Goal: Transaction & Acquisition: Purchase product/service

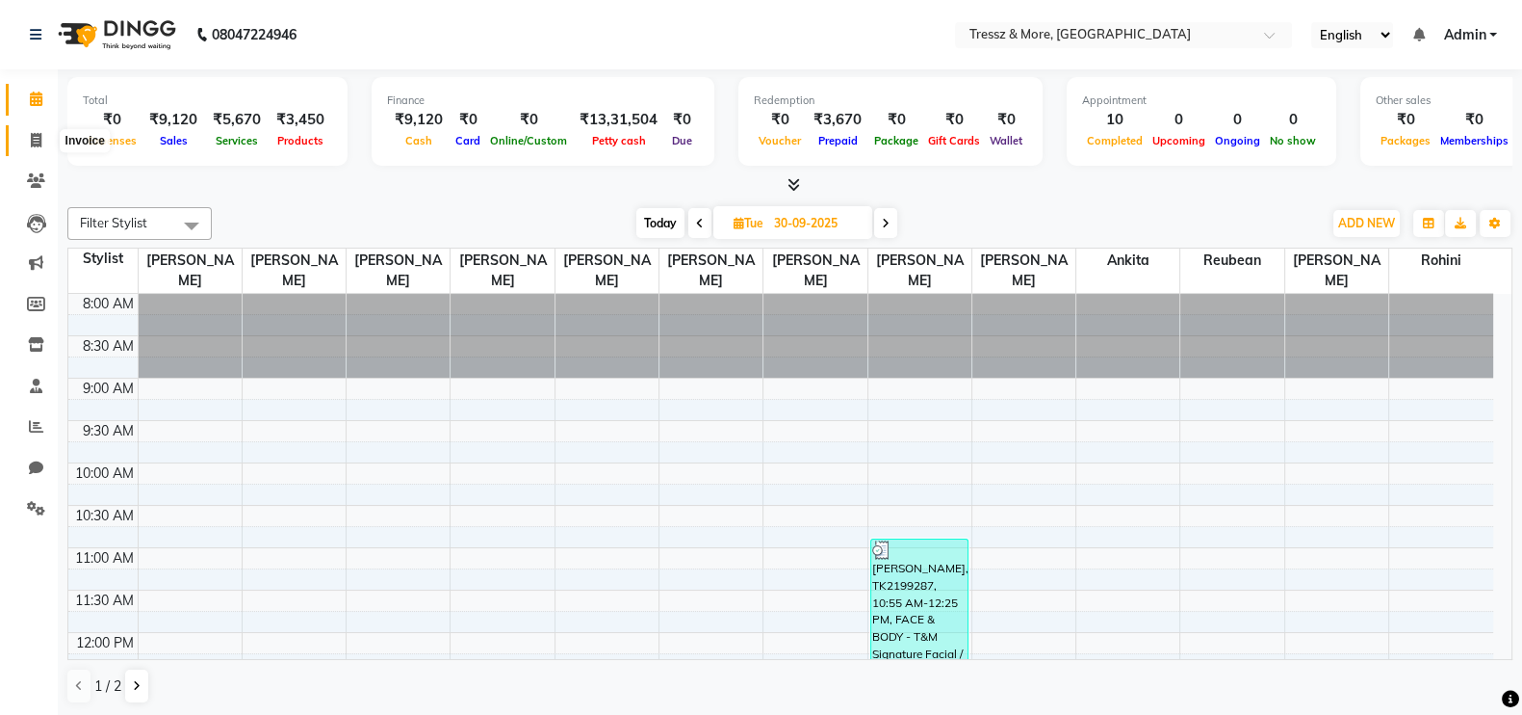
click at [35, 143] on icon at bounding box center [36, 140] width 11 height 14
select select "service"
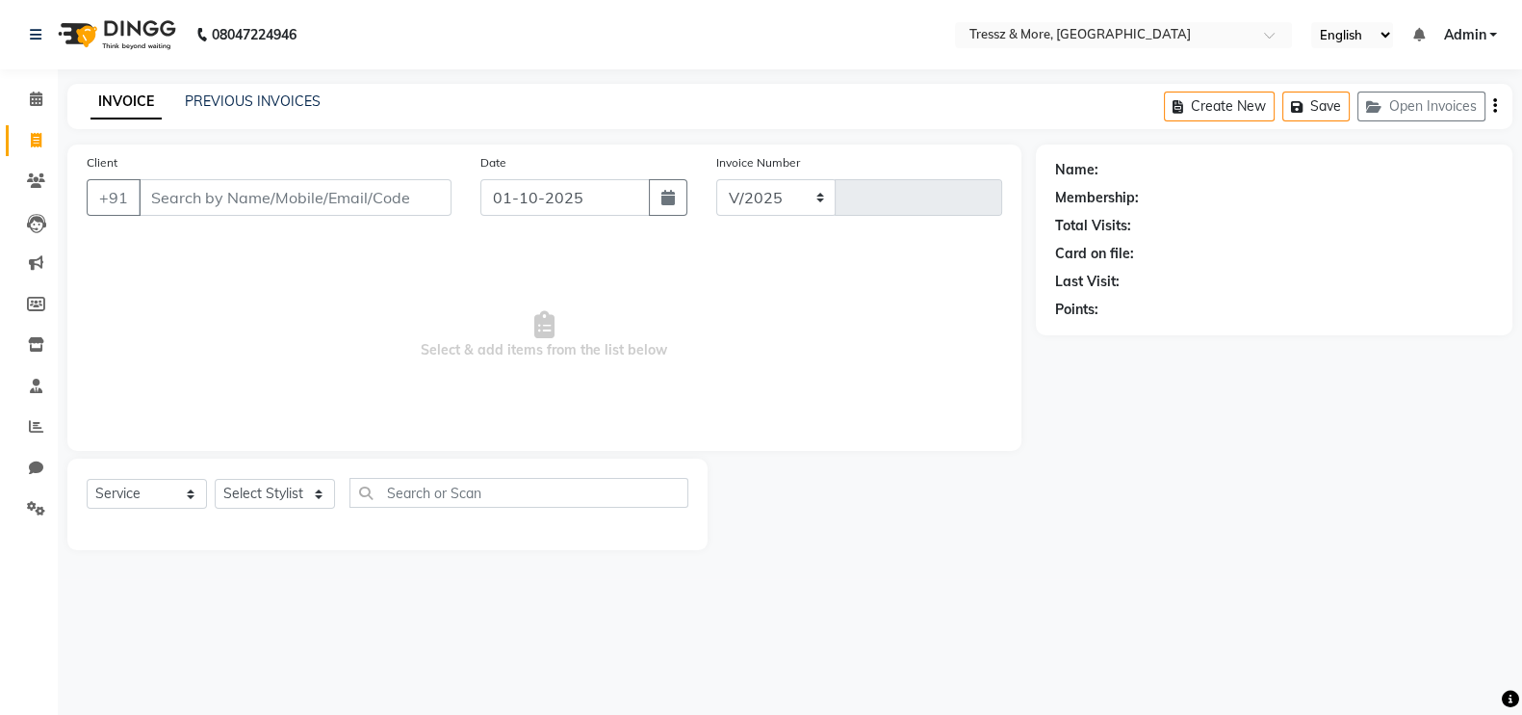
select select "3037"
type input "2781"
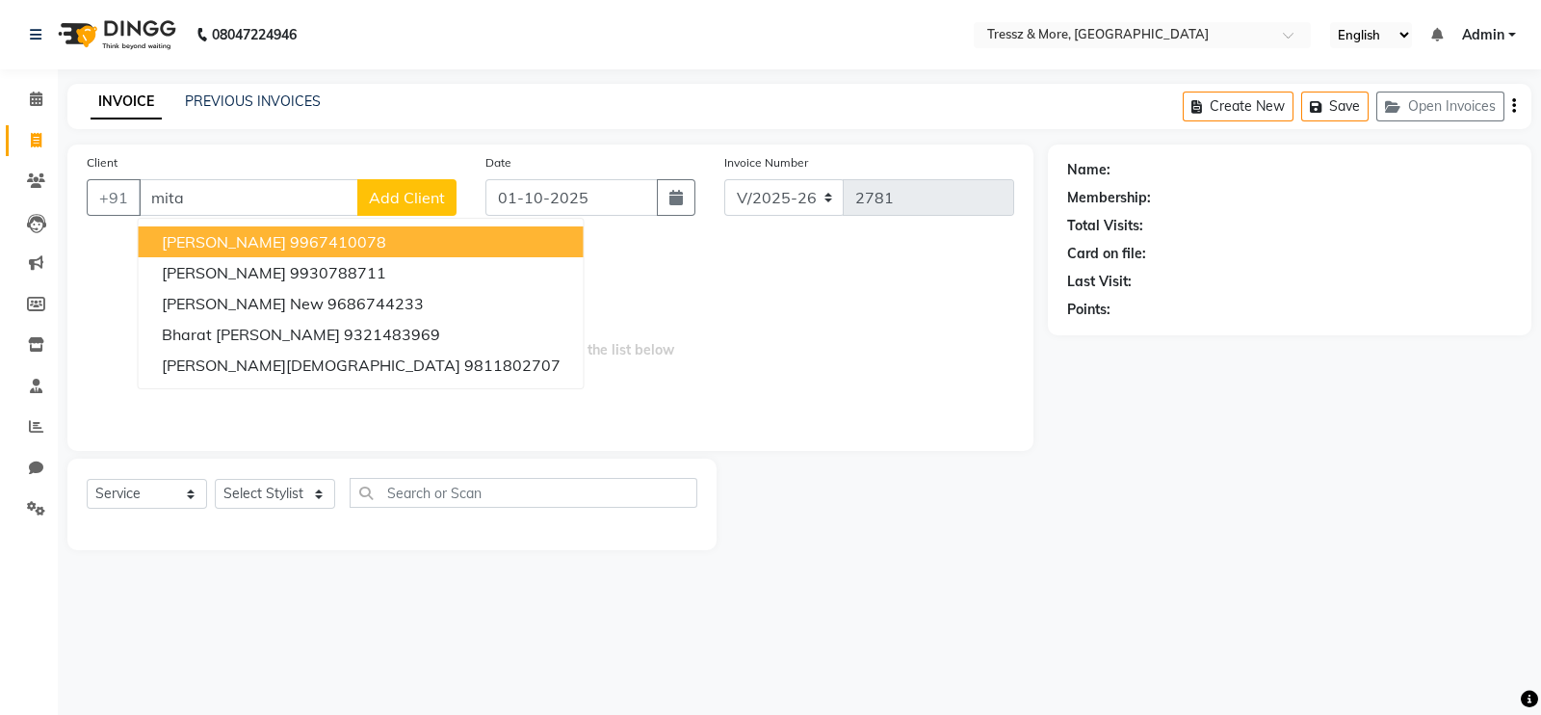
click at [290, 238] on ngb-highlight "9967410078" at bounding box center [338, 241] width 96 height 19
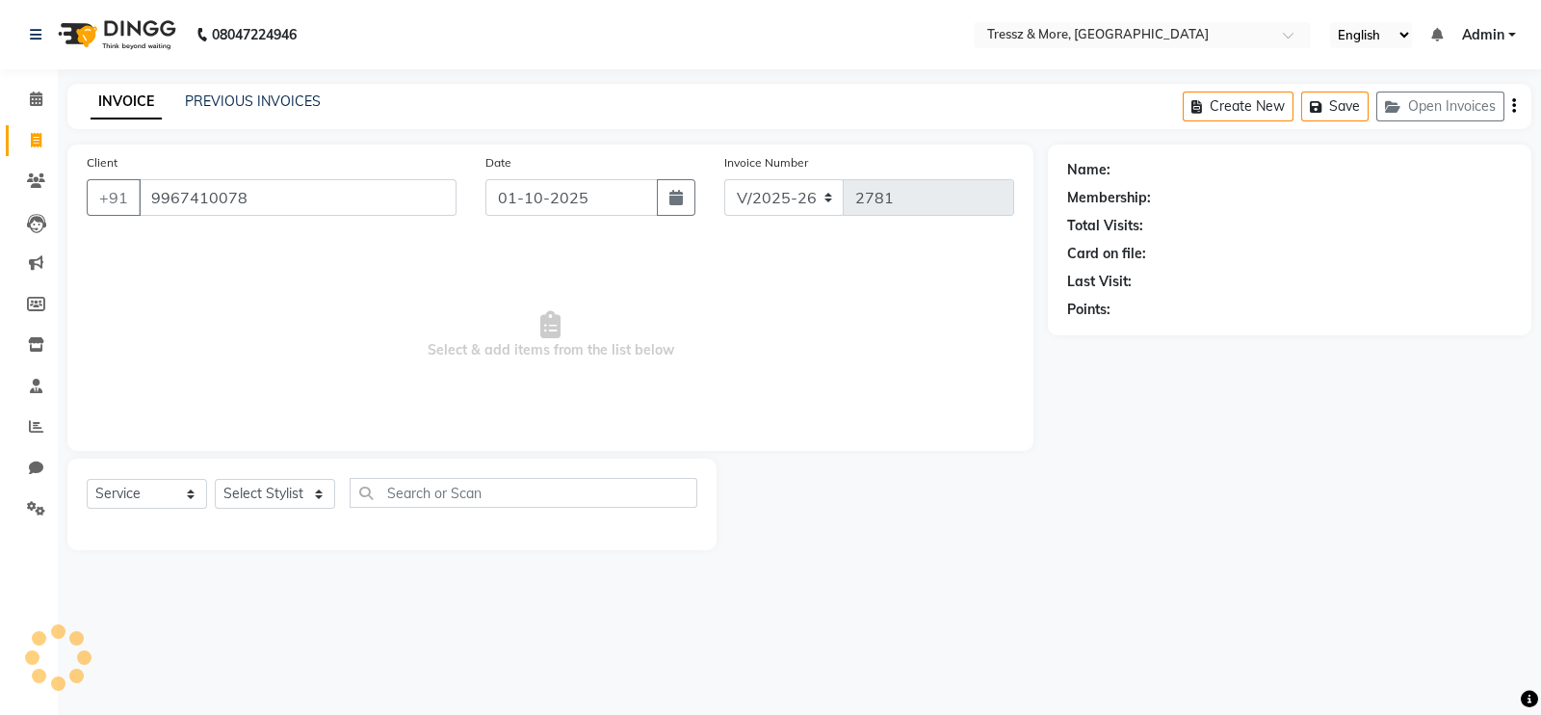
type input "9967410078"
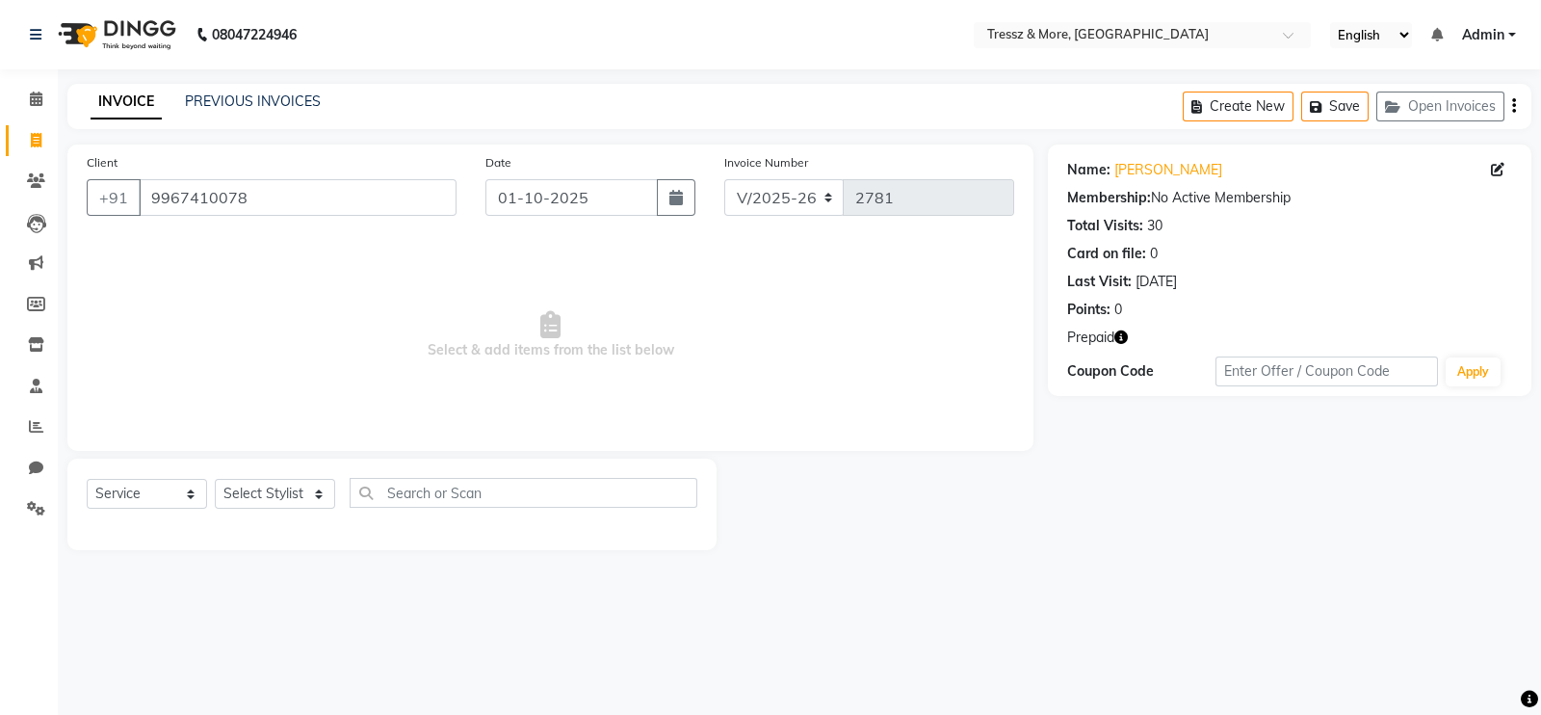
click at [1120, 338] on icon "button" at bounding box center [1120, 336] width 13 height 13
click at [276, 487] on select "Select Stylist [PERSON_NAME] Anas [PERSON_NAME] [PERSON_NAME] [PERSON_NAME] [PE…" at bounding box center [275, 494] width 120 height 30
select select "92418"
click at [215, 480] on select "Select Stylist [PERSON_NAME] Anas [PERSON_NAME] [PERSON_NAME] [PERSON_NAME] [PE…" at bounding box center [275, 494] width 120 height 30
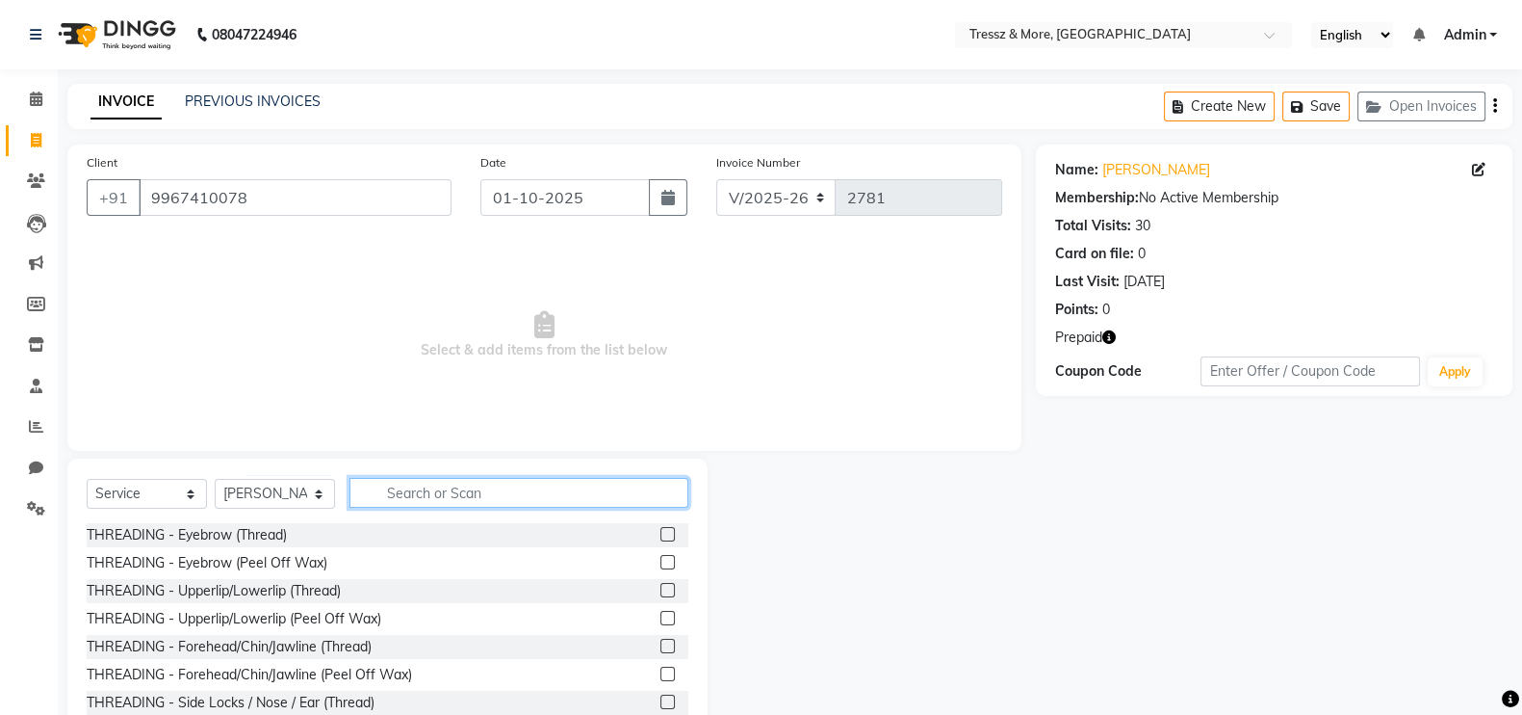
click at [507, 484] on input "text" at bounding box center [519, 493] width 339 height 30
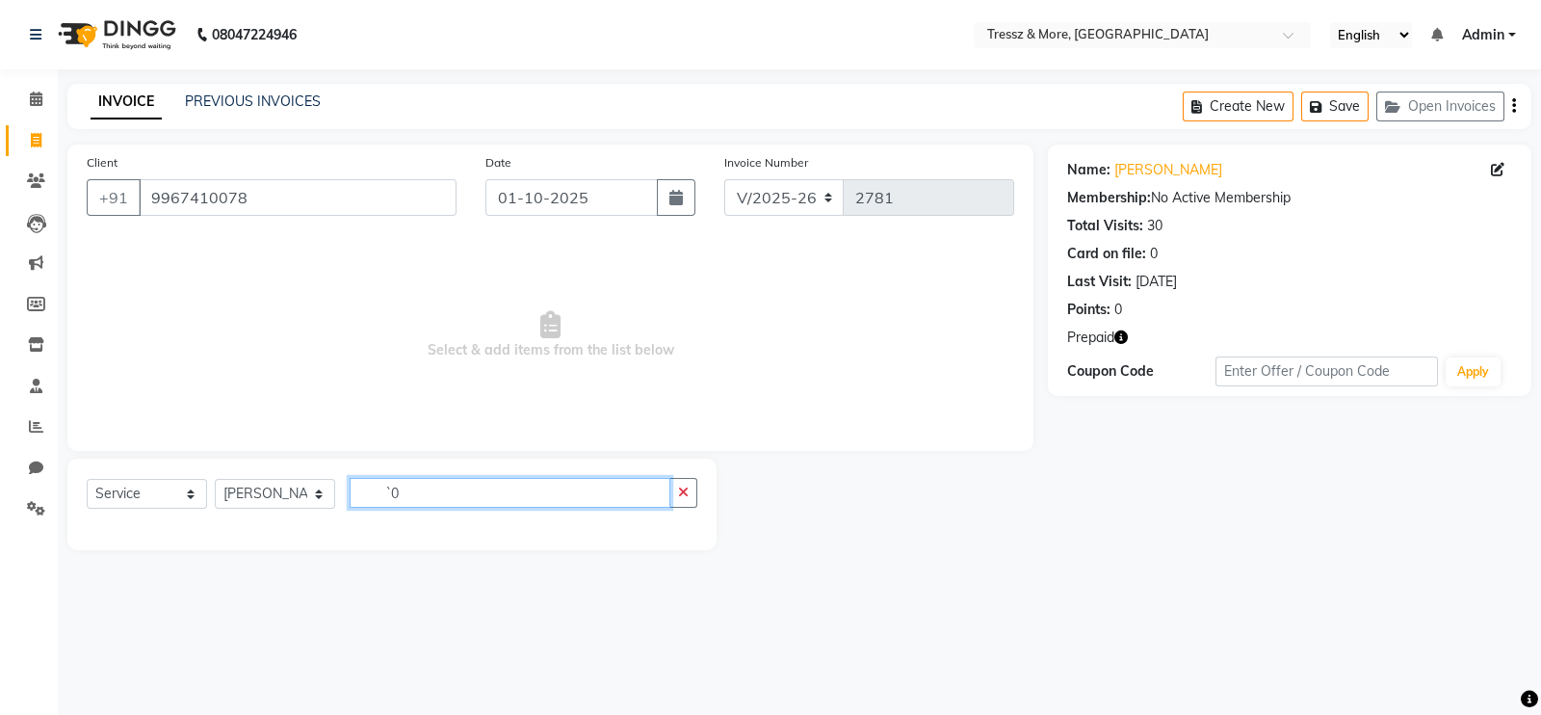
type input "`"
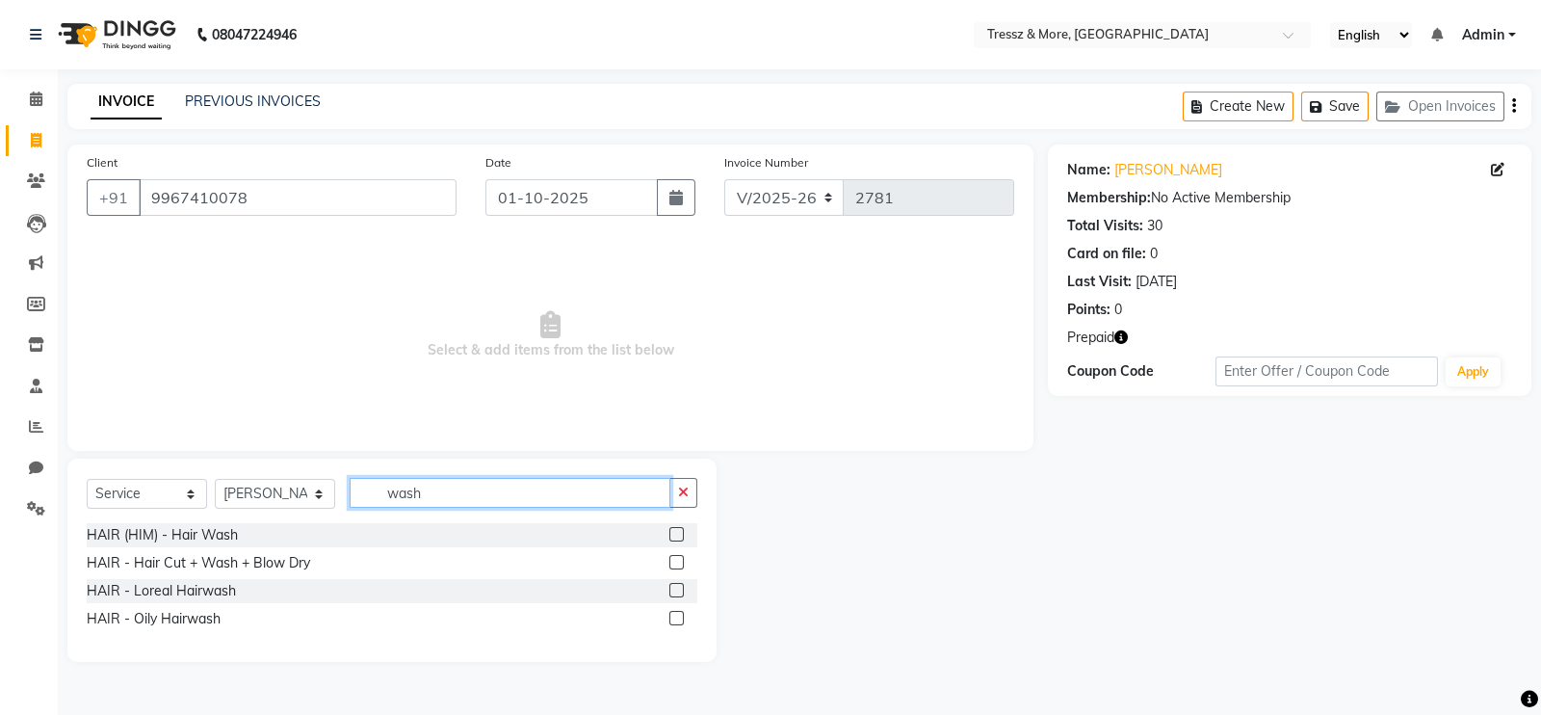
type input "wash"
click at [681, 593] on label at bounding box center [676, 590] width 14 height 14
click at [681, 593] on input "checkbox" at bounding box center [675, 591] width 13 height 13
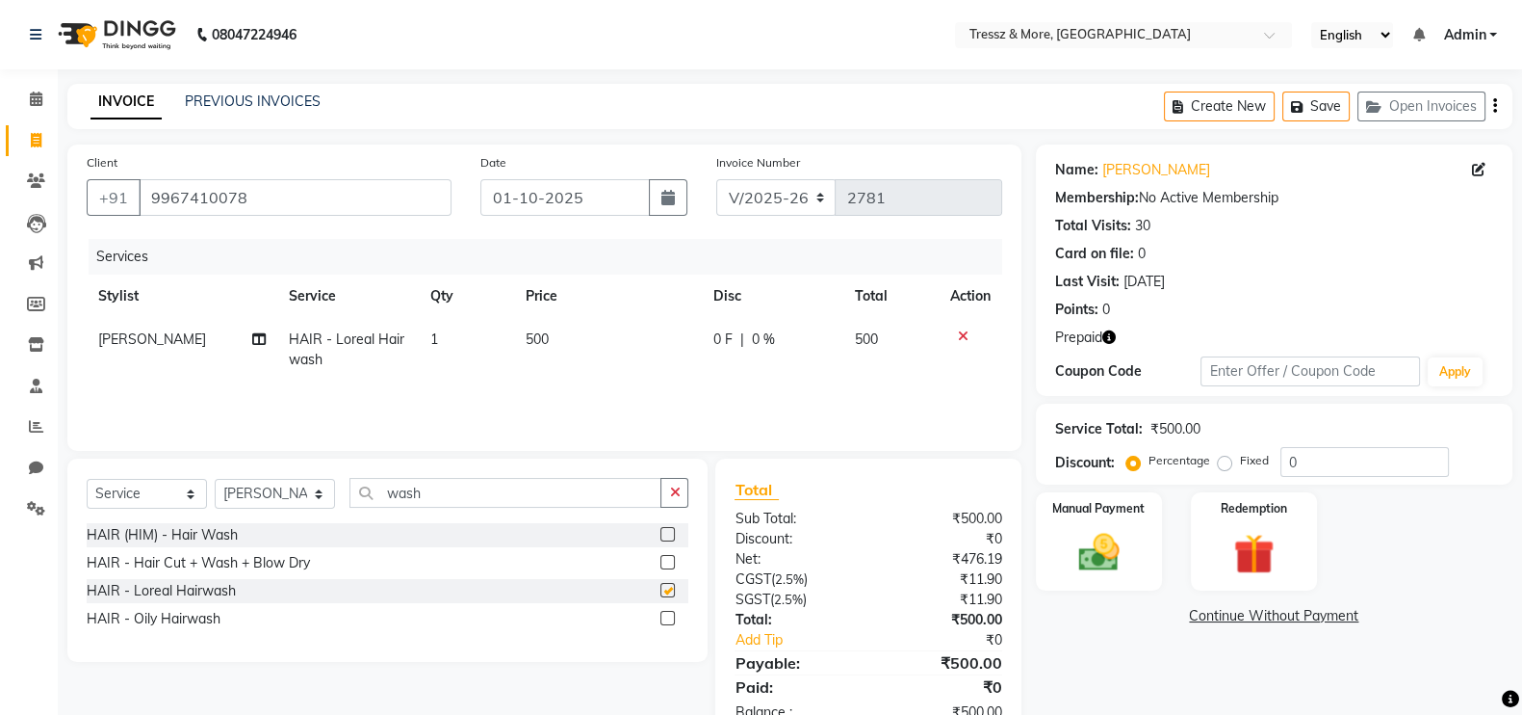
checkbox input "false"
click at [589, 411] on div "Services Stylist Service Qty Price Disc Total Action [PERSON_NAME] HAIR - Lorea…" at bounding box center [545, 335] width 916 height 193
drag, startPoint x: 562, startPoint y: 361, endPoint x: 532, endPoint y: 337, distance: 39.1
click at [532, 337] on td "500" at bounding box center [608, 350] width 188 height 64
select select "92418"
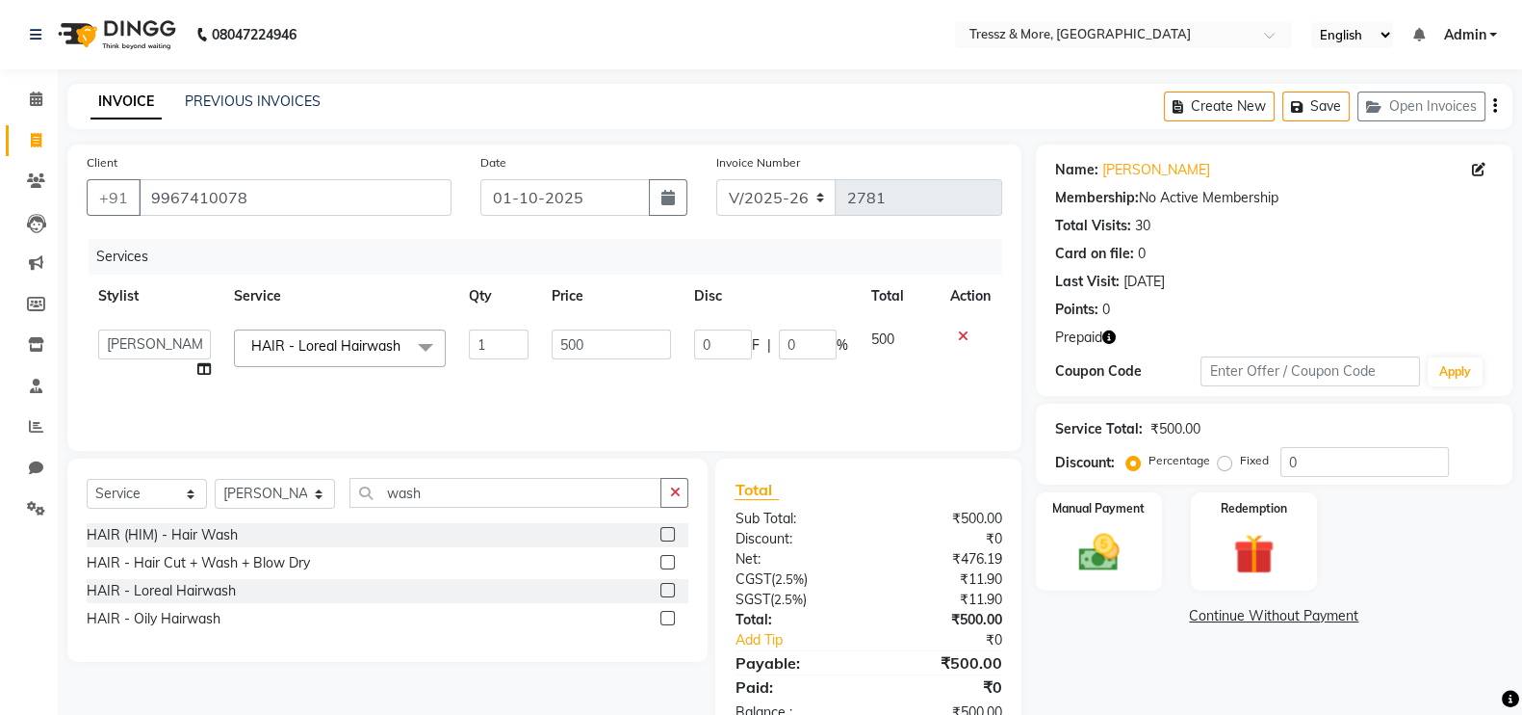
click at [532, 337] on td "1" at bounding box center [498, 354] width 83 height 73
click at [576, 341] on input "500" at bounding box center [612, 344] width 120 height 30
type input "1070"
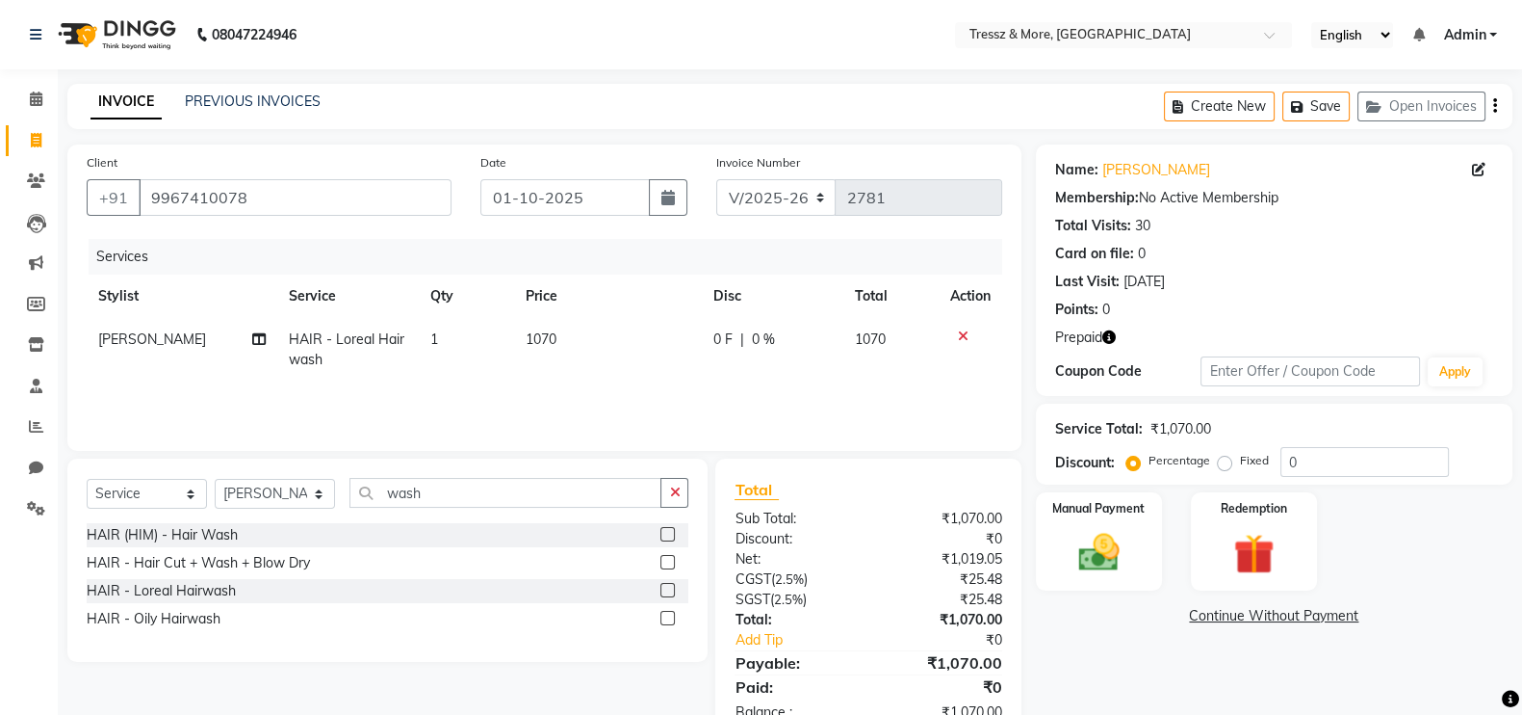
click at [584, 373] on td "1070" at bounding box center [608, 350] width 188 height 64
select select "92418"
click at [1256, 552] on img at bounding box center [1254, 554] width 68 height 52
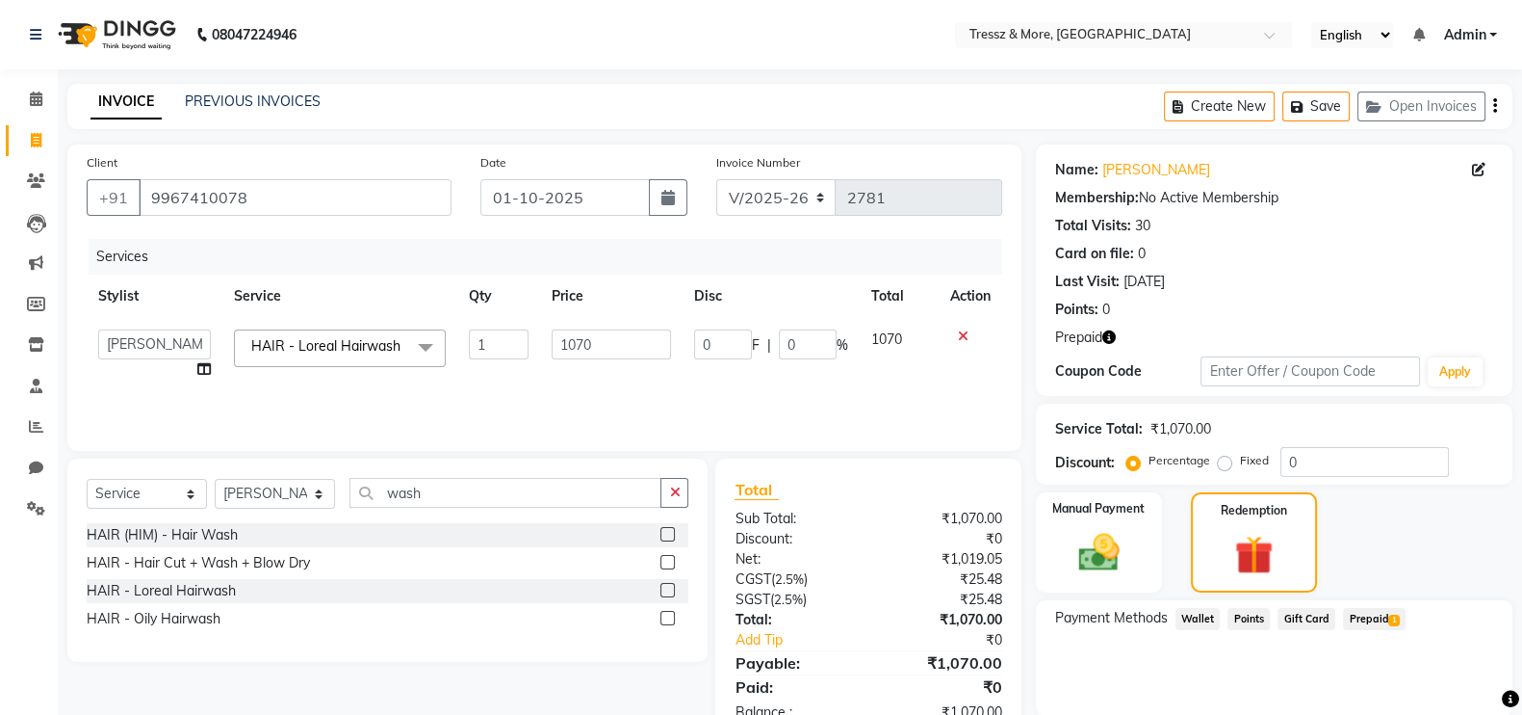
click at [1364, 610] on span "Prepaid 1" at bounding box center [1374, 619] width 63 height 22
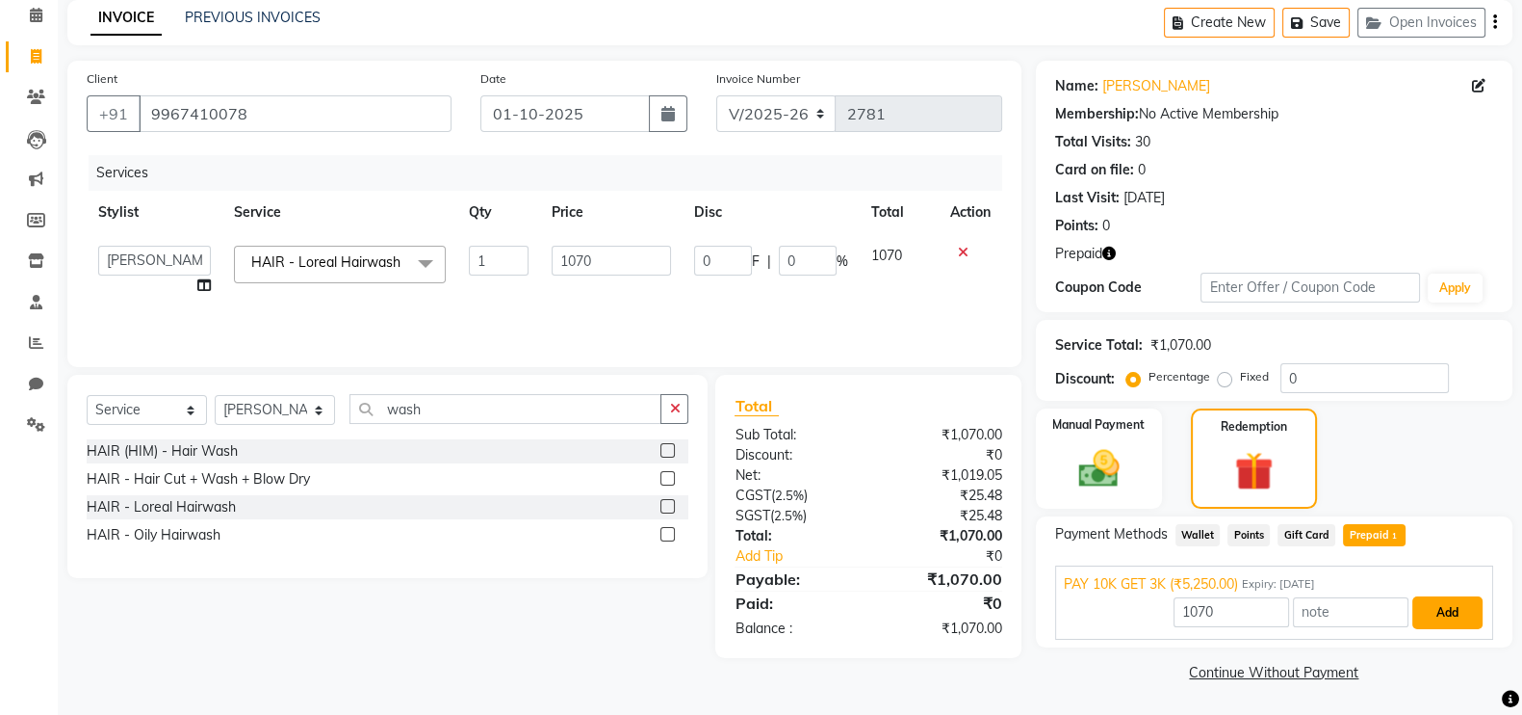
click at [1417, 603] on button "Add" at bounding box center [1448, 612] width 70 height 33
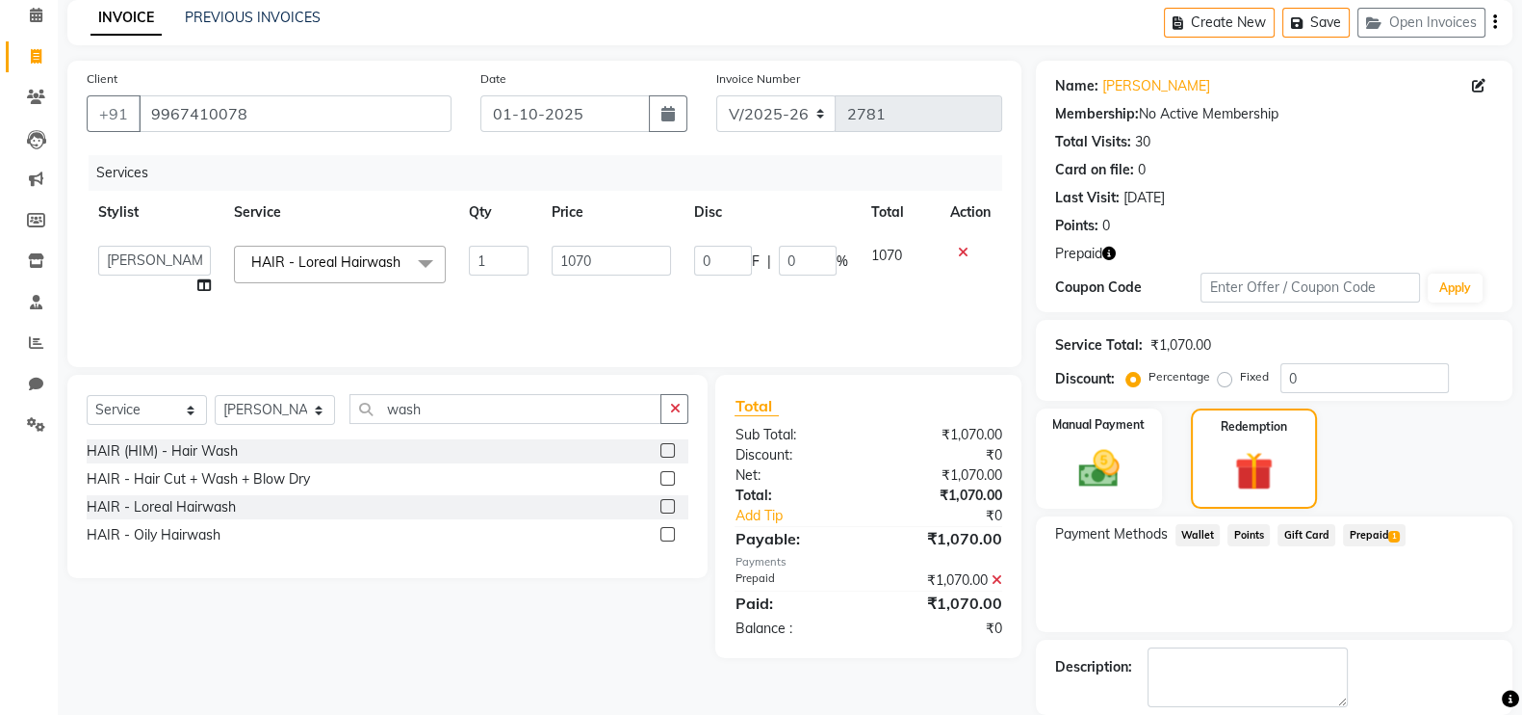
scroll to position [177, 0]
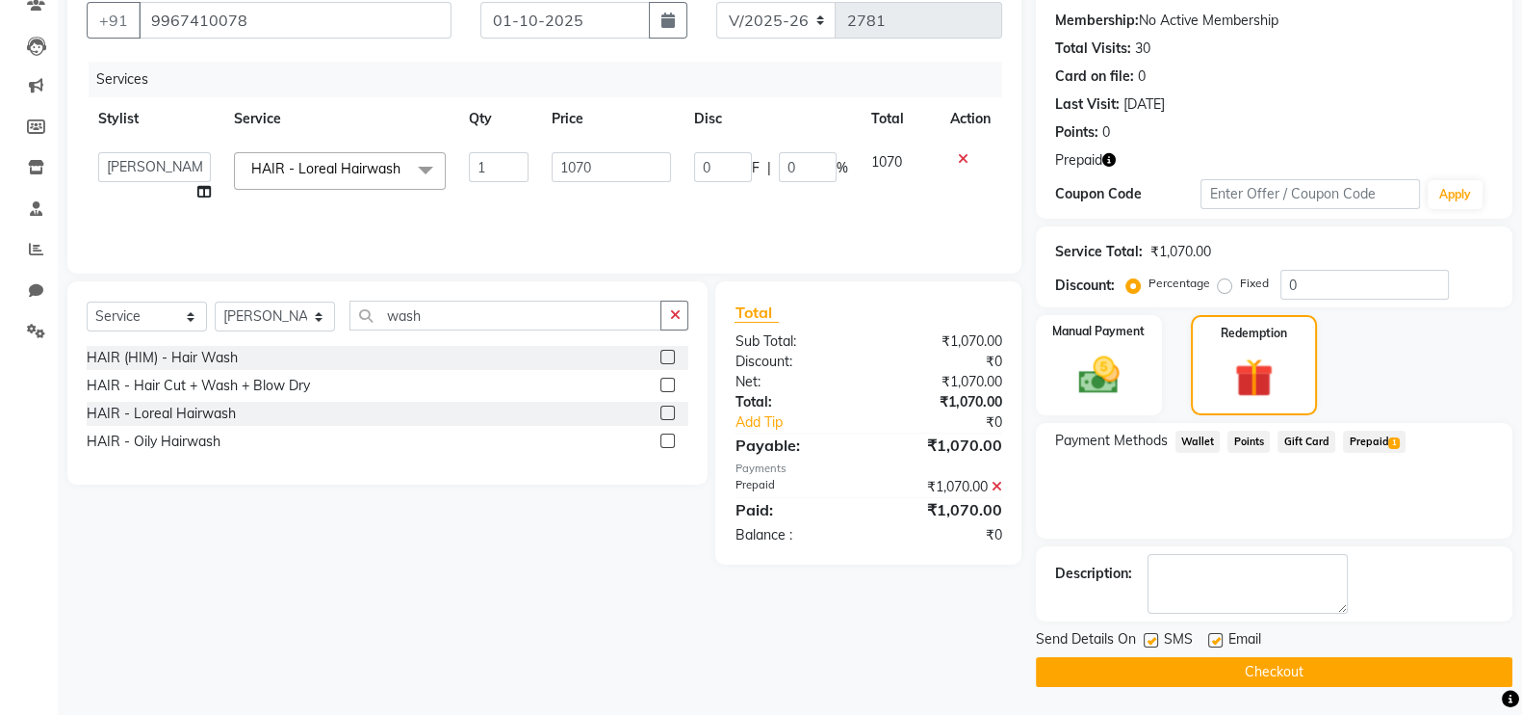
click at [1148, 638] on label at bounding box center [1151, 640] width 14 height 14
click at [1148, 638] on input "checkbox" at bounding box center [1150, 641] width 13 height 13
checkbox input "false"
click at [1218, 635] on label at bounding box center [1215, 640] width 14 height 14
click at [1218, 635] on input "checkbox" at bounding box center [1214, 641] width 13 height 13
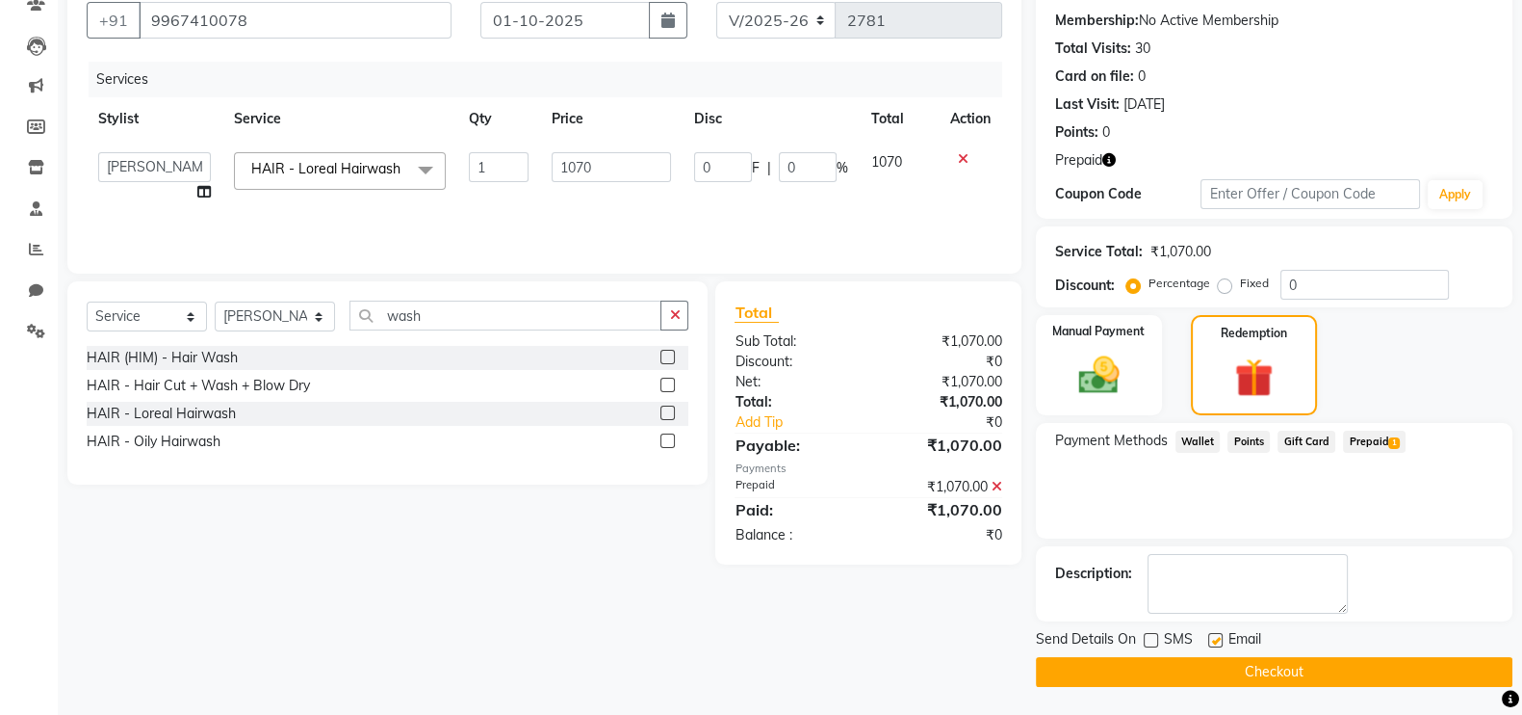
checkbox input "false"
click at [1204, 661] on button "Checkout" at bounding box center [1274, 672] width 477 height 30
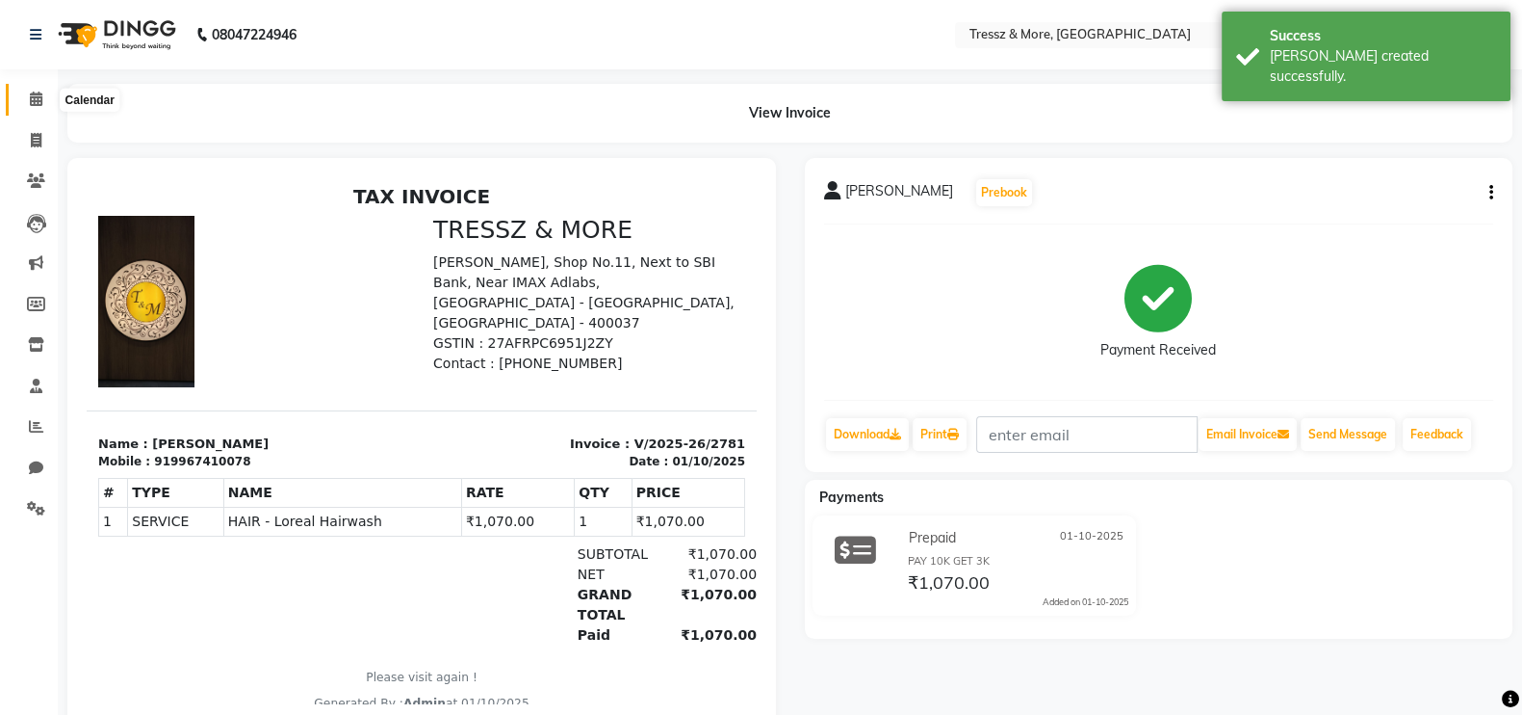
click at [31, 95] on icon at bounding box center [36, 98] width 13 height 14
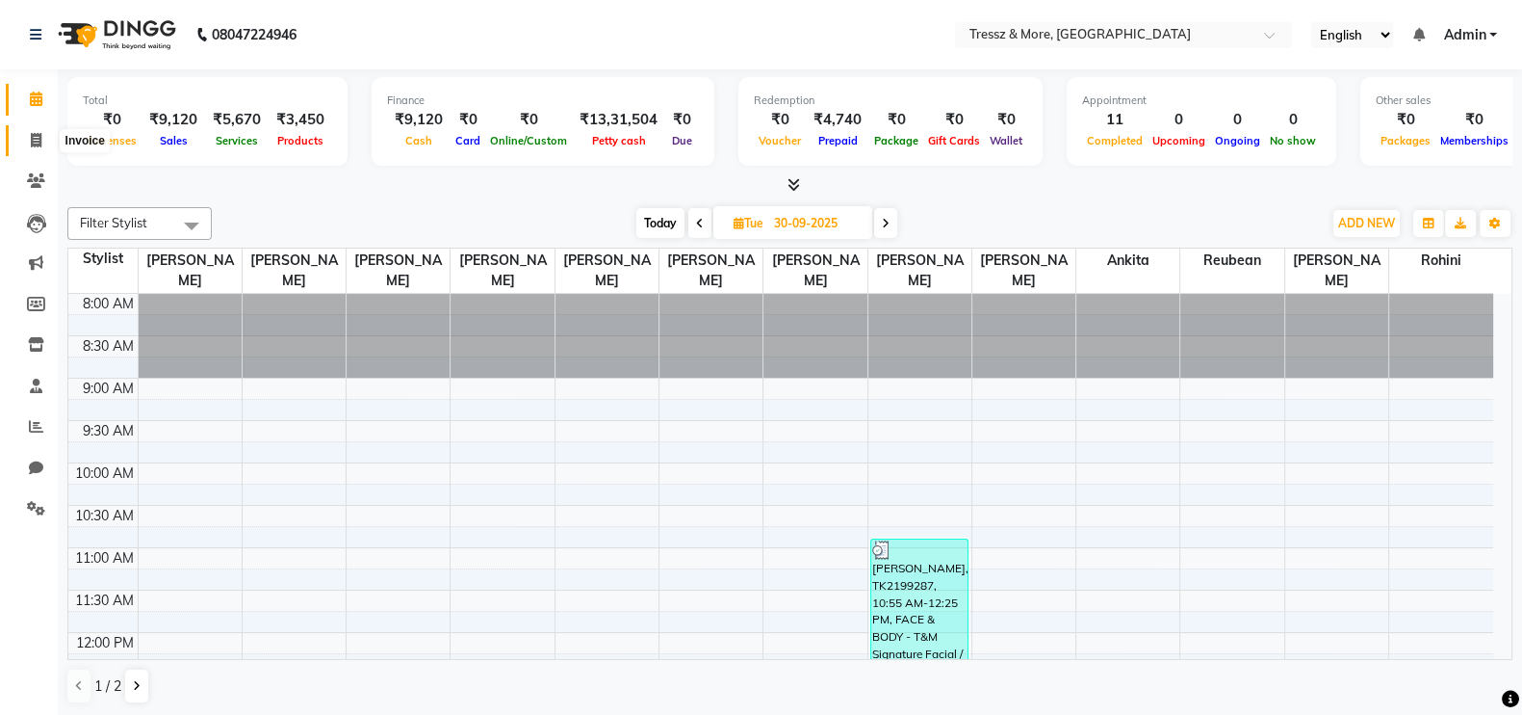
click at [37, 138] on icon at bounding box center [36, 140] width 11 height 14
select select "service"
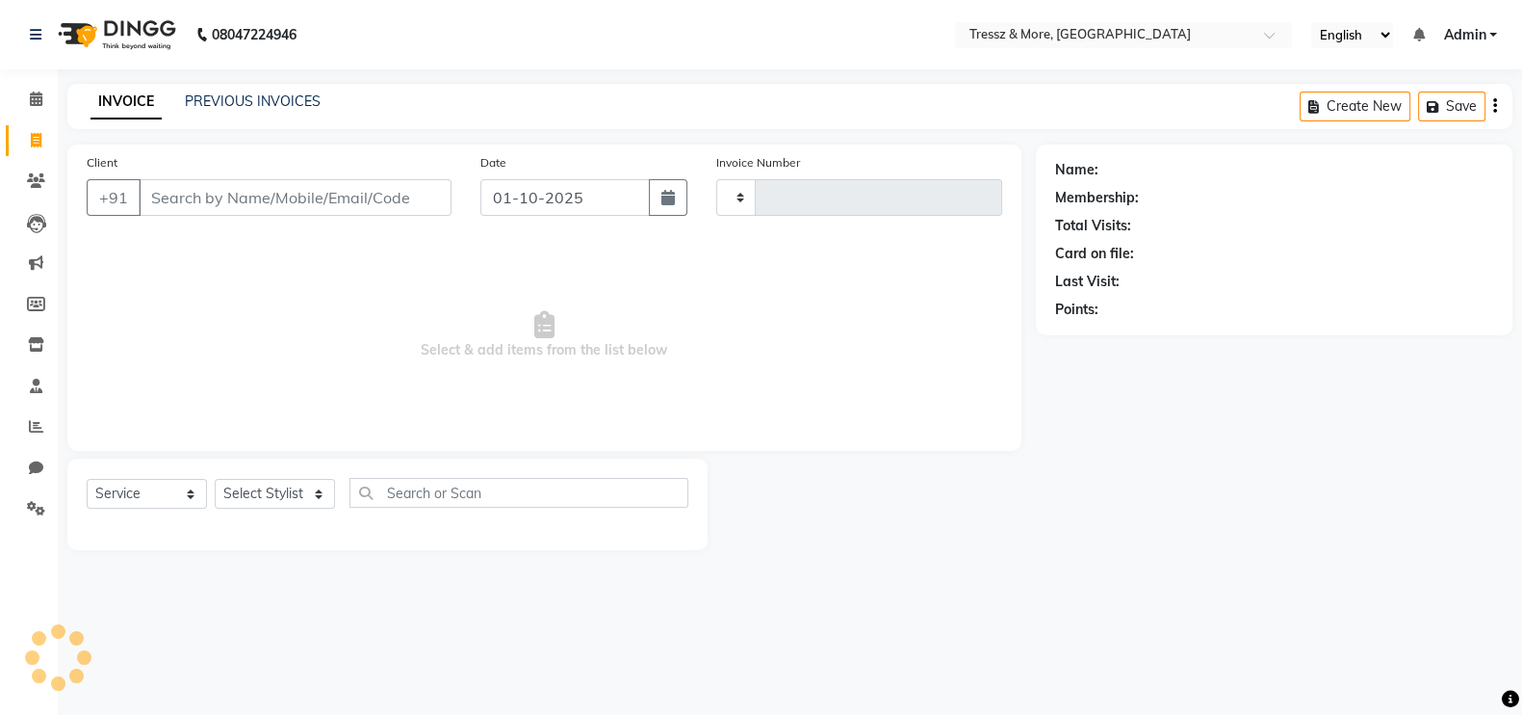
type input "2782"
select select "3037"
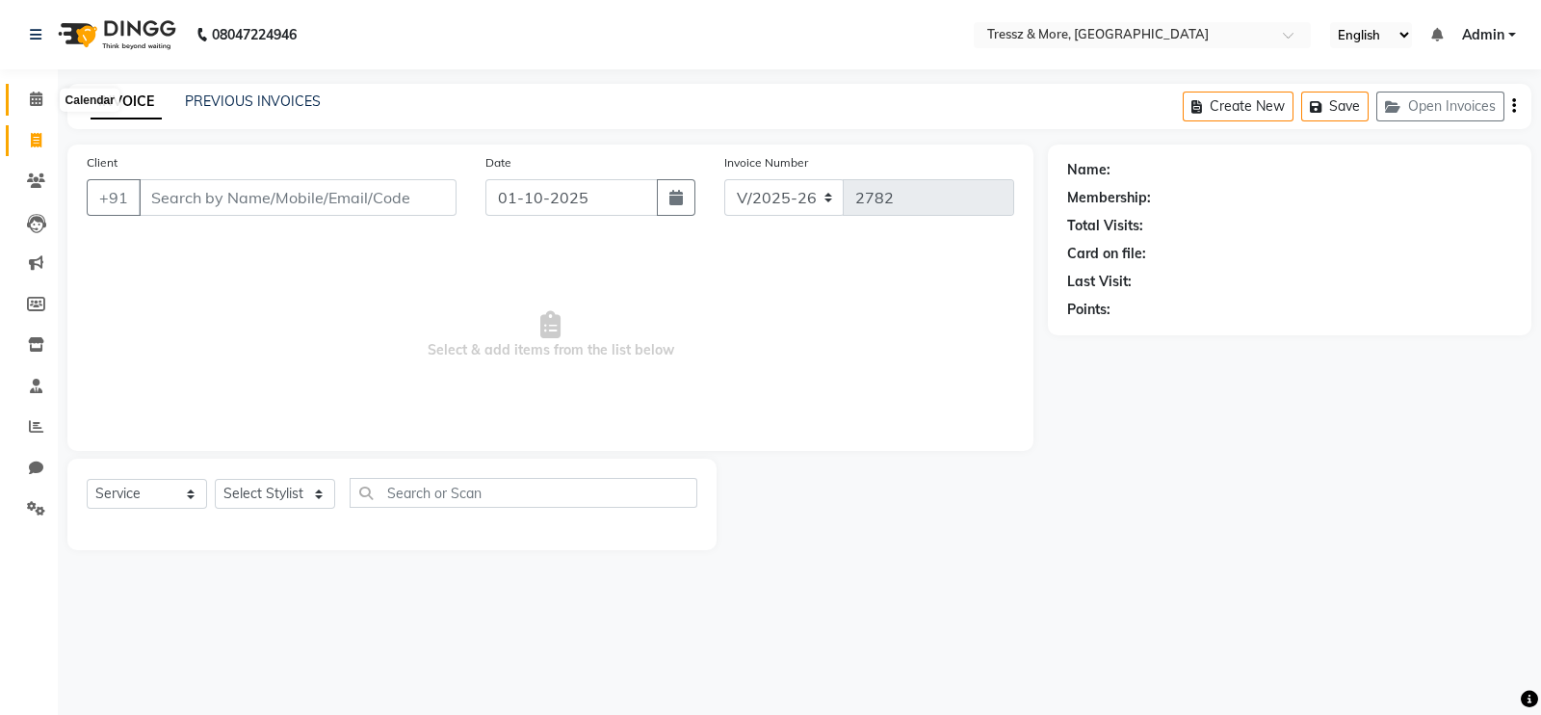
click at [39, 108] on span at bounding box center [36, 100] width 34 height 22
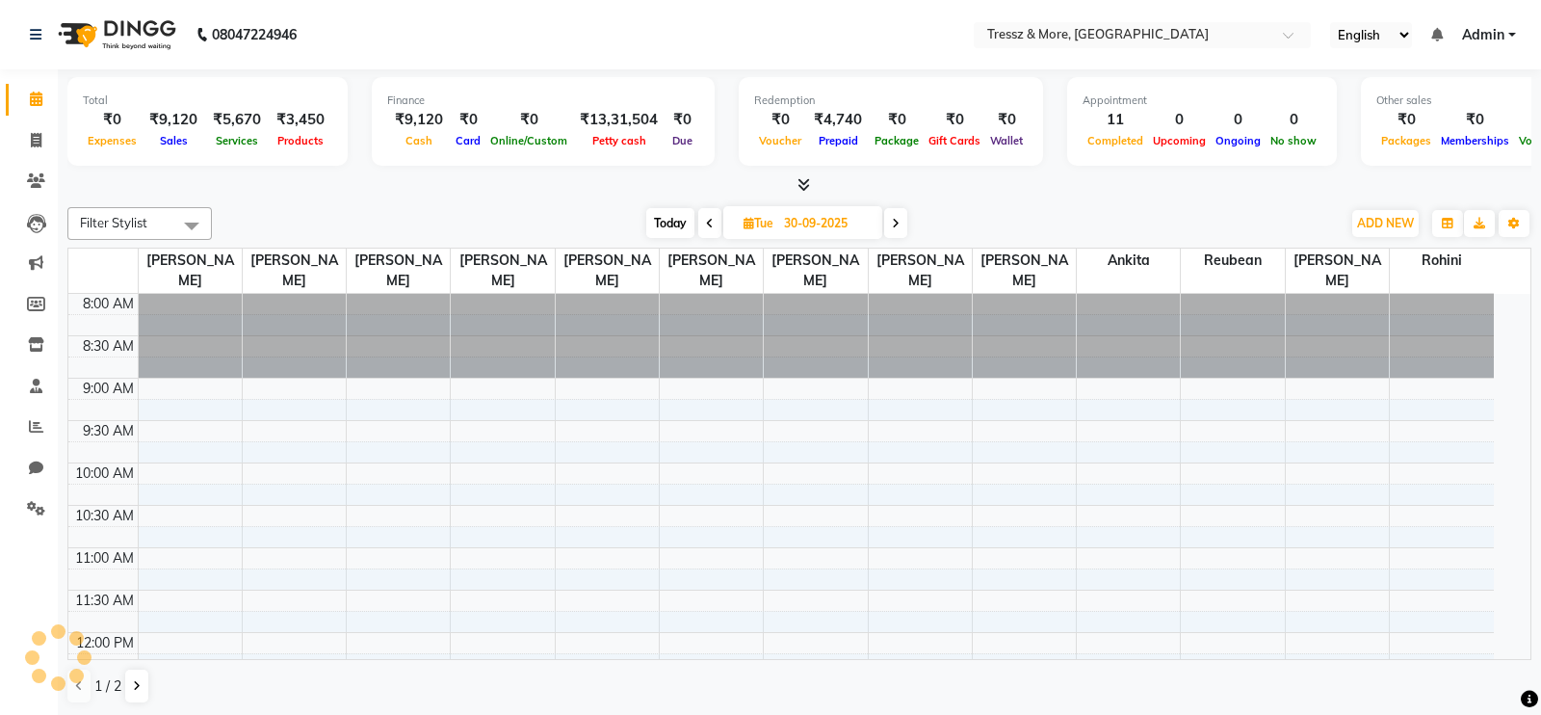
click at [35, 101] on icon at bounding box center [36, 98] width 13 height 14
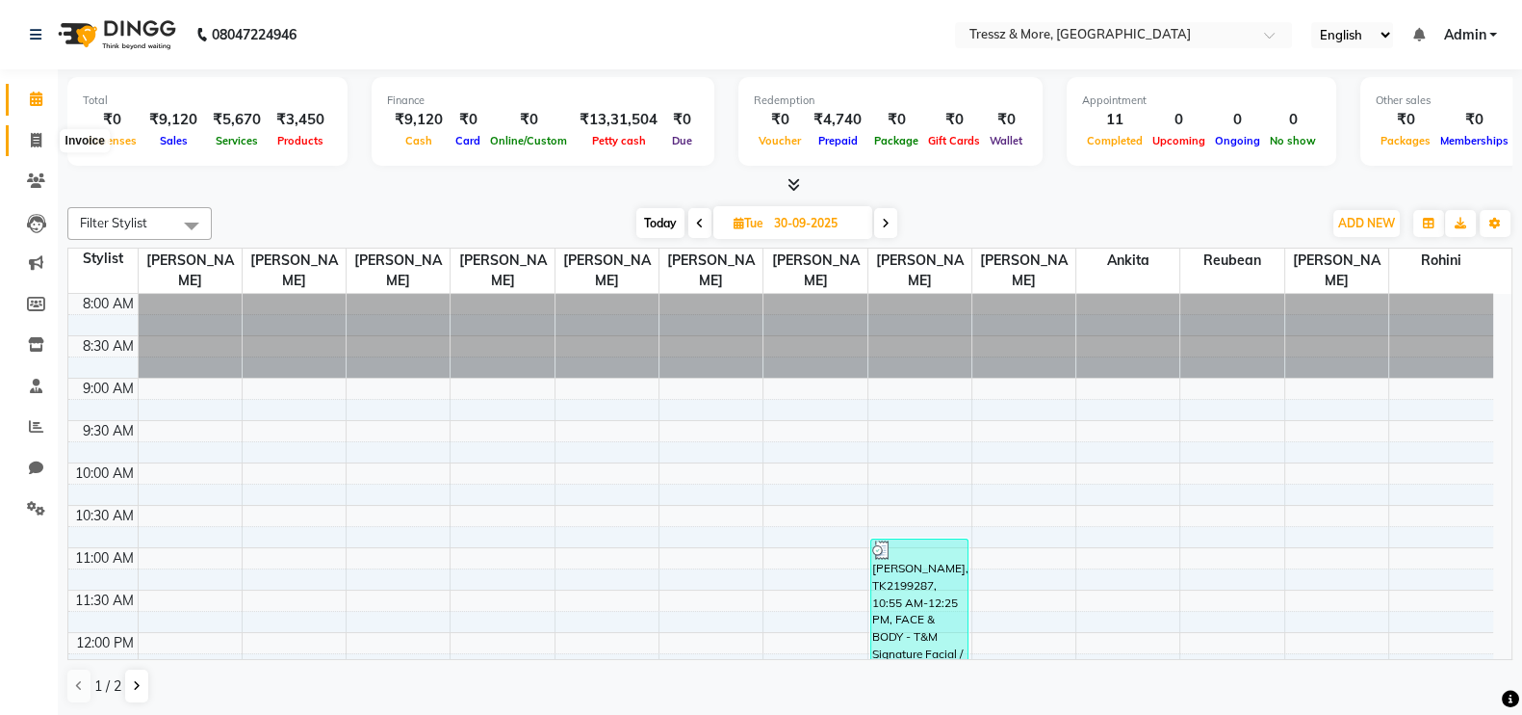
click at [38, 146] on icon at bounding box center [36, 140] width 11 height 14
select select "service"
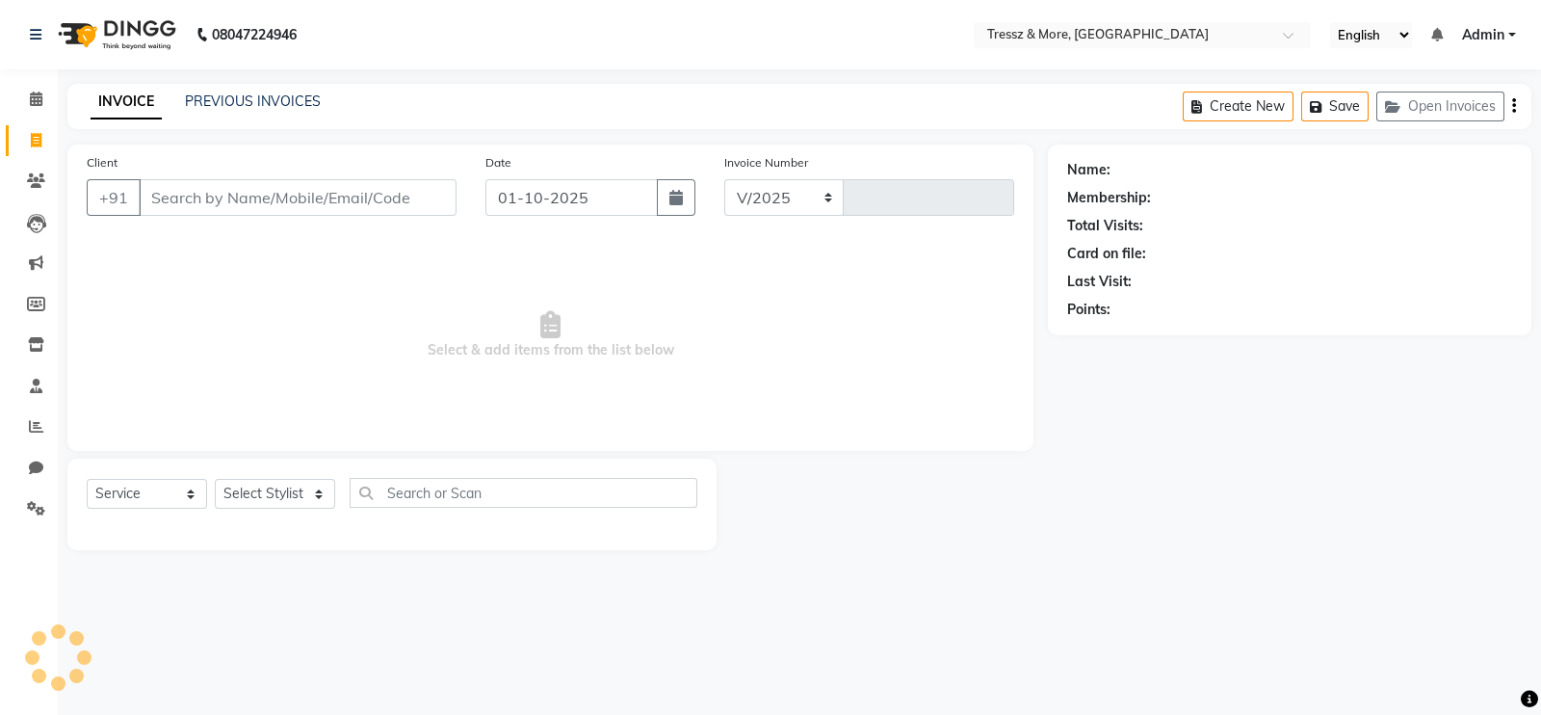
select select "3037"
type input "2782"
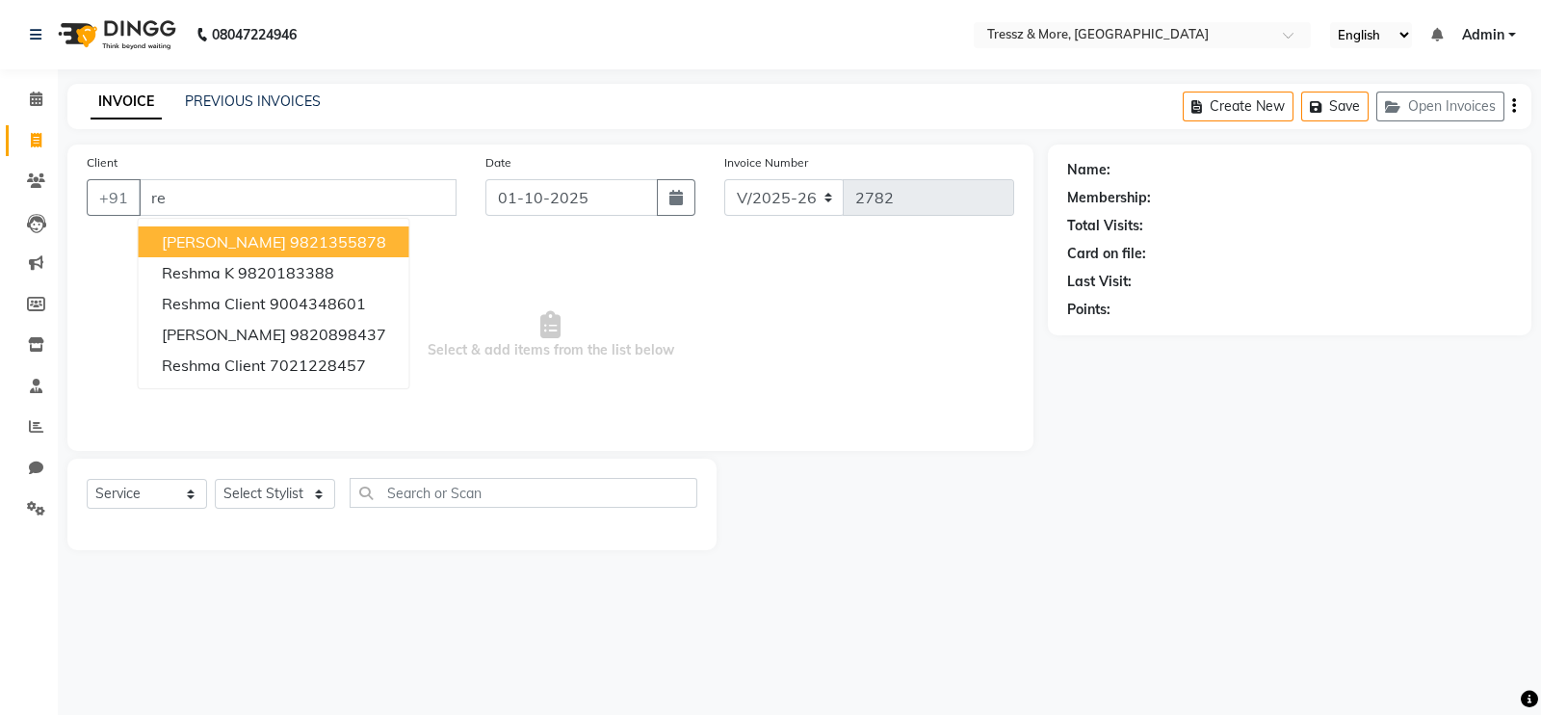
type input "r"
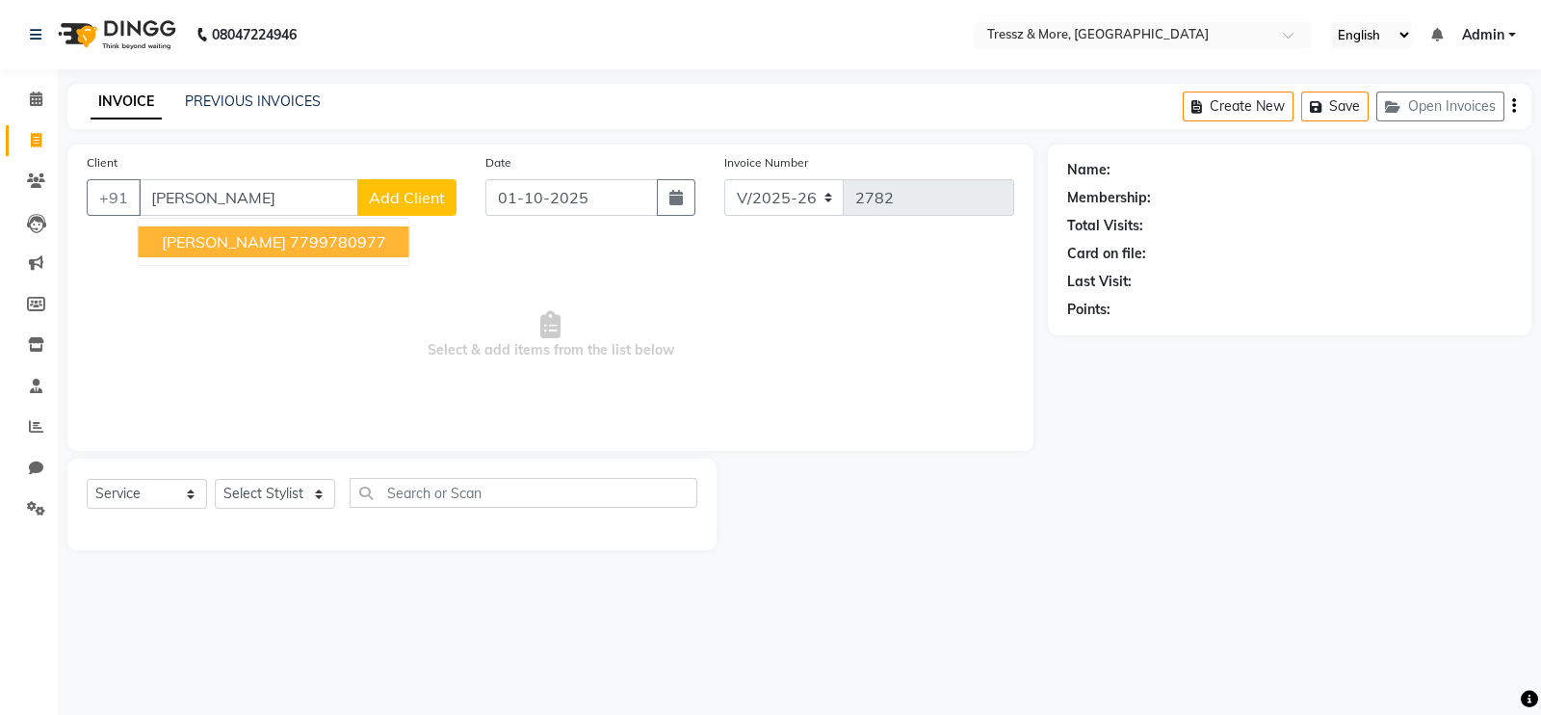
click at [292, 238] on ngb-highlight "7799780977" at bounding box center [338, 241] width 96 height 19
type input "7799780977"
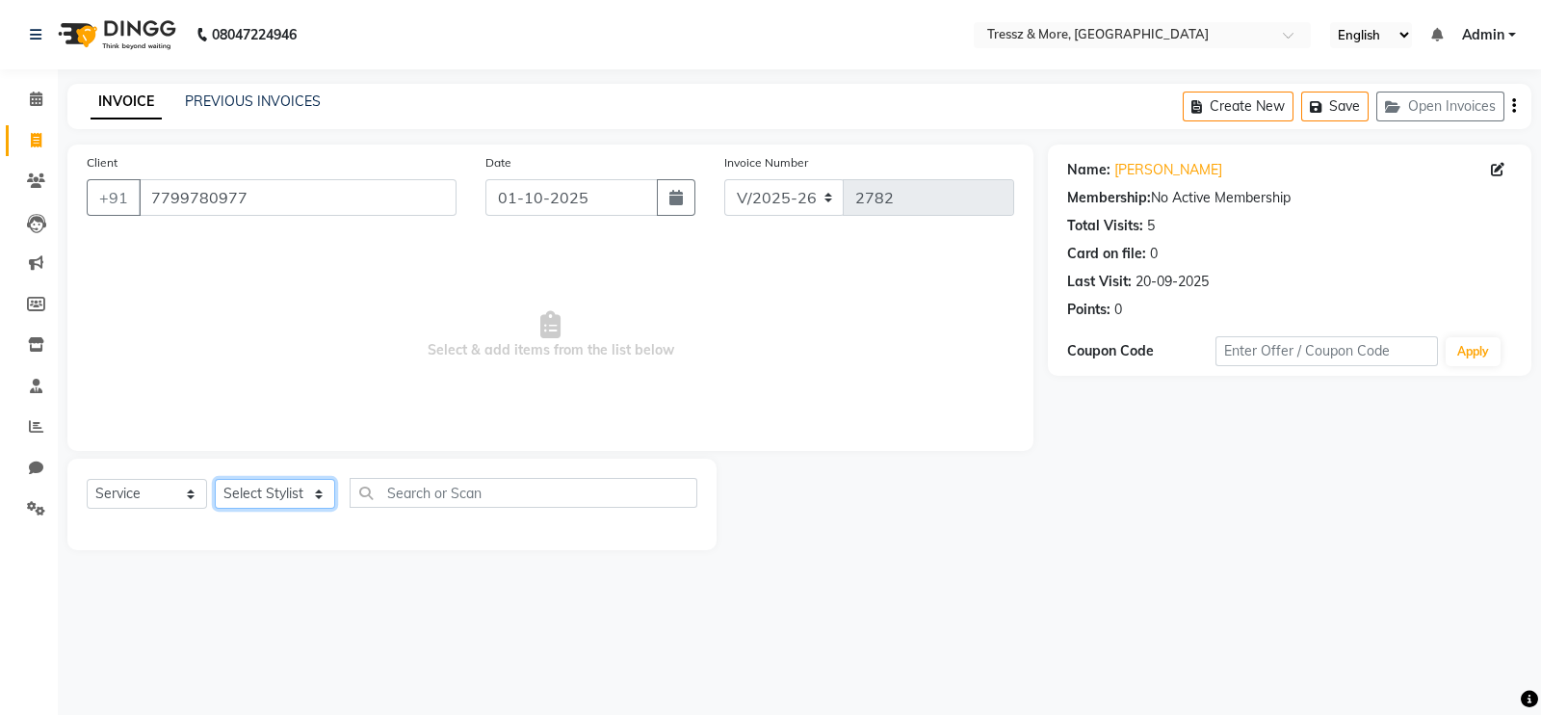
click at [274, 493] on select "Select Stylist [PERSON_NAME] Anas [PERSON_NAME] [PERSON_NAME] [PERSON_NAME] [PE…" at bounding box center [275, 494] width 120 height 30
select select "72136"
click at [215, 480] on select "Select Stylist [PERSON_NAME] Anas [PERSON_NAME] [PERSON_NAME] [PERSON_NAME] [PE…" at bounding box center [275, 494] width 120 height 30
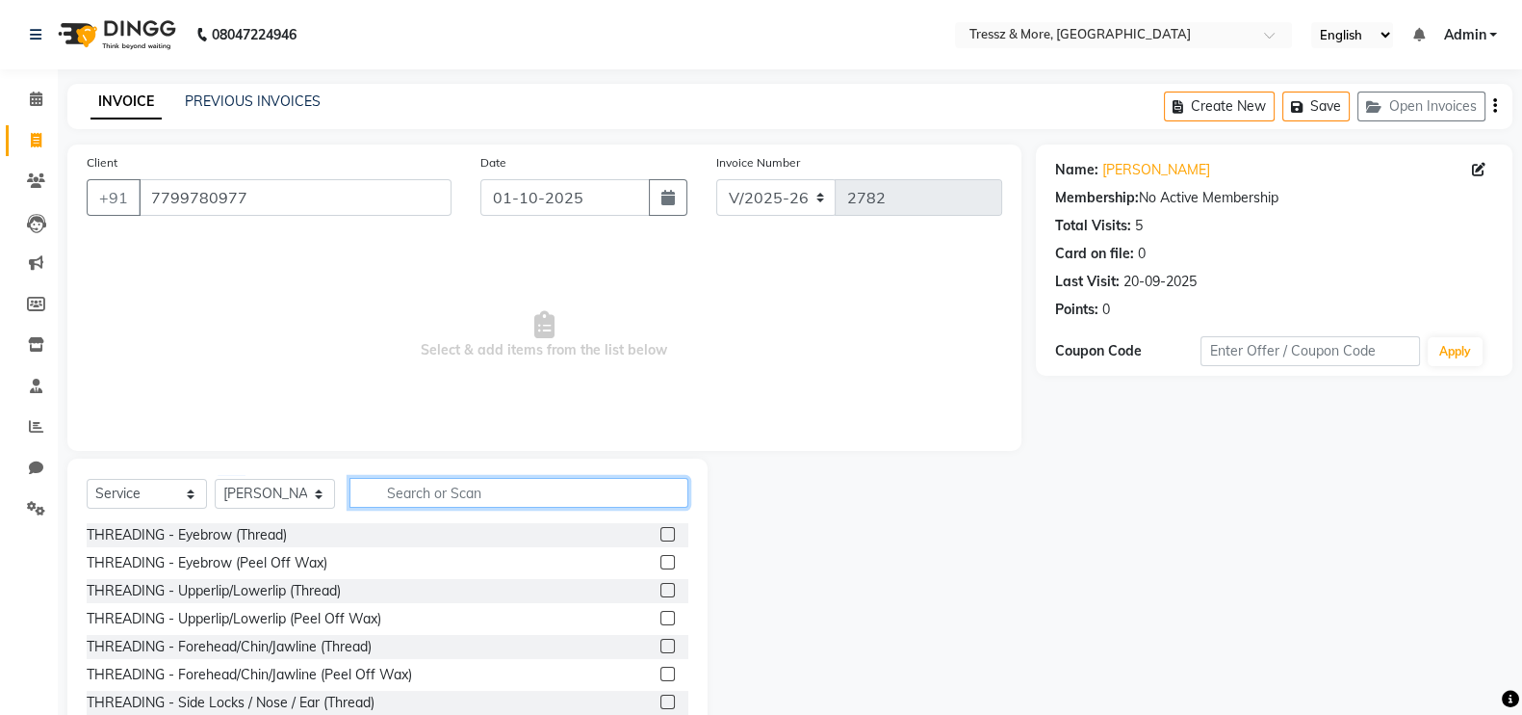
click at [475, 496] on input "text" at bounding box center [519, 493] width 339 height 30
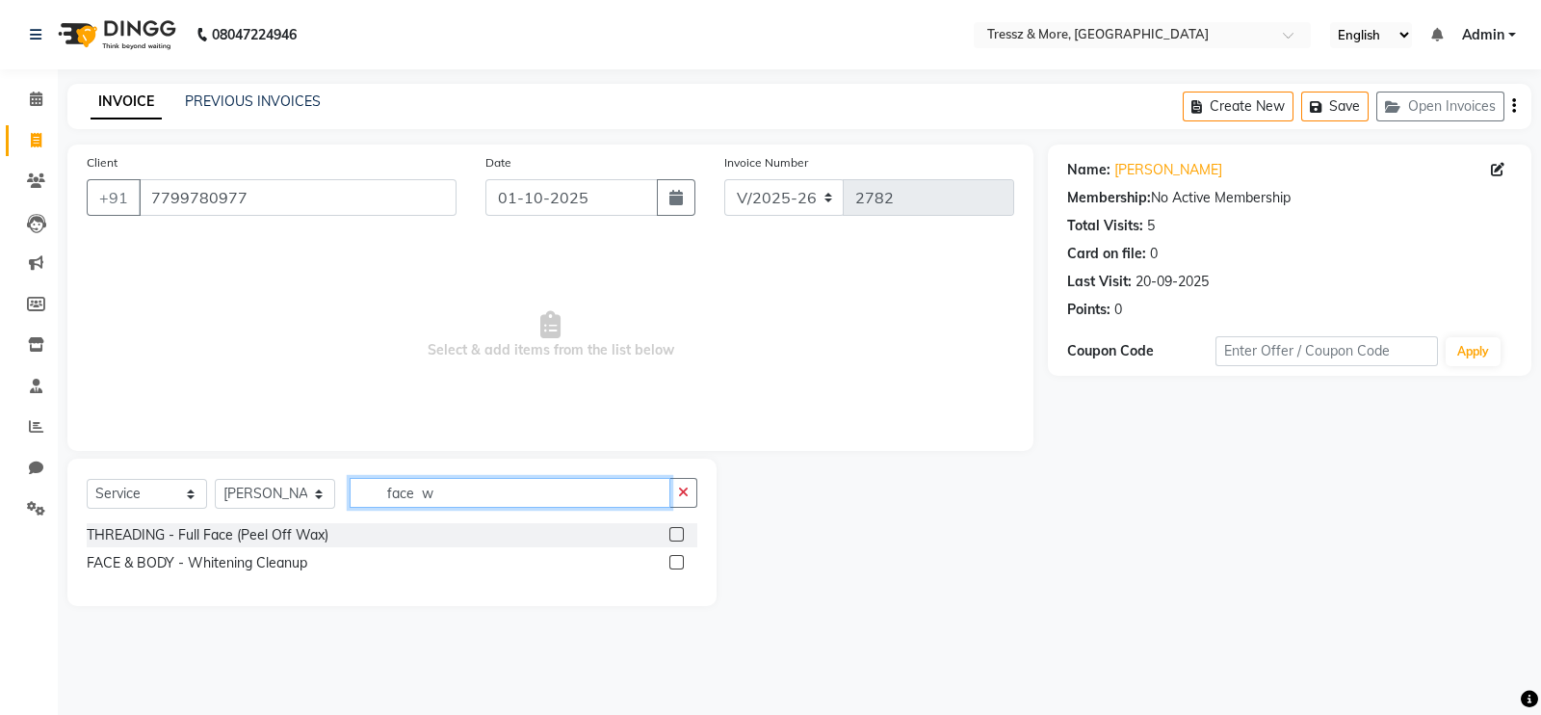
type input "face w"
click at [671, 527] on label at bounding box center [676, 534] width 14 height 14
click at [671, 529] on input "checkbox" at bounding box center [675, 535] width 13 height 13
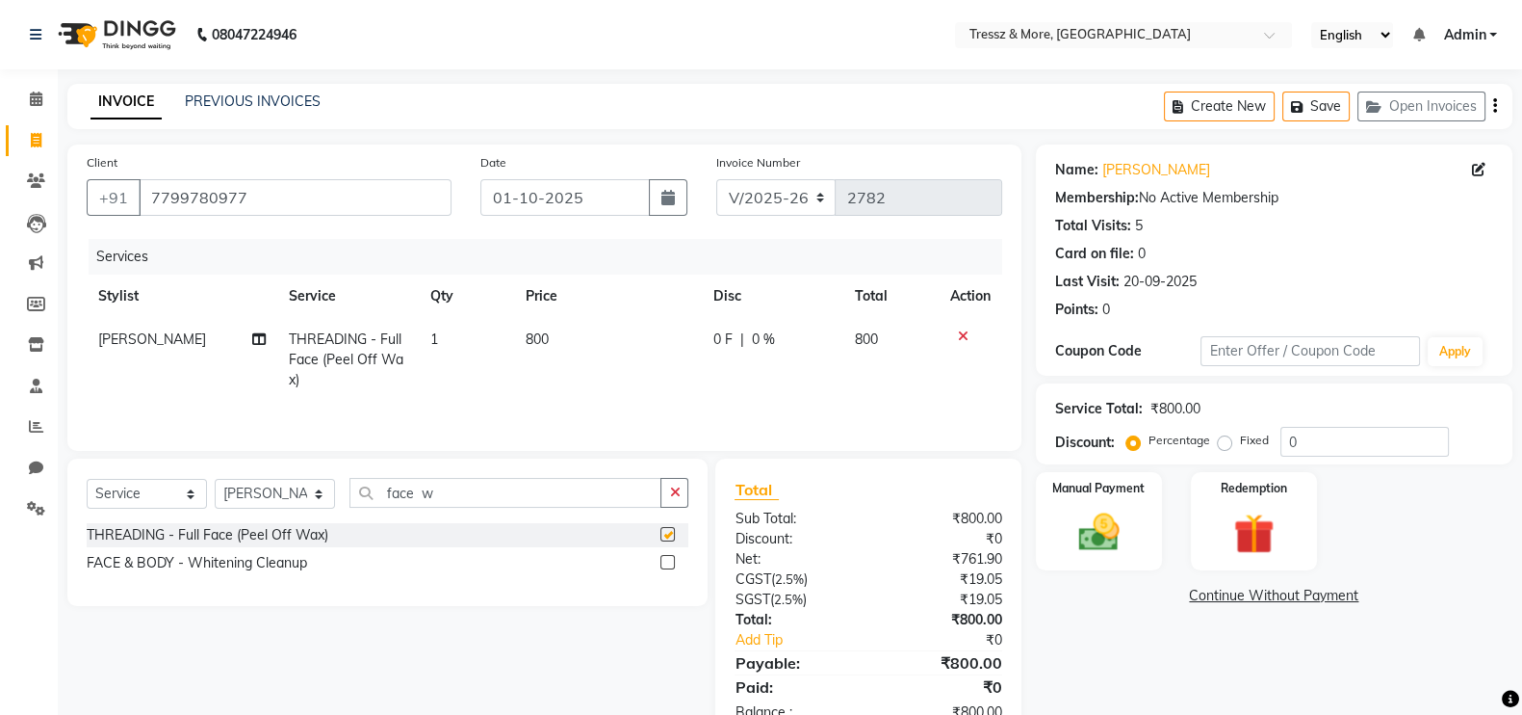
checkbox input "false"
click at [556, 357] on td "800" at bounding box center [608, 360] width 188 height 84
select select "72136"
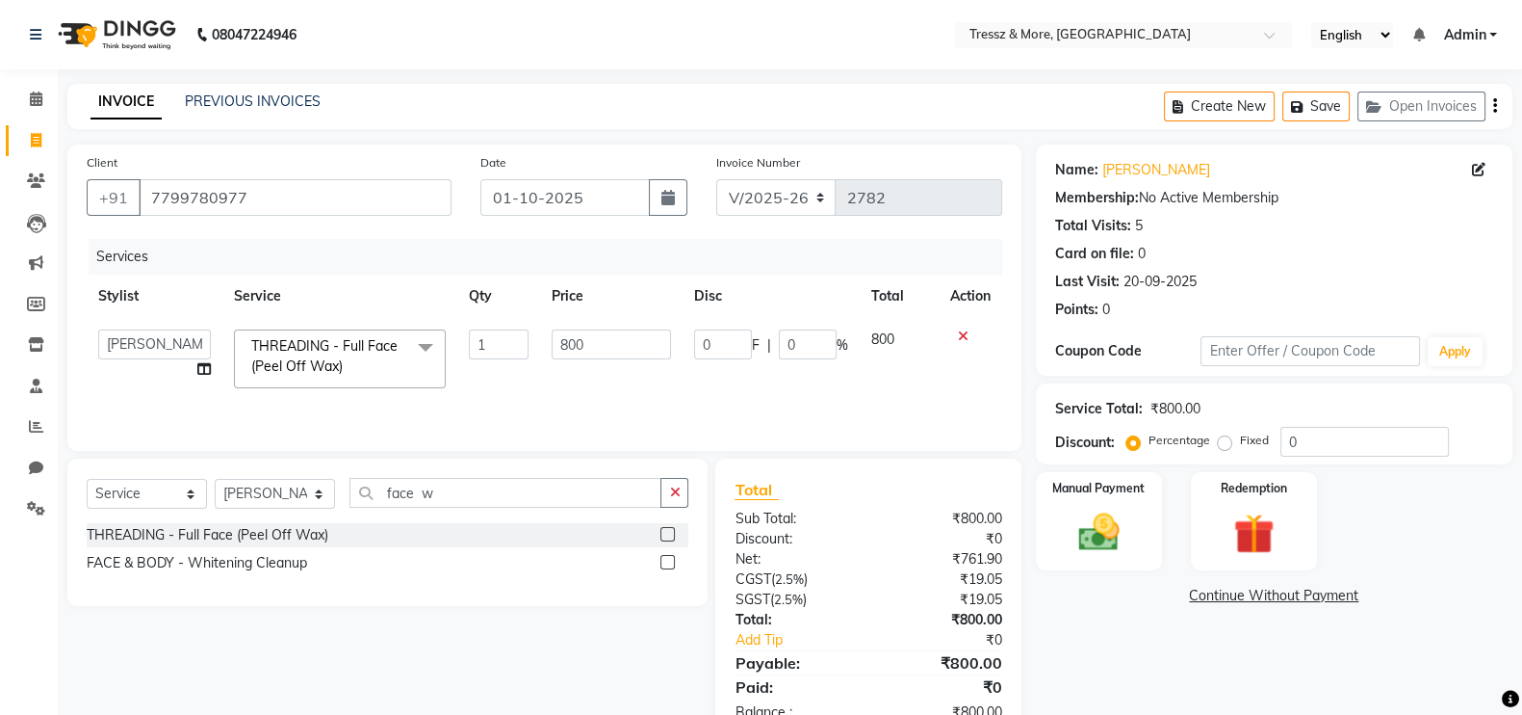
click at [556, 357] on input "800" at bounding box center [612, 344] width 120 height 30
type input "2770"
click at [563, 391] on td "2770" at bounding box center [611, 359] width 143 height 82
select select "72136"
click at [1076, 522] on img at bounding box center [1099, 531] width 68 height 48
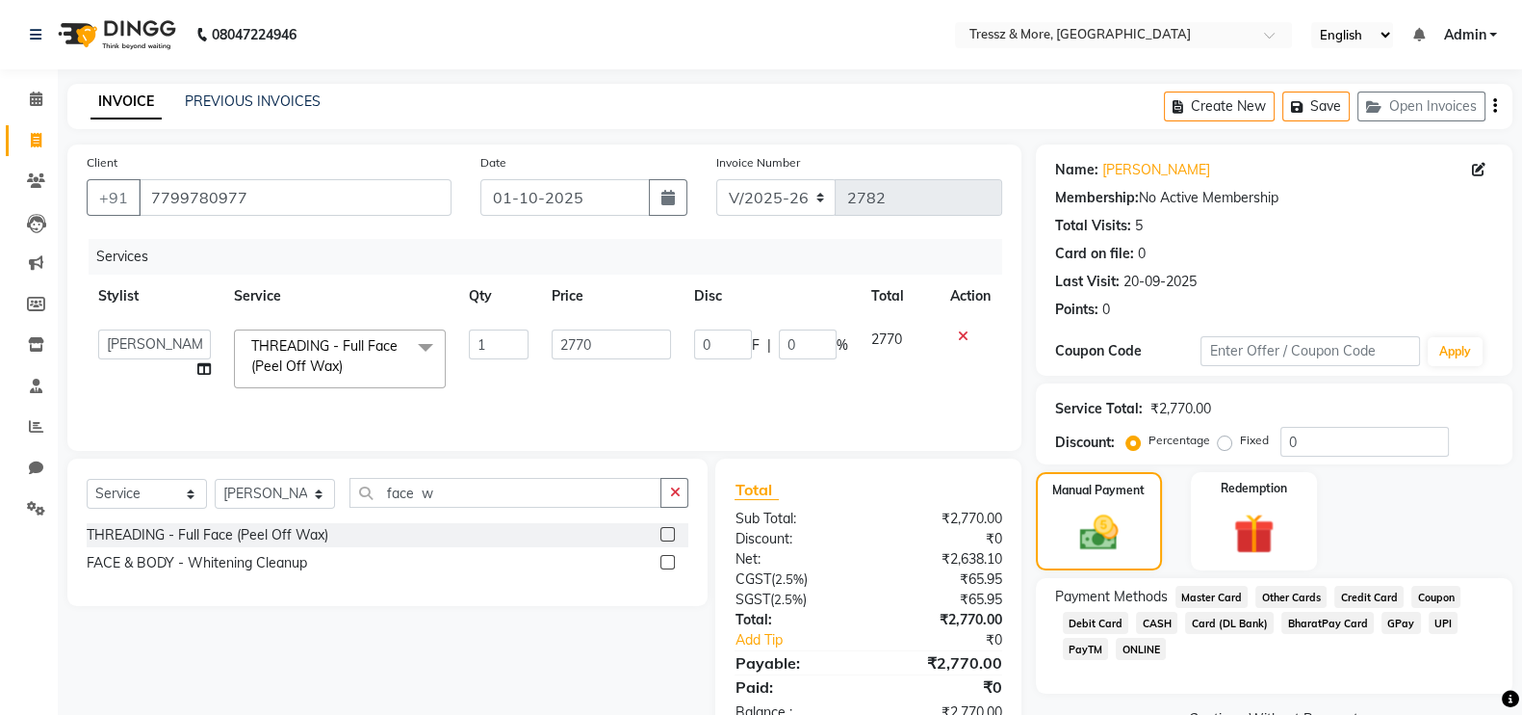
click at [1148, 623] on span "CASH" at bounding box center [1156, 622] width 41 height 22
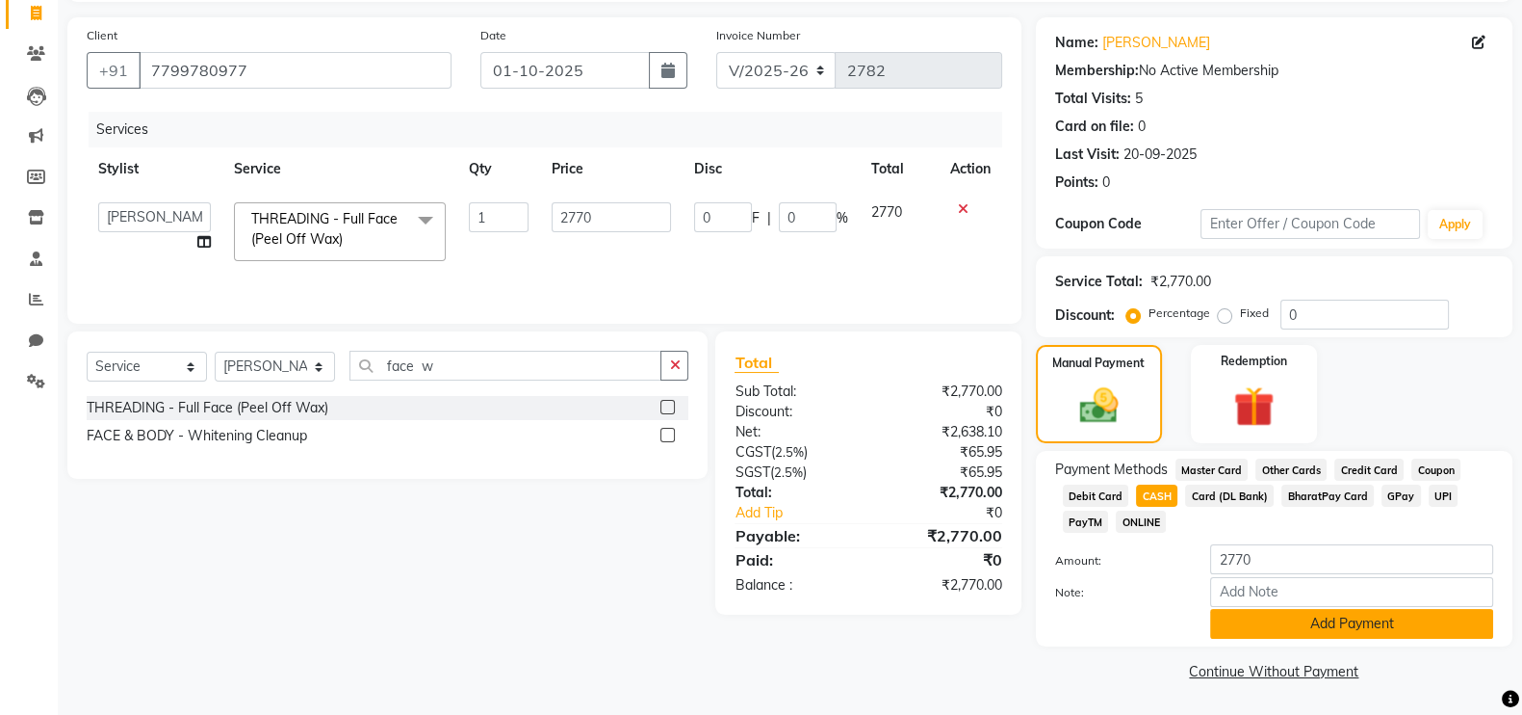
click at [1440, 618] on button "Add Payment" at bounding box center [1351, 624] width 283 height 30
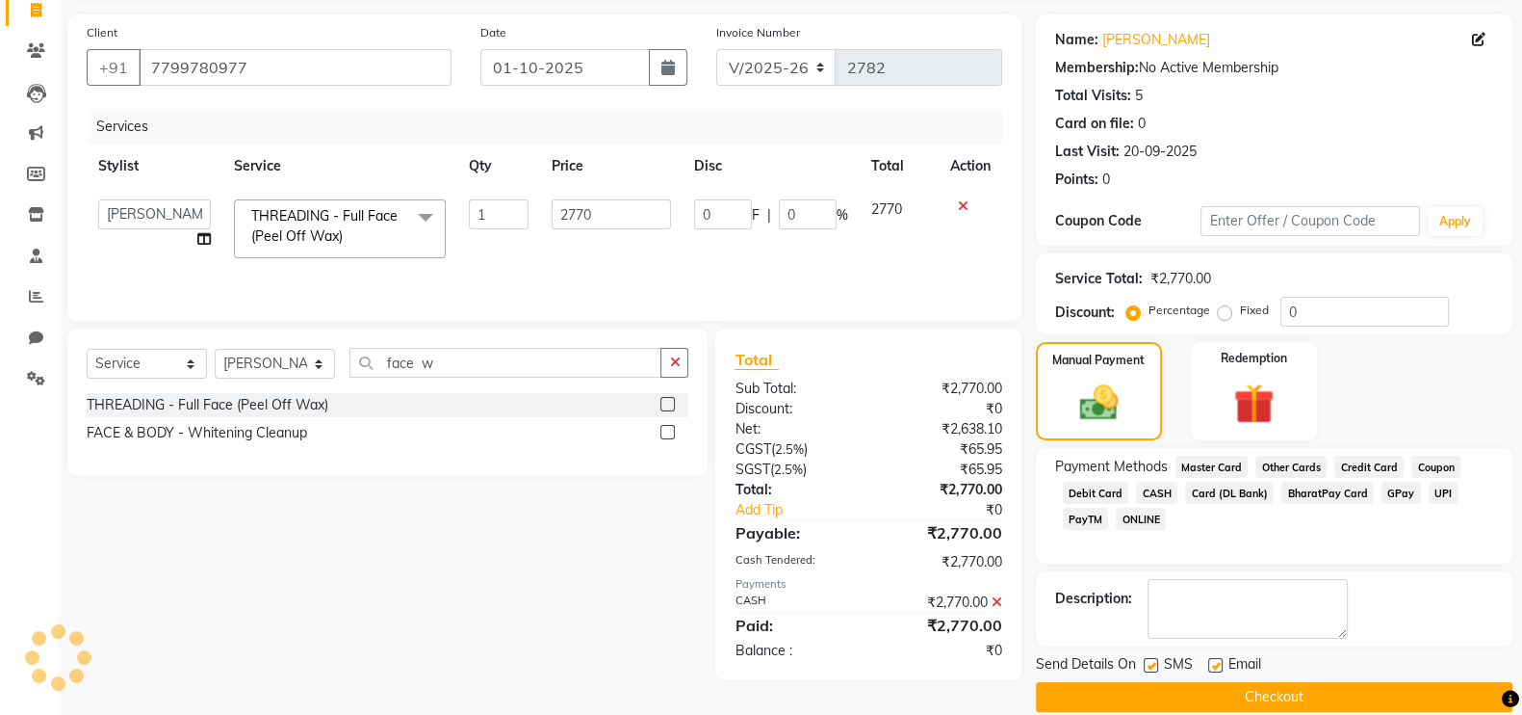
click at [1424, 688] on button "Checkout" at bounding box center [1274, 697] width 477 height 30
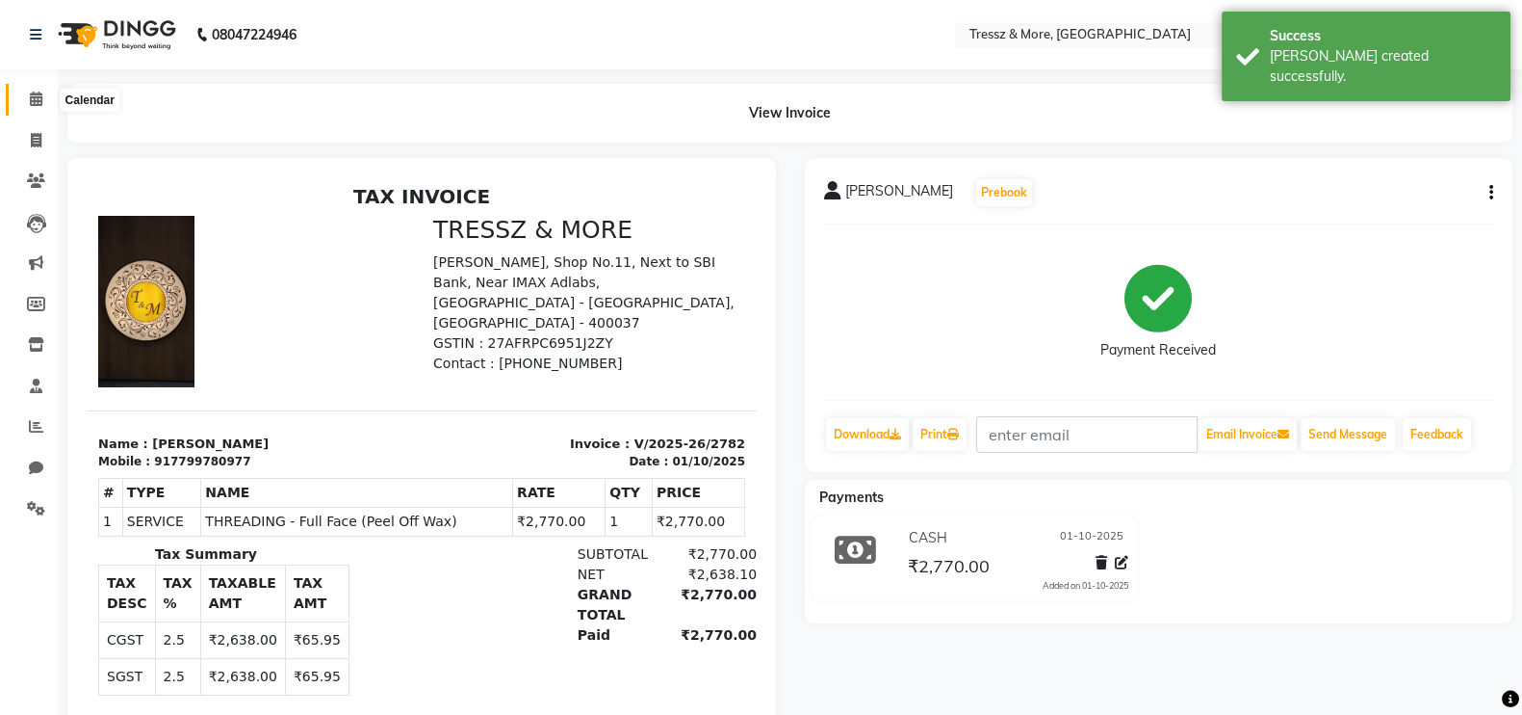
click at [23, 98] on span at bounding box center [36, 100] width 34 height 22
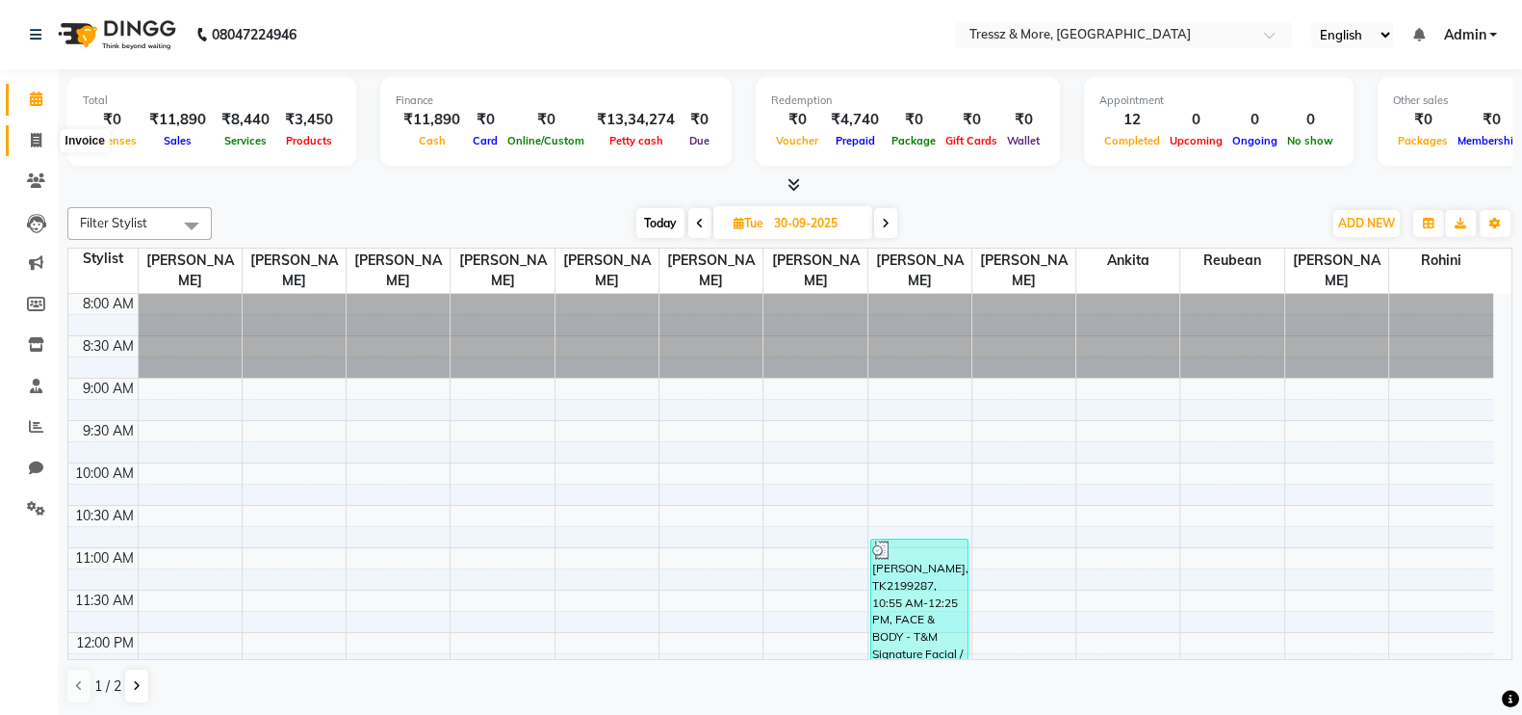
click at [27, 149] on span at bounding box center [36, 141] width 34 height 22
select select "service"
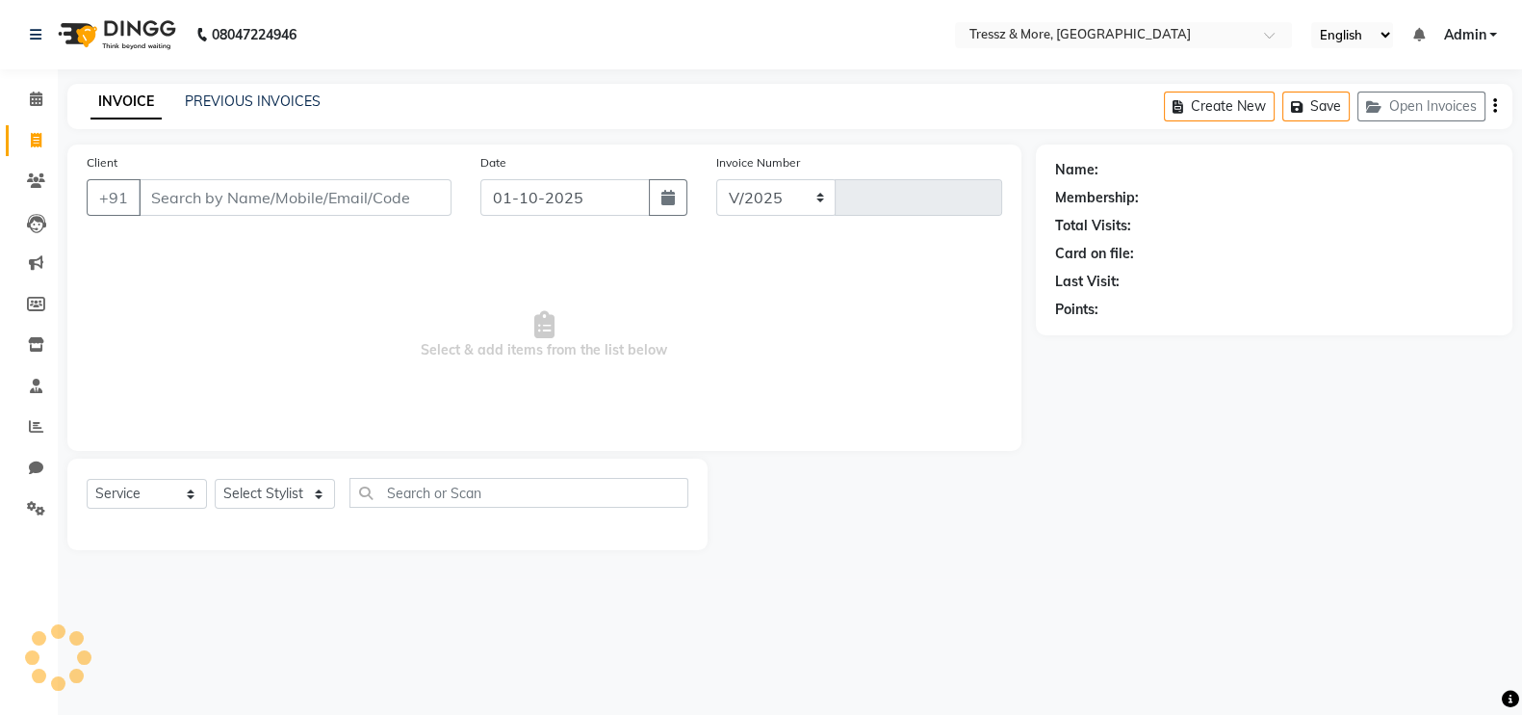
select select "3037"
type input "2783"
type input "9930572331"
click at [409, 195] on span "Add Client" at bounding box center [407, 197] width 76 height 19
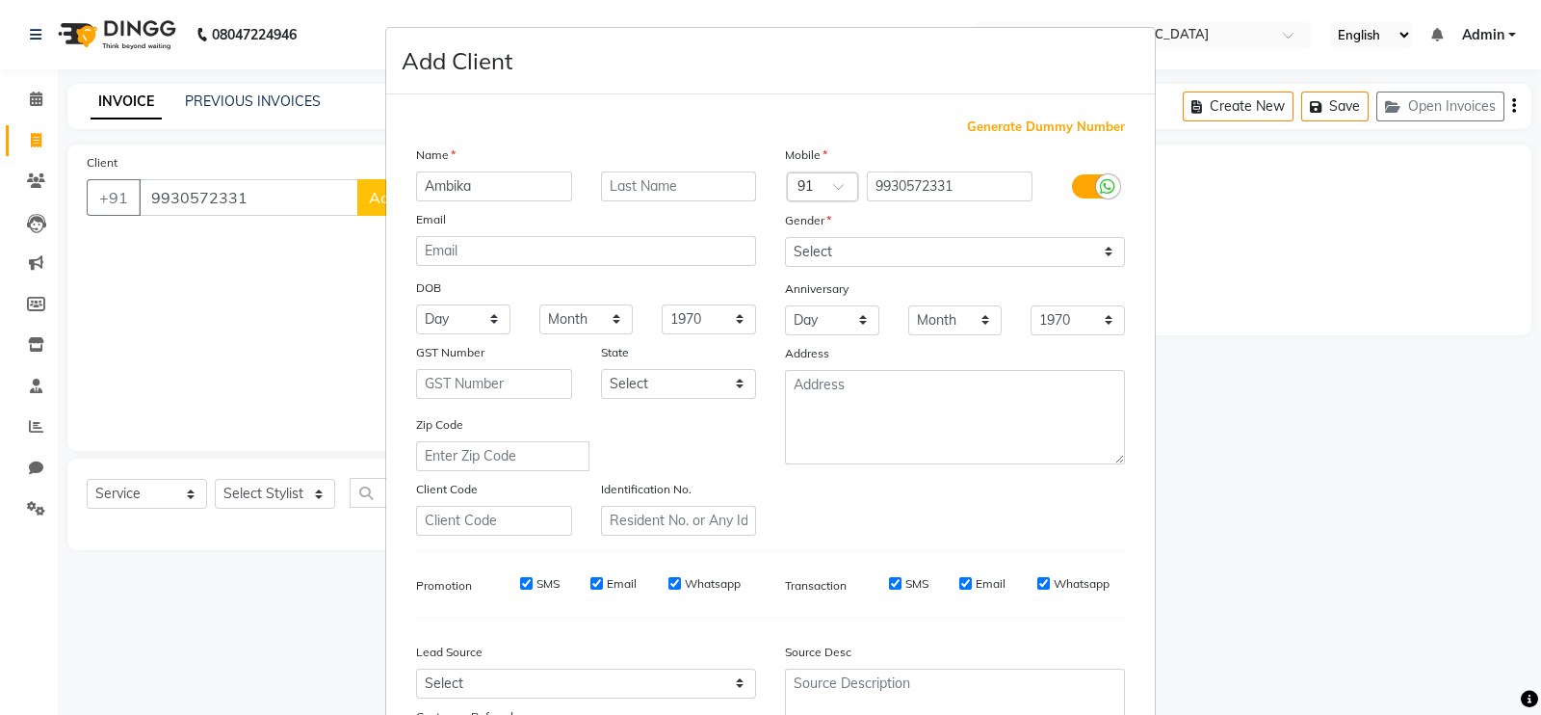
type input "Ambika"
click at [641, 189] on input "text" at bounding box center [679, 186] width 156 height 30
type input "Ghosh"
click at [815, 249] on select "Select [DEMOGRAPHIC_DATA] [DEMOGRAPHIC_DATA] Other Prefer Not To Say" at bounding box center [955, 252] width 340 height 30
select select "[DEMOGRAPHIC_DATA]"
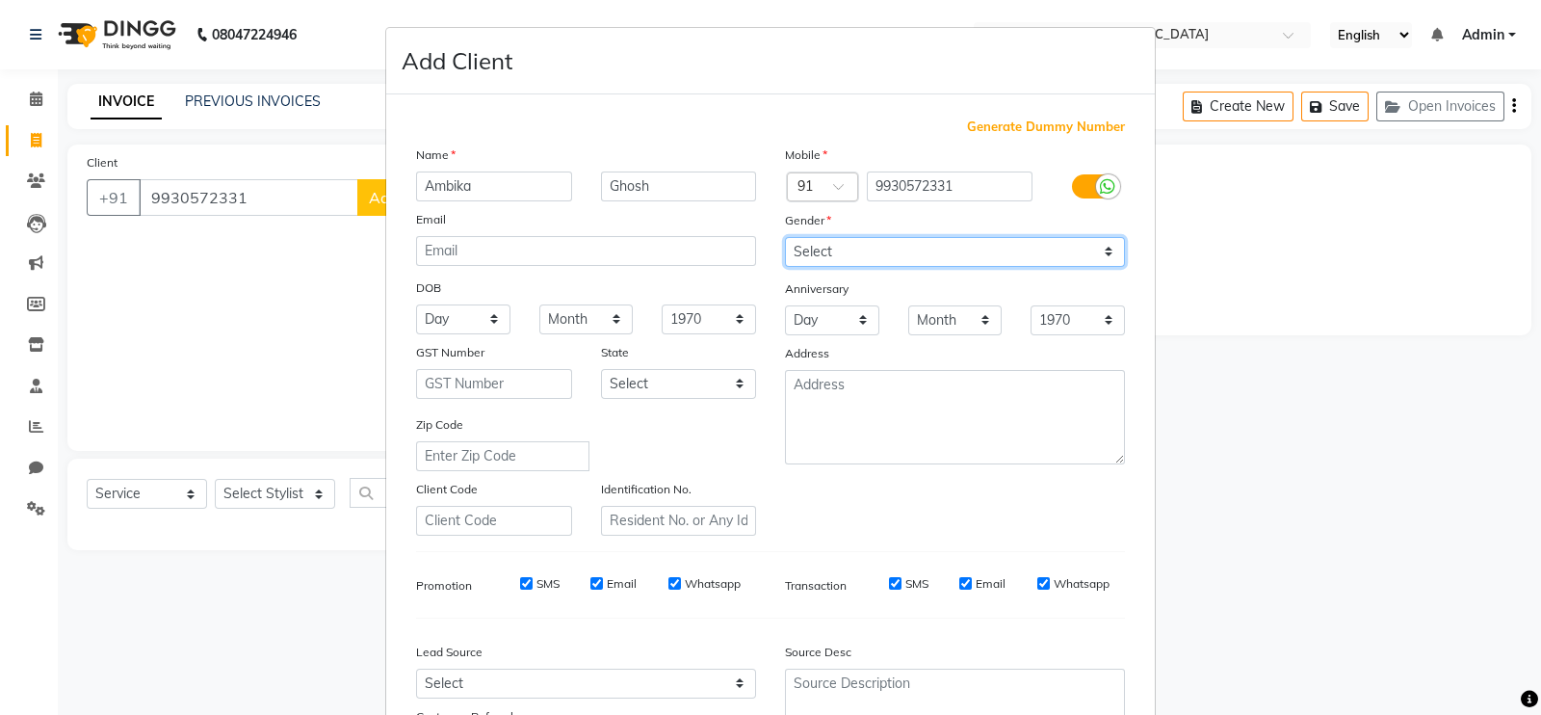
click at [785, 238] on select "Select [DEMOGRAPHIC_DATA] [DEMOGRAPHIC_DATA] Other Prefer Not To Say" at bounding box center [955, 252] width 340 height 30
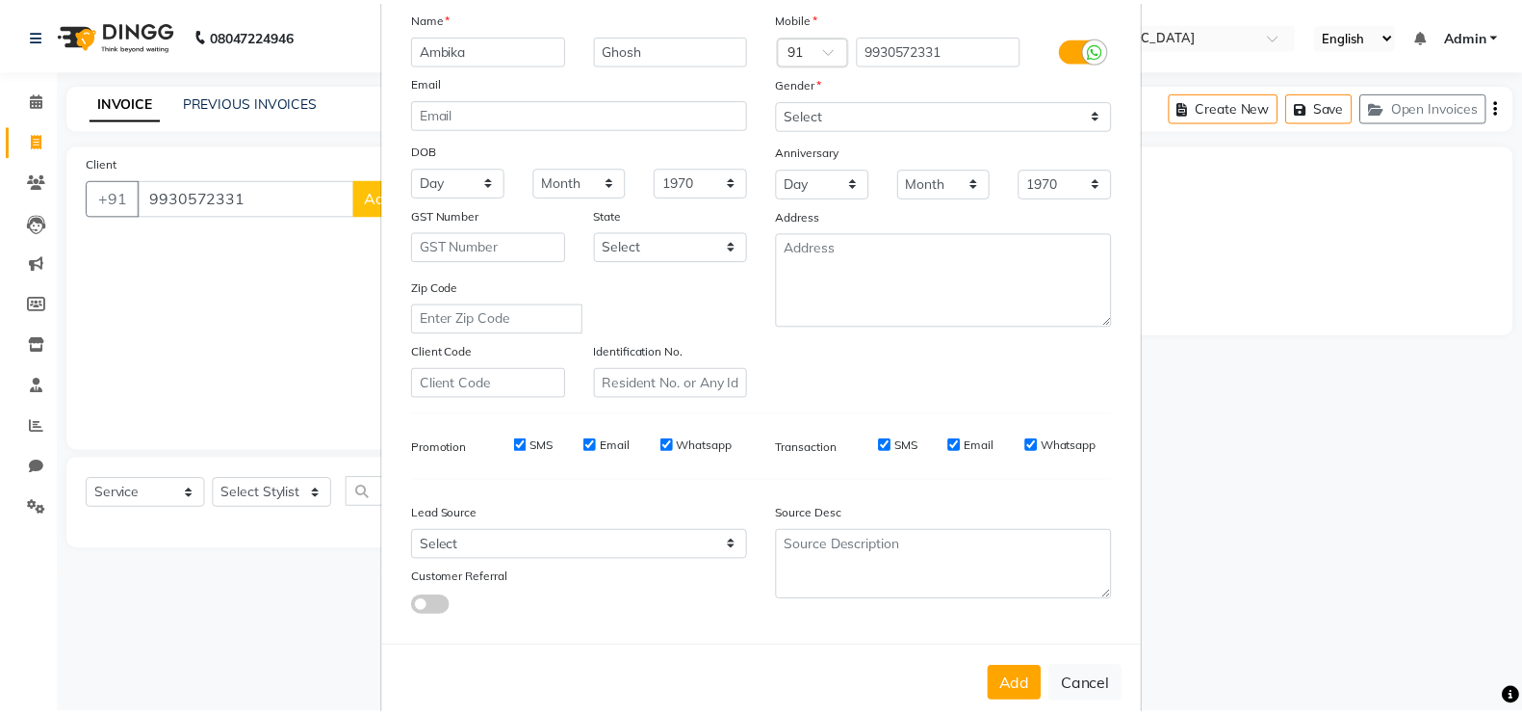
scroll to position [185, 0]
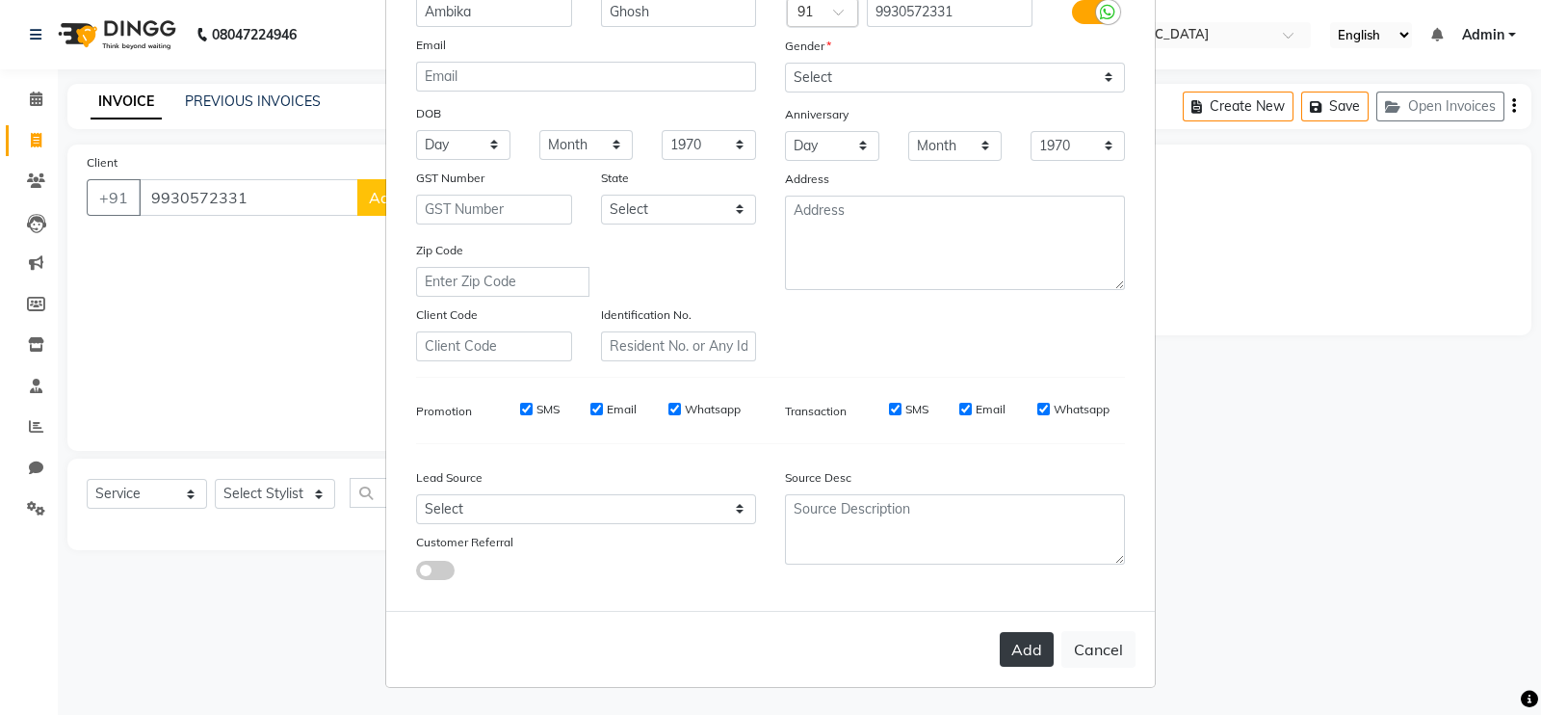
click at [1039, 639] on button "Add" at bounding box center [1027, 649] width 54 height 35
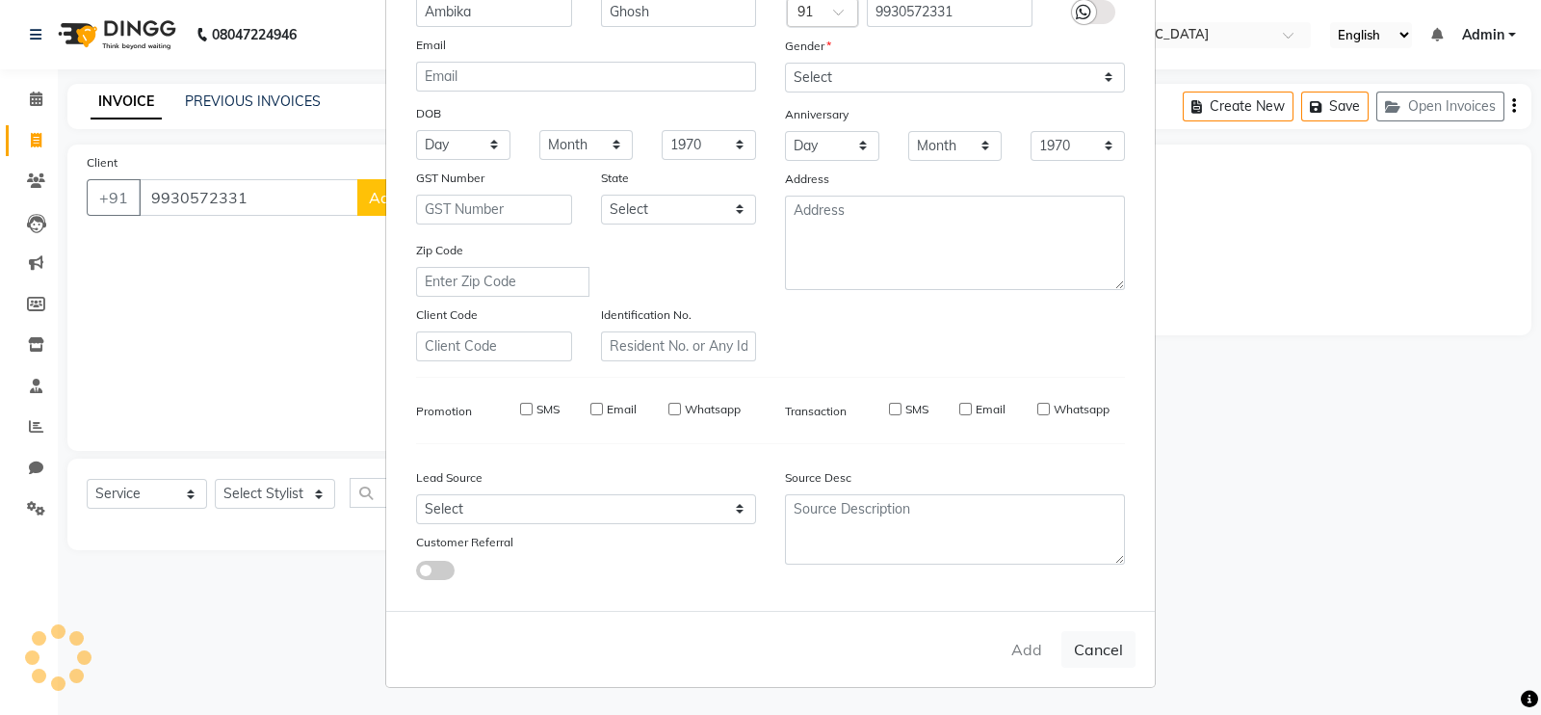
select select
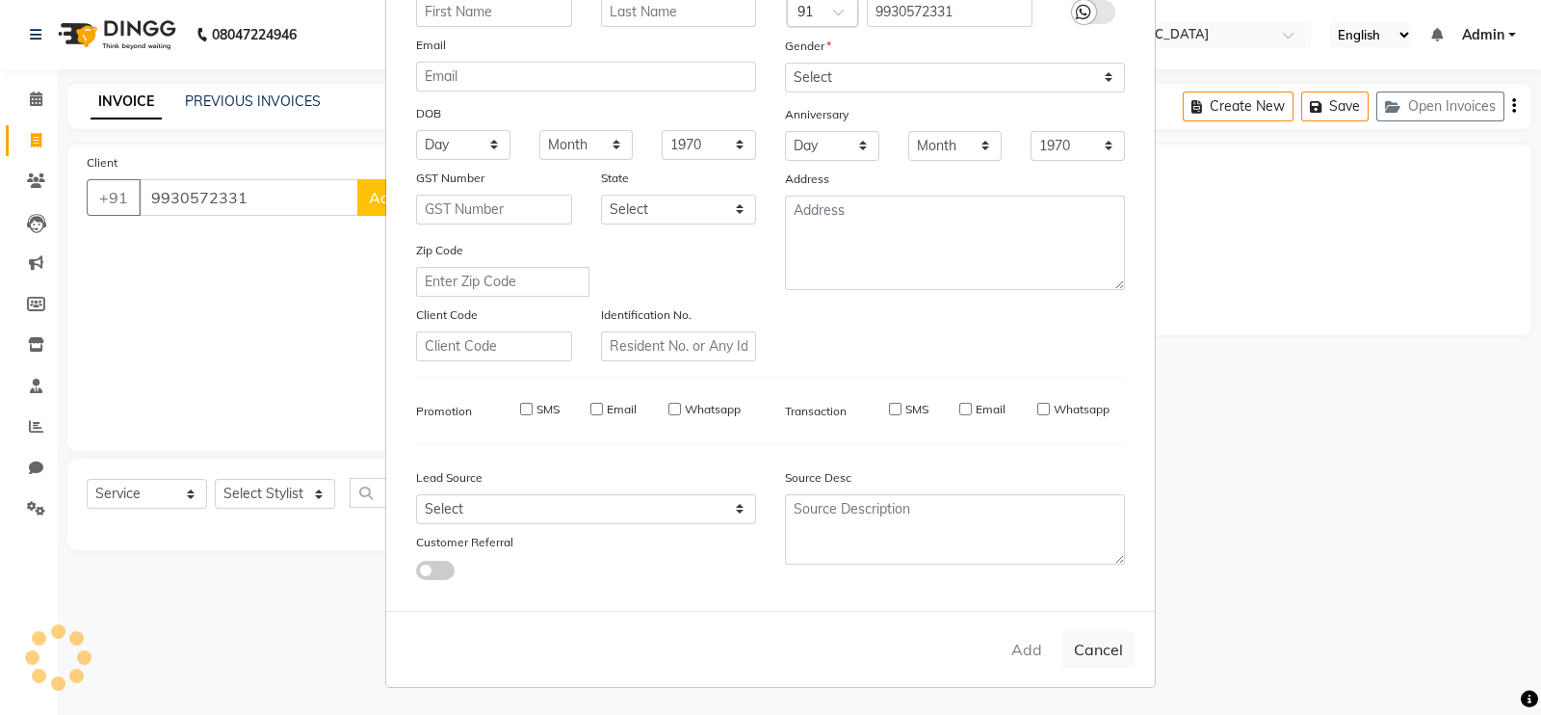
select select
checkbox input "false"
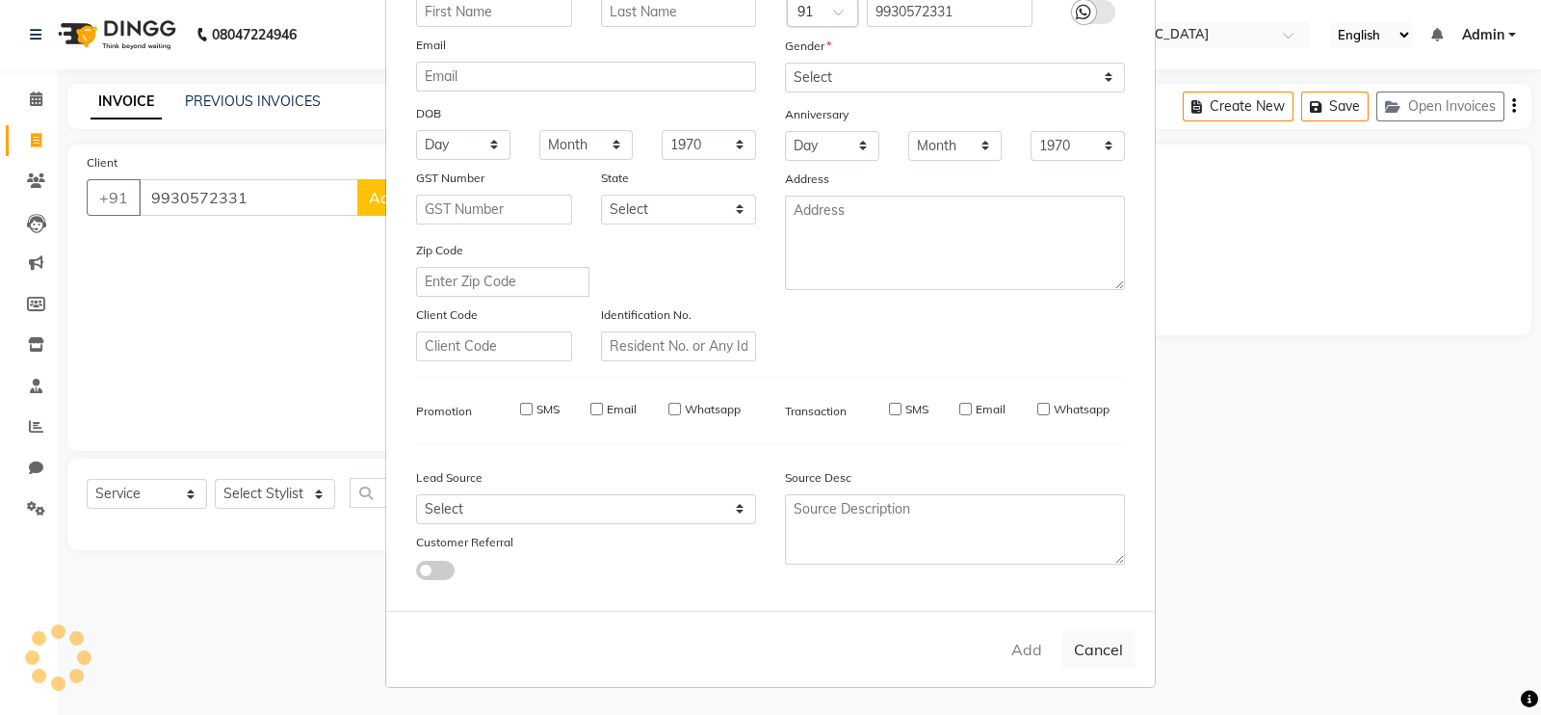
checkbox input "false"
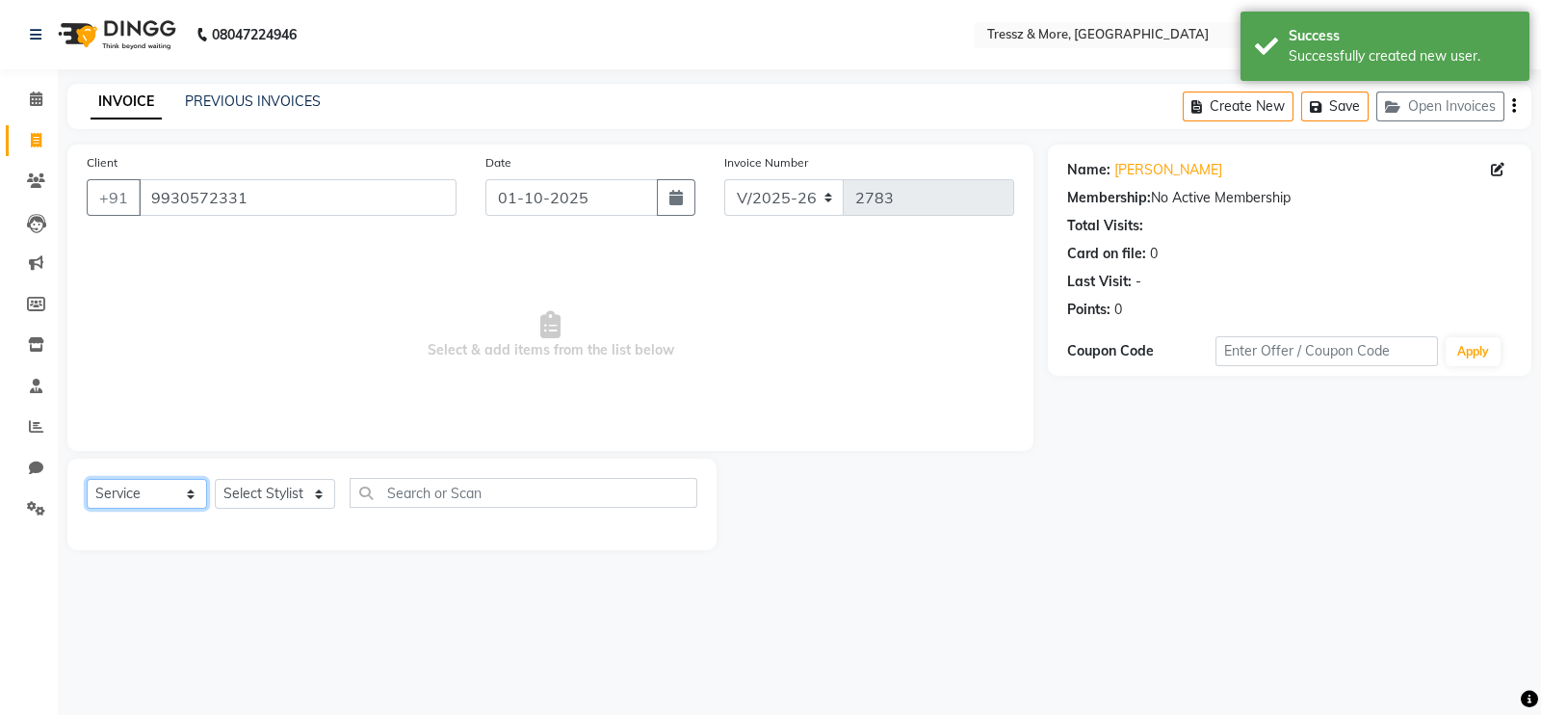
click at [178, 500] on select "Select Service Product Membership Package Voucher Prepaid Gift Card" at bounding box center [147, 494] width 120 height 30
select select "P"
click at [87, 480] on select "Select Service Product Membership Package Voucher Prepaid Gift Card" at bounding box center [147, 494] width 120 height 30
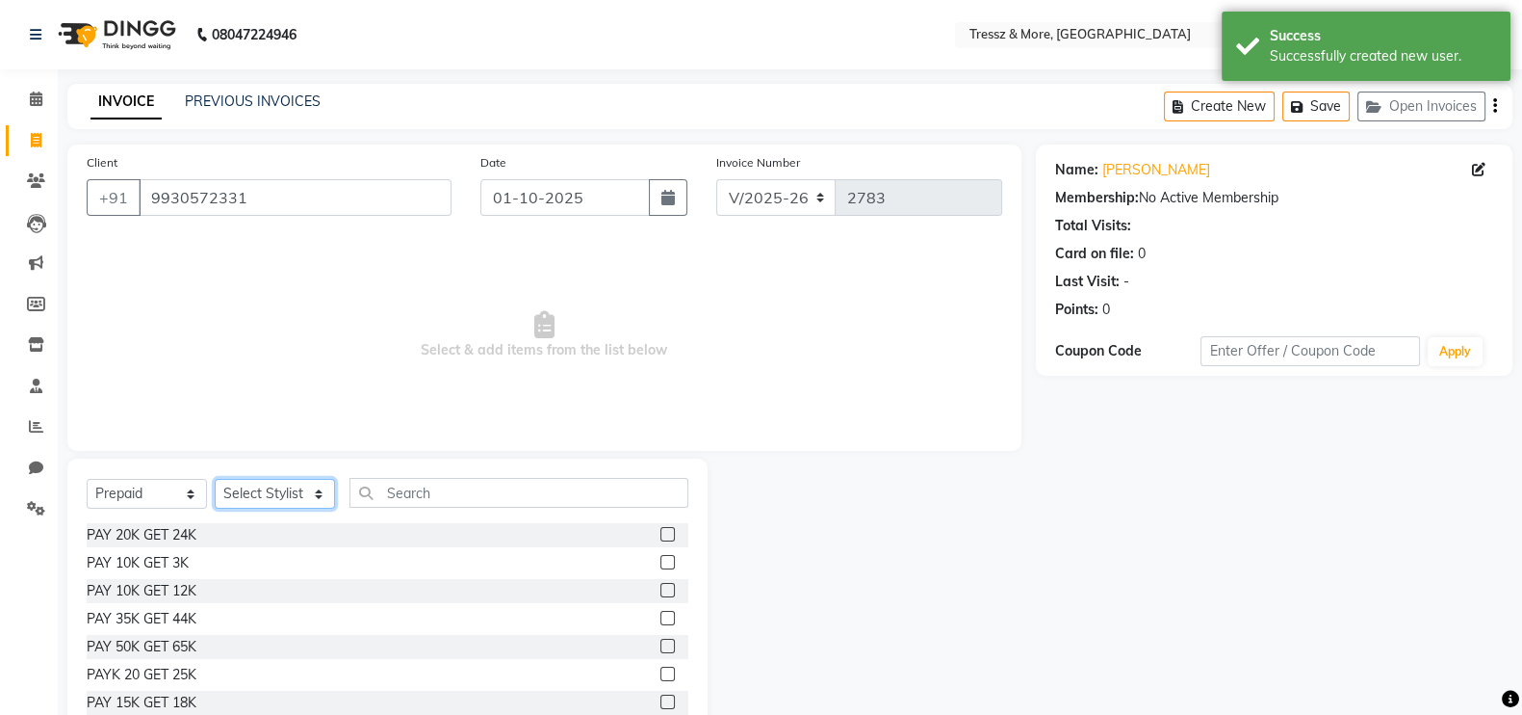
click at [260, 488] on select "Select Stylist [PERSON_NAME] Anas [PERSON_NAME] [PERSON_NAME] [PERSON_NAME] [PE…" at bounding box center [275, 494] width 120 height 30
select select "72136"
click at [215, 480] on select "Select Stylist [PERSON_NAME] Anas [PERSON_NAME] [PERSON_NAME] [PERSON_NAME] [PE…" at bounding box center [275, 494] width 120 height 30
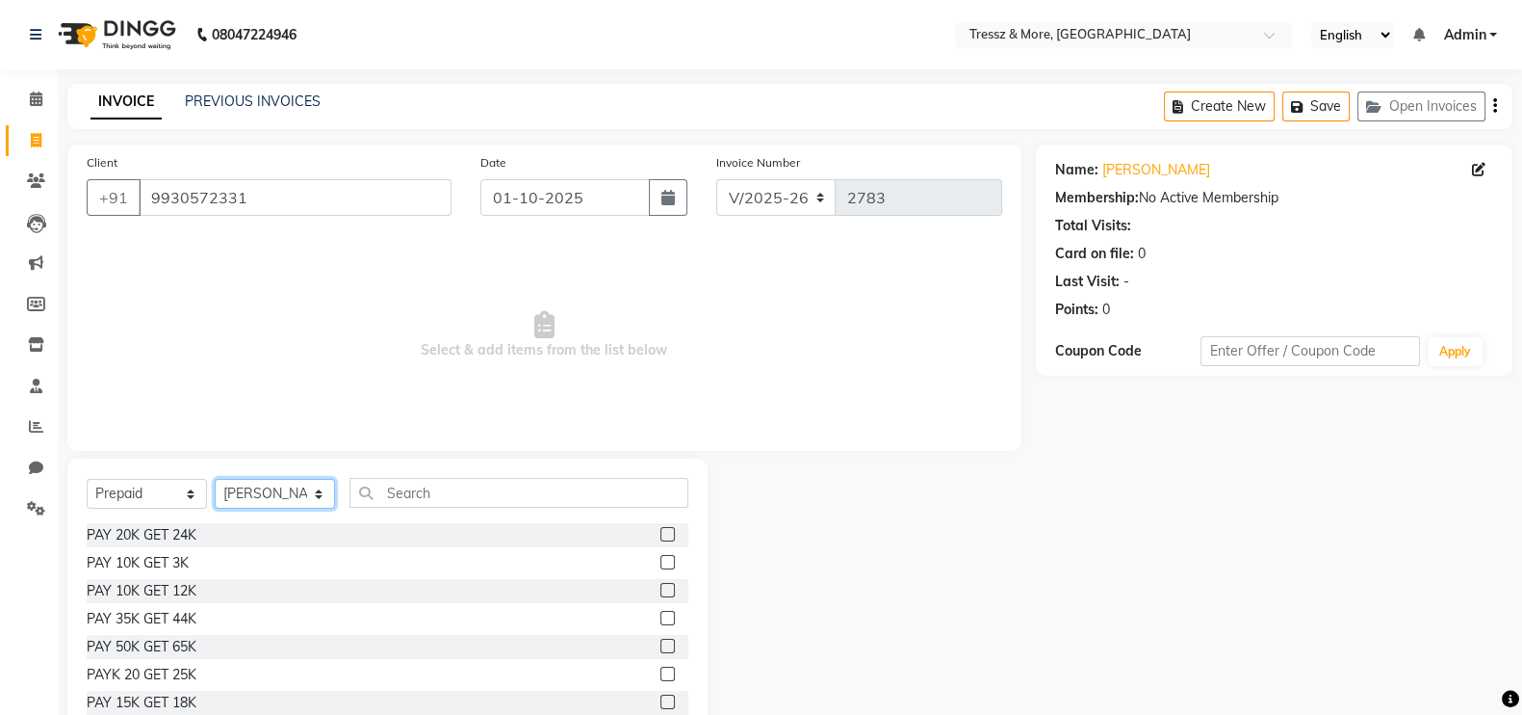
scroll to position [57, 0]
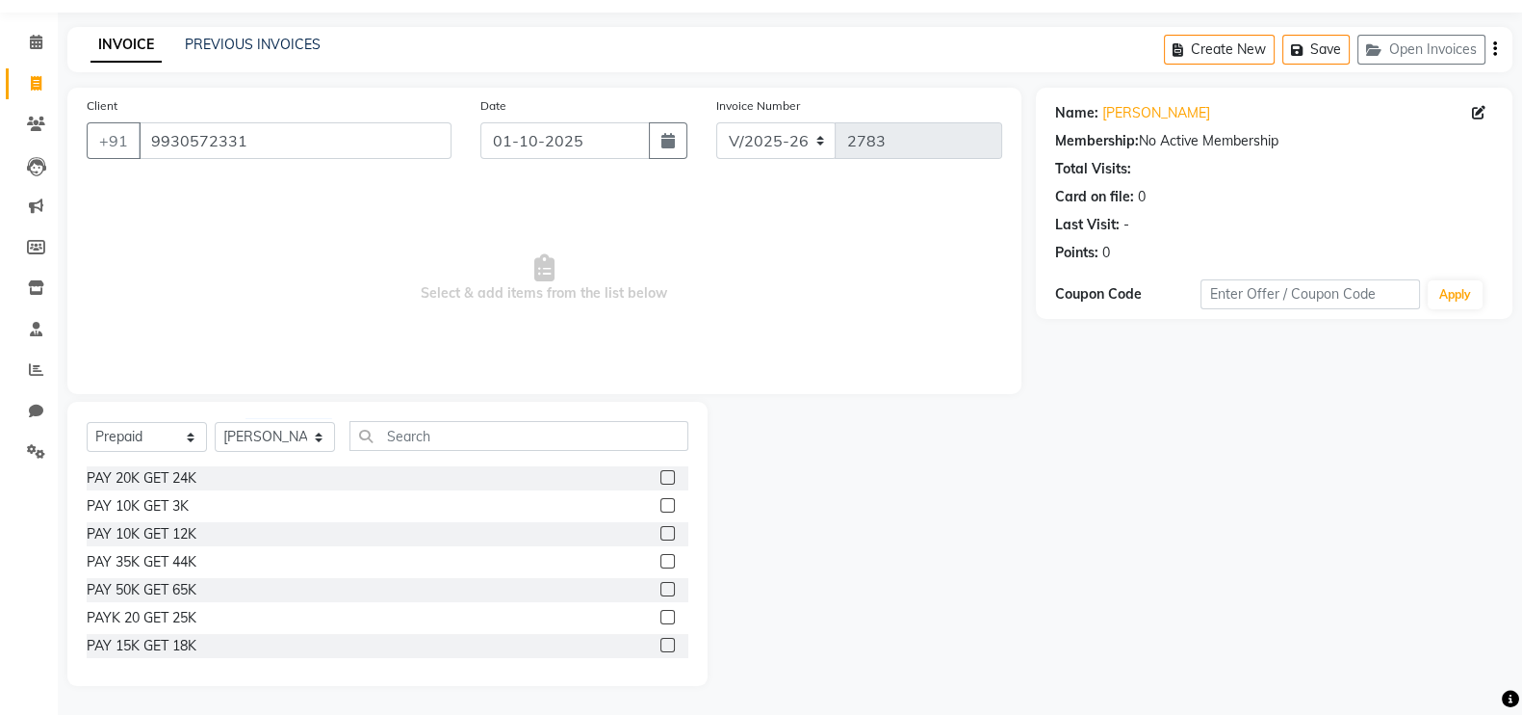
click at [661, 612] on label at bounding box center [668, 617] width 14 height 14
click at [661, 612] on input "checkbox" at bounding box center [667, 617] width 13 height 13
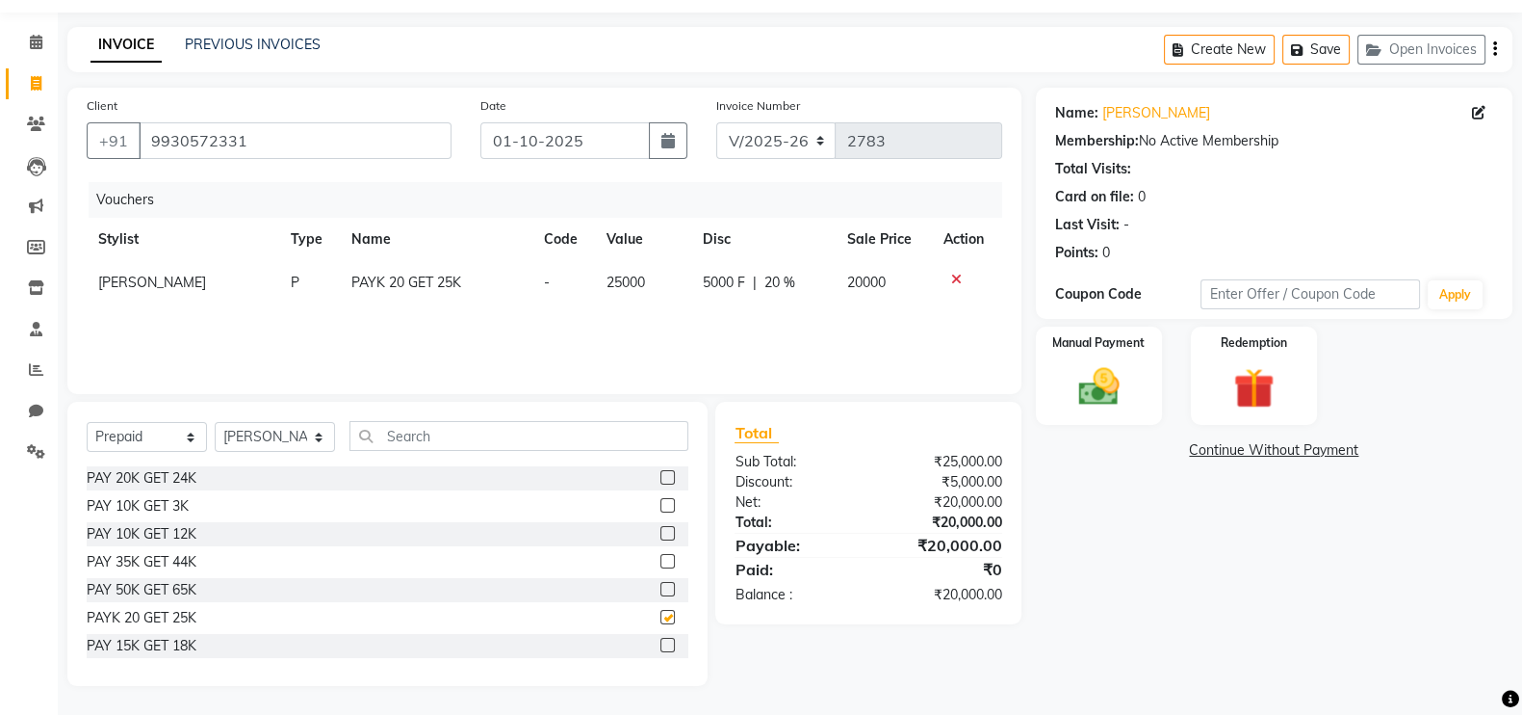
checkbox input "false"
click at [1069, 384] on img at bounding box center [1099, 386] width 68 height 48
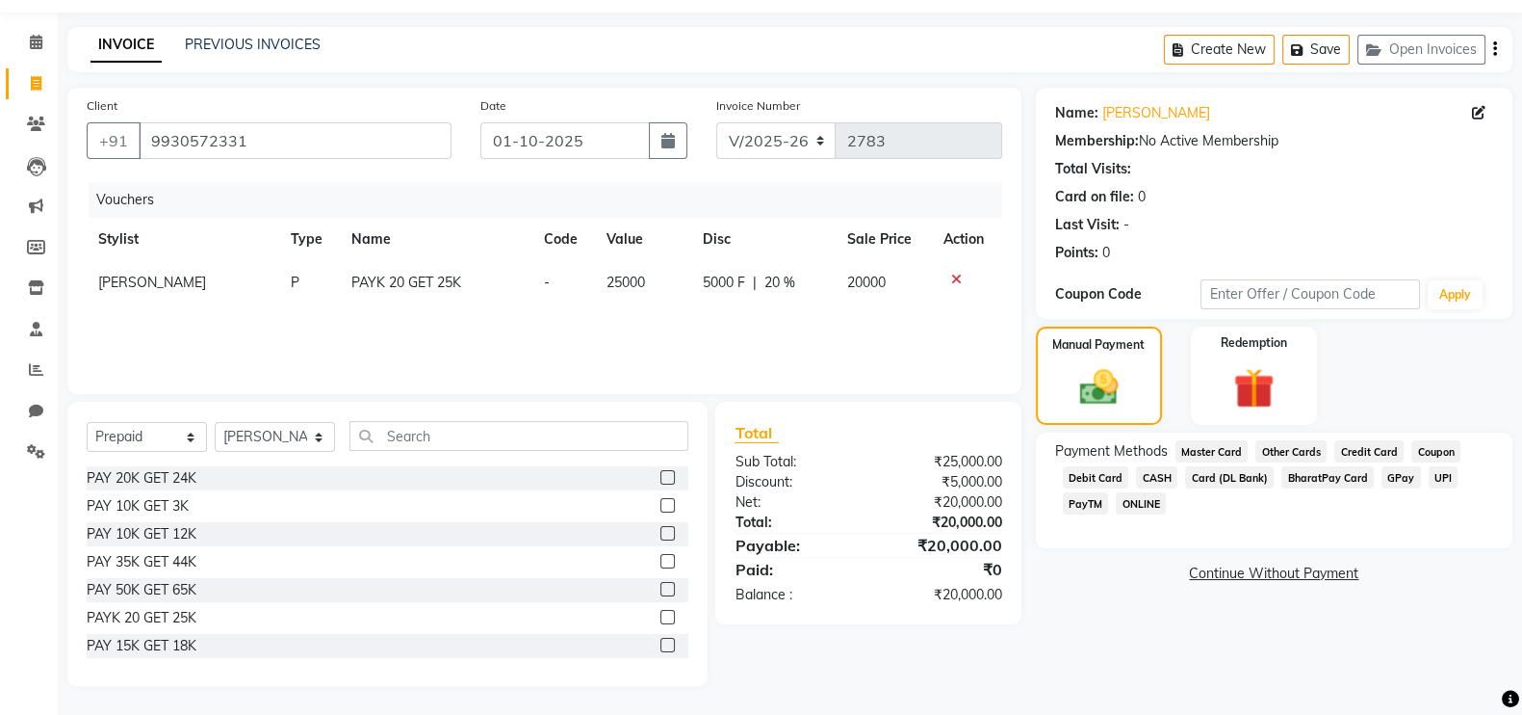
click at [1143, 474] on span "CASH" at bounding box center [1156, 477] width 41 height 22
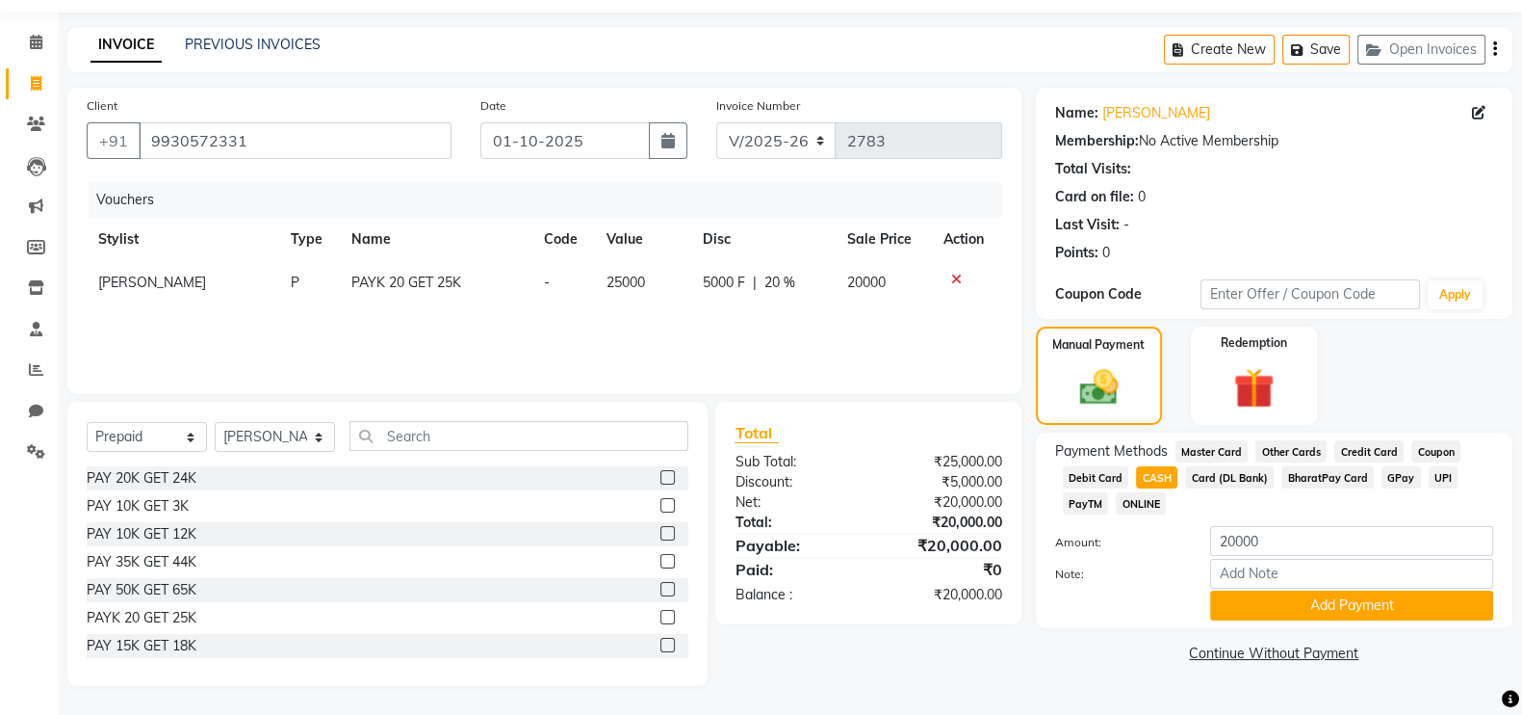
click at [1369, 446] on span "Credit Card" at bounding box center [1369, 451] width 69 height 22
click at [1300, 605] on button "Add Payment" at bounding box center [1351, 605] width 283 height 30
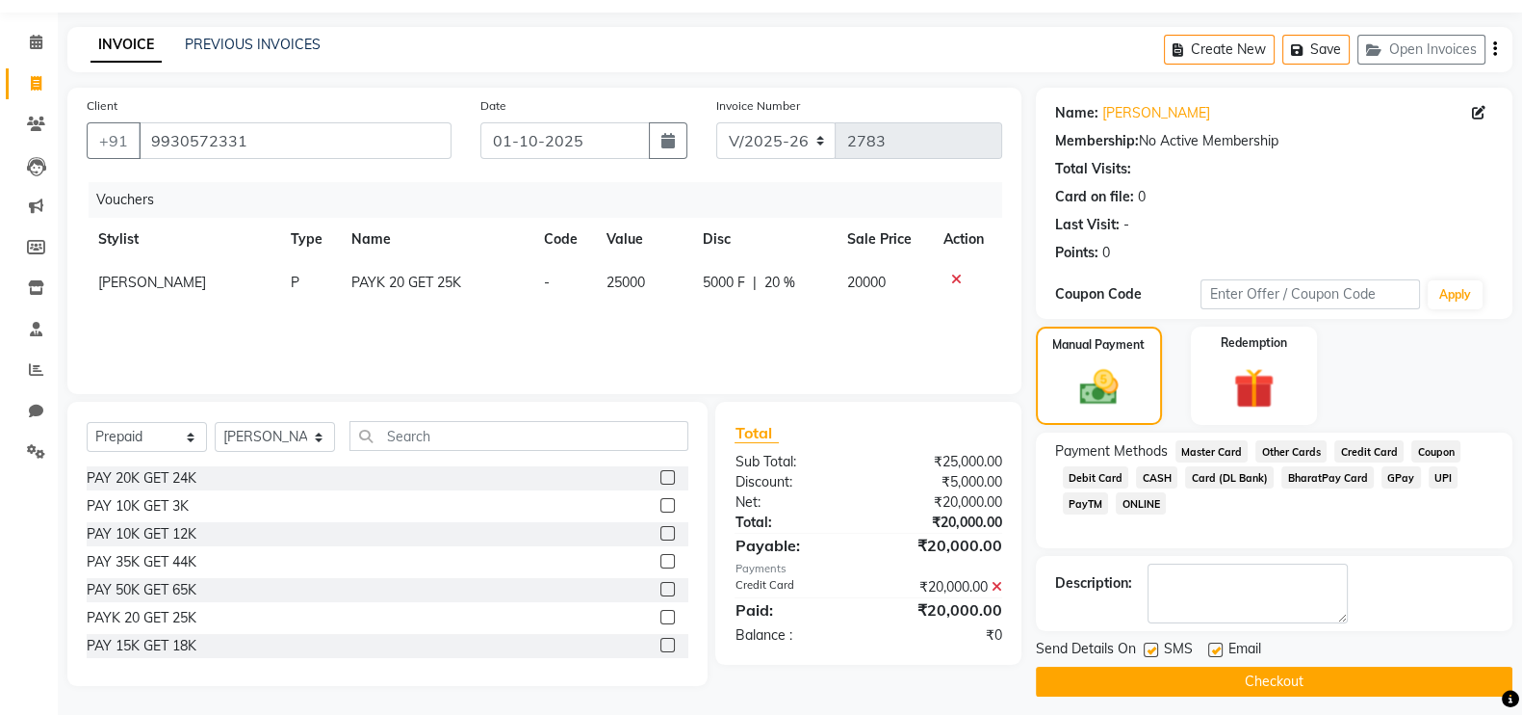
click at [1295, 666] on button "Checkout" at bounding box center [1274, 681] width 477 height 30
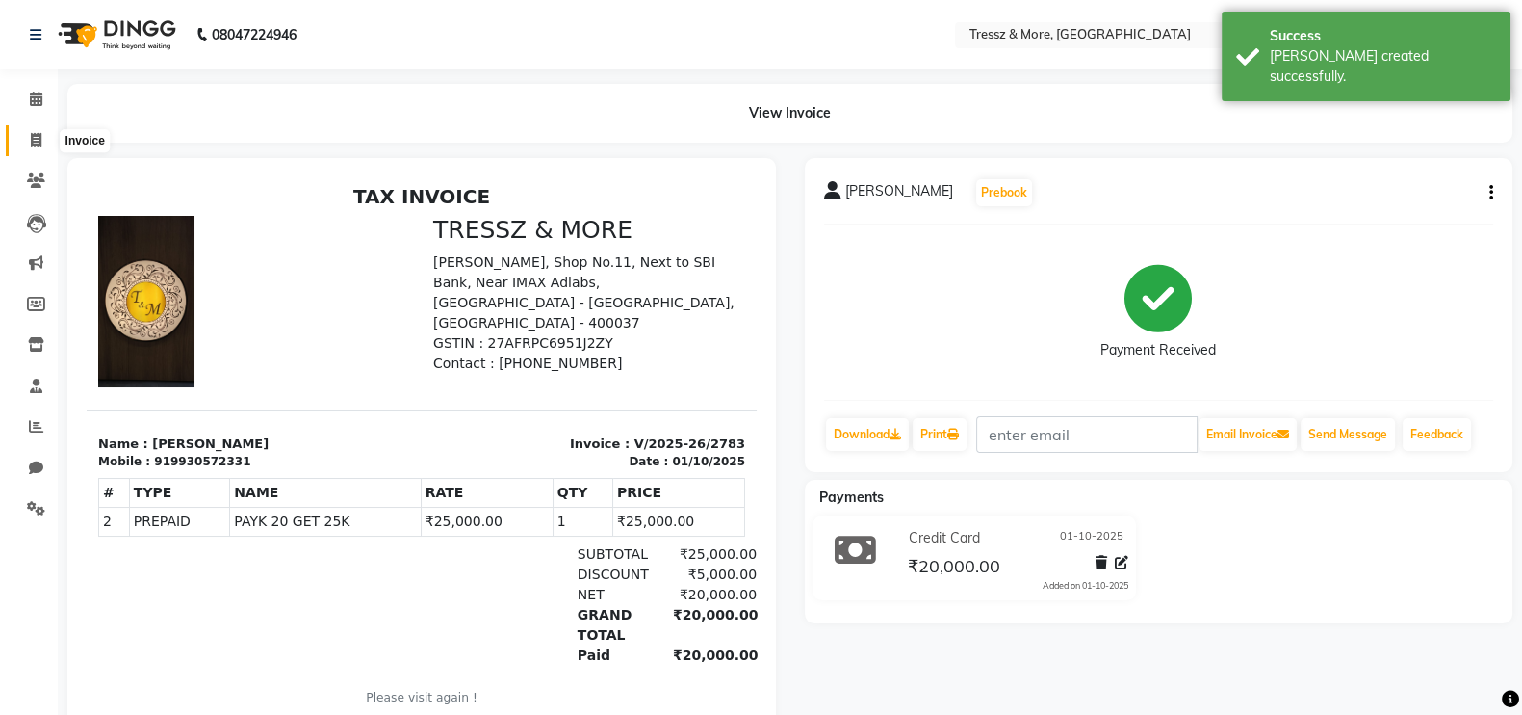
click at [42, 140] on span at bounding box center [36, 141] width 34 height 22
select select "service"
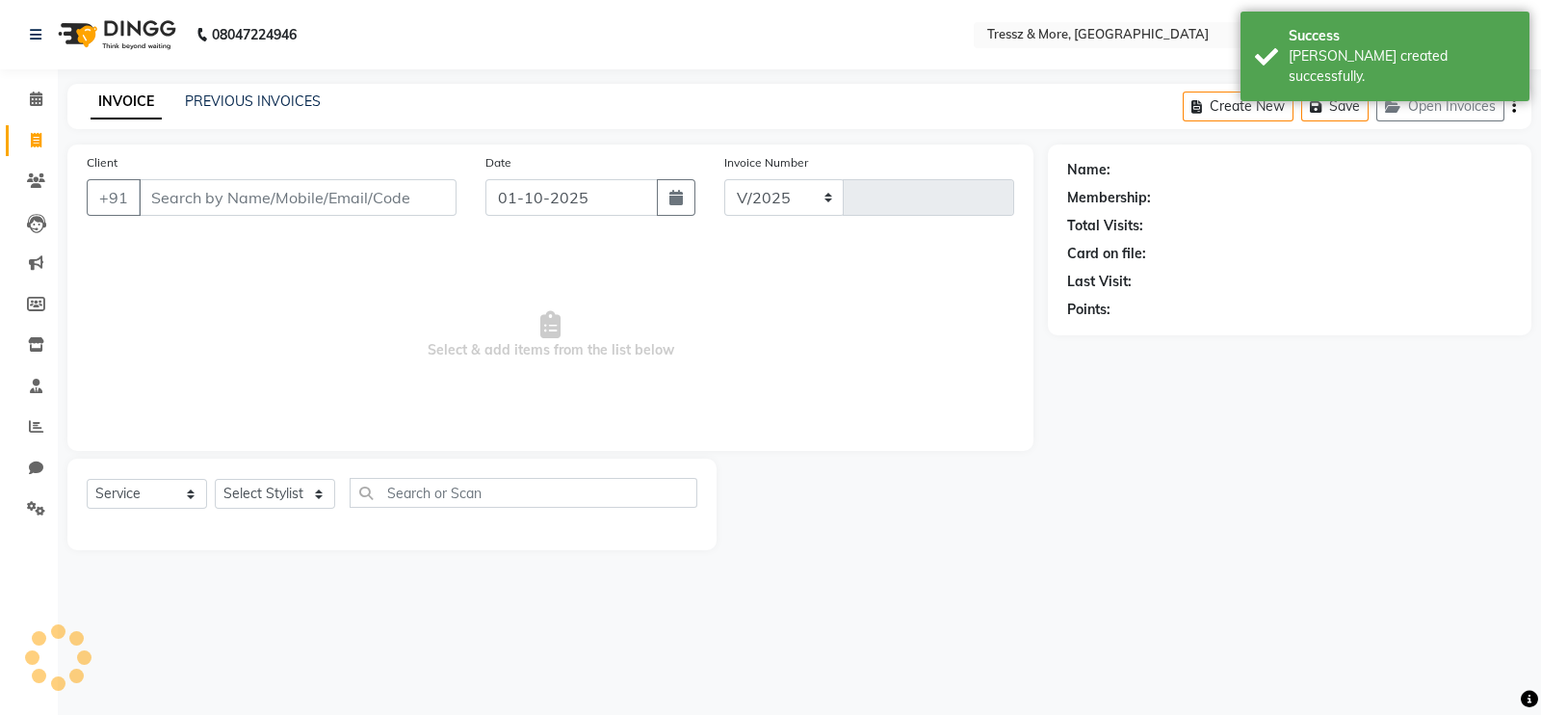
select select "3037"
type input "2784"
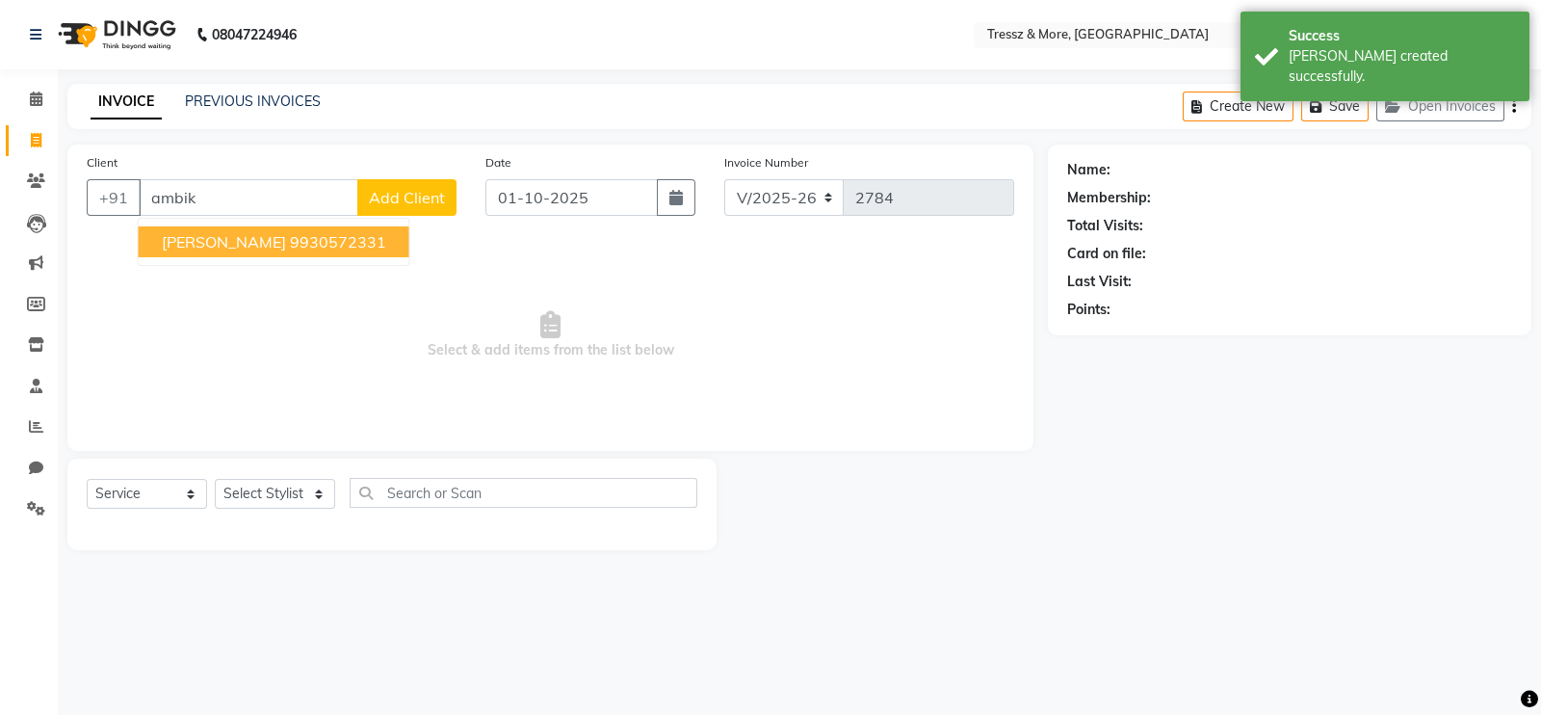
click at [250, 235] on span "[PERSON_NAME]" at bounding box center [224, 241] width 124 height 19
type input "9930572331"
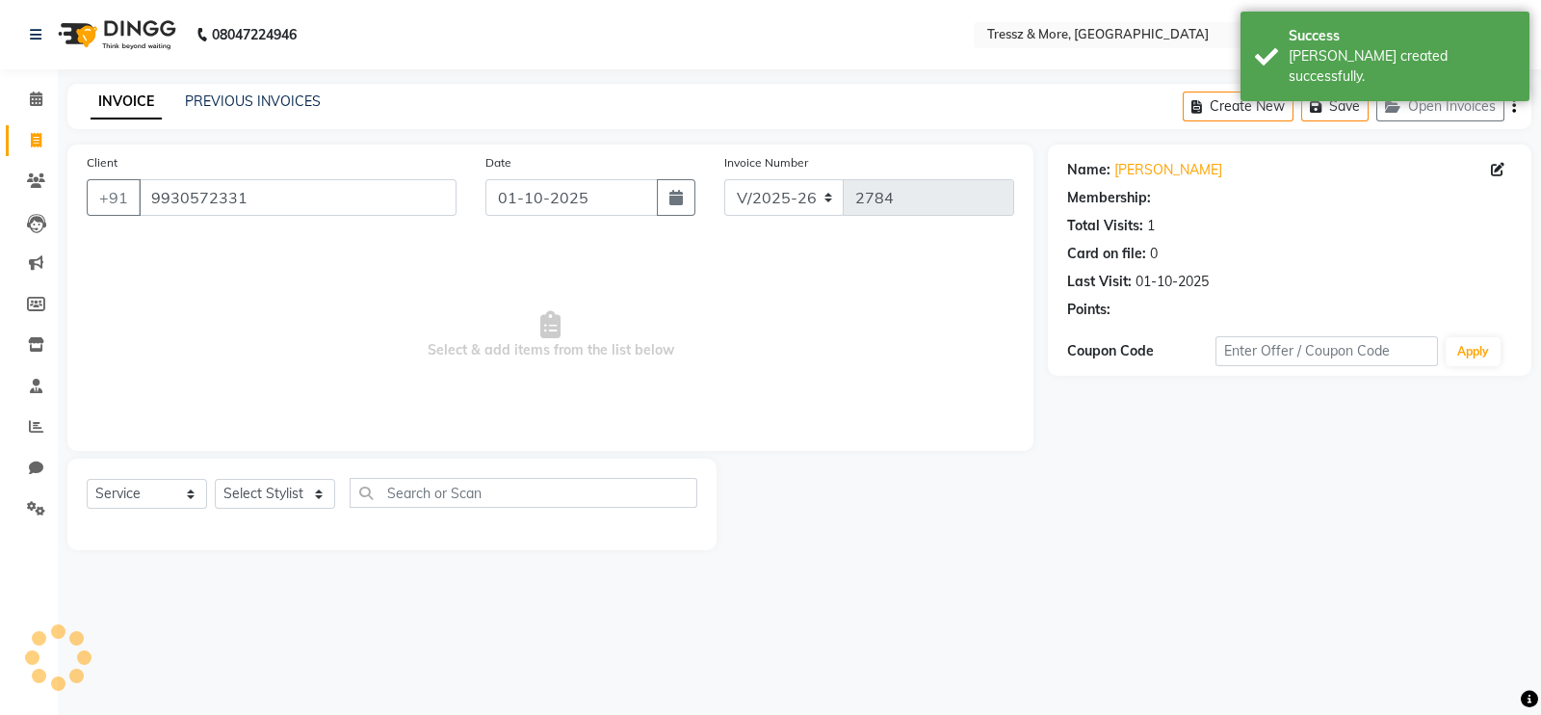
click at [250, 235] on div "Client [PHONE_NUMBER] Date [DATE] Invoice Number V/2025 V/[PHONE_NUMBER] Select…" at bounding box center [550, 297] width 966 height 306
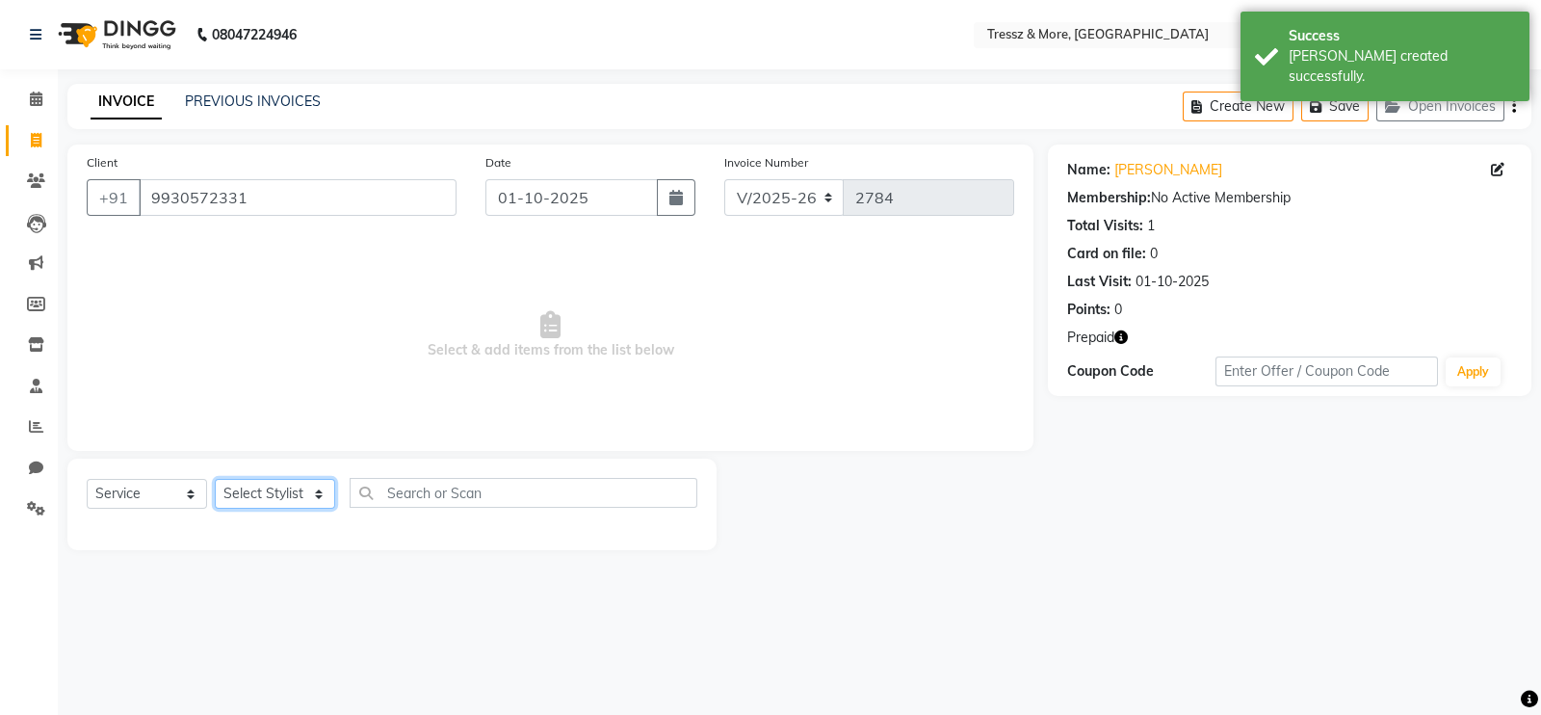
click at [268, 490] on select "Select Stylist [PERSON_NAME] Anas [PERSON_NAME] [PERSON_NAME] [PERSON_NAME] [PE…" at bounding box center [275, 494] width 120 height 30
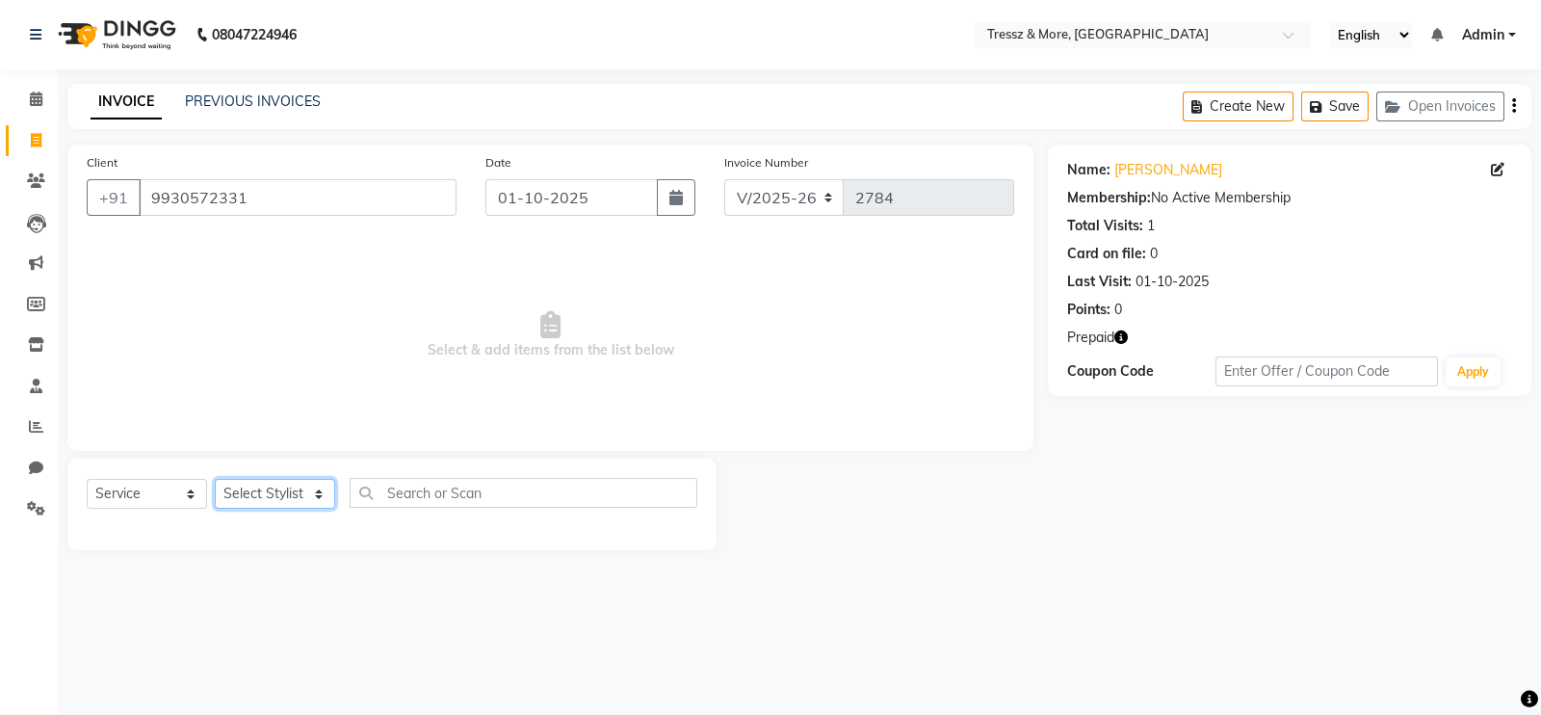
select select "72136"
click at [215, 480] on select "Select Stylist [PERSON_NAME] Anas [PERSON_NAME] [PERSON_NAME] [PERSON_NAME] [PE…" at bounding box center [275, 494] width 120 height 30
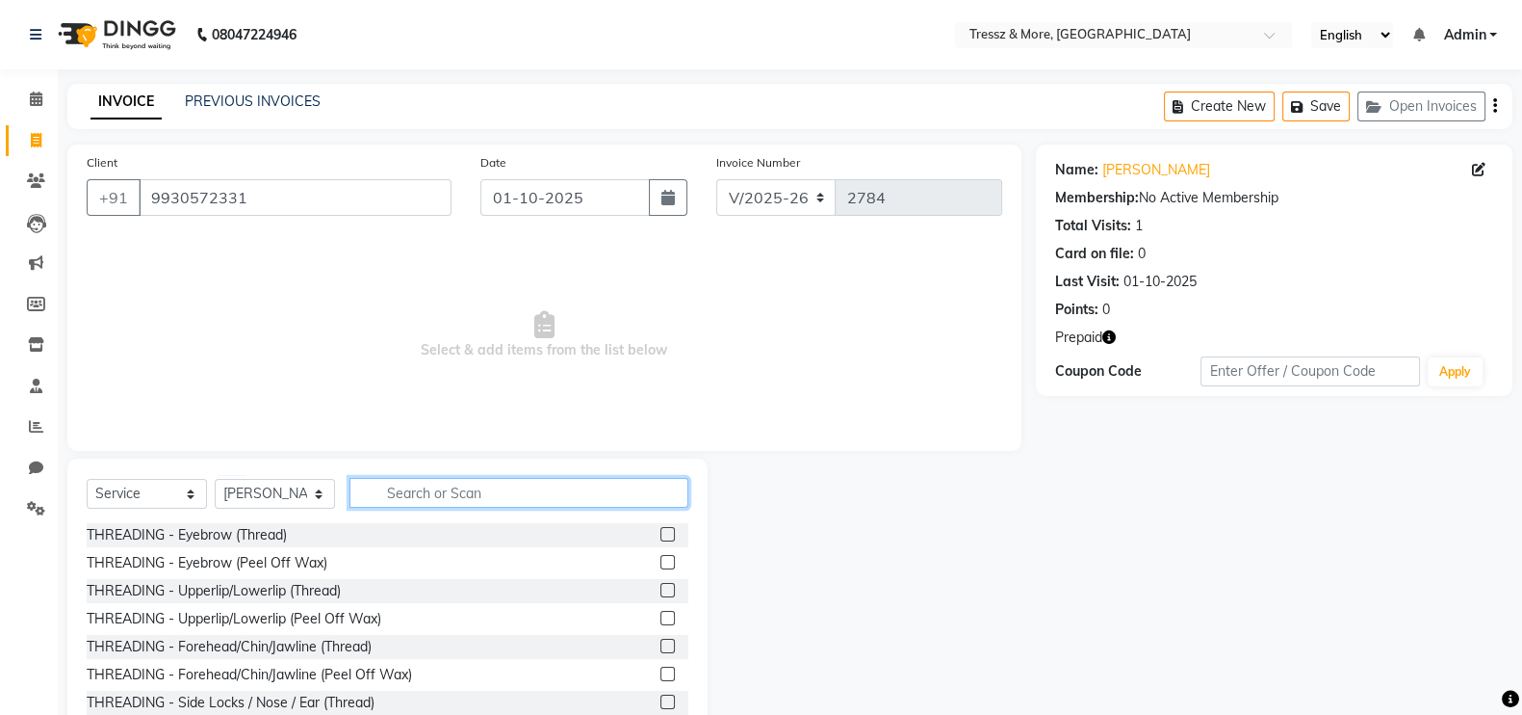
click at [441, 489] on input "text" at bounding box center [519, 493] width 339 height 30
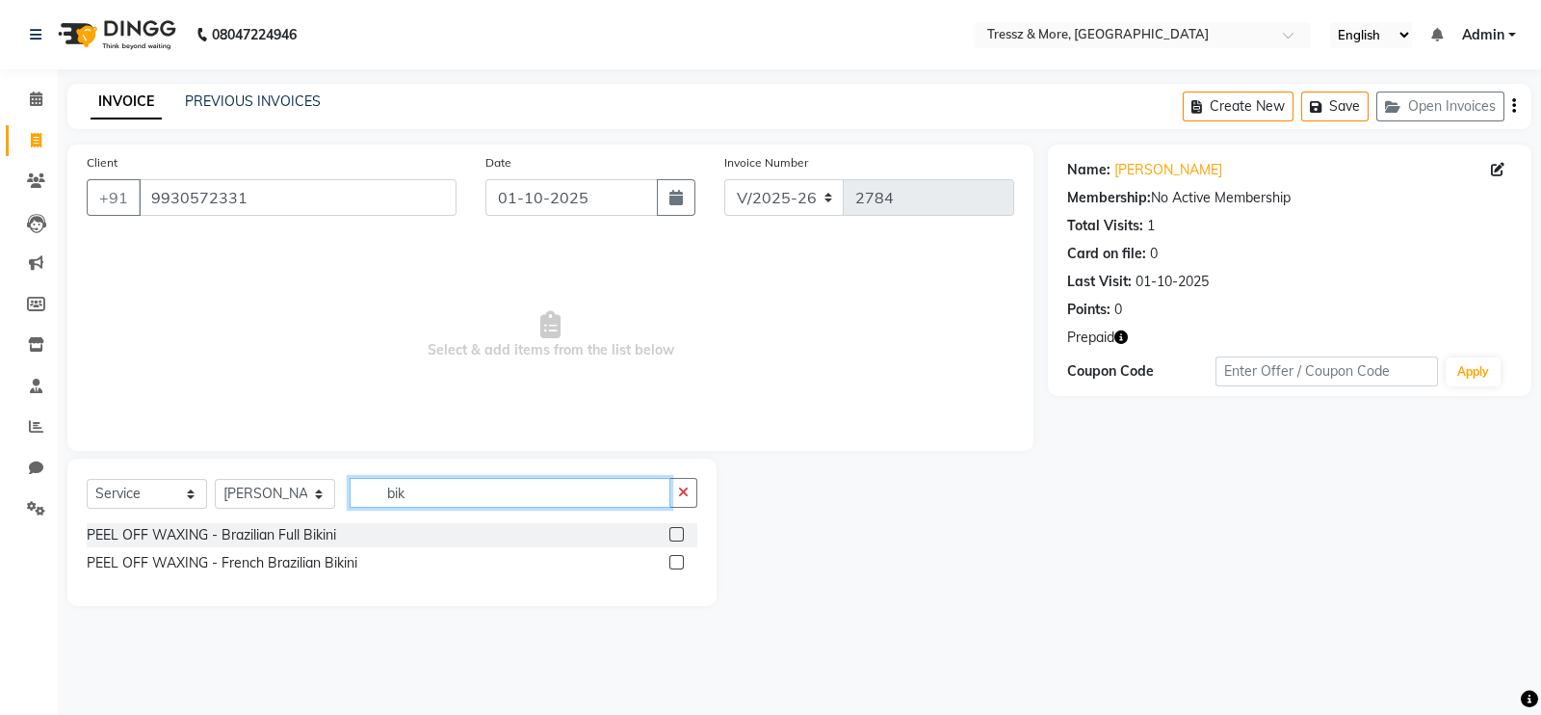
type input "bik"
click at [679, 527] on label at bounding box center [676, 534] width 14 height 14
click at [679, 529] on input "checkbox" at bounding box center [675, 535] width 13 height 13
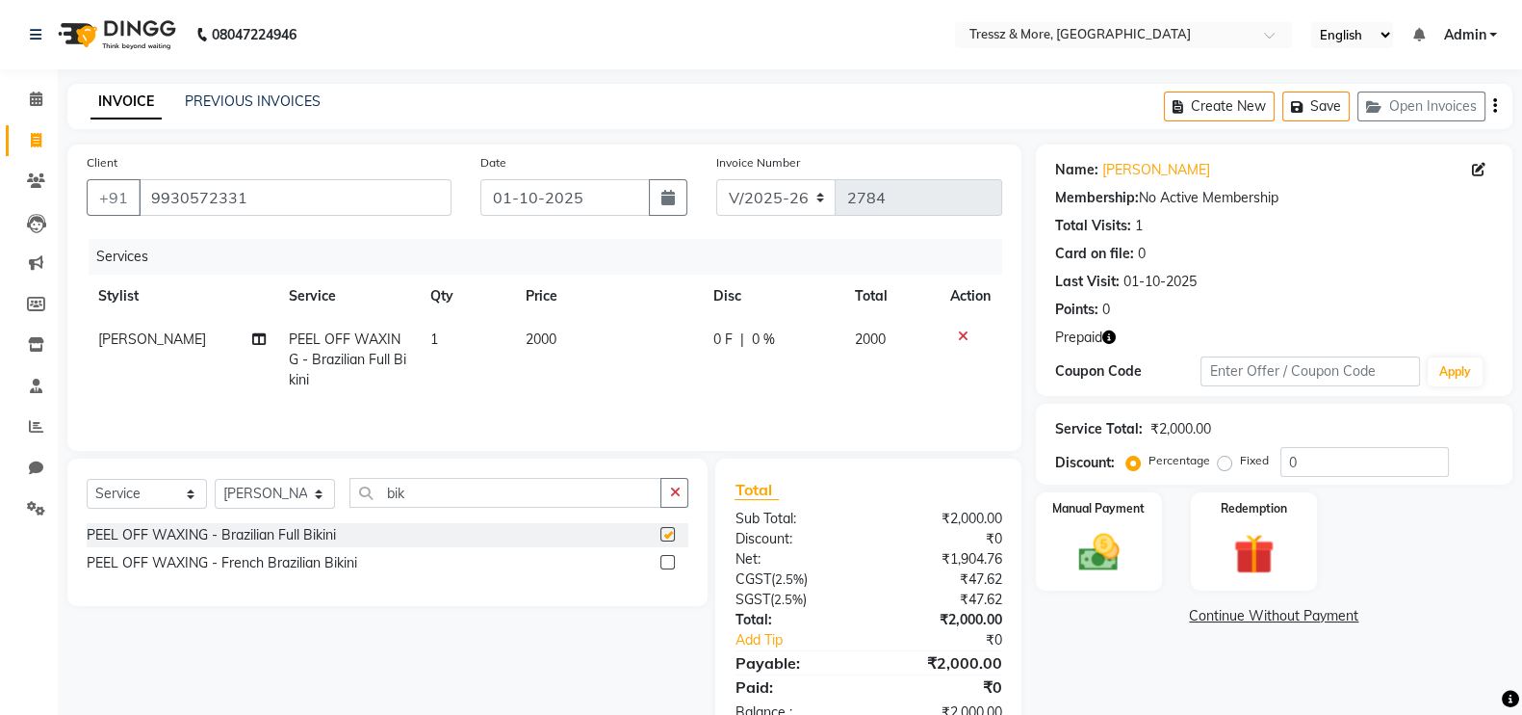
checkbox input "false"
click at [567, 363] on td "2000" at bounding box center [608, 360] width 188 height 84
select select "72136"
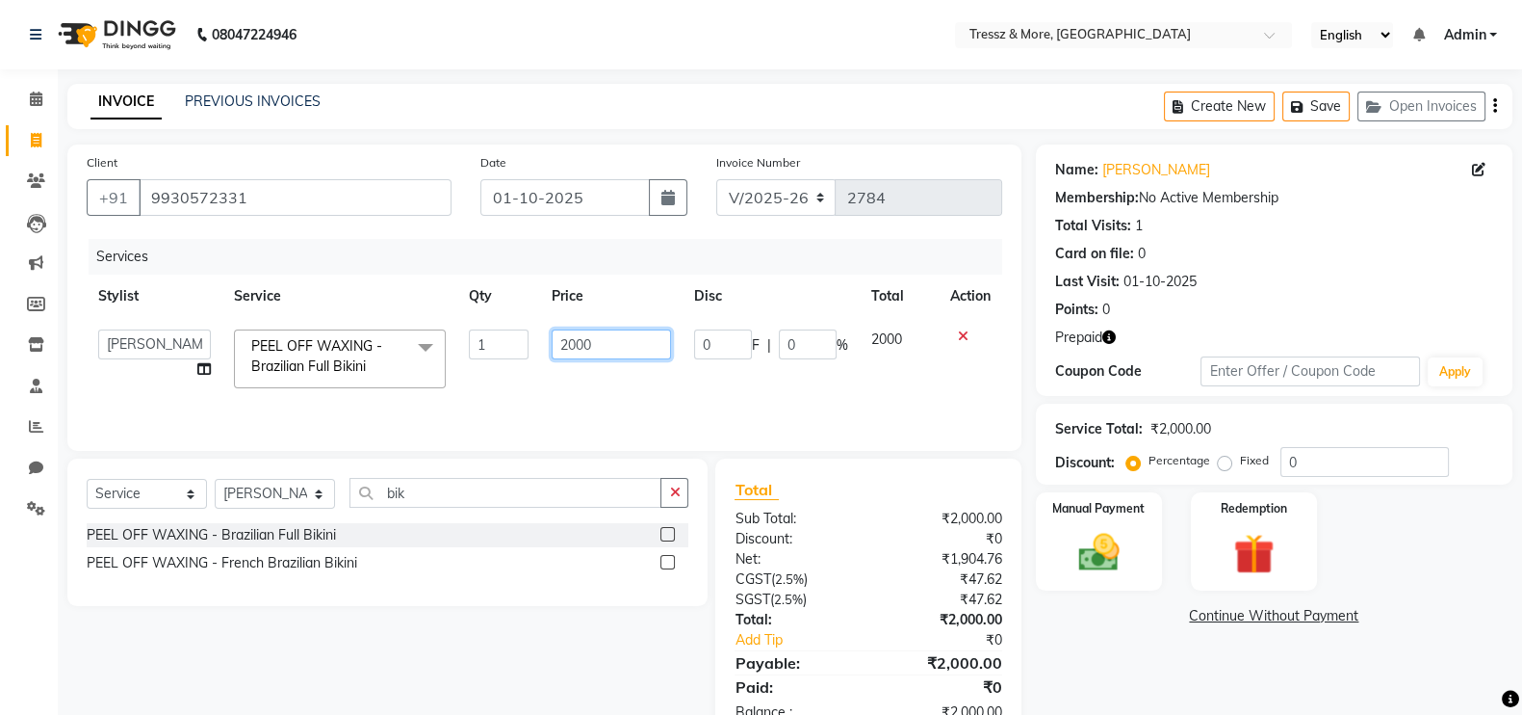
click at [576, 345] on input "2000" at bounding box center [612, 344] width 120 height 30
type input "2200"
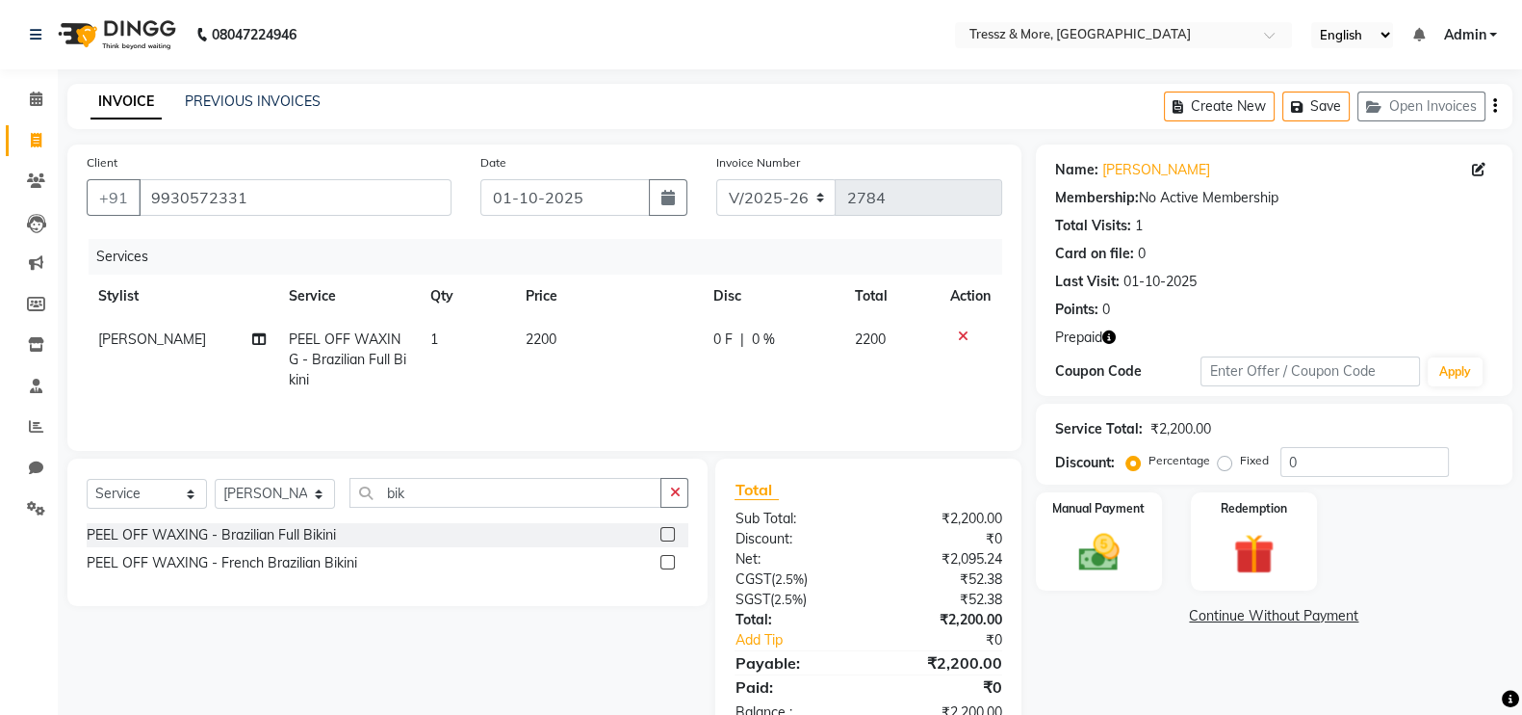
click at [569, 390] on td "2200" at bounding box center [608, 360] width 188 height 84
select select "72136"
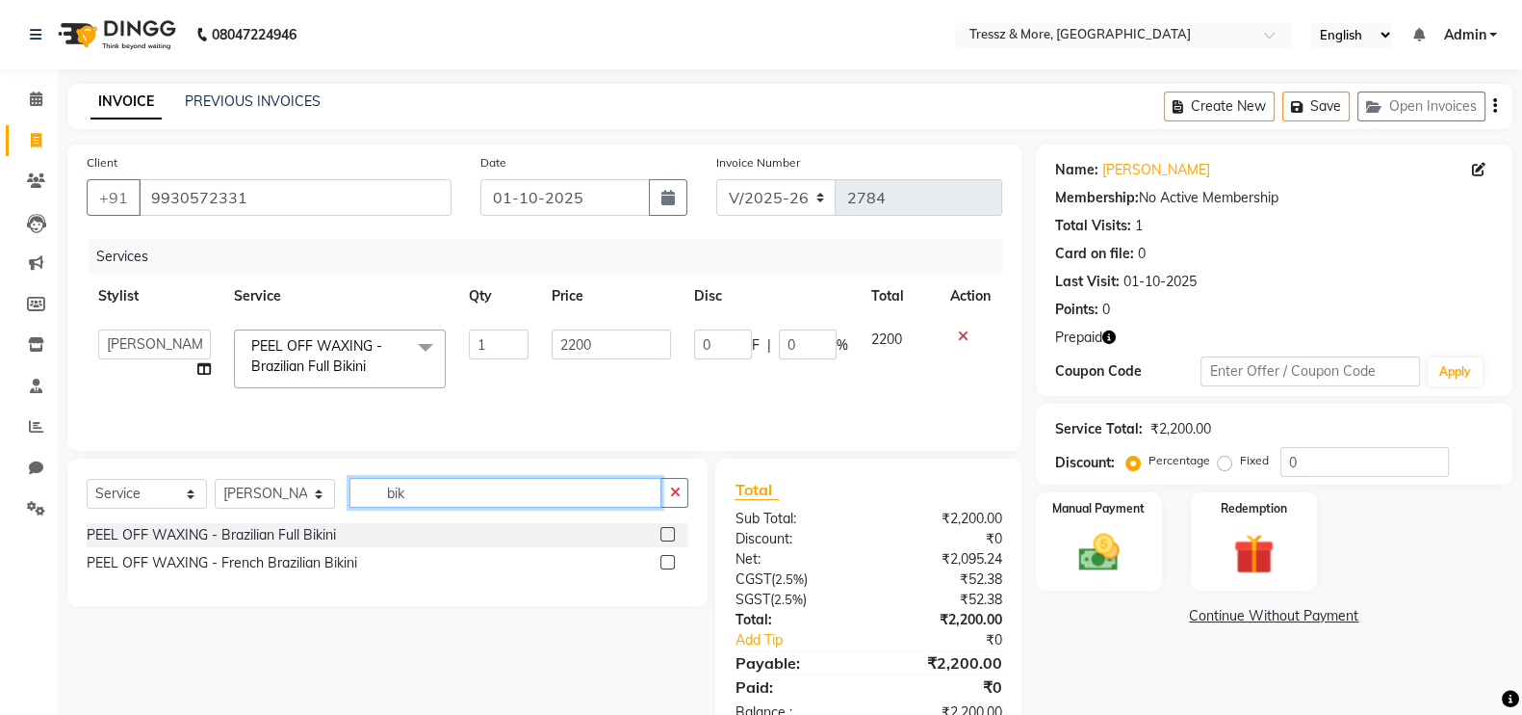
click at [439, 489] on input "bik" at bounding box center [506, 493] width 312 height 30
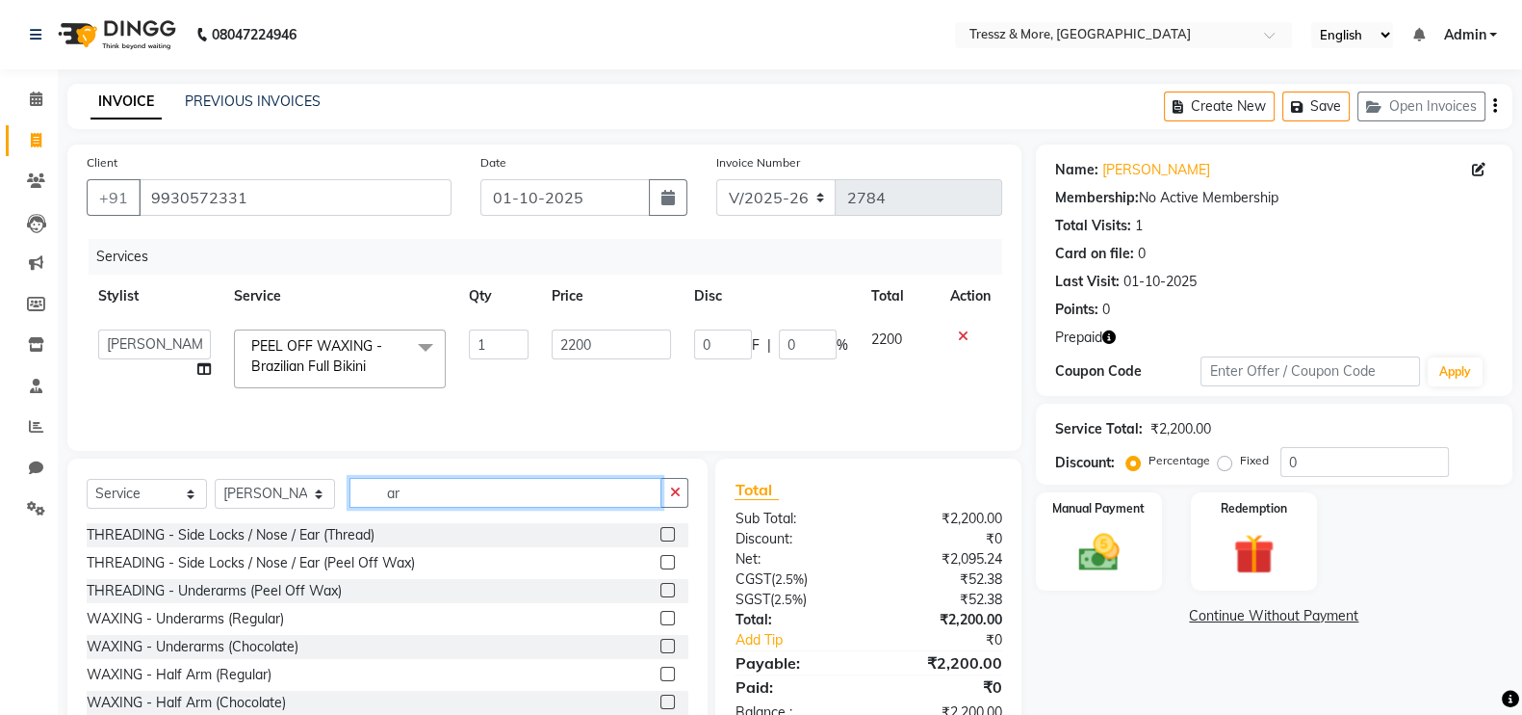
type input "a"
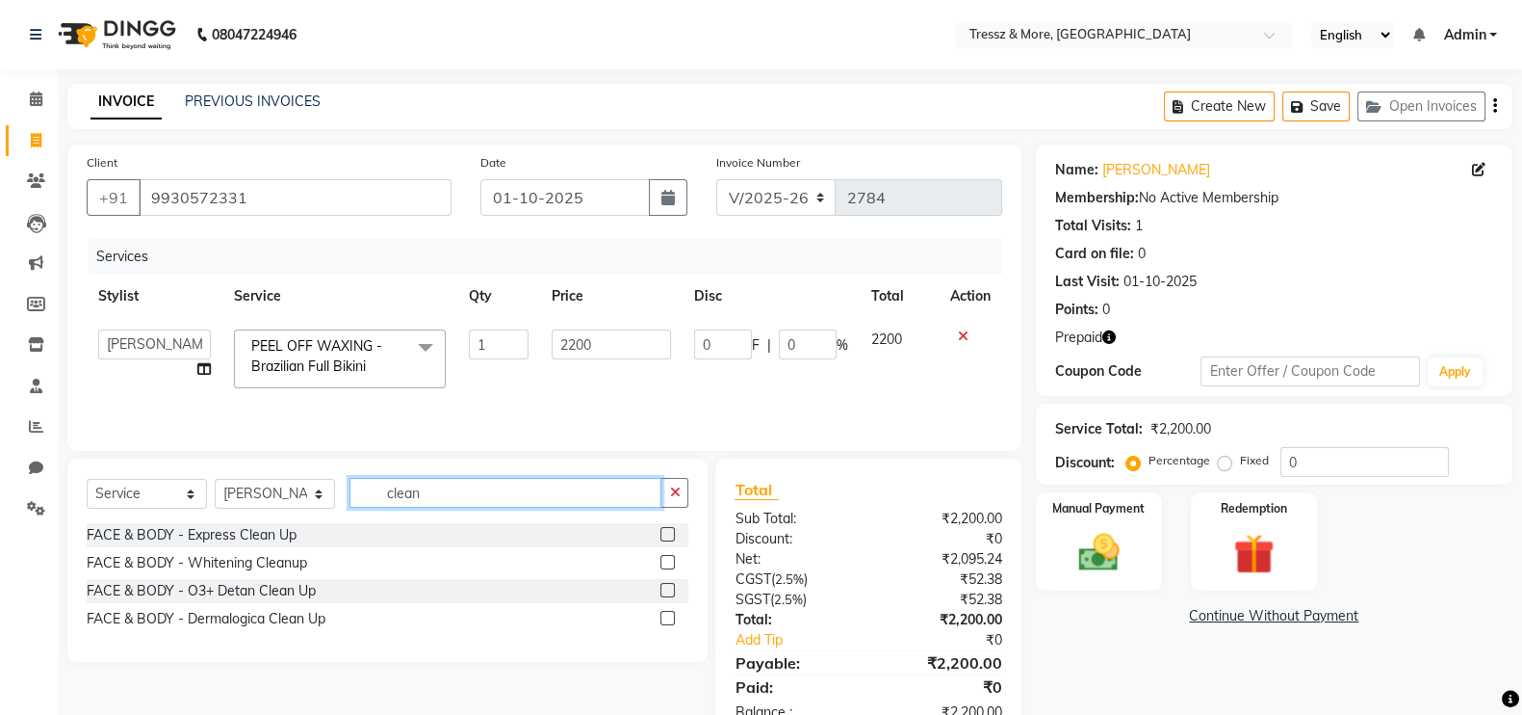
type input "clean"
click at [662, 589] on label at bounding box center [668, 590] width 14 height 14
click at [662, 589] on input "checkbox" at bounding box center [667, 591] width 13 height 13
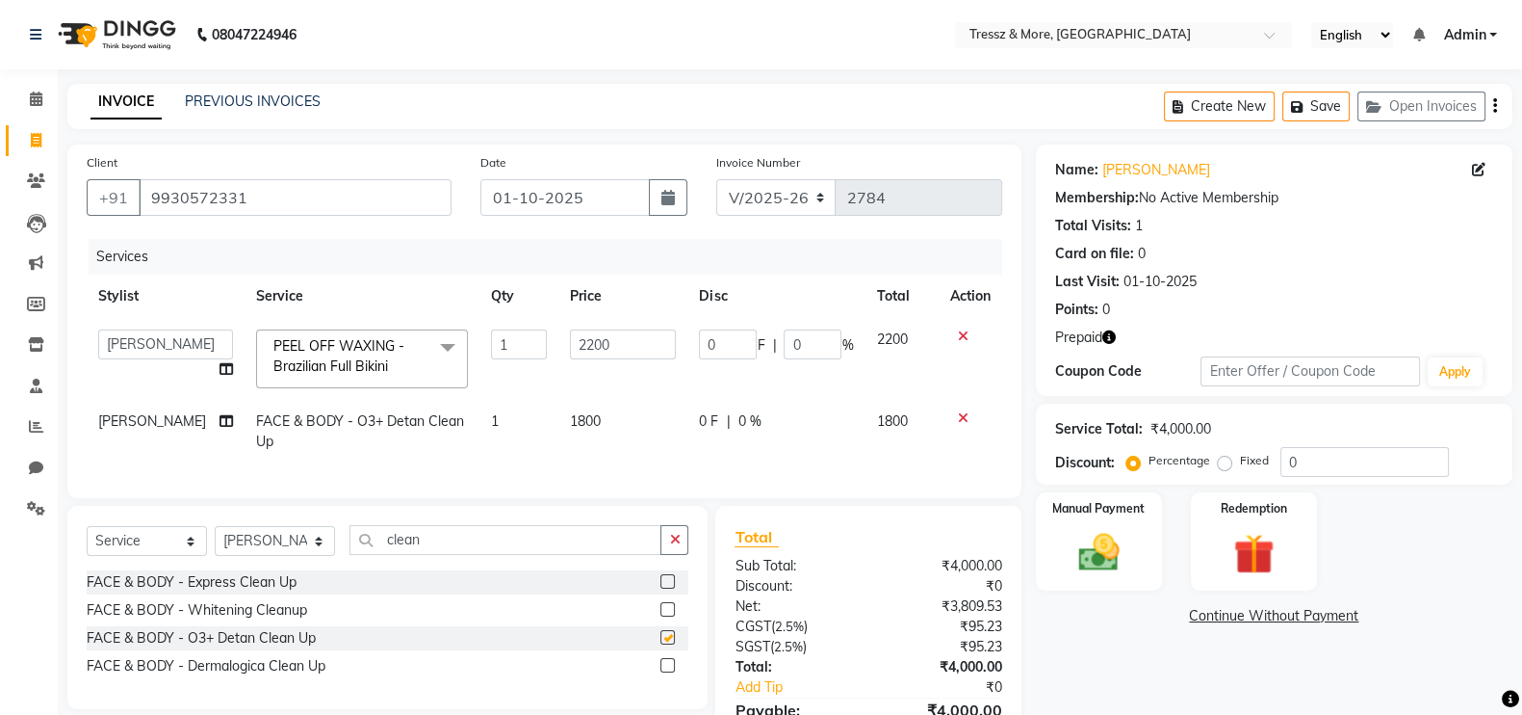
checkbox input "false"
click at [448, 553] on input "clean" at bounding box center [506, 540] width 312 height 30
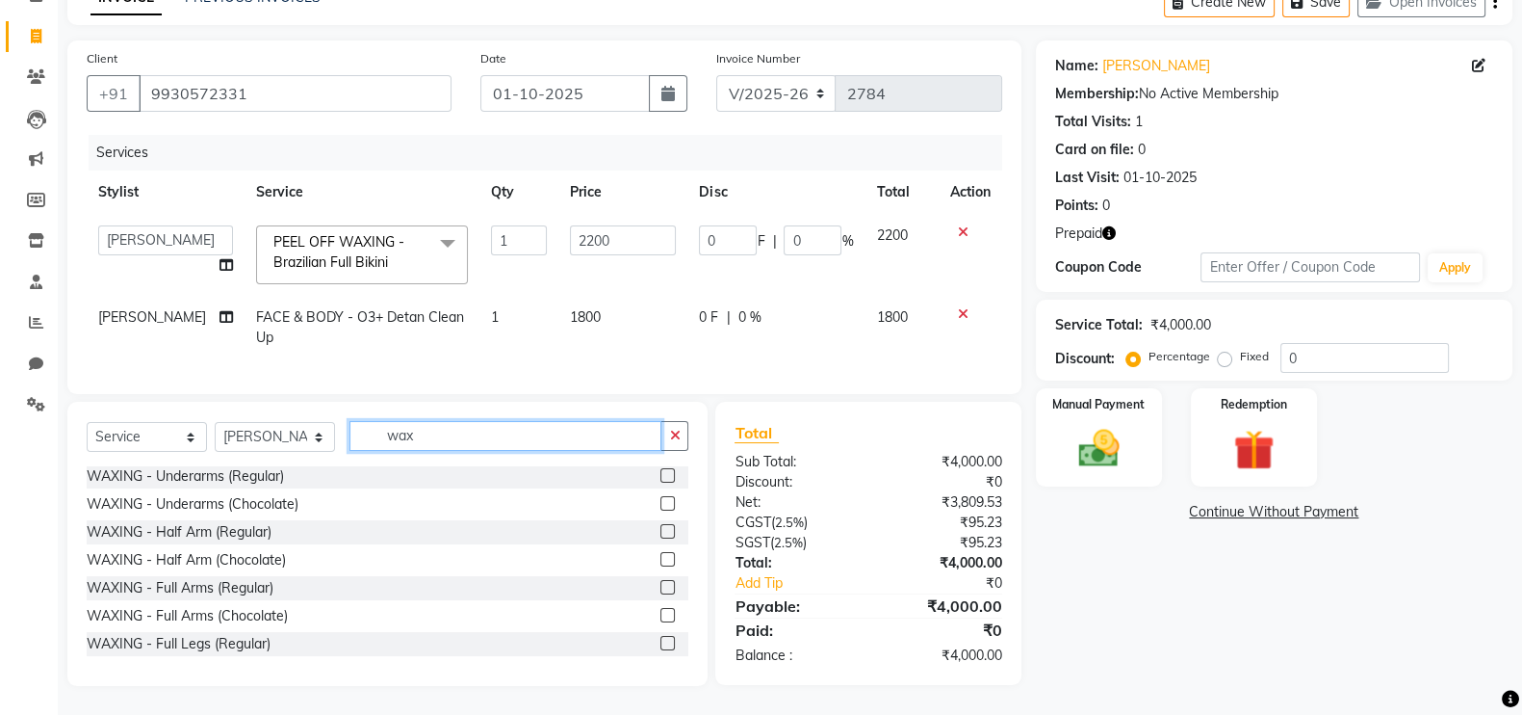
scroll to position [192, 0]
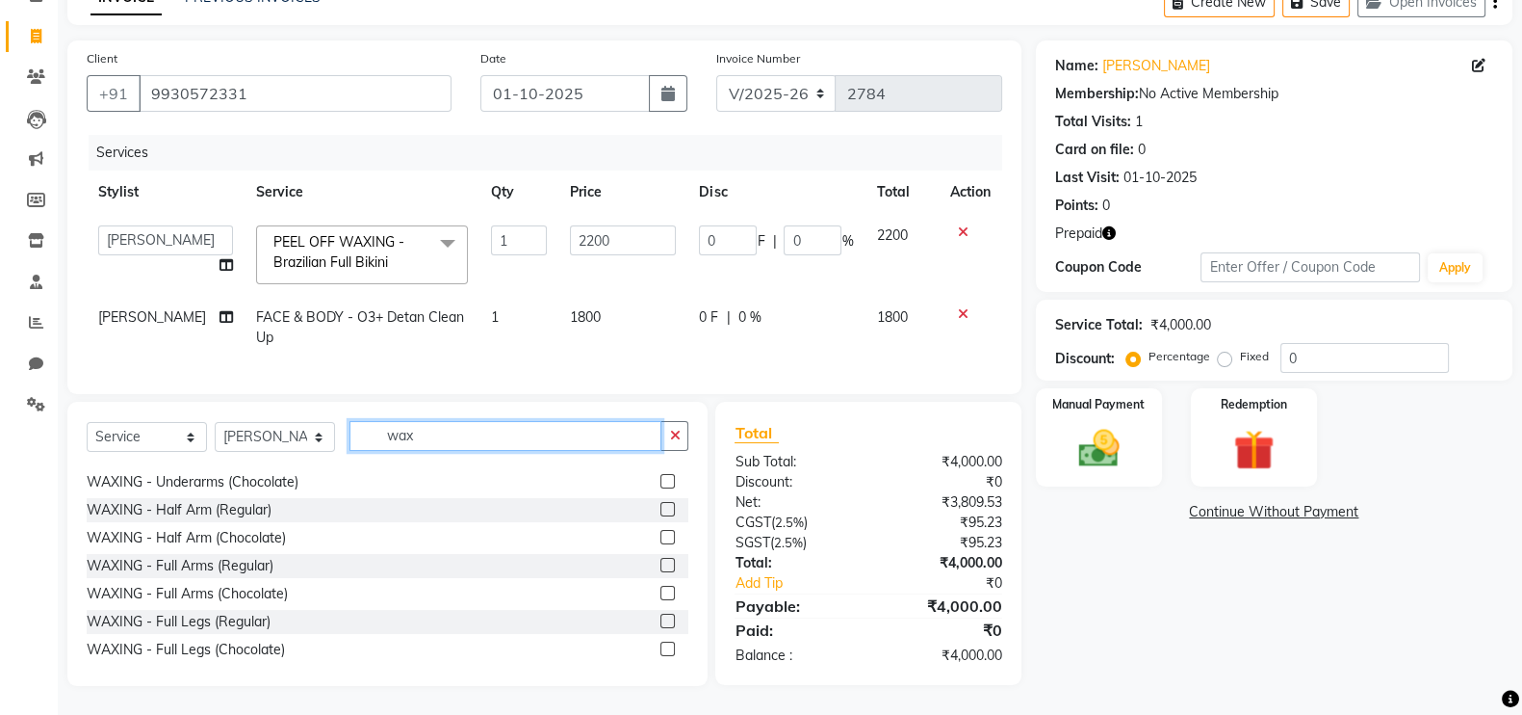
type input "wax"
click at [661, 590] on label at bounding box center [668, 592] width 14 height 14
click at [661, 590] on input "checkbox" at bounding box center [667, 593] width 13 height 13
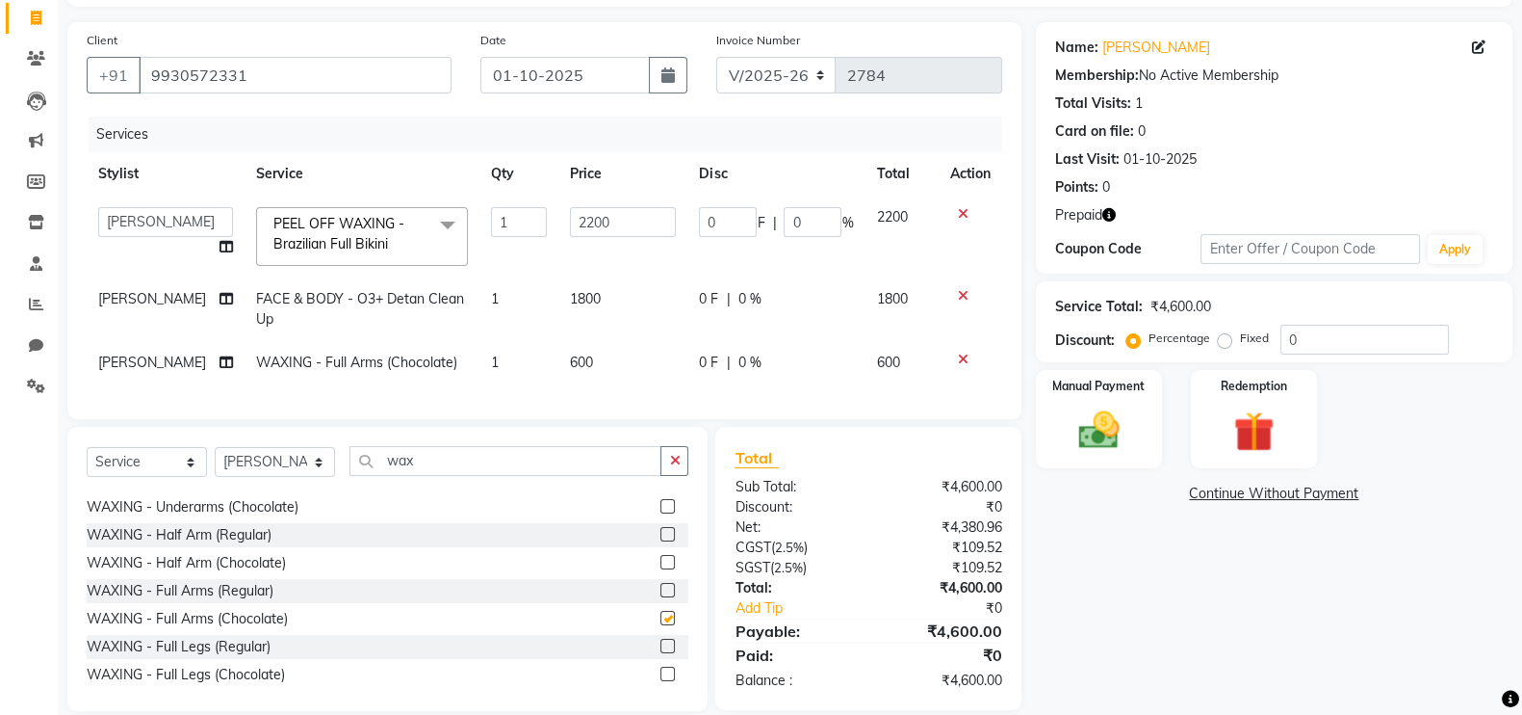
checkbox input "false"
click at [509, 476] on input "wax" at bounding box center [506, 461] width 312 height 30
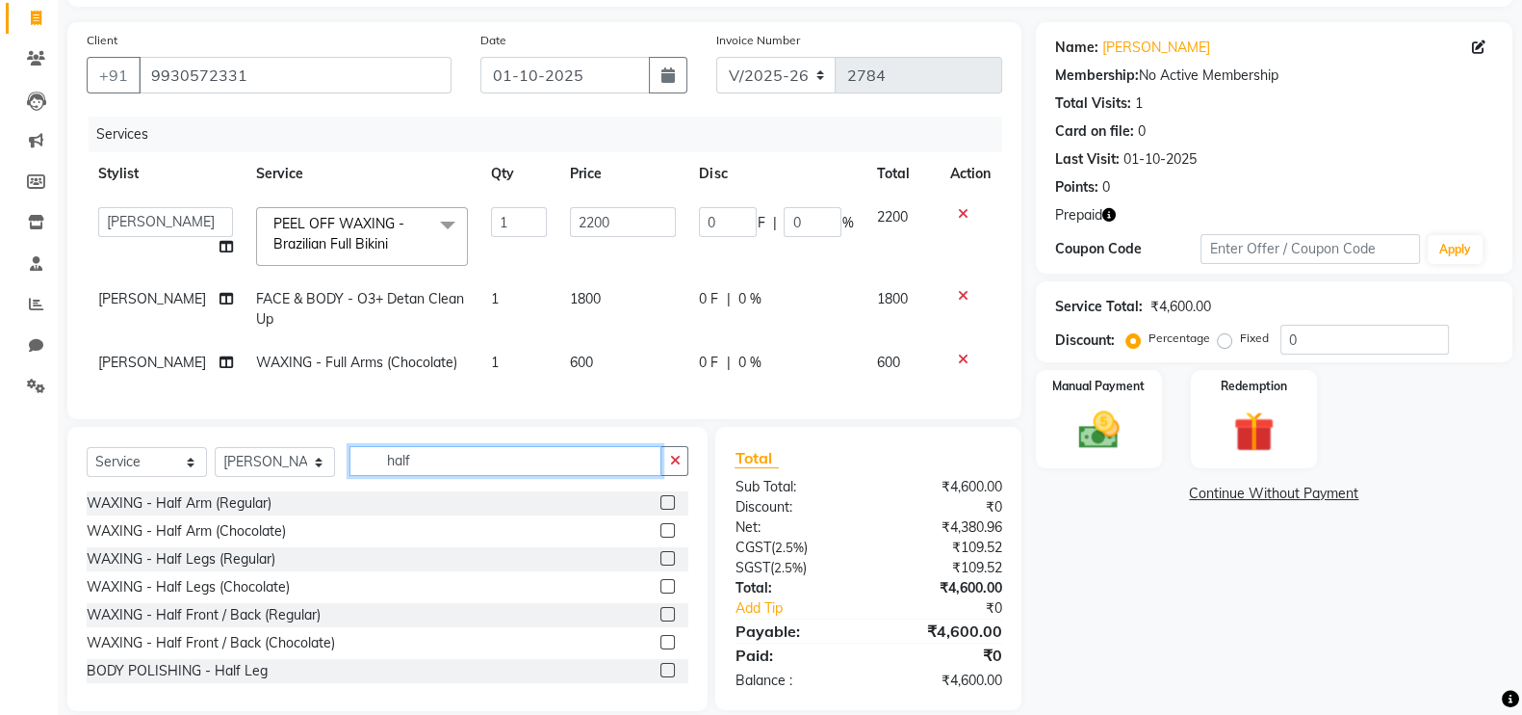
type input "half"
click at [661, 593] on label at bounding box center [668, 586] width 14 height 14
click at [661, 593] on input "checkbox" at bounding box center [667, 587] width 13 height 13
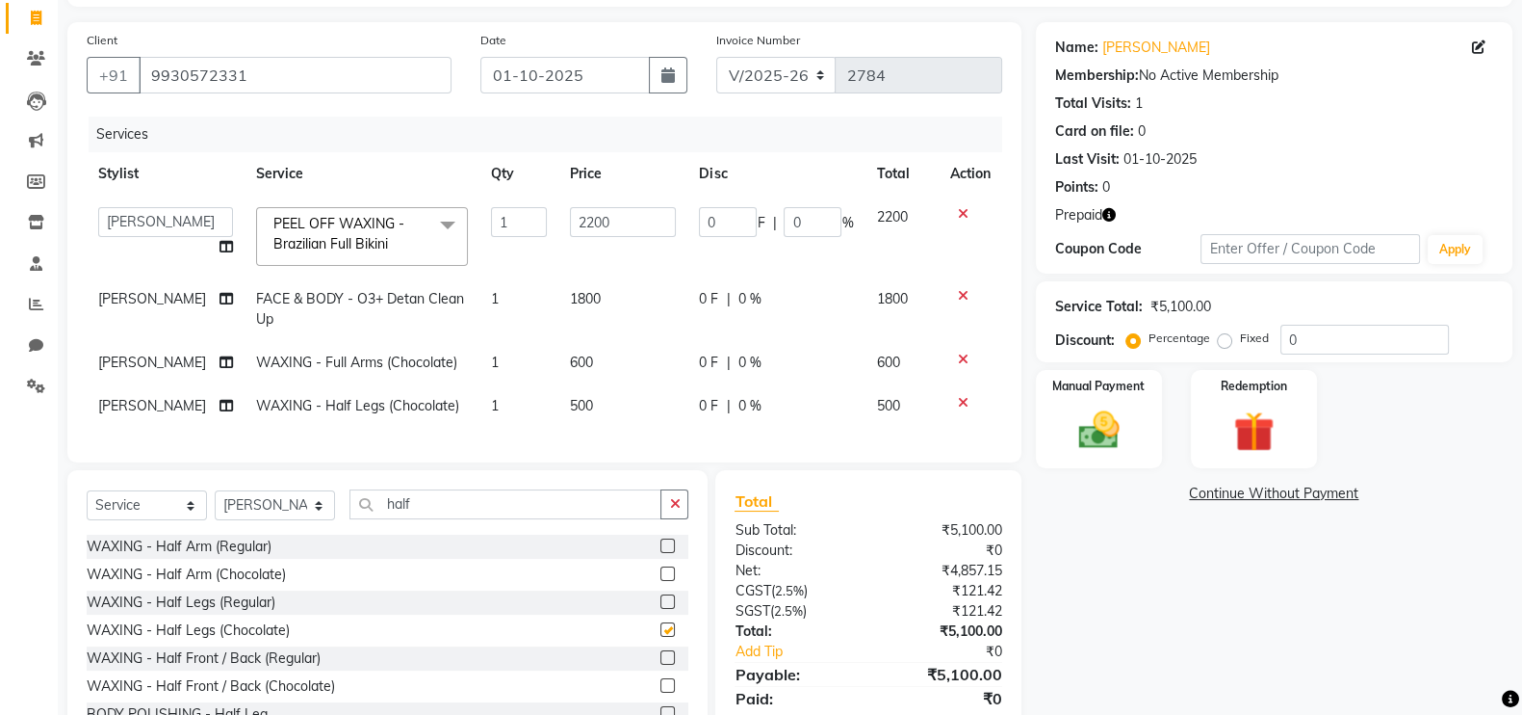
checkbox input "false"
click at [525, 519] on input "half" at bounding box center [506, 504] width 312 height 30
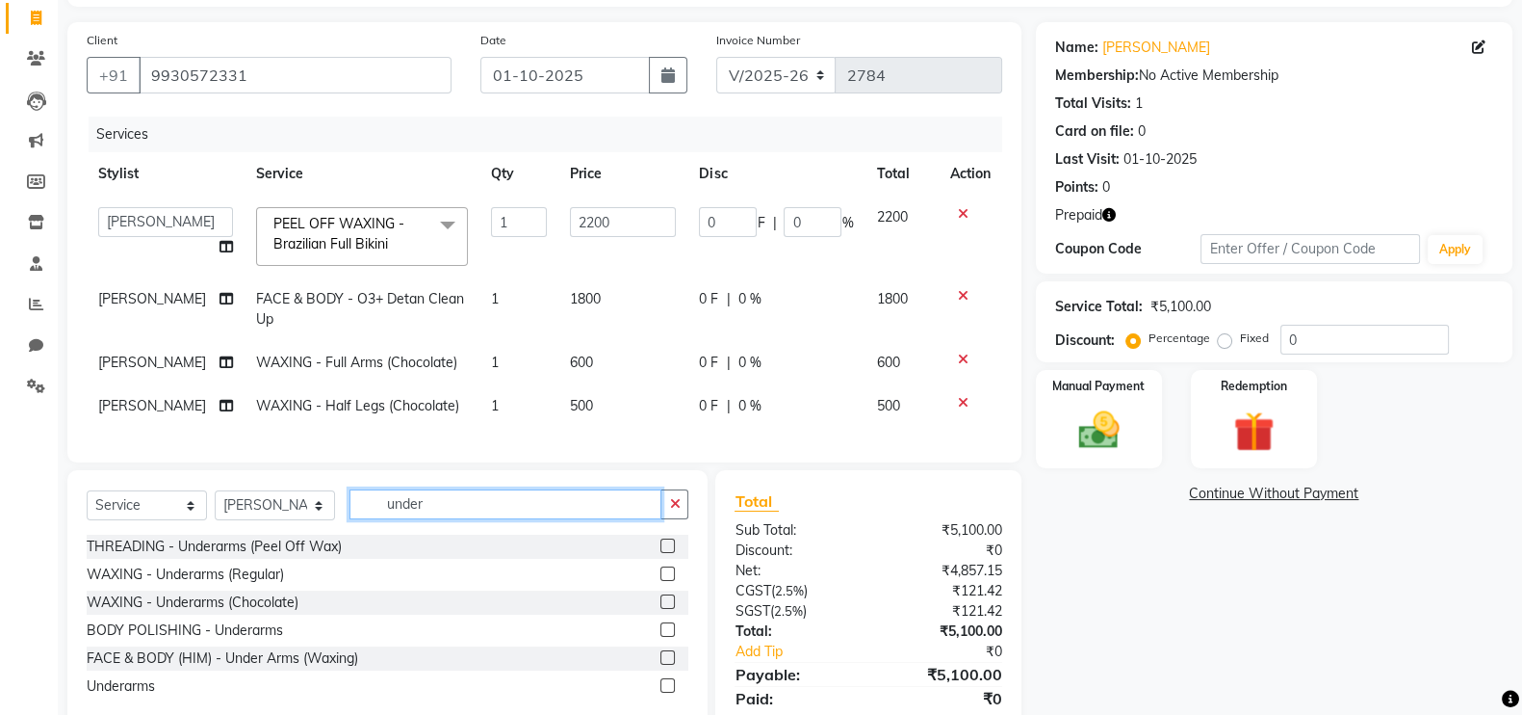
type input "under"
click at [665, 609] on label at bounding box center [668, 601] width 14 height 14
click at [665, 609] on input "checkbox" at bounding box center [667, 602] width 13 height 13
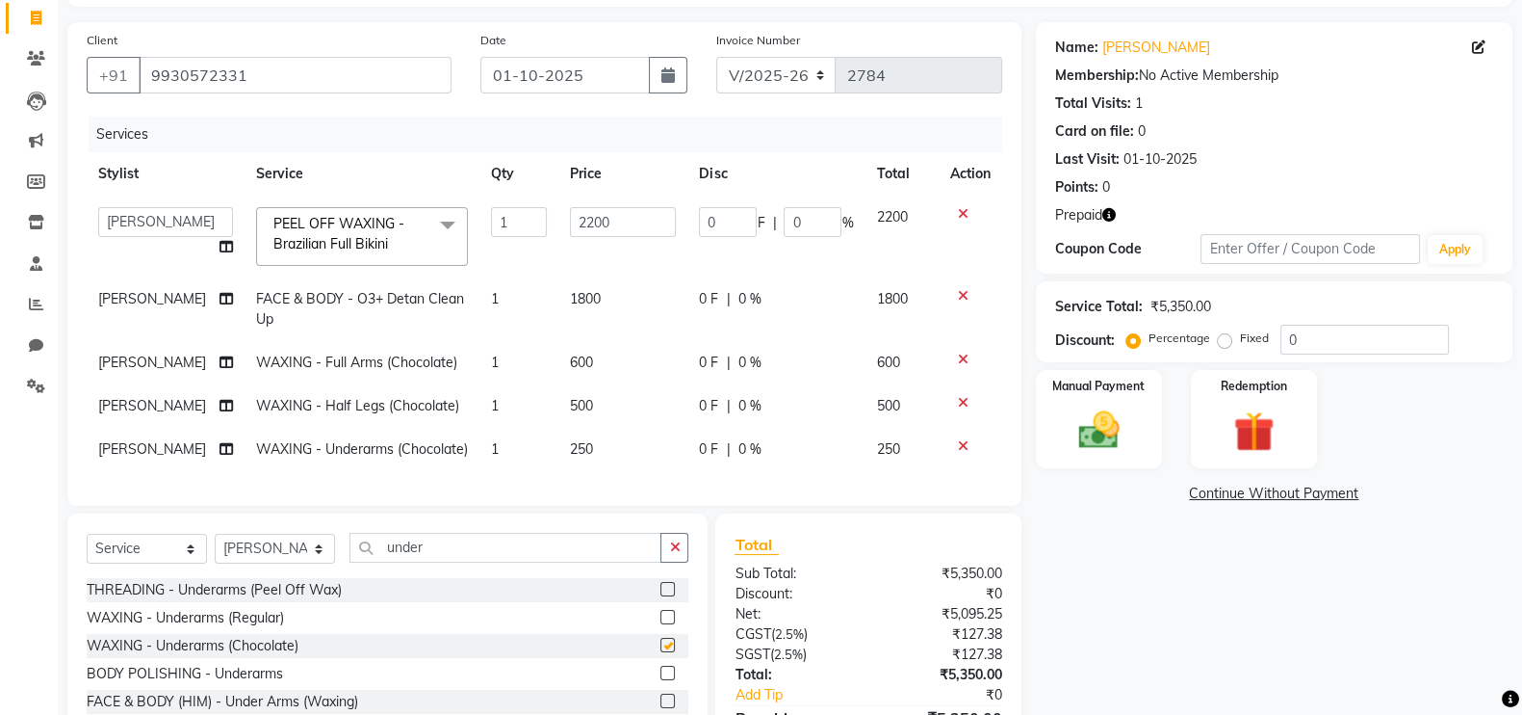
checkbox input "false"
click at [255, 563] on select "Select Stylist [PERSON_NAME] Anas [PERSON_NAME] [PERSON_NAME] [PERSON_NAME] [PE…" at bounding box center [275, 548] width 120 height 30
select select "88779"
click at [215, 563] on select "Select Stylist [PERSON_NAME] Anas [PERSON_NAME] [PERSON_NAME] [PERSON_NAME] [PE…" at bounding box center [275, 548] width 120 height 30
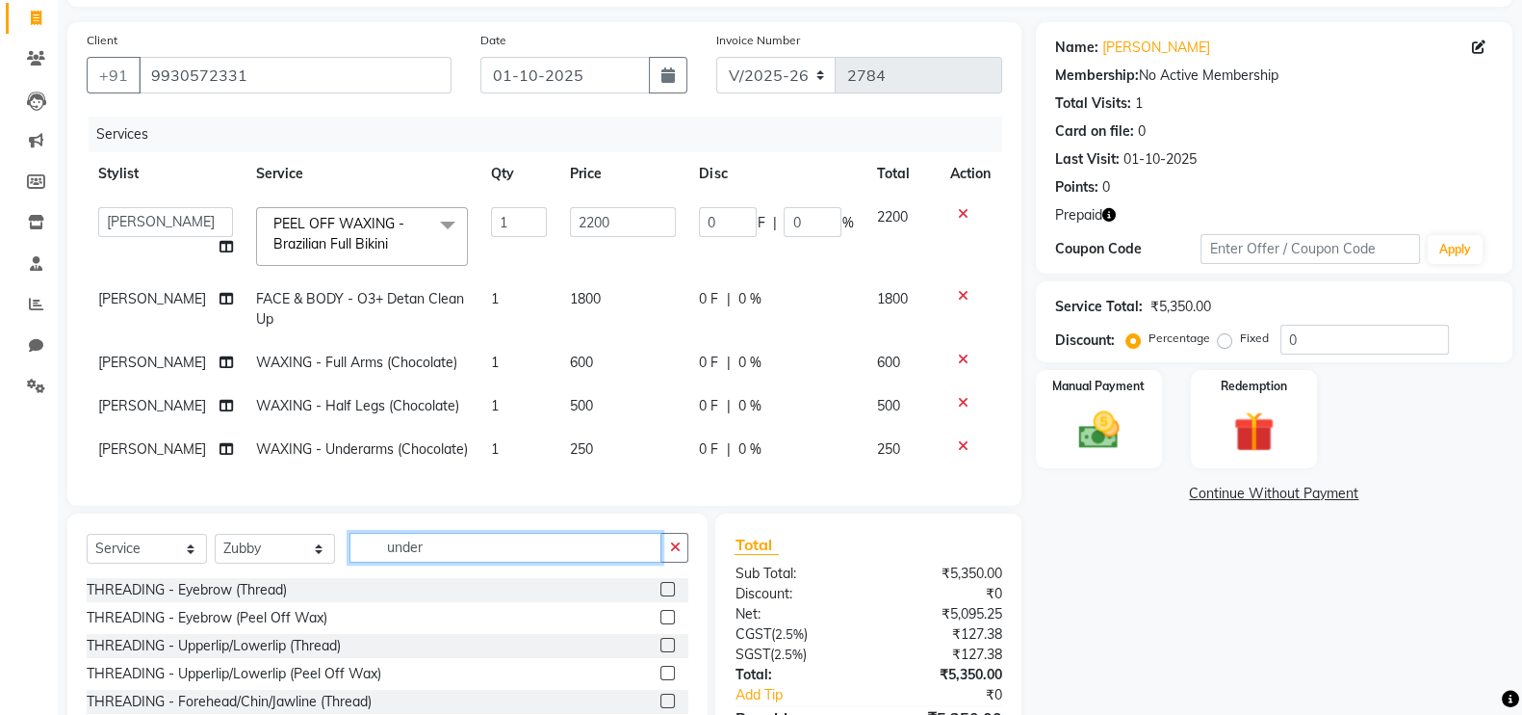
click at [409, 562] on input "under" at bounding box center [506, 548] width 312 height 30
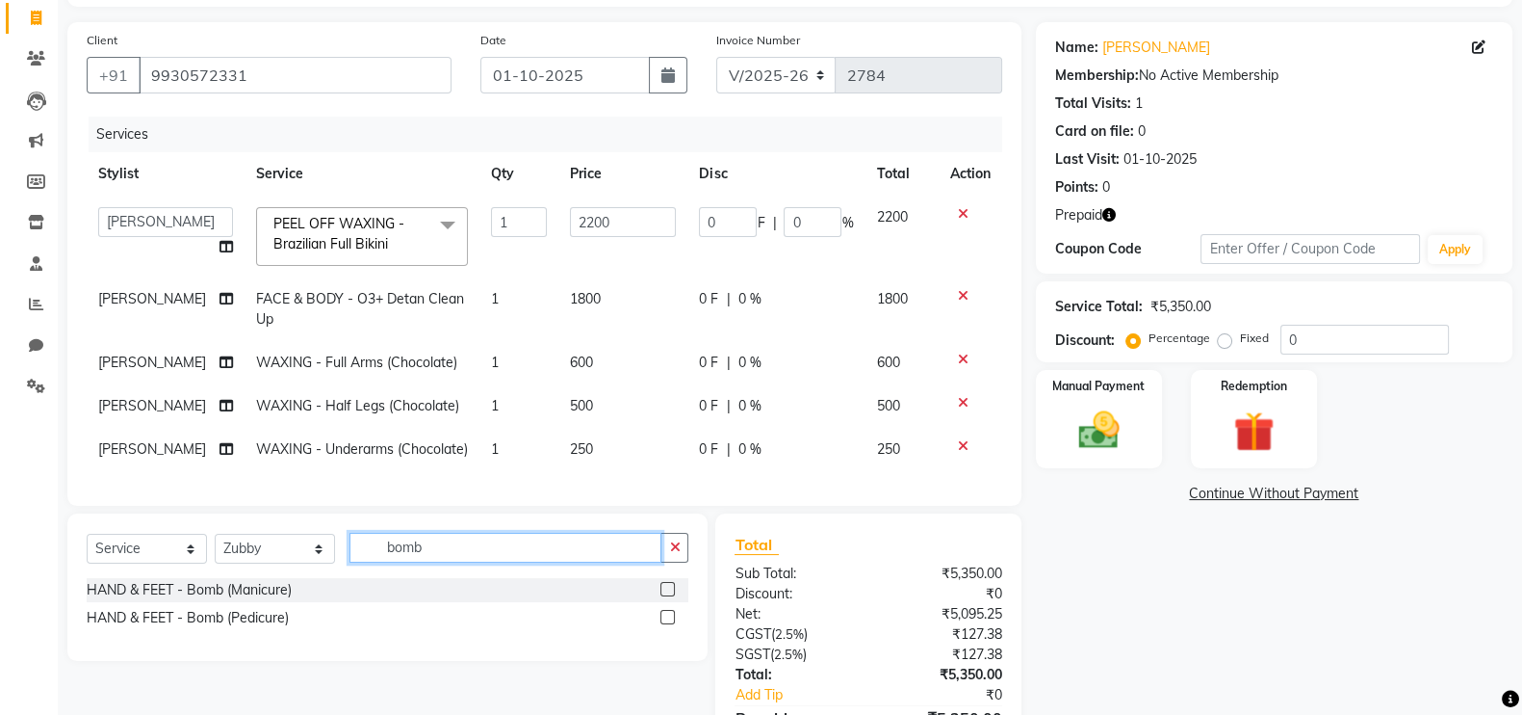
type input "bomb"
click at [661, 624] on label at bounding box center [668, 617] width 14 height 14
click at [661, 624] on input "checkbox" at bounding box center [667, 617] width 13 height 13
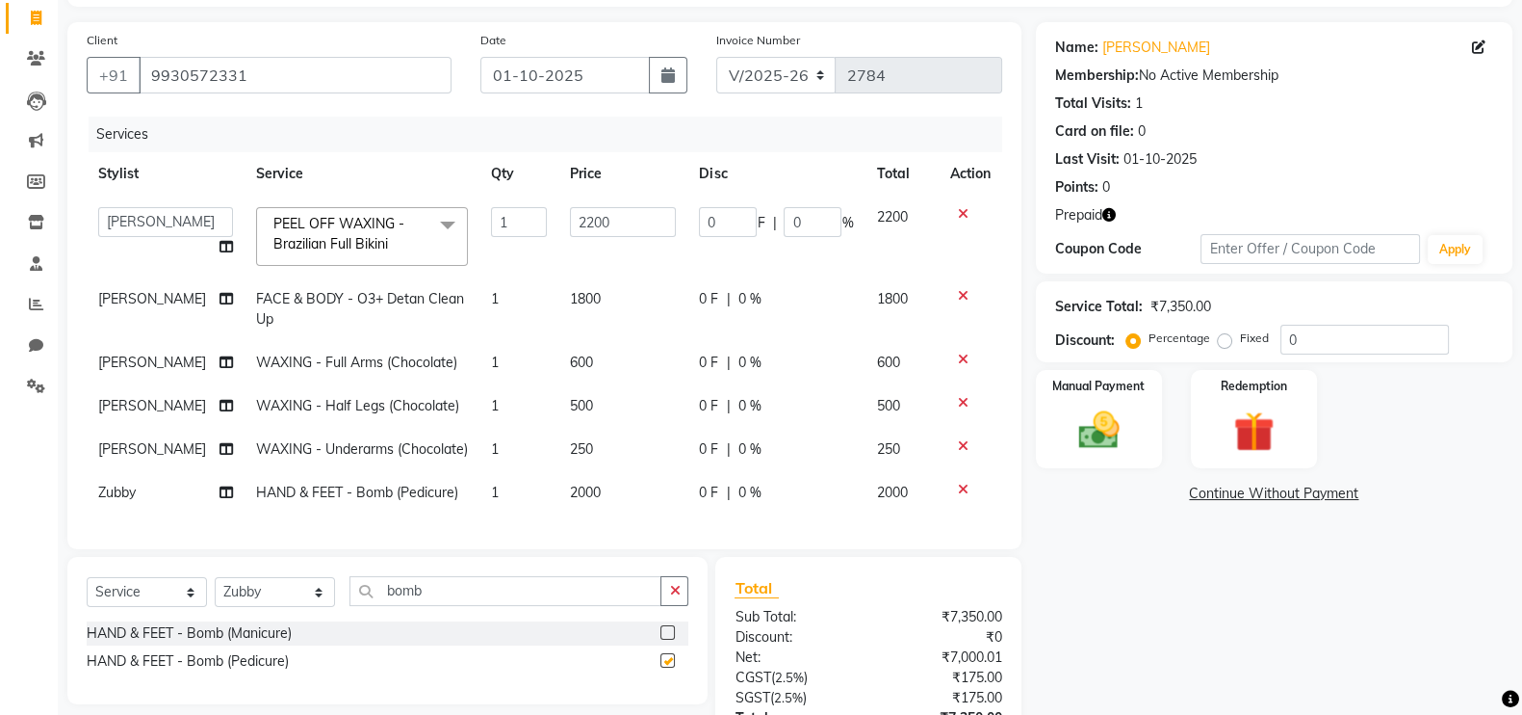
checkbox input "false"
click at [581, 501] on span "2000" at bounding box center [585, 491] width 31 height 17
select select "88779"
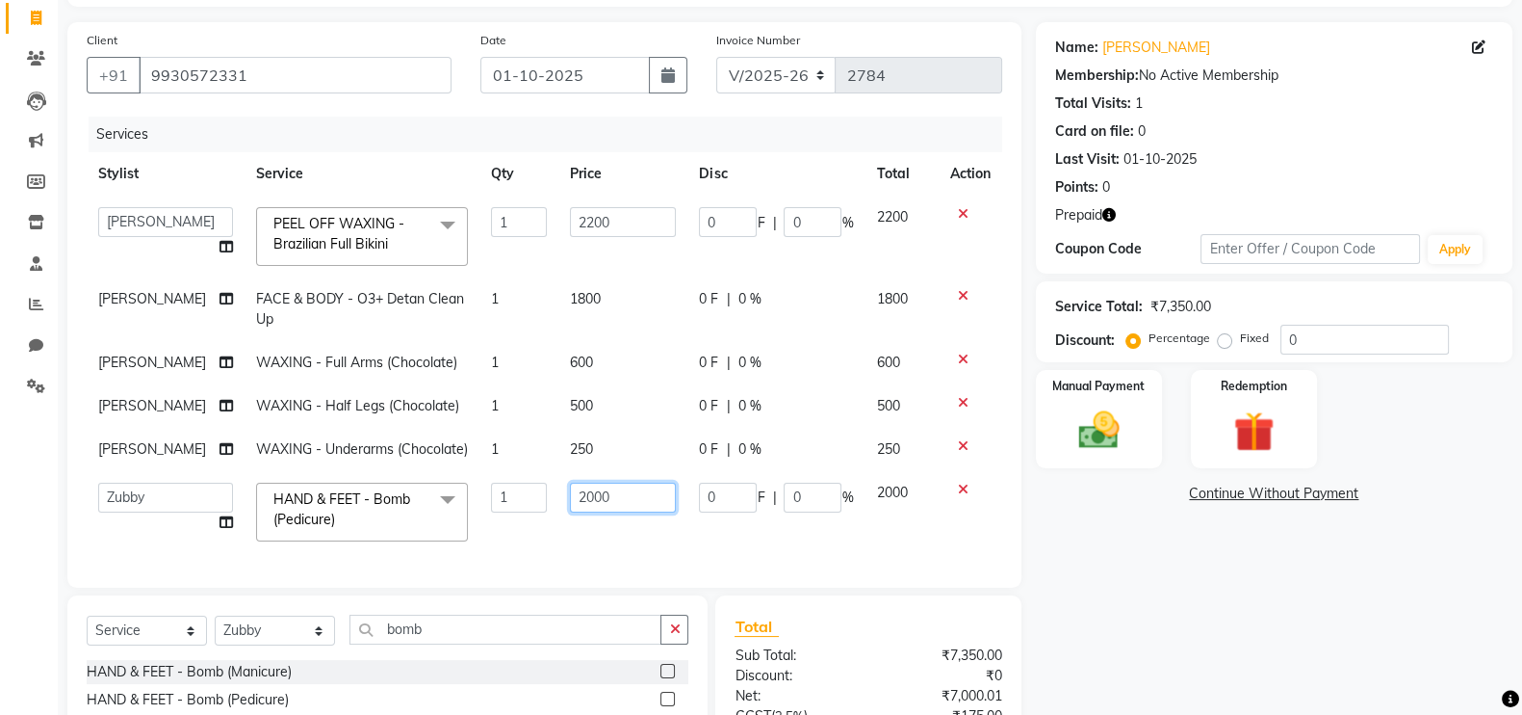
click at [585, 512] on input "2000" at bounding box center [623, 497] width 106 height 30
type input "1800"
click at [583, 583] on div "Client [PHONE_NUMBER] Date [DATE] Invoice Number V/2025 V/[PHONE_NUMBER] Servic…" at bounding box center [544, 304] width 954 height 565
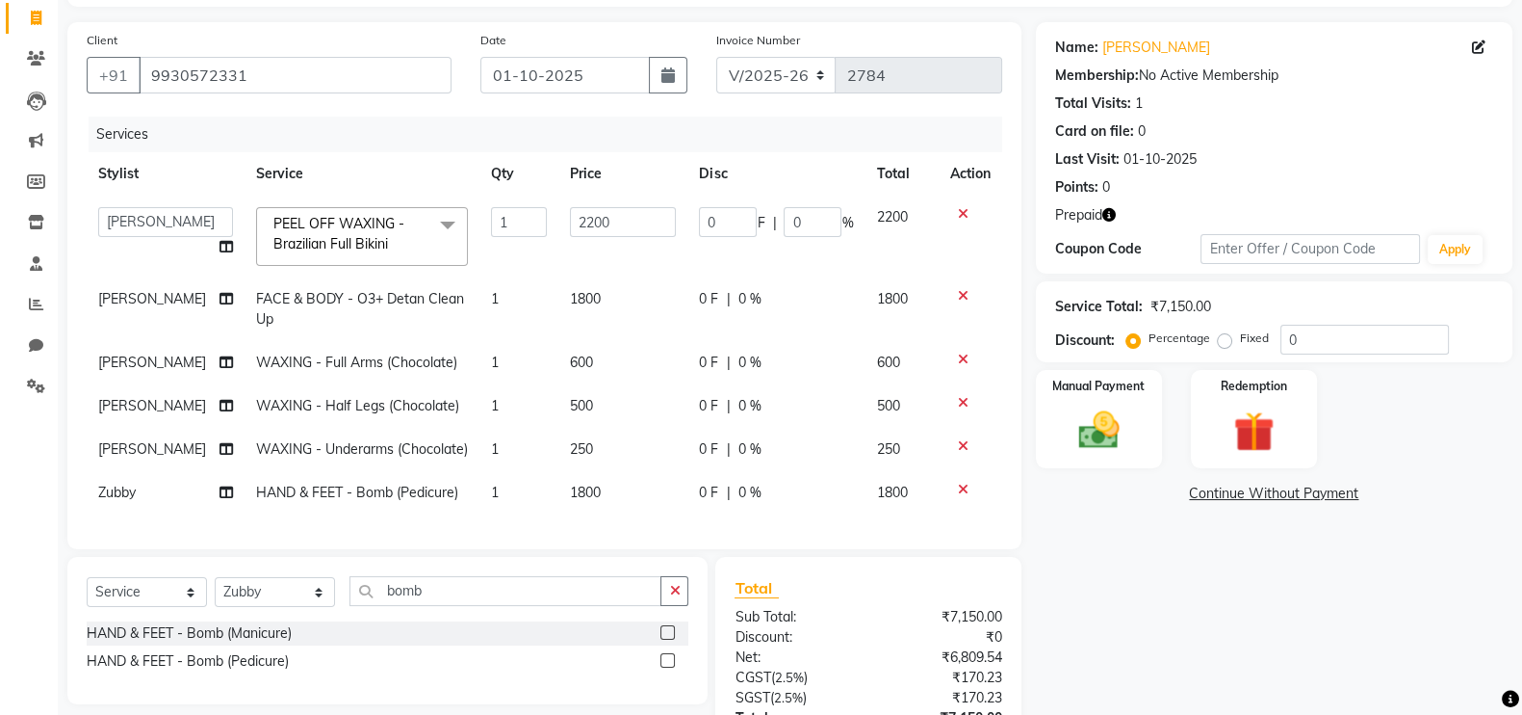
scroll to position [315, 0]
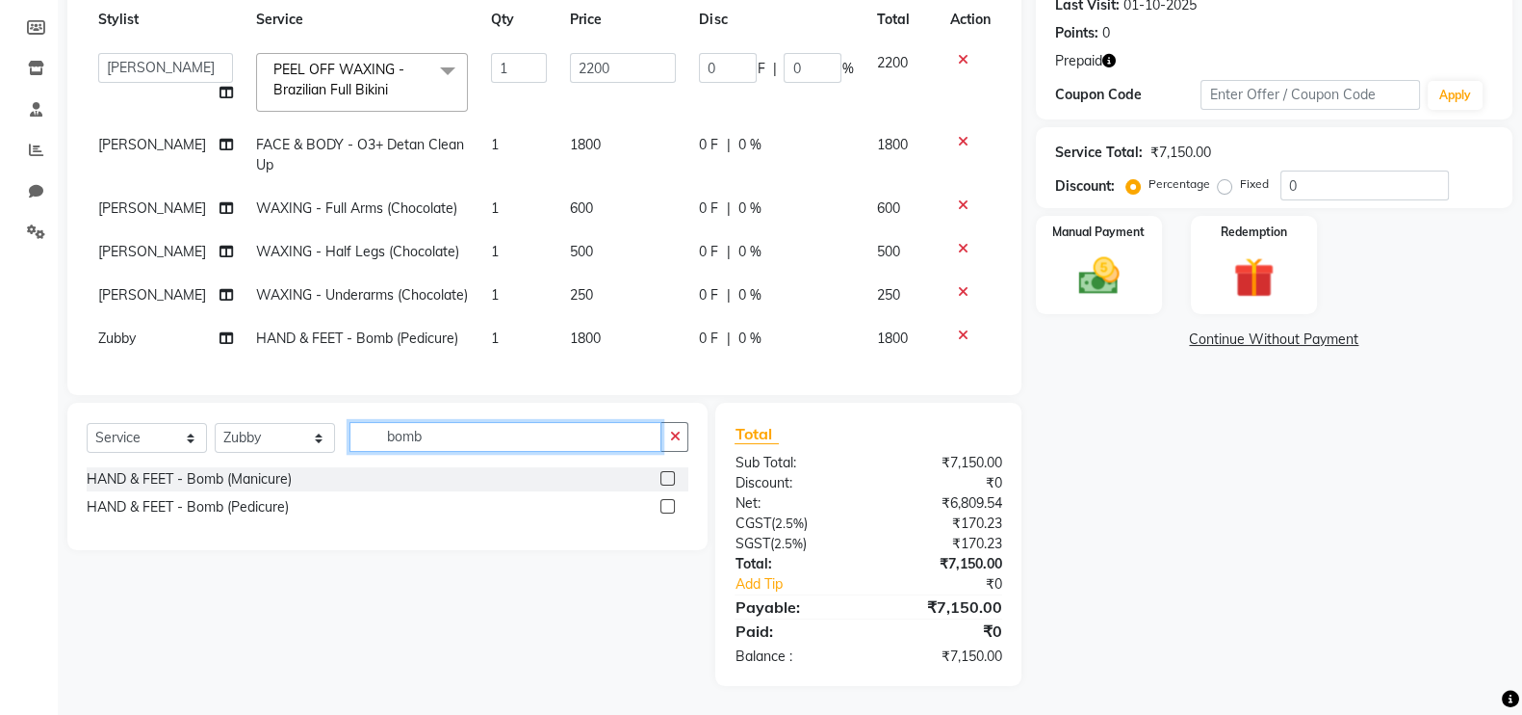
click at [479, 436] on input "bomb" at bounding box center [506, 437] width 312 height 30
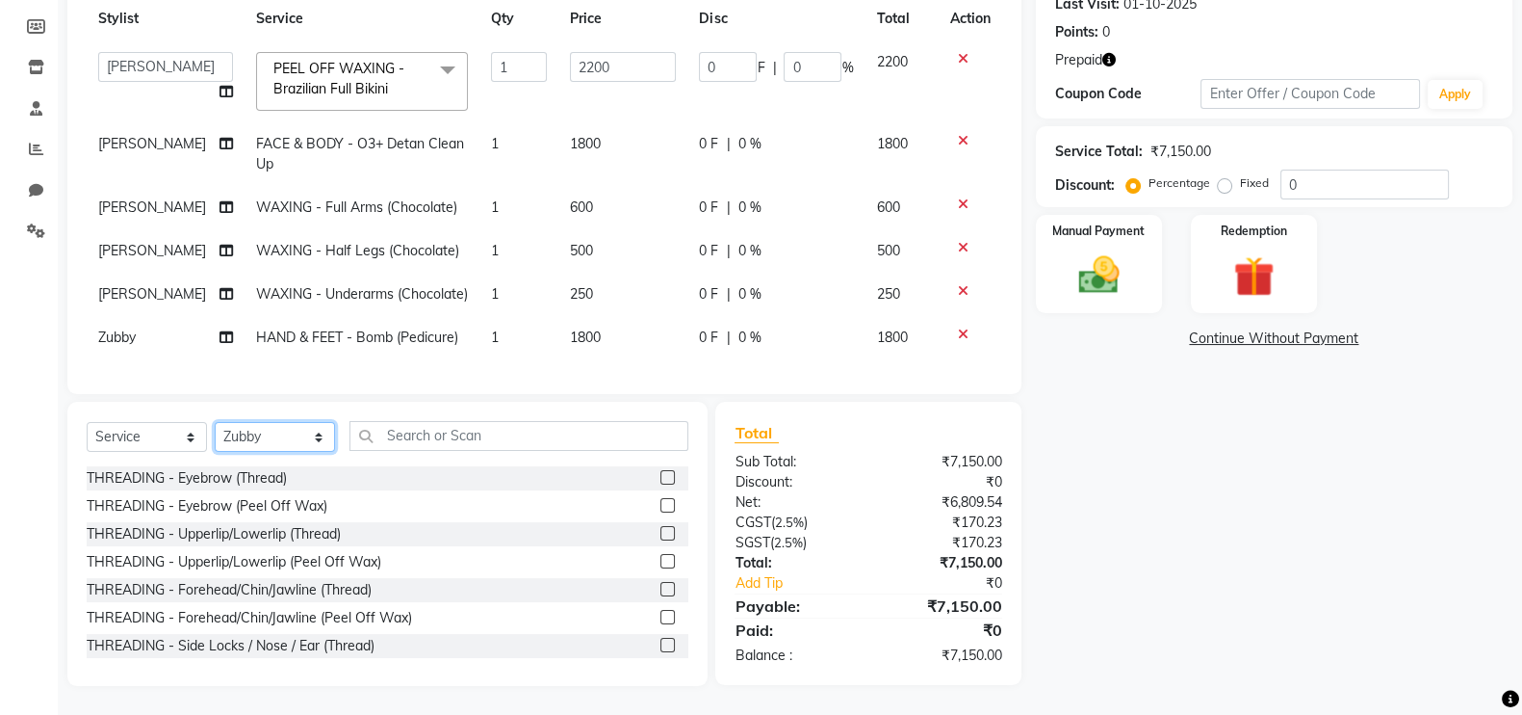
click at [302, 442] on select "Select Stylist [PERSON_NAME] Anas [PERSON_NAME] [PERSON_NAME] [PERSON_NAME] [PE…" at bounding box center [275, 437] width 120 height 30
select select "13463"
click at [215, 423] on select "Select Stylist [PERSON_NAME] Anas [PERSON_NAME] [PERSON_NAME] [PERSON_NAME] [PE…" at bounding box center [275, 437] width 120 height 30
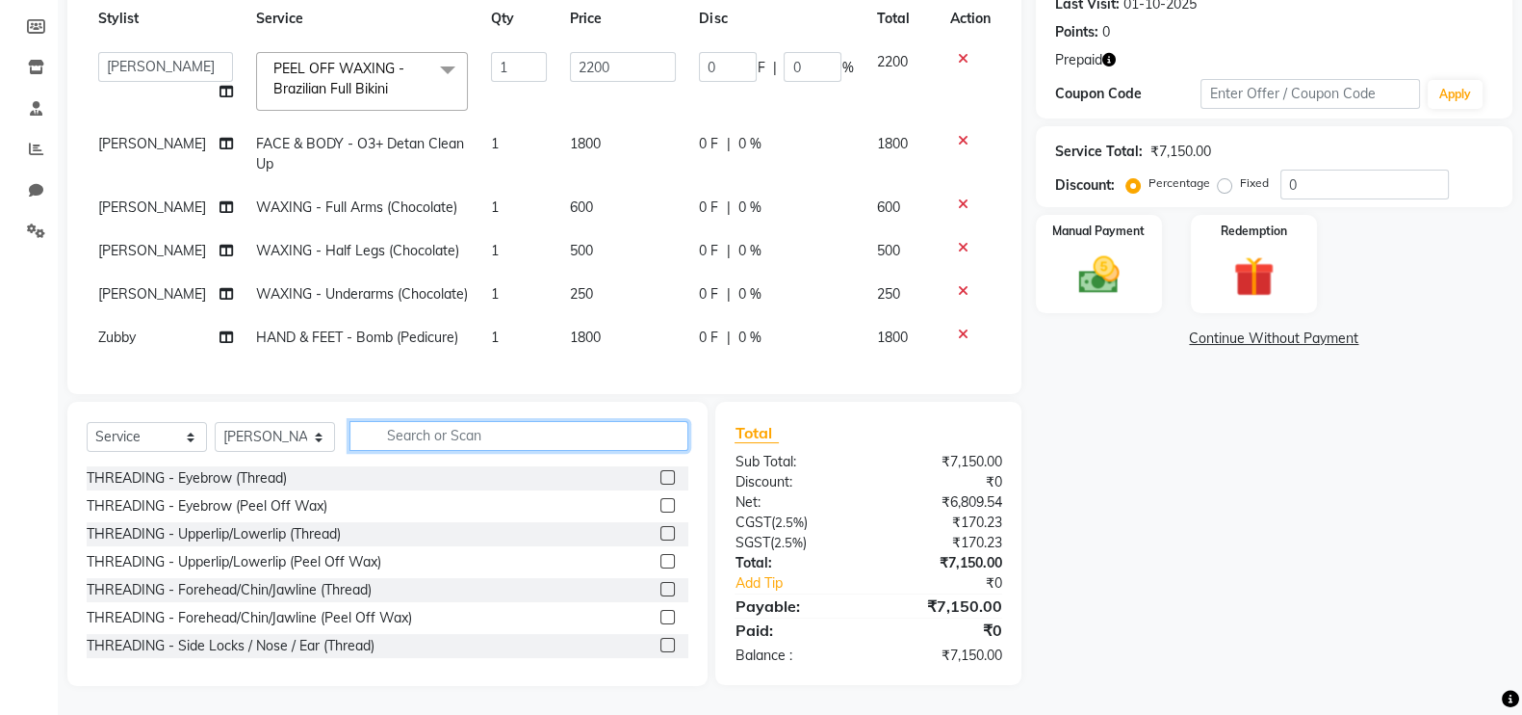
click at [465, 435] on input "text" at bounding box center [519, 436] width 339 height 30
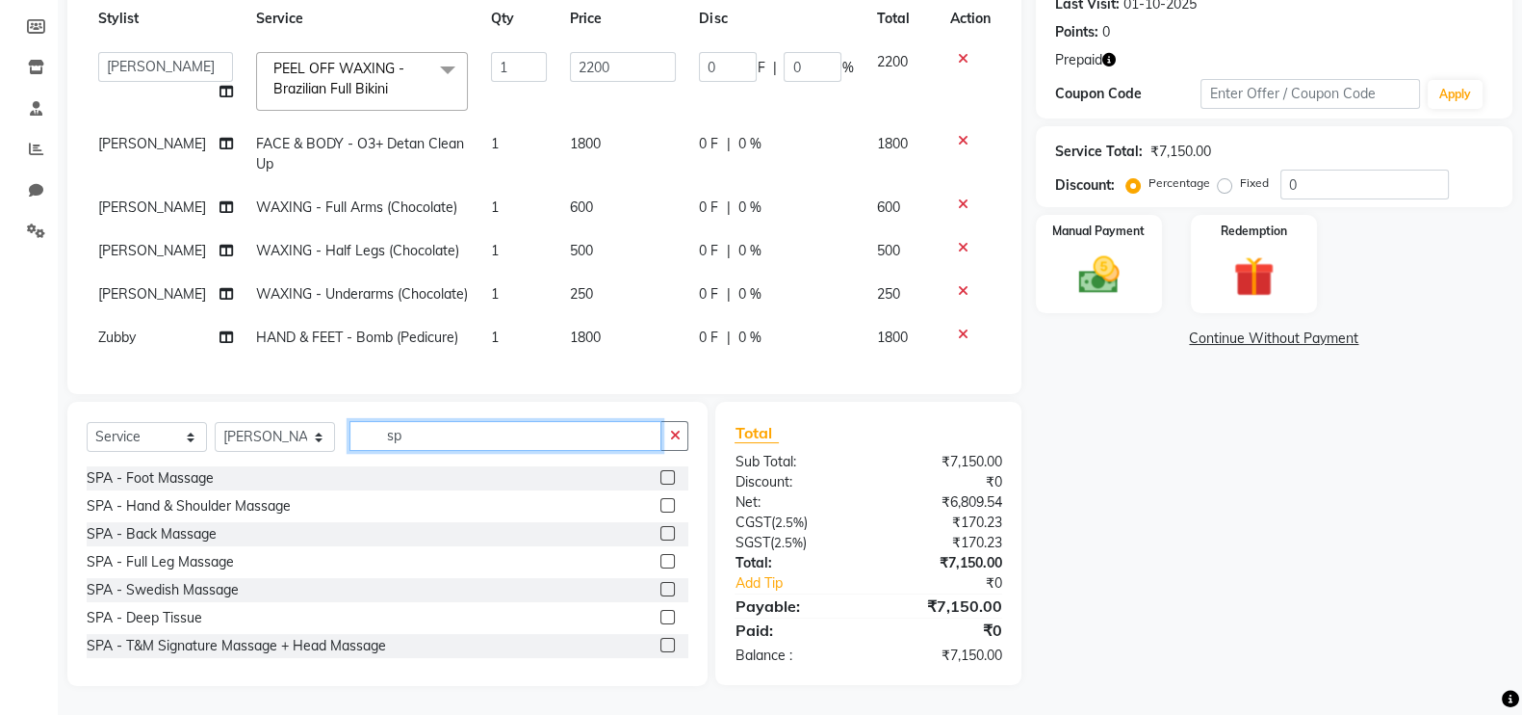
type input "s"
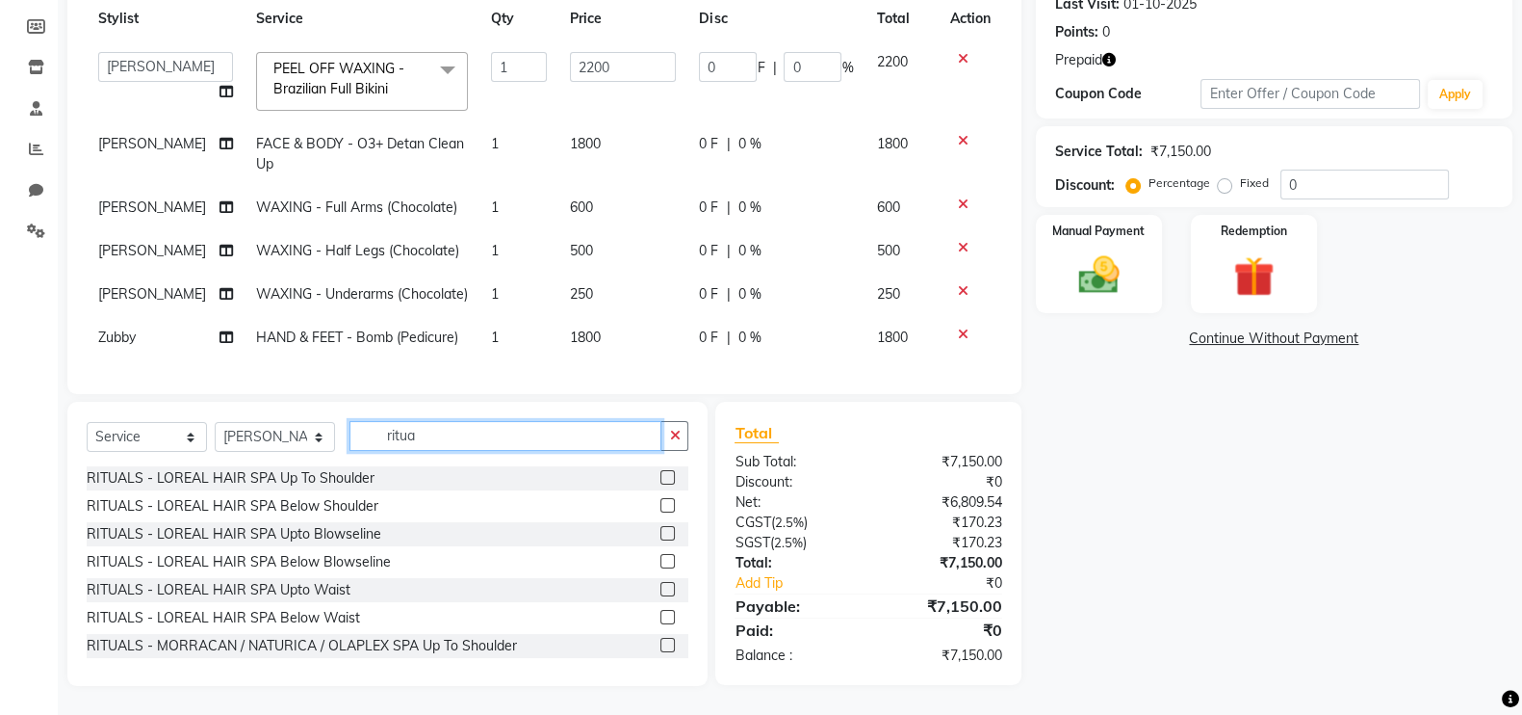
type input "ritua"
click at [661, 589] on label at bounding box center [668, 589] width 14 height 14
click at [661, 589] on input "checkbox" at bounding box center [667, 590] width 13 height 13
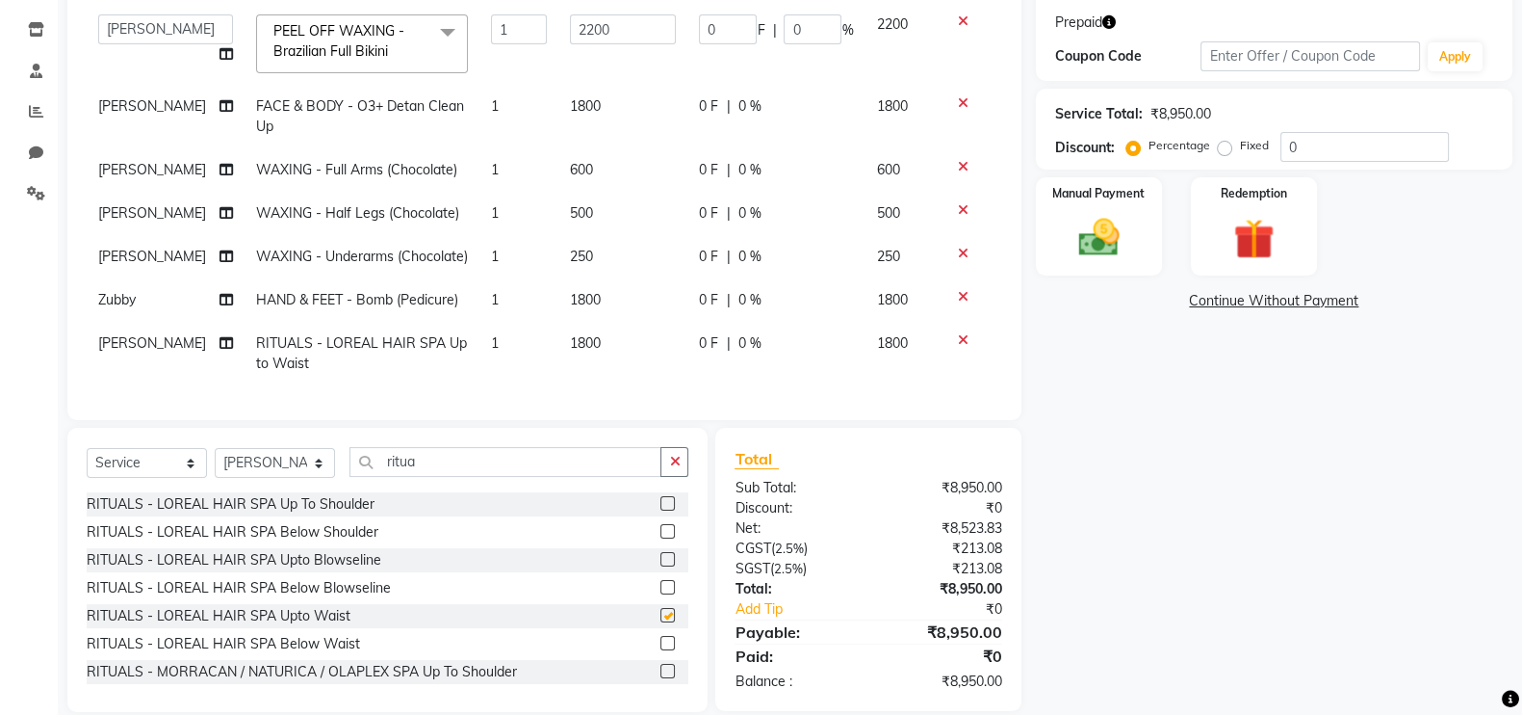
checkbox input "false"
click at [570, 351] on span "1800" at bounding box center [585, 342] width 31 height 17
select select "13463"
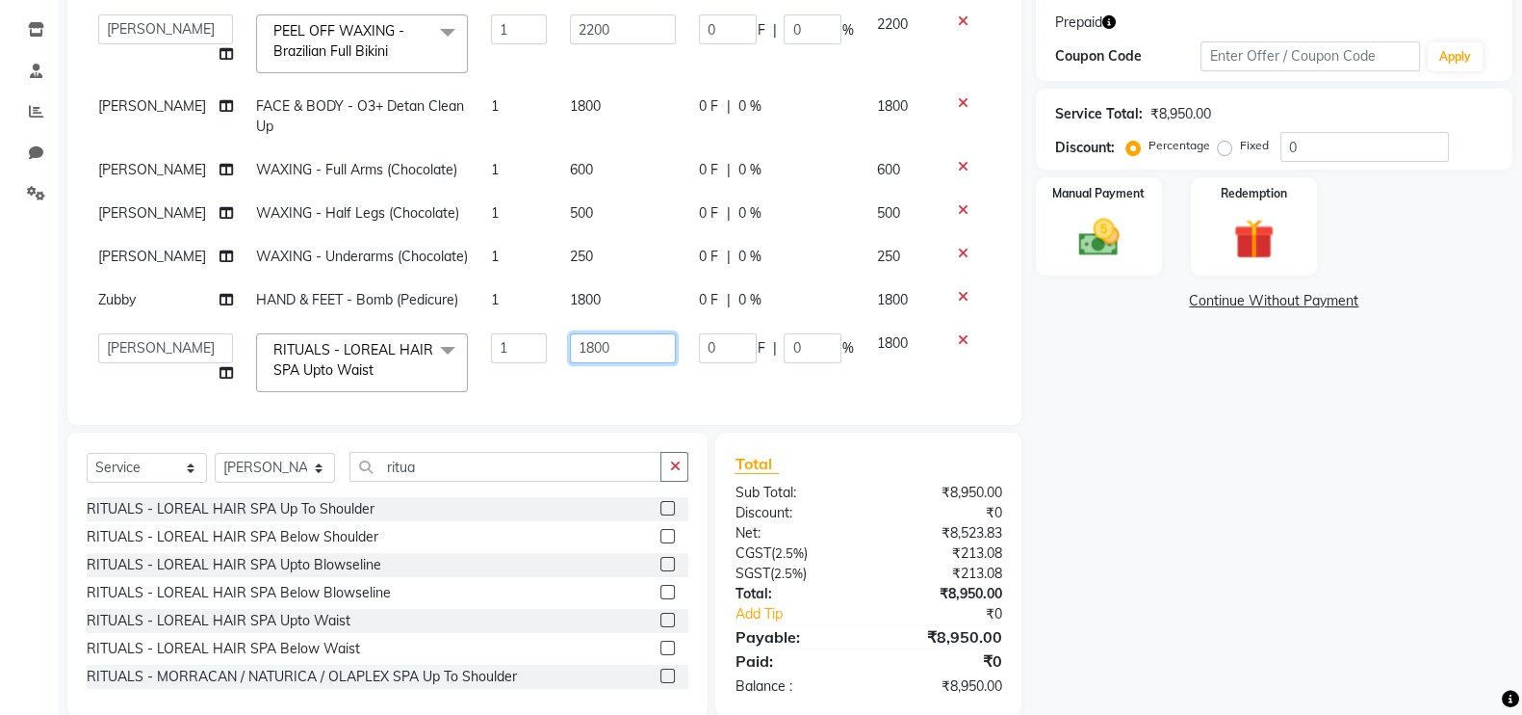
click at [586, 363] on input "1800" at bounding box center [623, 348] width 106 height 30
type input "2500"
click at [585, 300] on td "1800" at bounding box center [623, 299] width 129 height 43
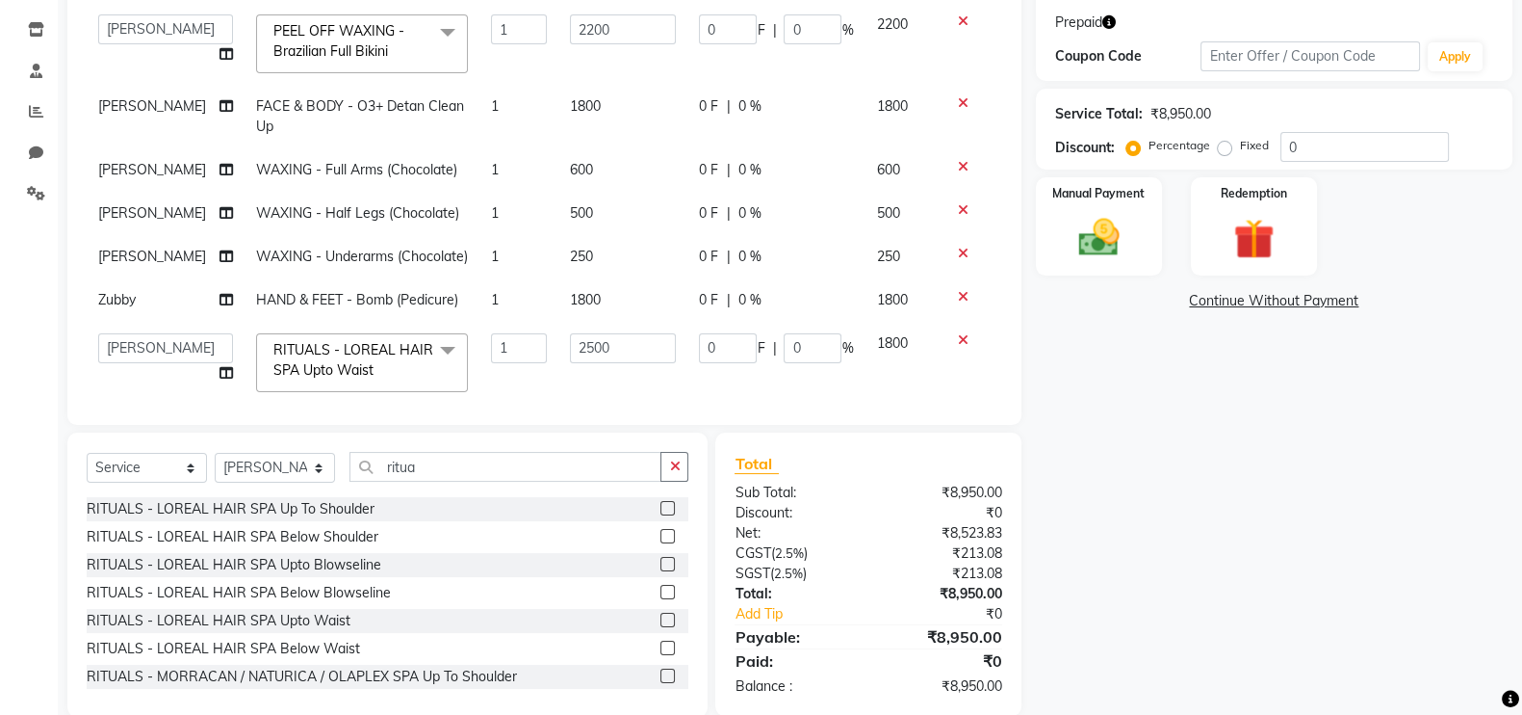
select select "88779"
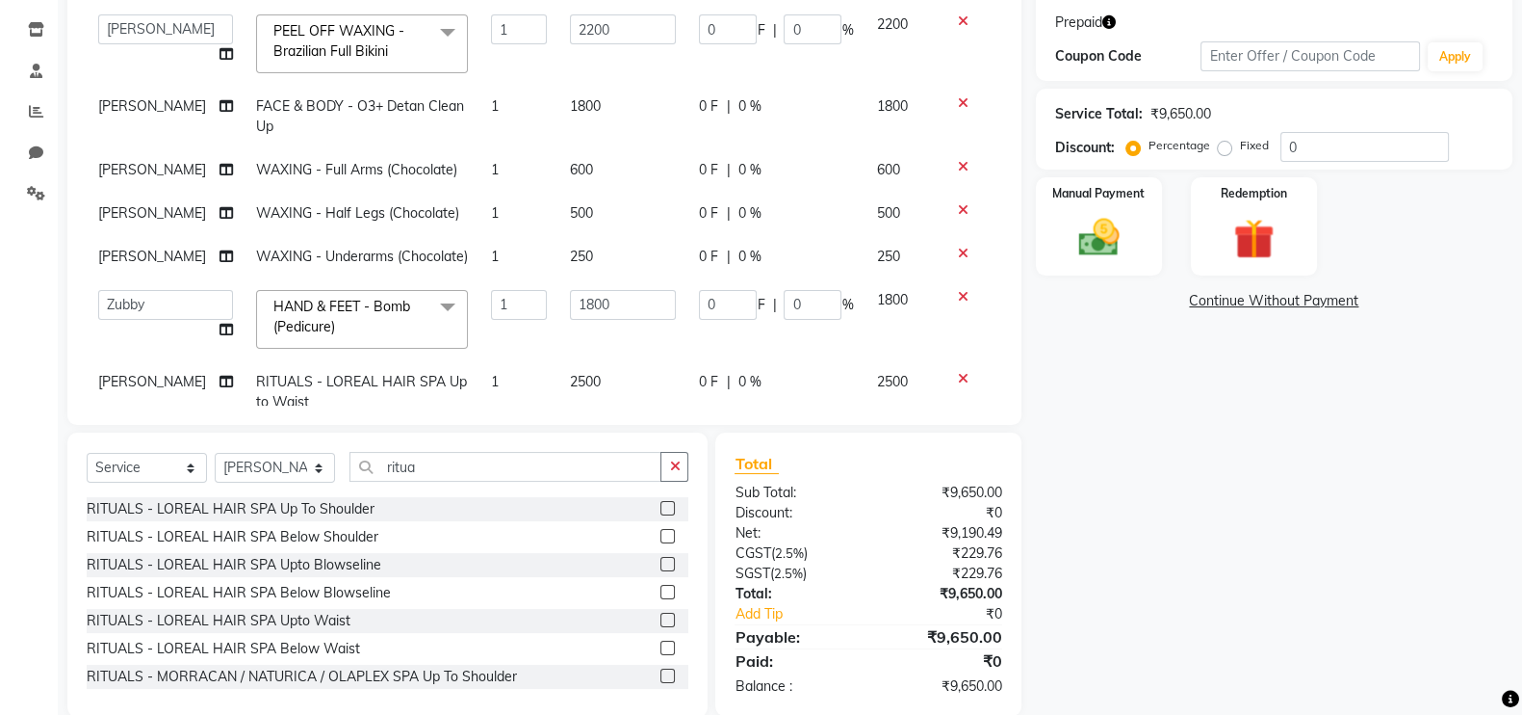
click at [562, 225] on td "500" at bounding box center [623, 213] width 129 height 43
select select "72136"
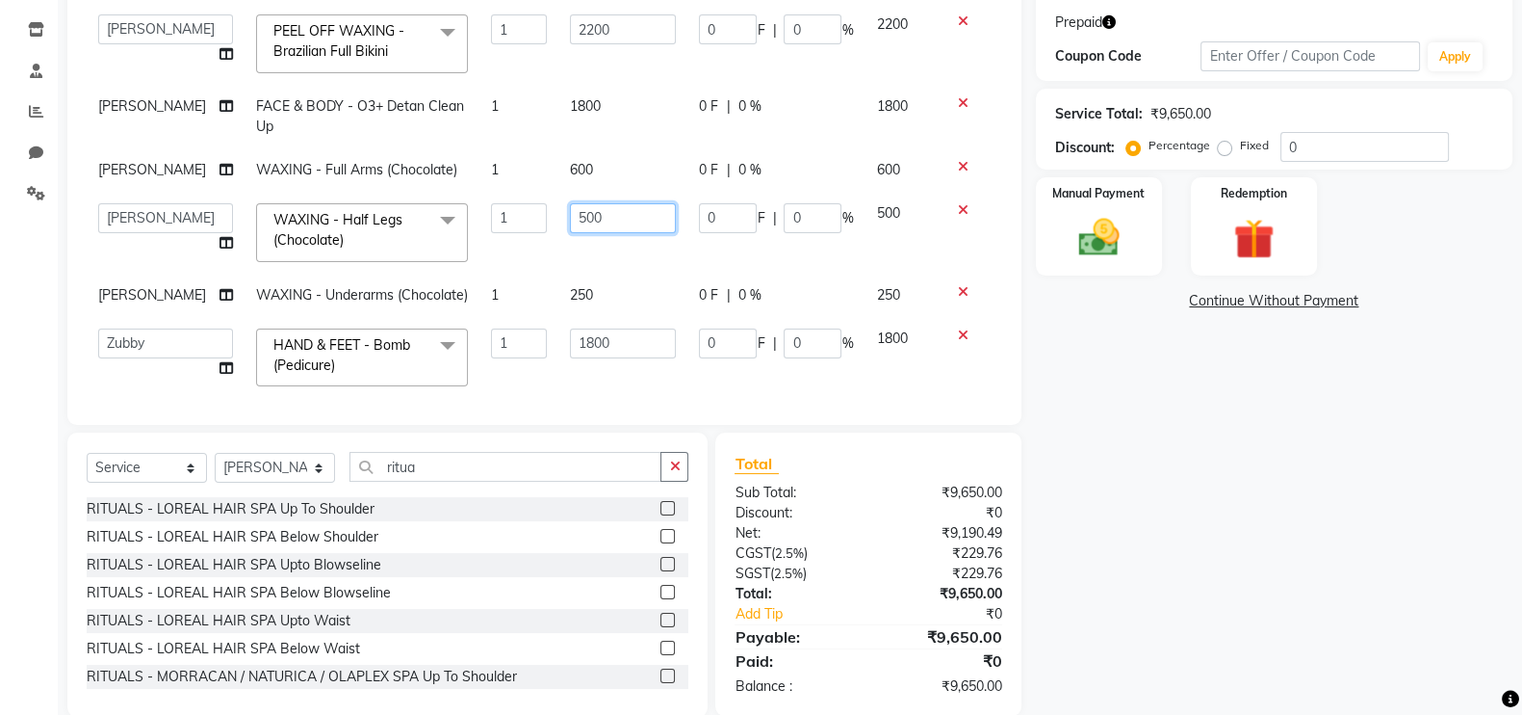
click at [570, 223] on input "500" at bounding box center [623, 218] width 106 height 30
type input "920"
click at [582, 247] on tbody "[PERSON_NAME] Anas [PERSON_NAME] [PERSON_NAME] [PERSON_NAME] [PERSON_NAME] [PER…" at bounding box center [545, 232] width 916 height 458
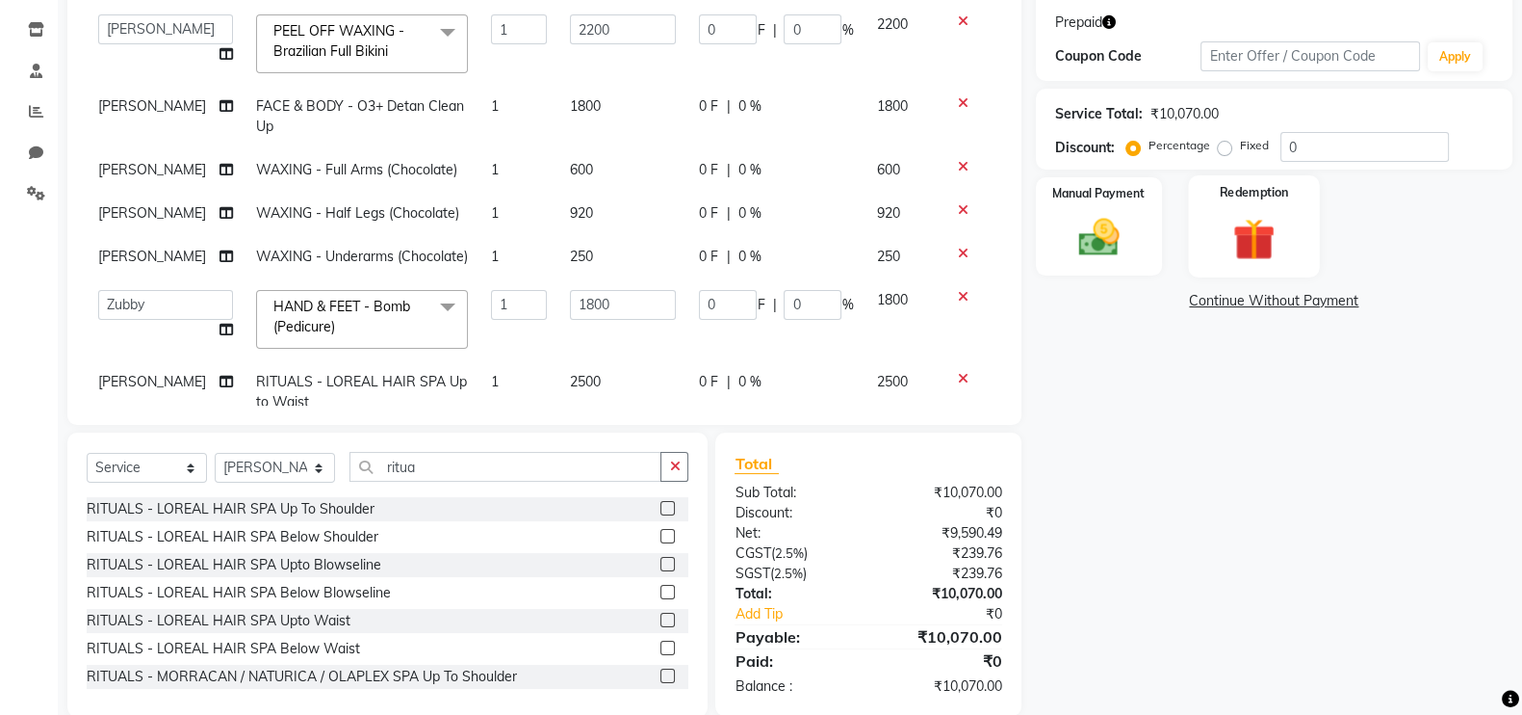
click at [1271, 247] on img at bounding box center [1254, 239] width 68 height 52
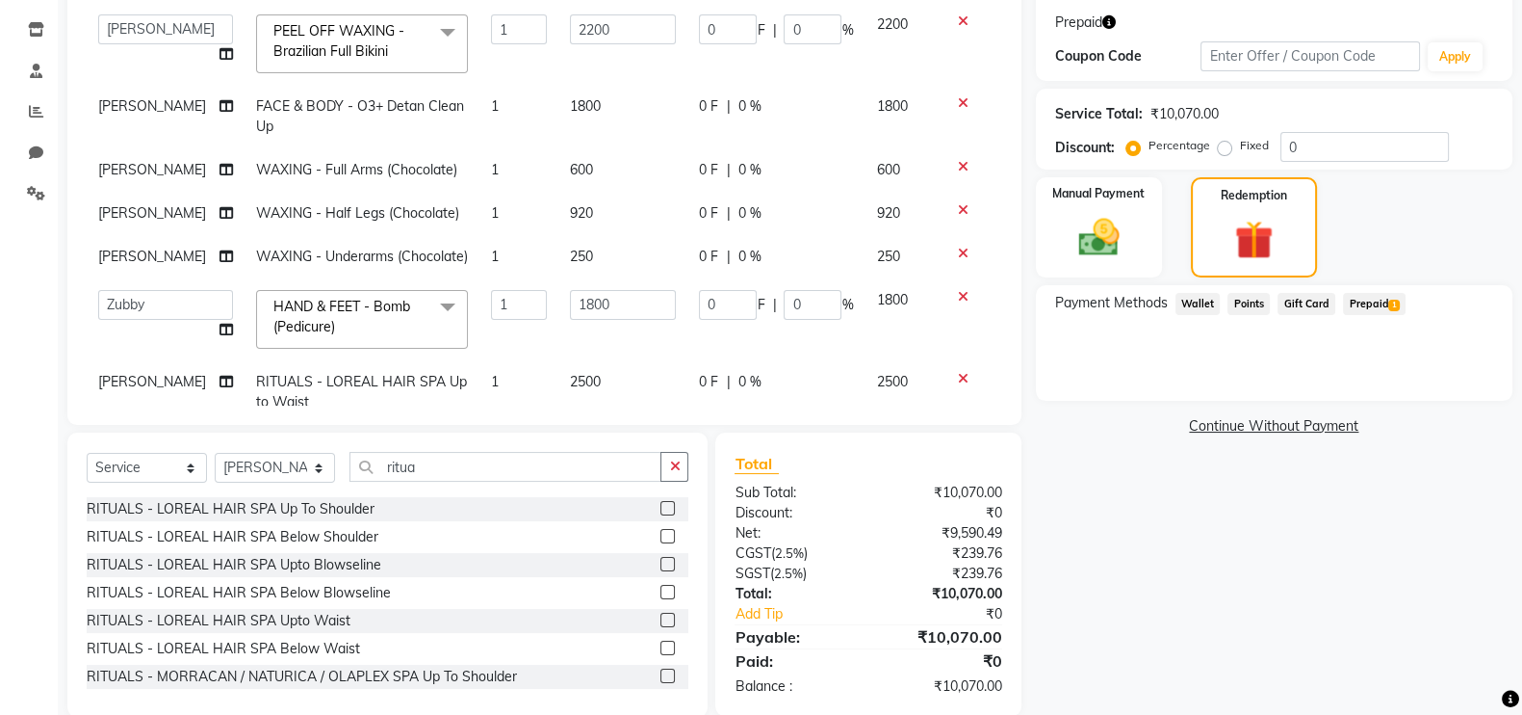
click at [1364, 304] on span "Prepaid 1" at bounding box center [1374, 304] width 63 height 22
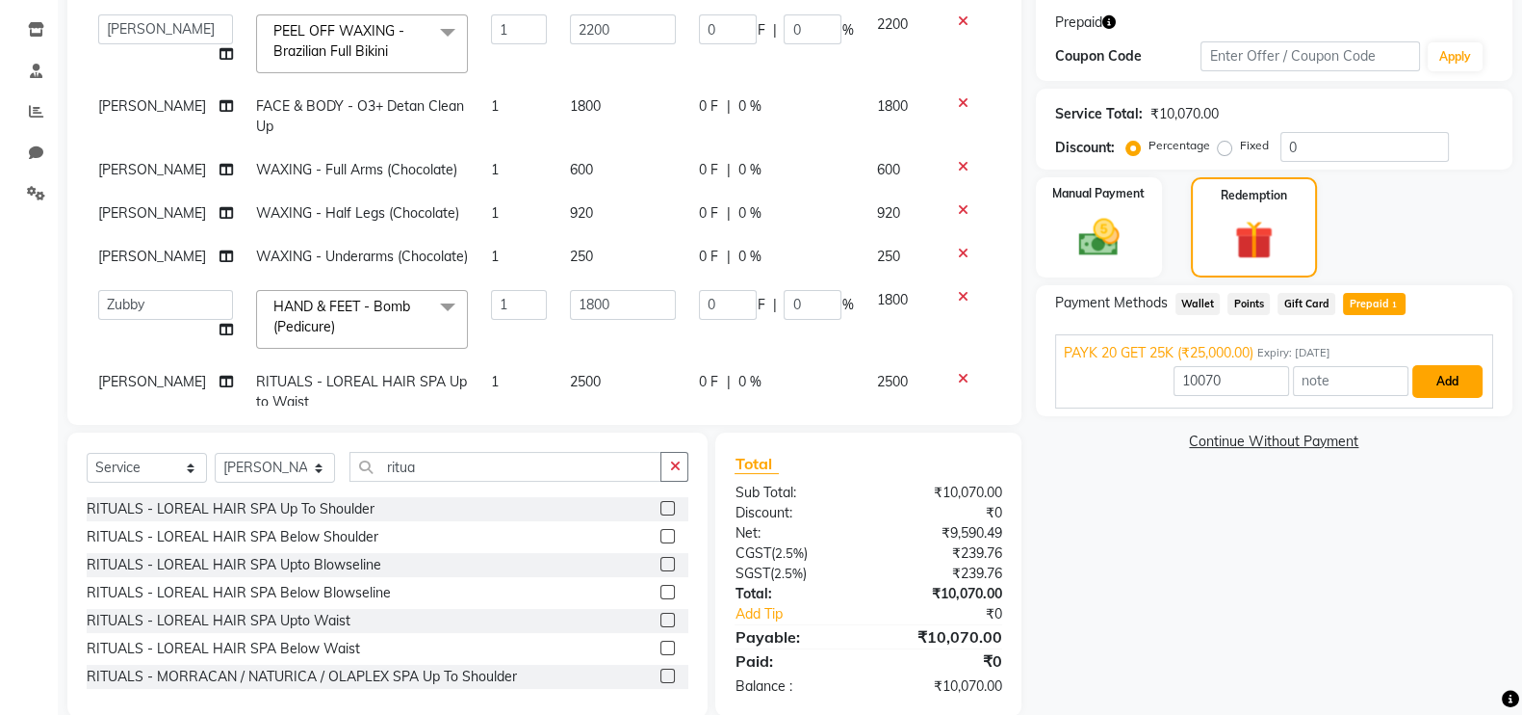
click at [1464, 387] on button "Add" at bounding box center [1448, 381] width 70 height 33
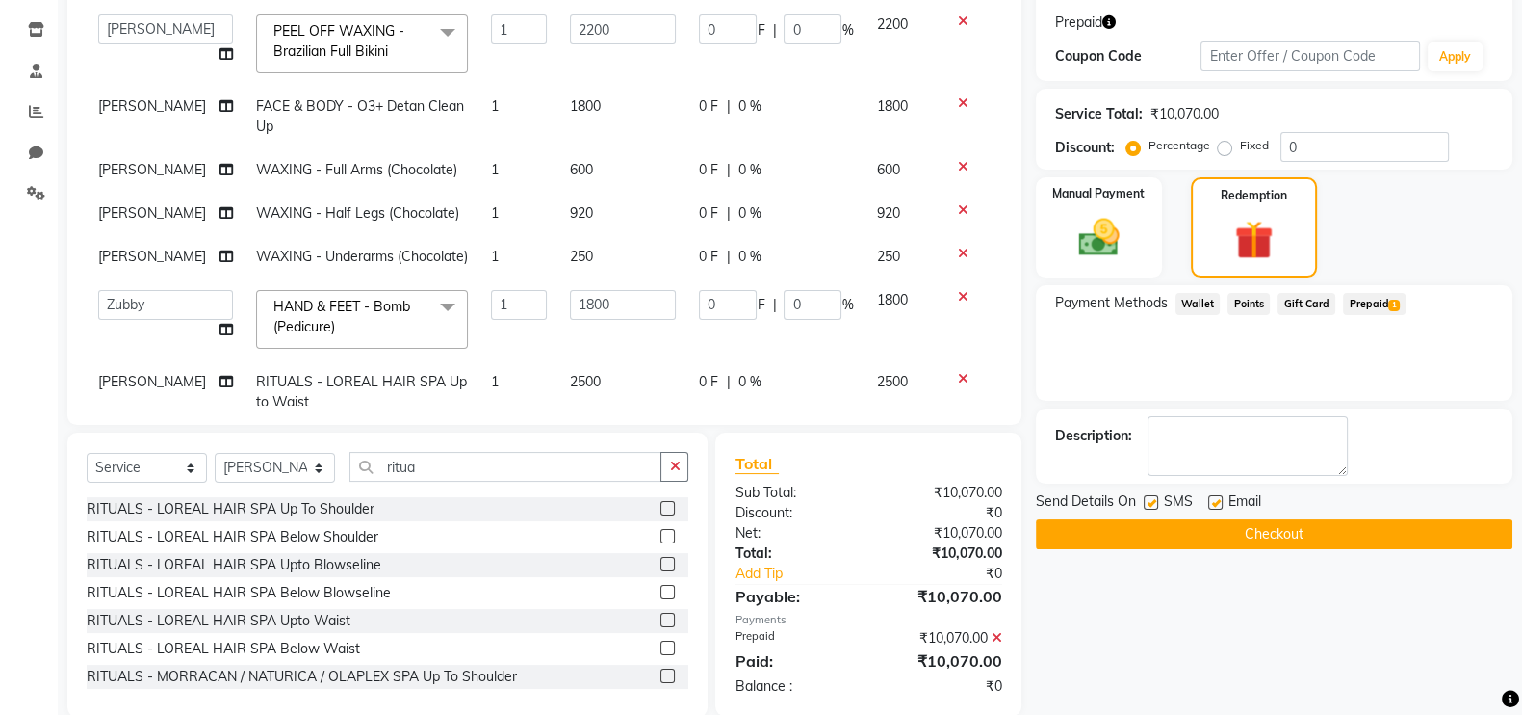
click at [1146, 503] on label at bounding box center [1151, 502] width 14 height 14
click at [1146, 503] on input "checkbox" at bounding box center [1150, 503] width 13 height 13
checkbox input "false"
click at [1215, 503] on label at bounding box center [1215, 502] width 14 height 14
click at [1215, 503] on input "checkbox" at bounding box center [1214, 503] width 13 height 13
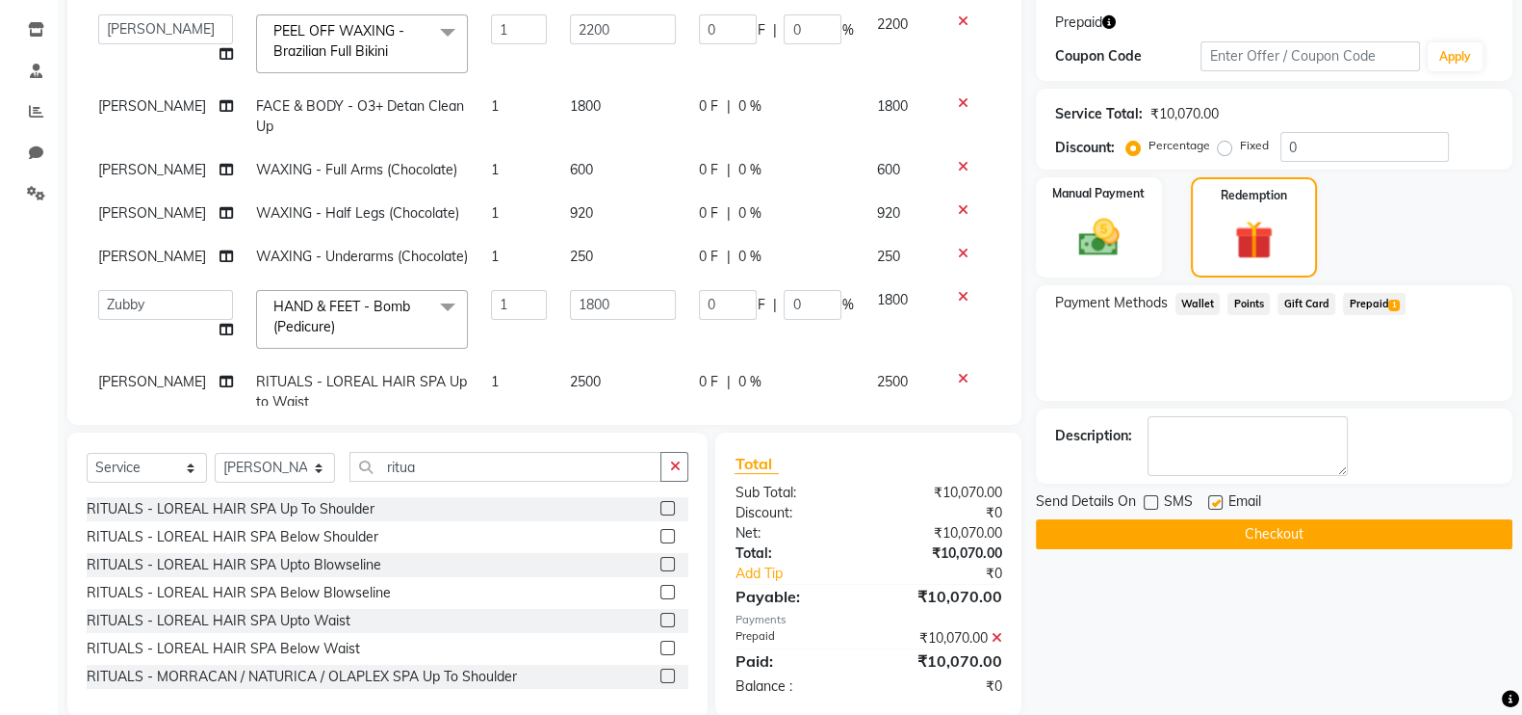
checkbox input "false"
click at [1213, 526] on button "Checkout" at bounding box center [1274, 534] width 477 height 30
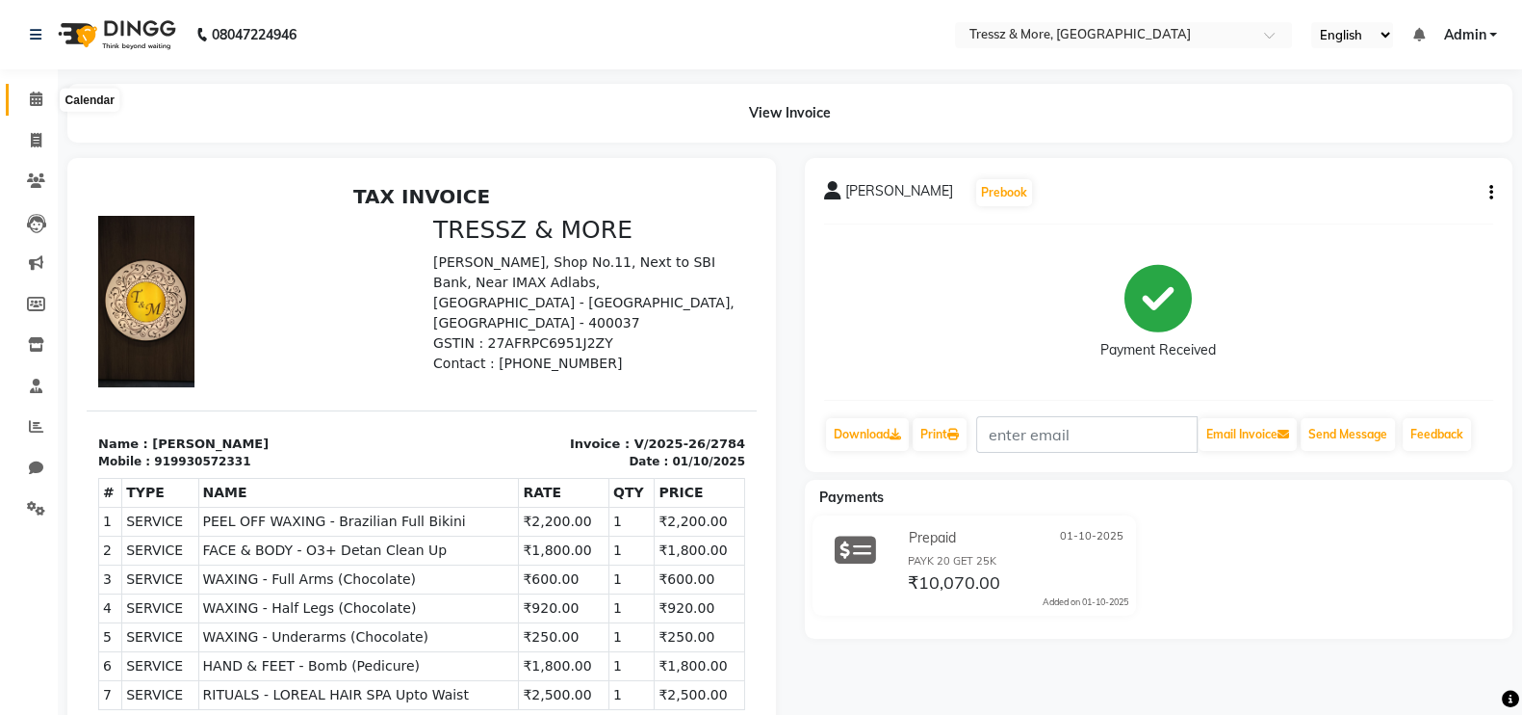
click at [34, 105] on icon at bounding box center [36, 98] width 13 height 14
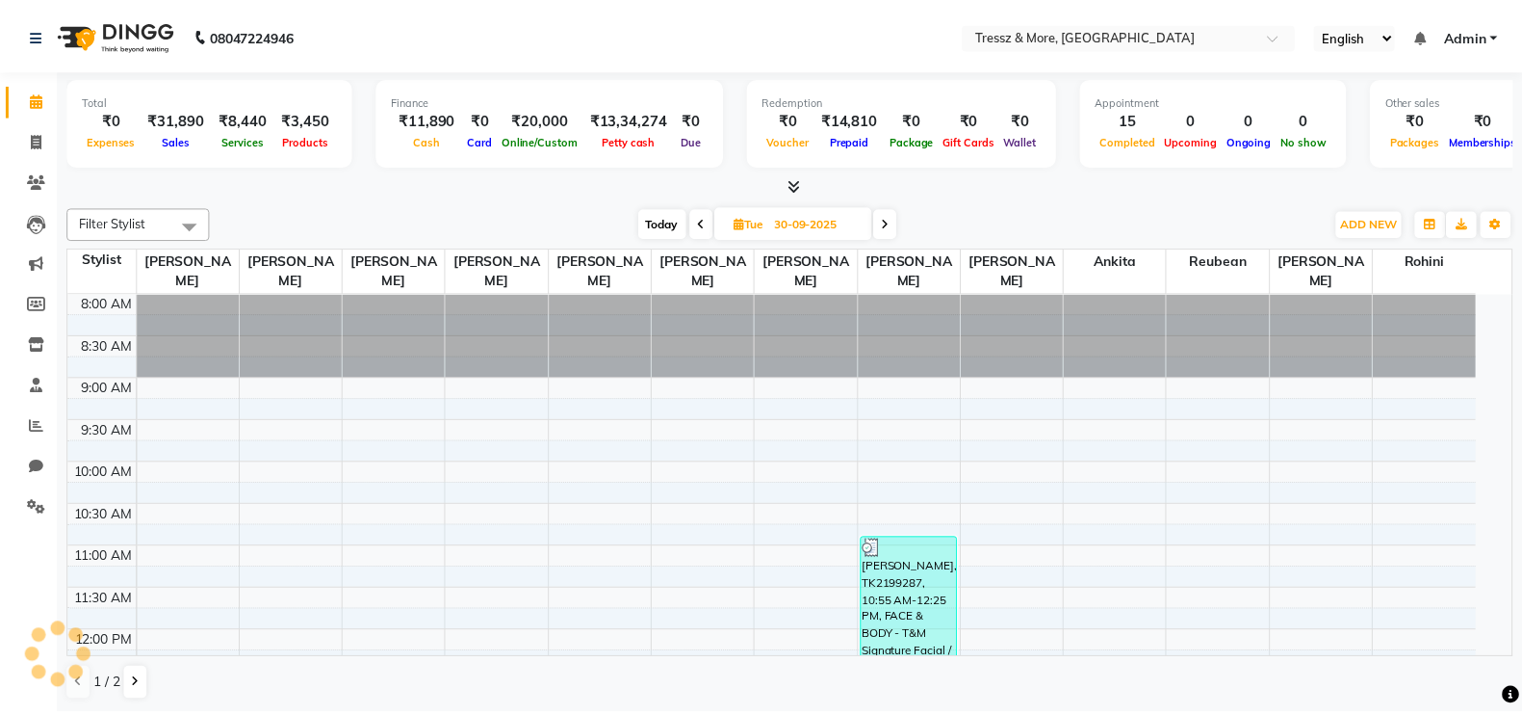
scroll to position [689, 0]
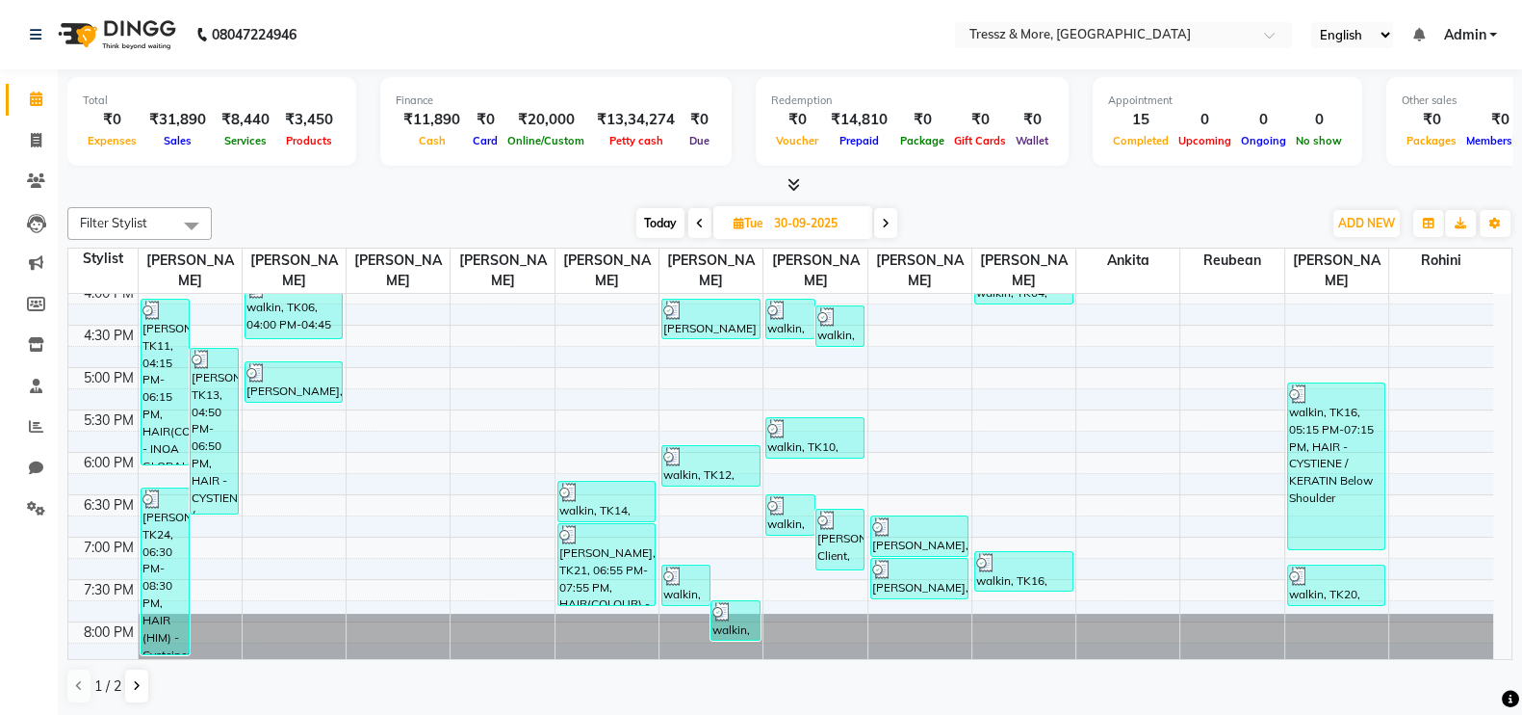
click at [883, 232] on span at bounding box center [885, 223] width 23 height 30
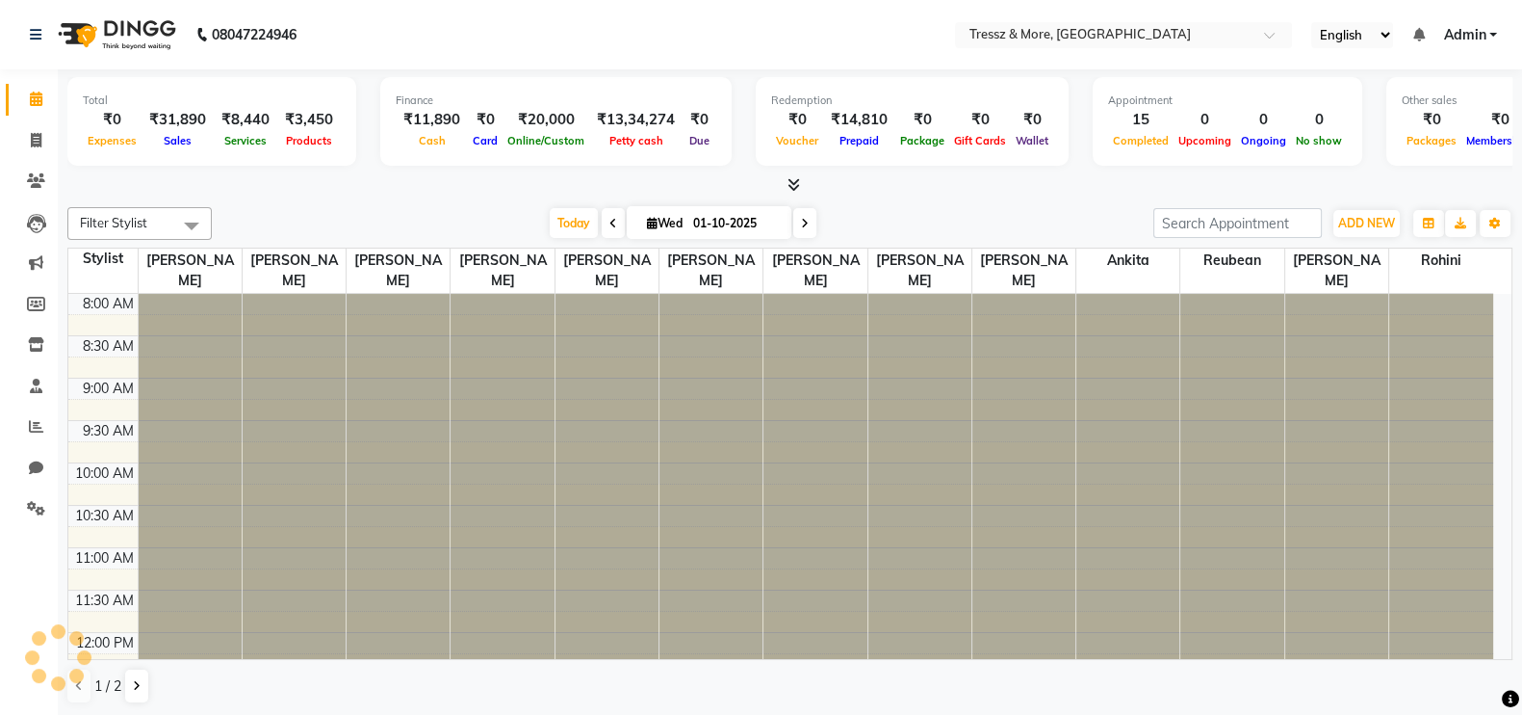
scroll to position [726, 0]
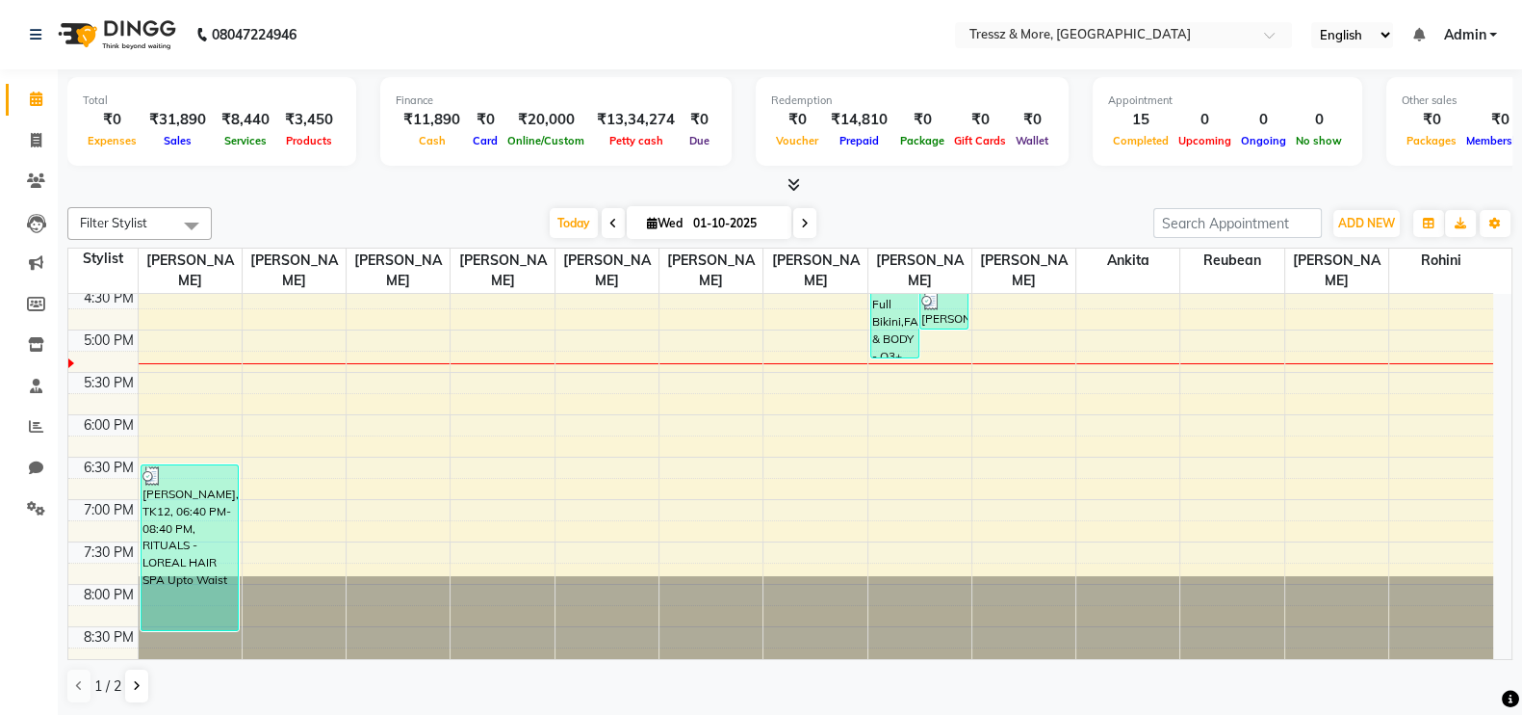
click at [810, 219] on span at bounding box center [804, 223] width 23 height 30
type input "02-10-2025"
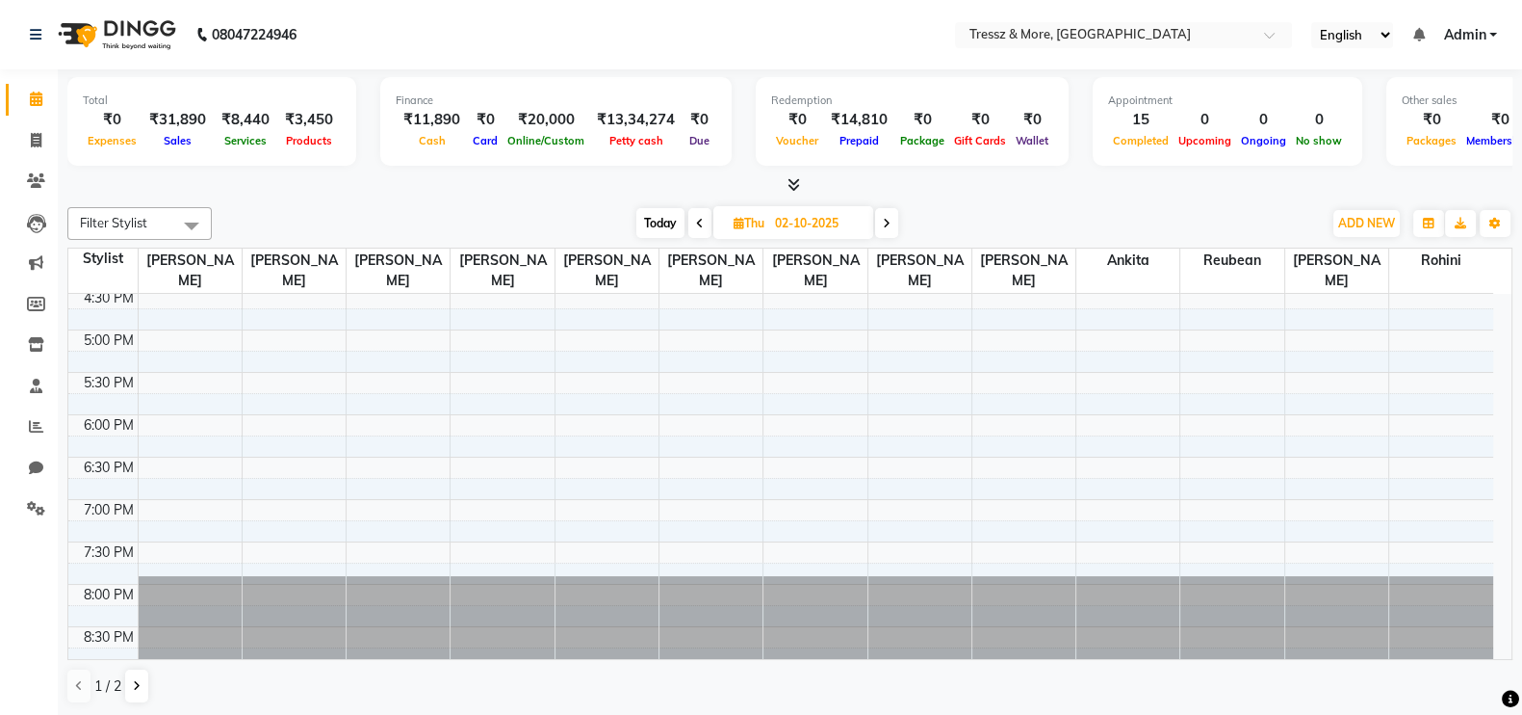
click at [1444, 394] on div "8:00 AM 8:30 AM 9:00 AM 9:30 AM 10:00 AM 10:30 AM 11:00 AM 11:30 AM 12:00 PM 12…" at bounding box center [780, 118] width 1425 height 1101
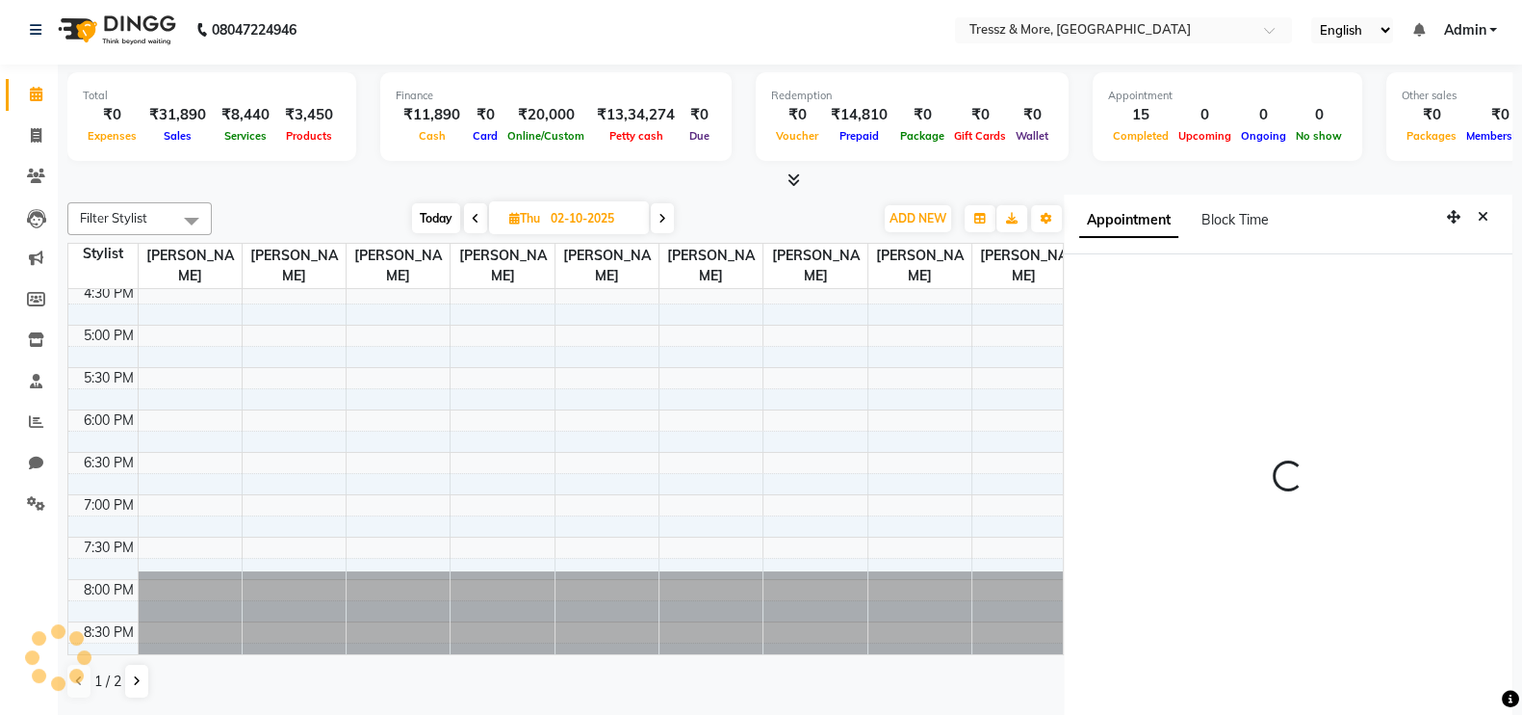
select select "93444"
select select "tentative"
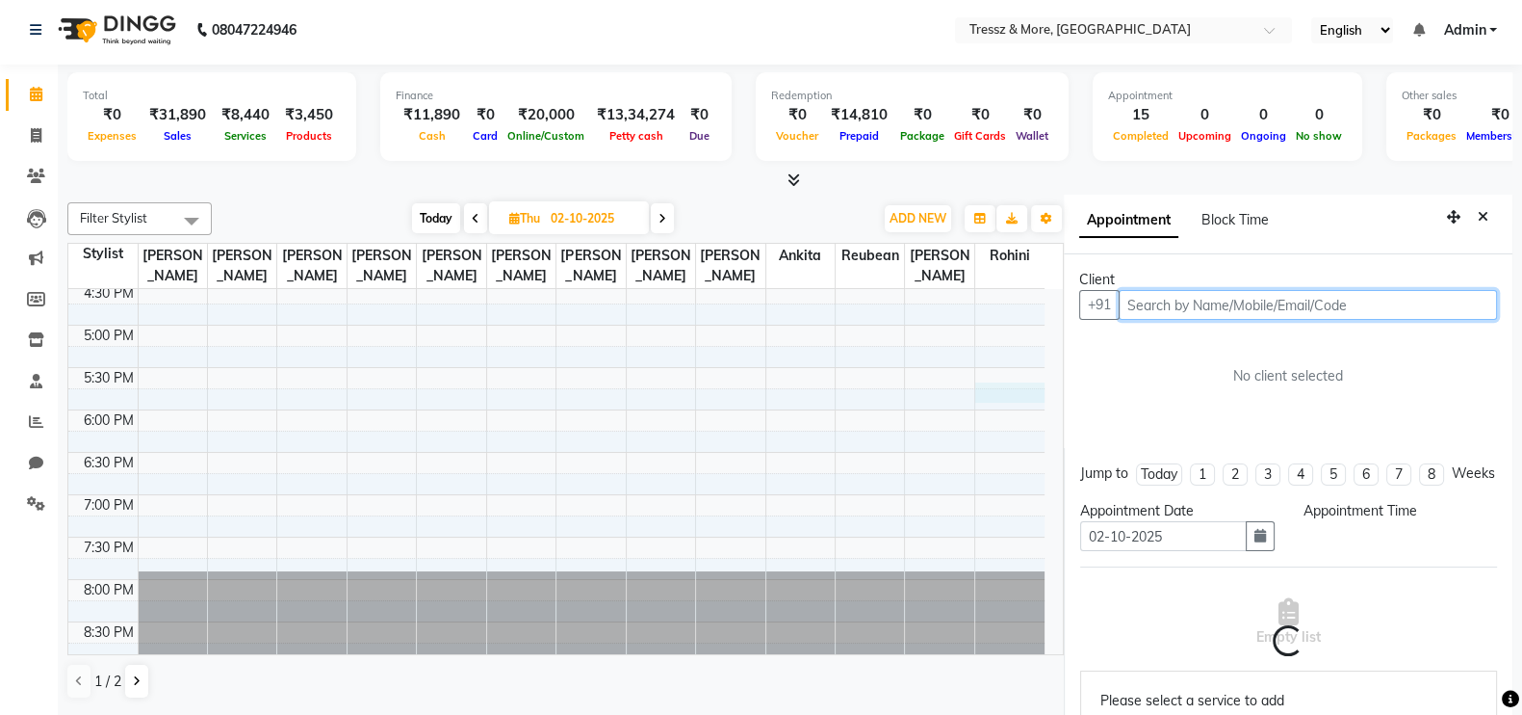
scroll to position [9, 0]
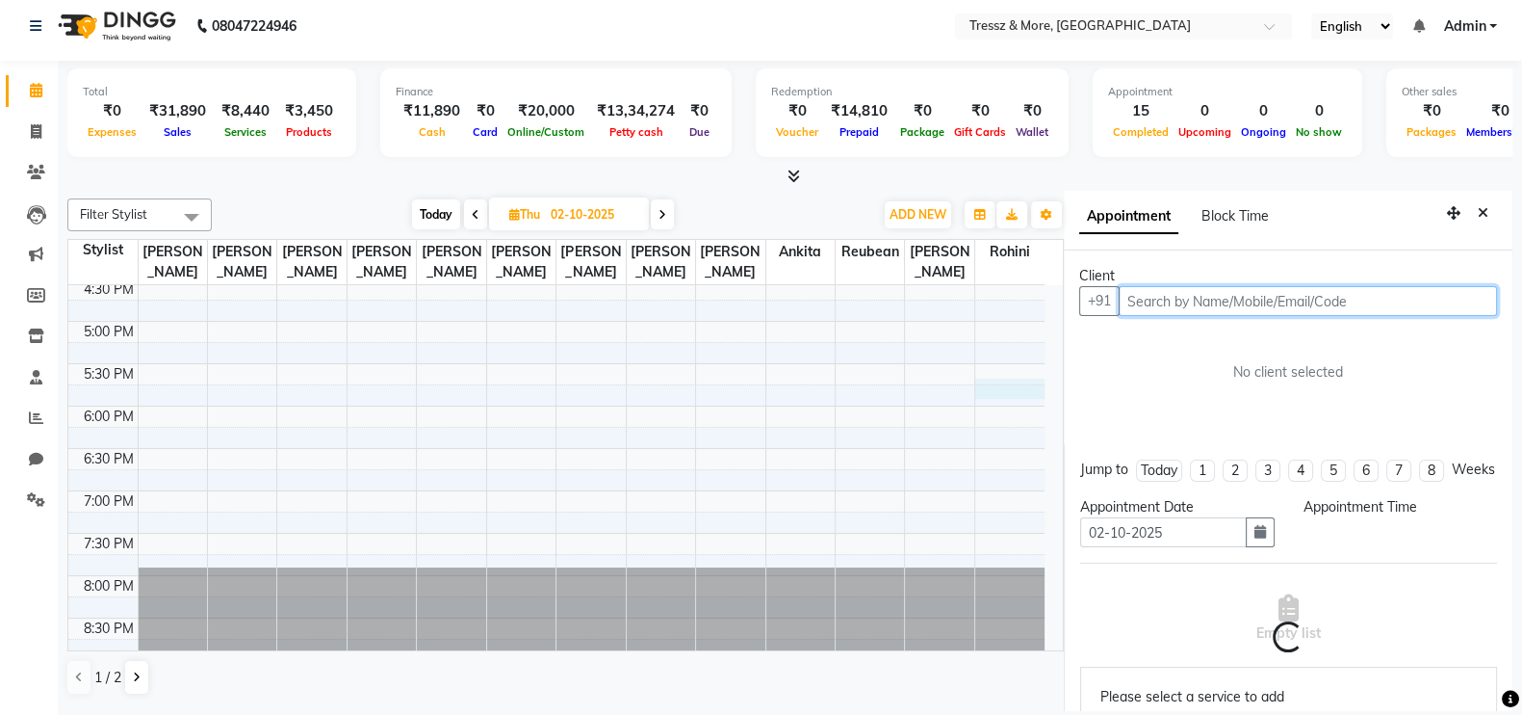
select select "1065"
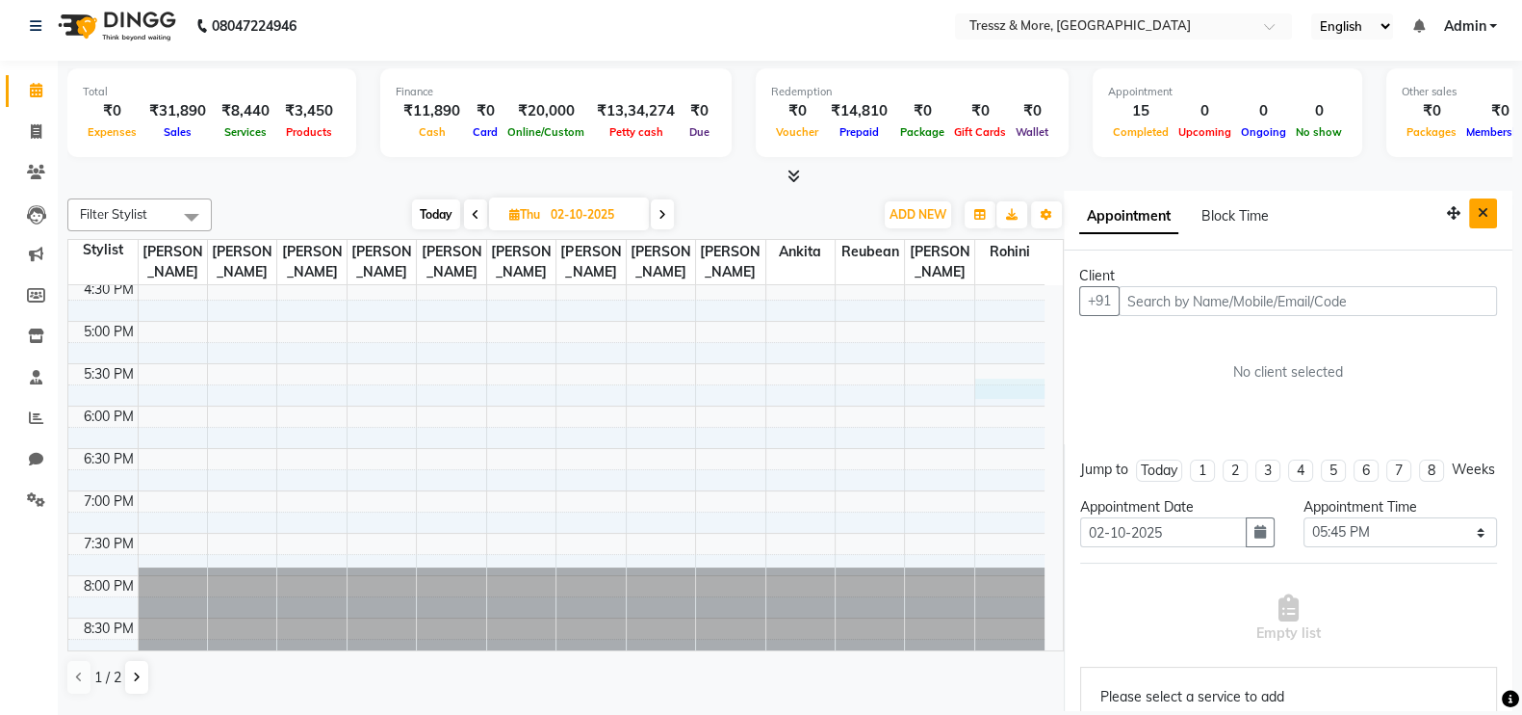
click at [1469, 222] on button "Close" at bounding box center [1483, 213] width 28 height 30
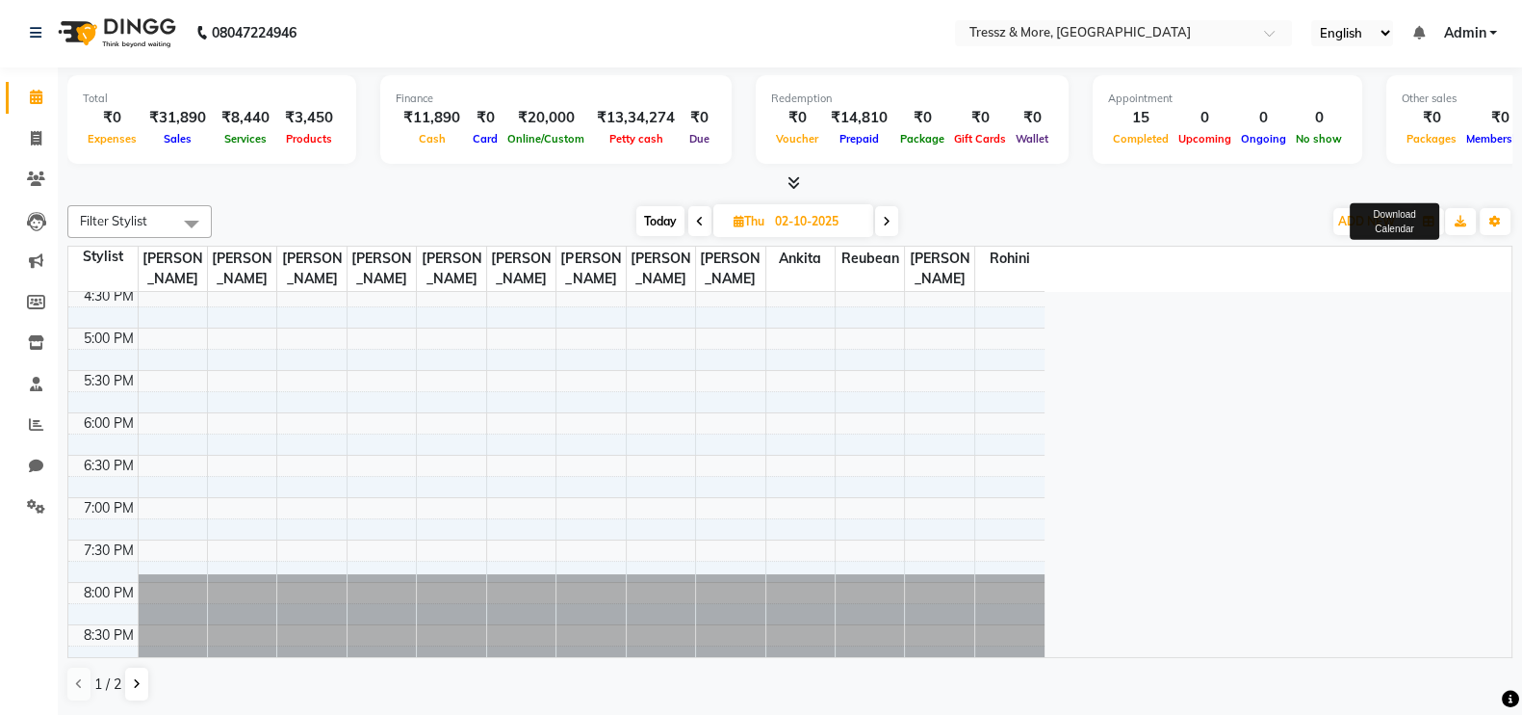
scroll to position [1, 0]
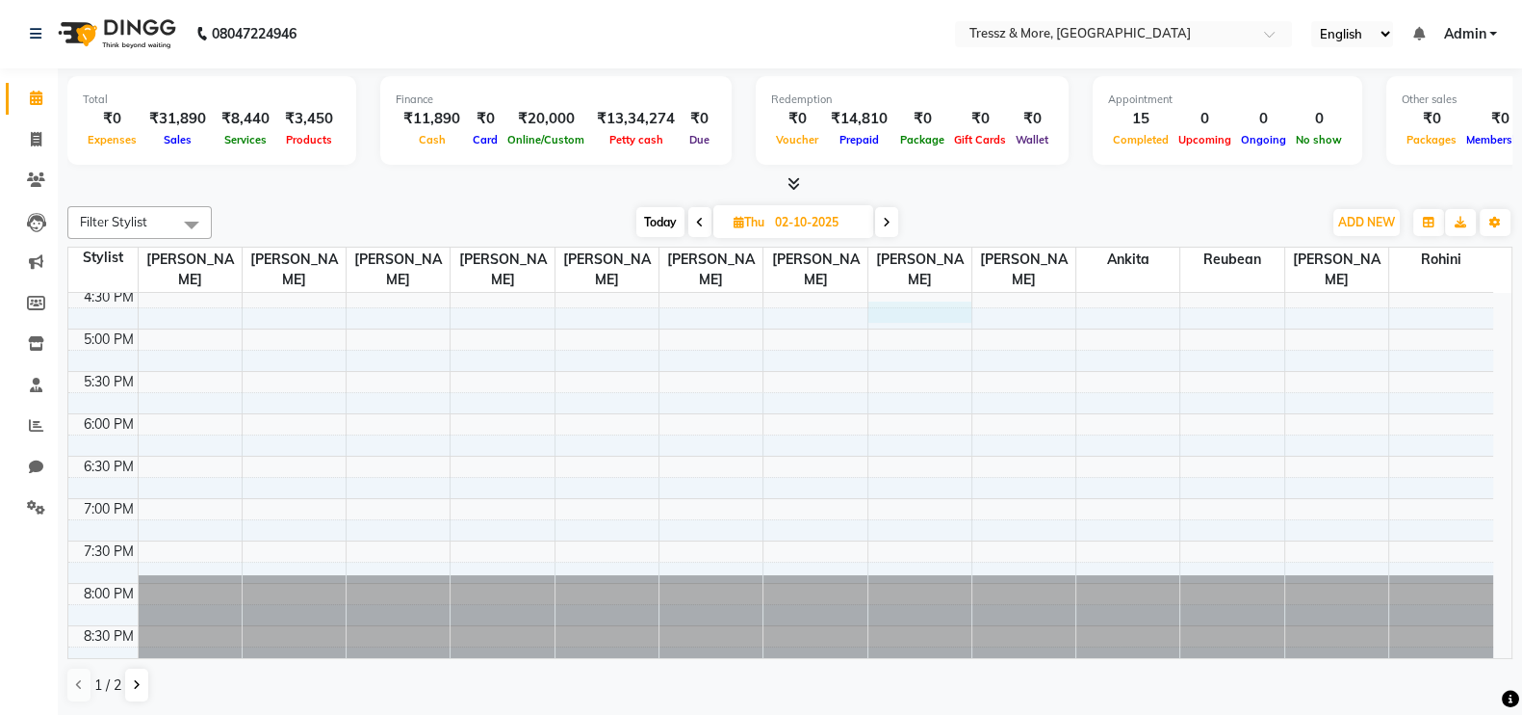
click at [900, 316] on div "8:00 AM 8:30 AM 9:00 AM 9:30 AM 10:00 AM 10:30 AM 11:00 AM 11:30 AM 12:00 PM 12…" at bounding box center [780, 117] width 1425 height 1101
select select "1005"
select select "72136"
select select "tentative"
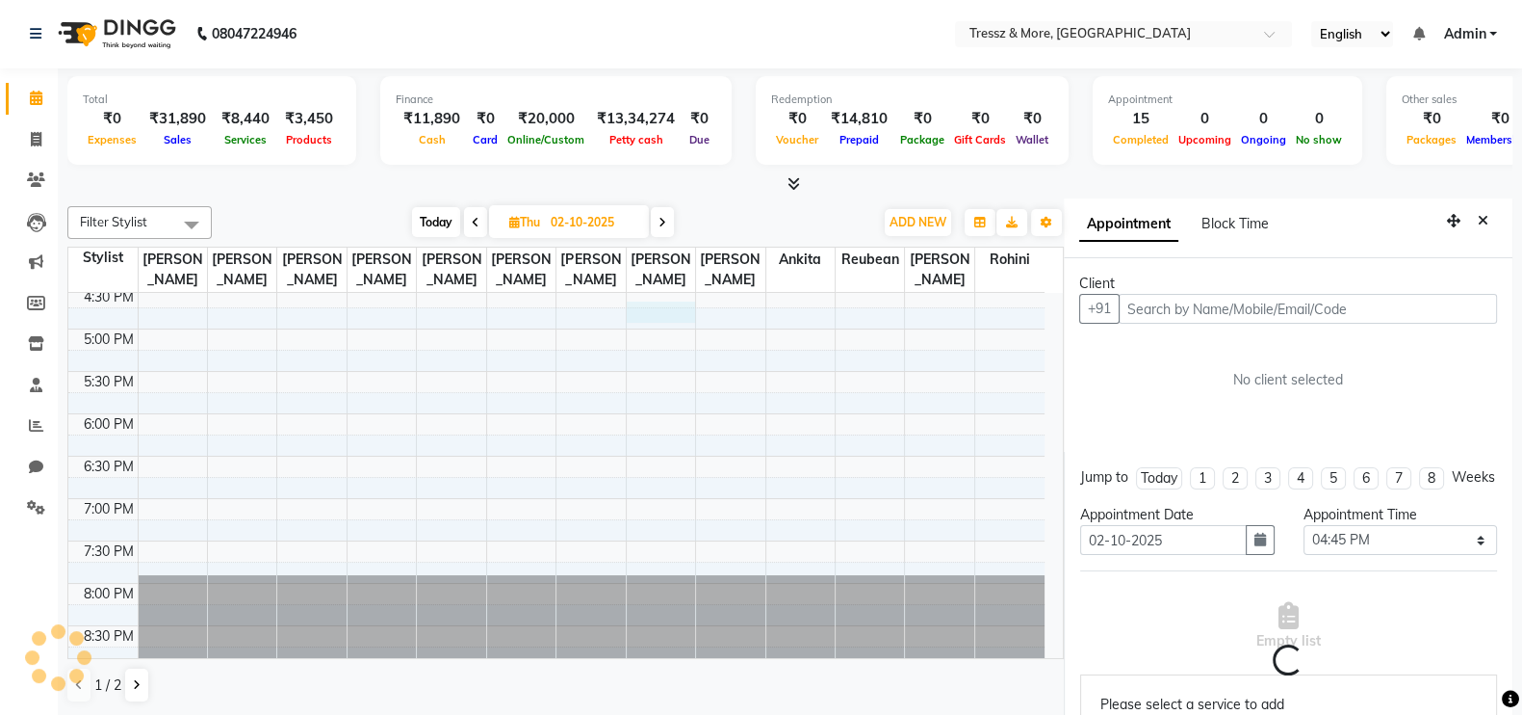
scroll to position [9, 0]
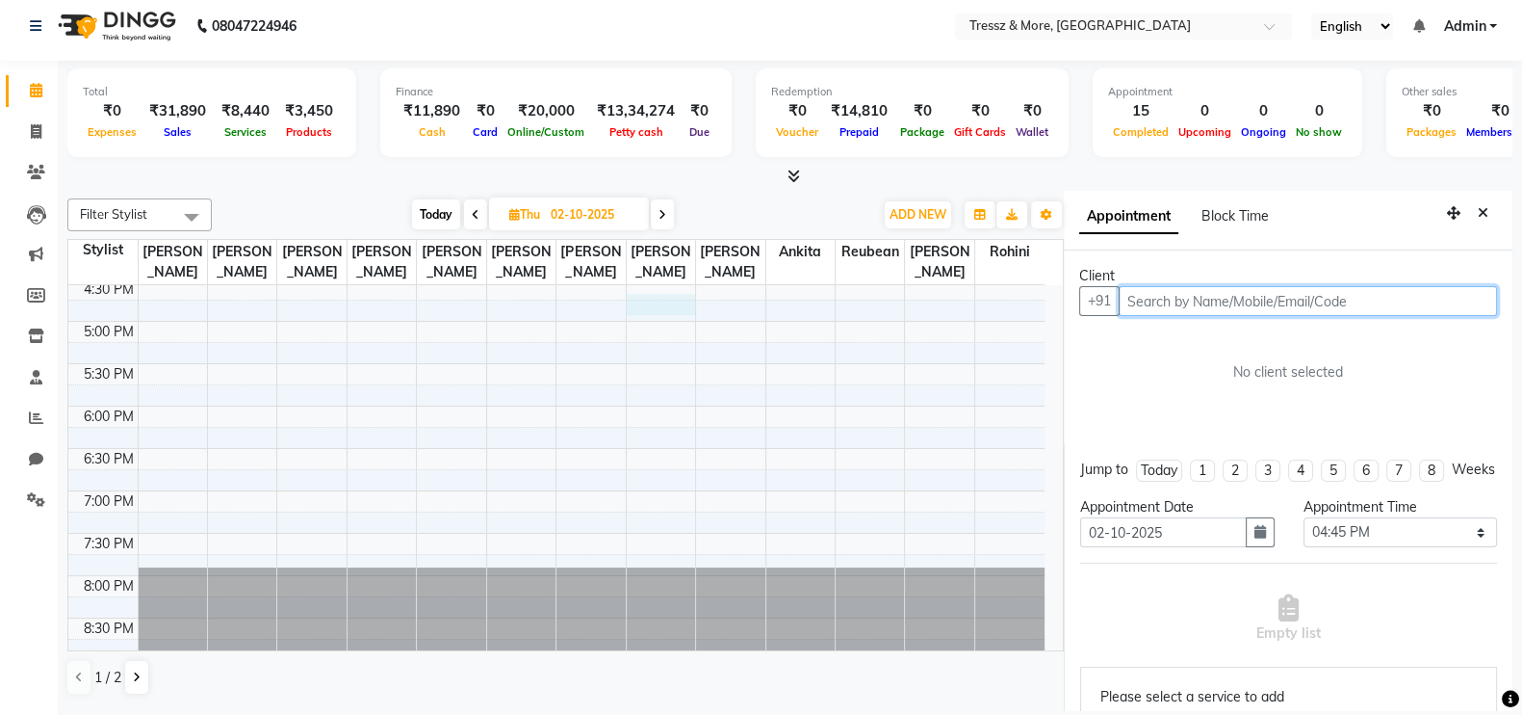
click at [1246, 305] on input "text" at bounding box center [1308, 301] width 378 height 30
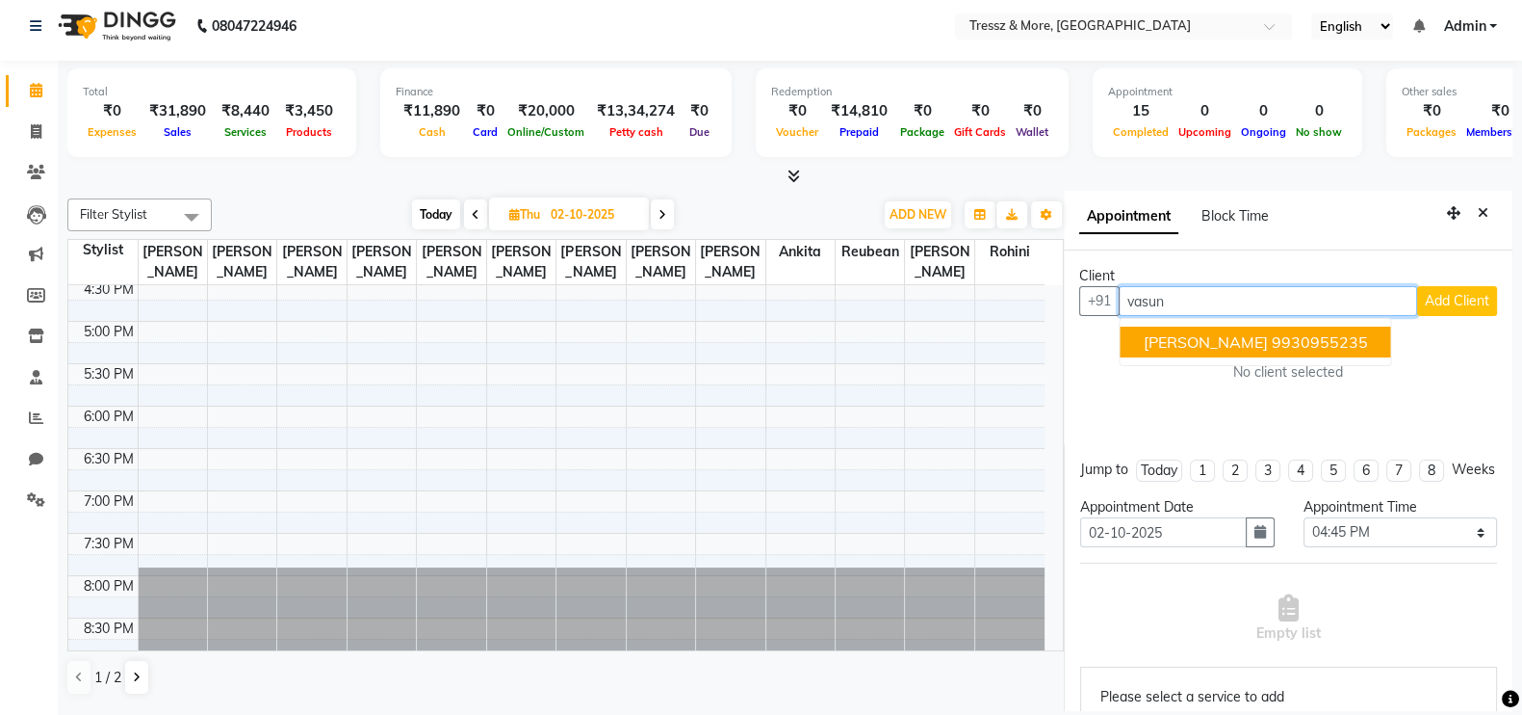
click at [1254, 339] on span "[PERSON_NAME]" at bounding box center [1206, 341] width 124 height 19
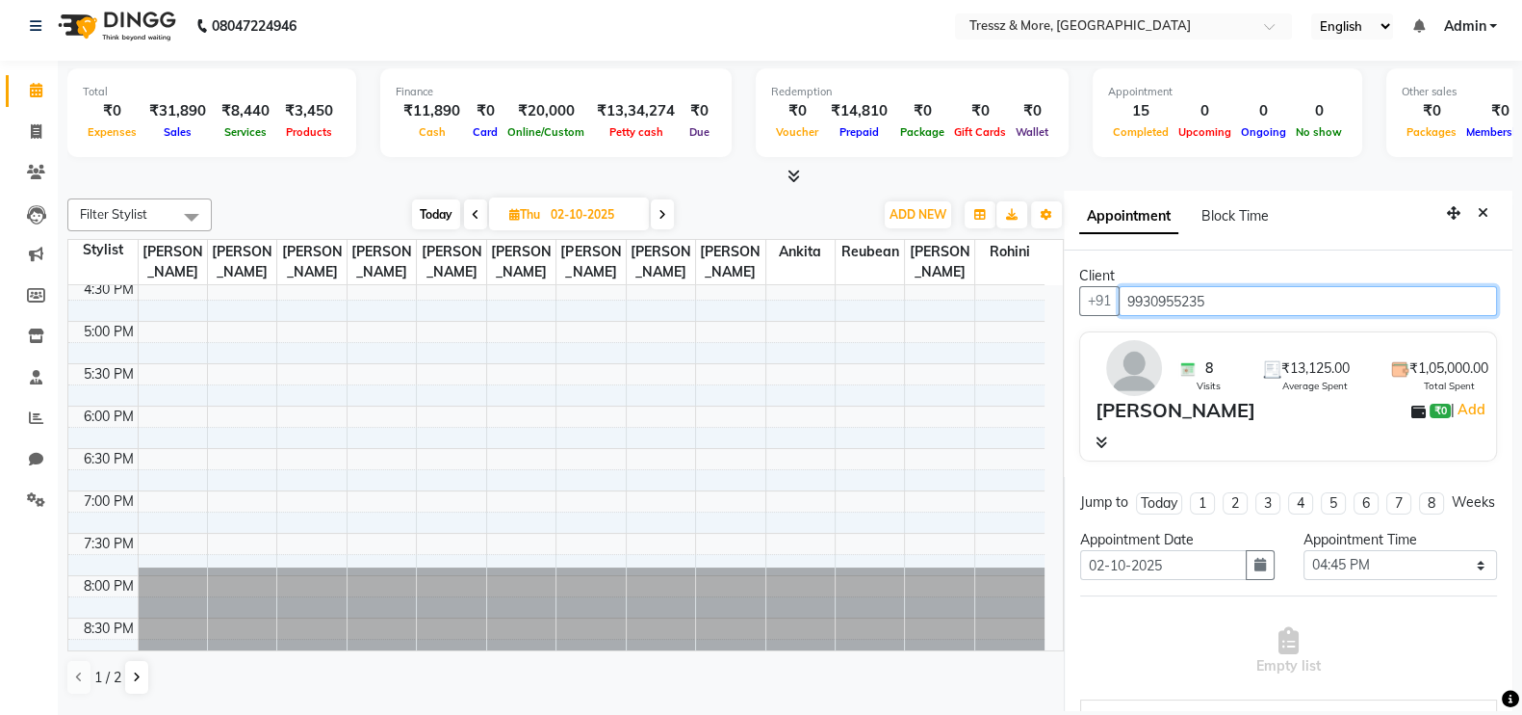
type input "9930955235"
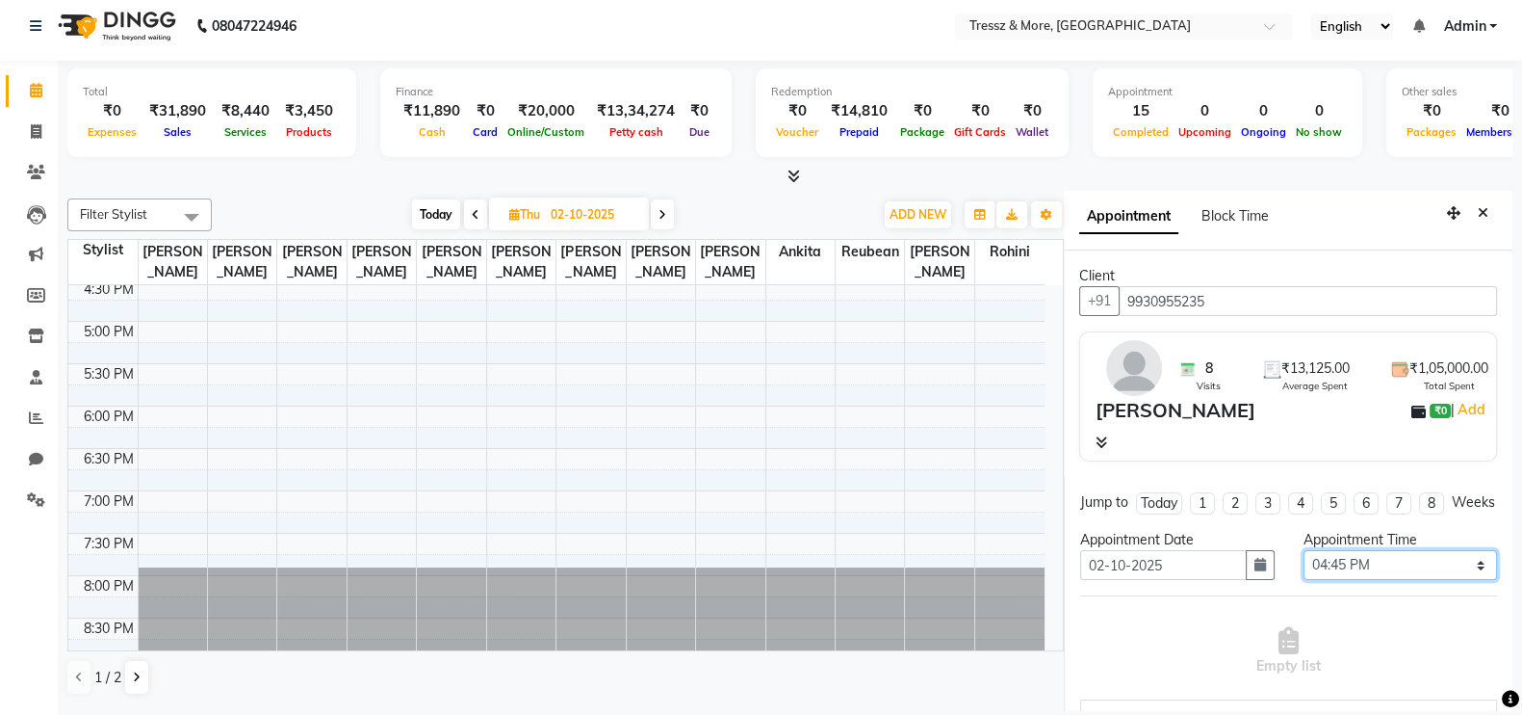
click at [1438, 580] on select "Select 09:00 AM 09:15 AM 09:30 AM 09:45 AM 10:00 AM 10:15 AM 10:30 AM 10:45 AM …" at bounding box center [1401, 565] width 194 height 30
select select "690"
click at [1304, 566] on select "Select 09:00 AM 09:15 AM 09:30 AM 09:45 AM 10:00 AM 10:15 AM 10:30 AM 10:45 AM …" at bounding box center [1401, 565] width 194 height 30
click at [1514, 486] on div "Total ₹0 Expenses ₹31,890 Sales ₹8,440 Services ₹3,450 Products Finance ₹11,890…" at bounding box center [790, 388] width 1465 height 655
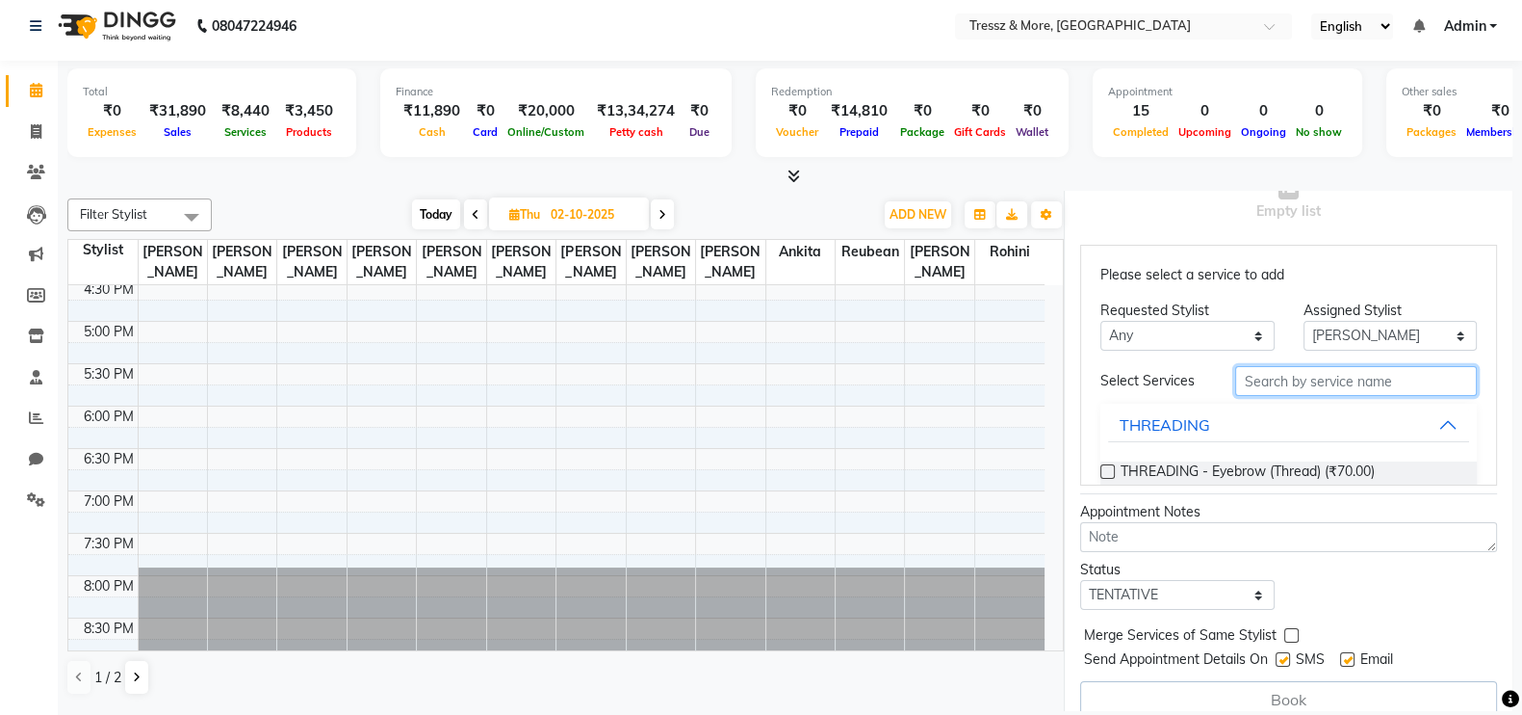
click at [1279, 386] on input "text" at bounding box center [1356, 381] width 242 height 30
click at [1107, 479] on label at bounding box center [1108, 471] width 14 height 14
click at [1107, 480] on input "checkbox" at bounding box center [1107, 473] width 13 height 13
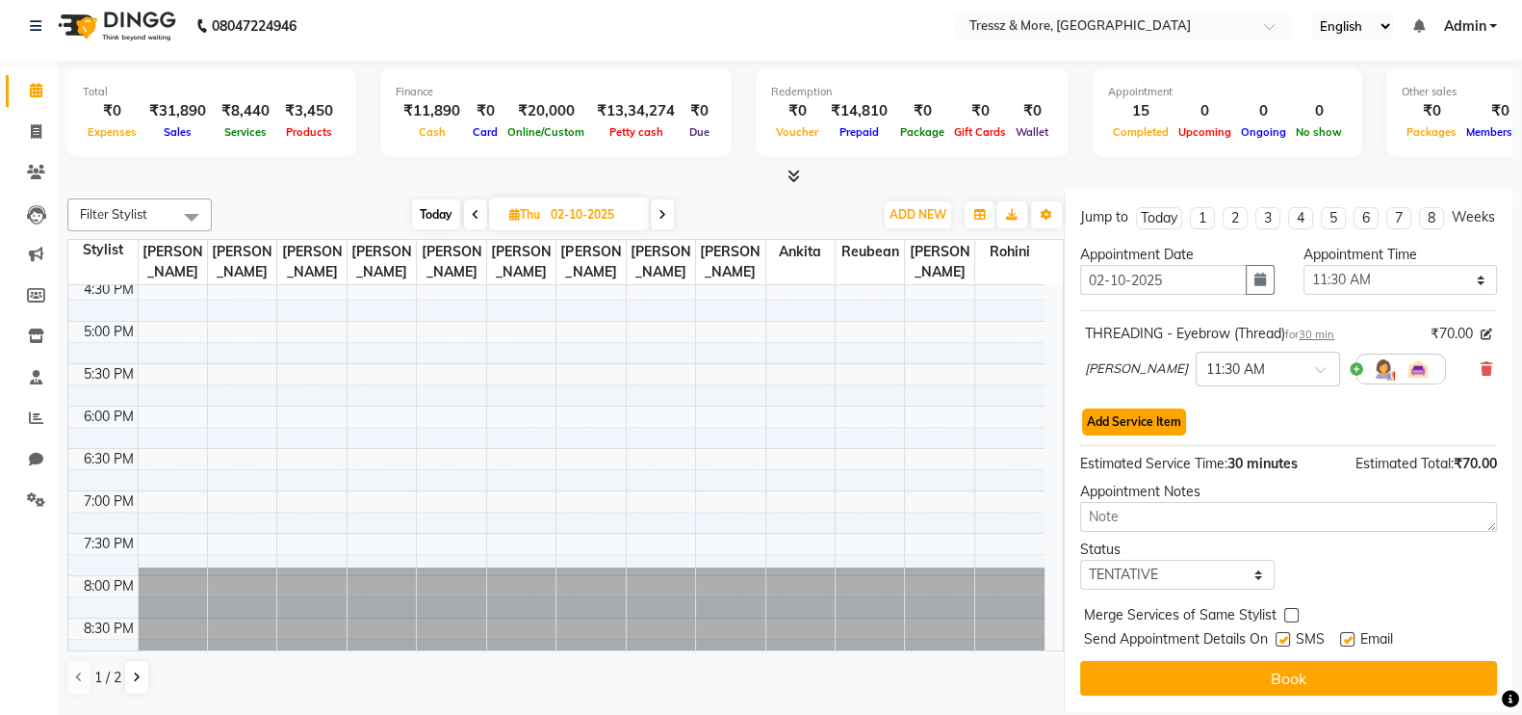
click at [1137, 420] on button "Add Service Item" at bounding box center [1134, 421] width 104 height 27
select select "72136"
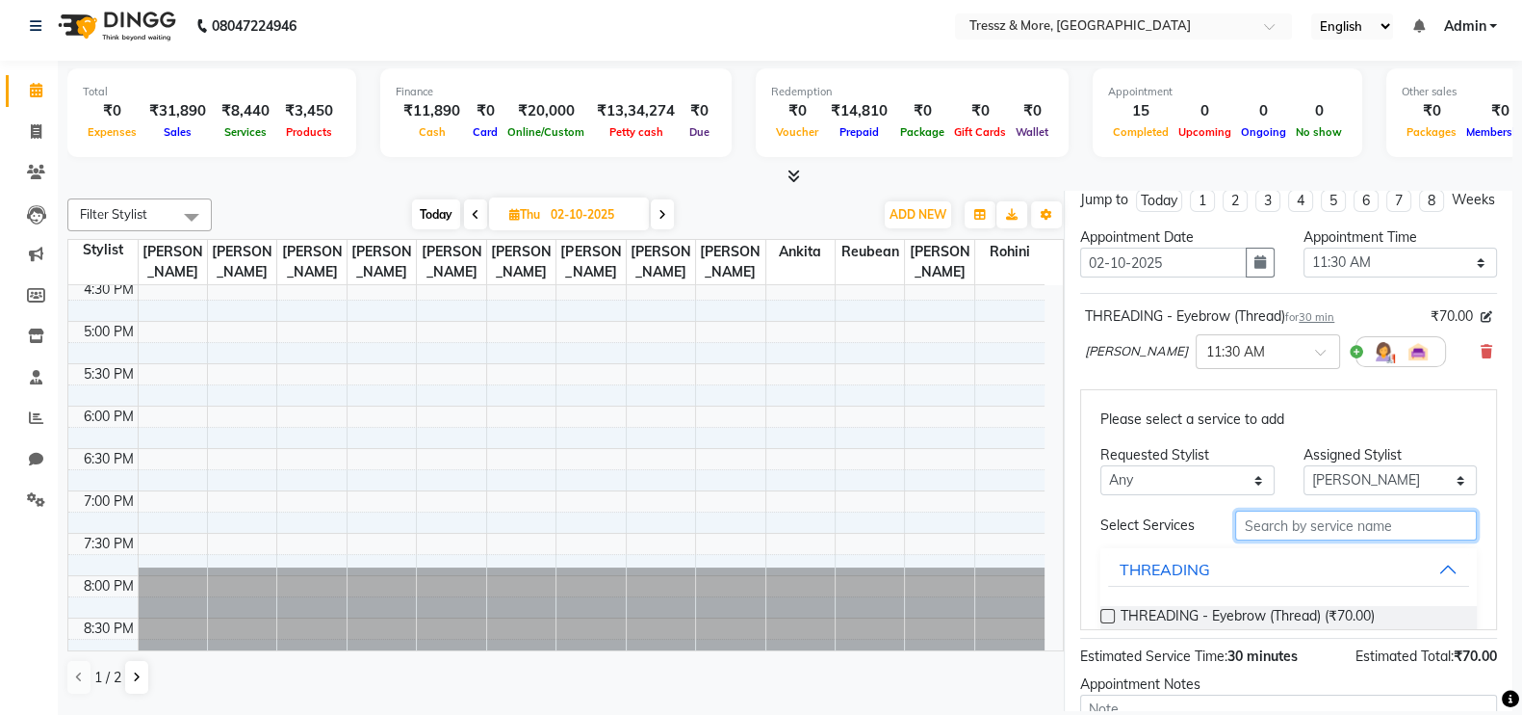
click at [1311, 536] on input "text" at bounding box center [1356, 525] width 242 height 30
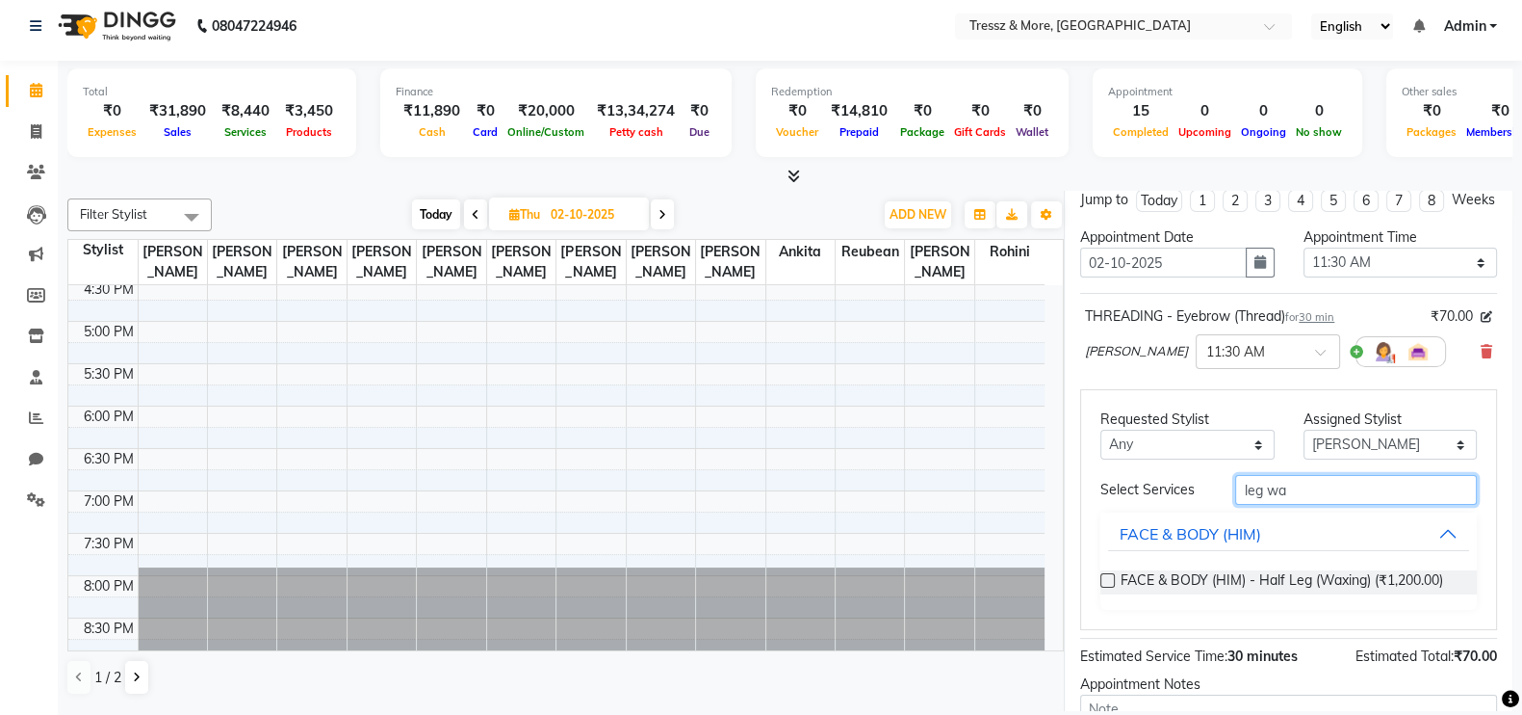
scroll to position [51, 0]
click at [1512, 635] on div "Total ₹0 Expenses ₹31,890 Sales ₹8,440 Services ₹3,450 Products Finance ₹11,890…" at bounding box center [790, 388] width 1465 height 655
click at [1412, 533] on button "FACE & BODY (HIM)" at bounding box center [1288, 533] width 361 height 35
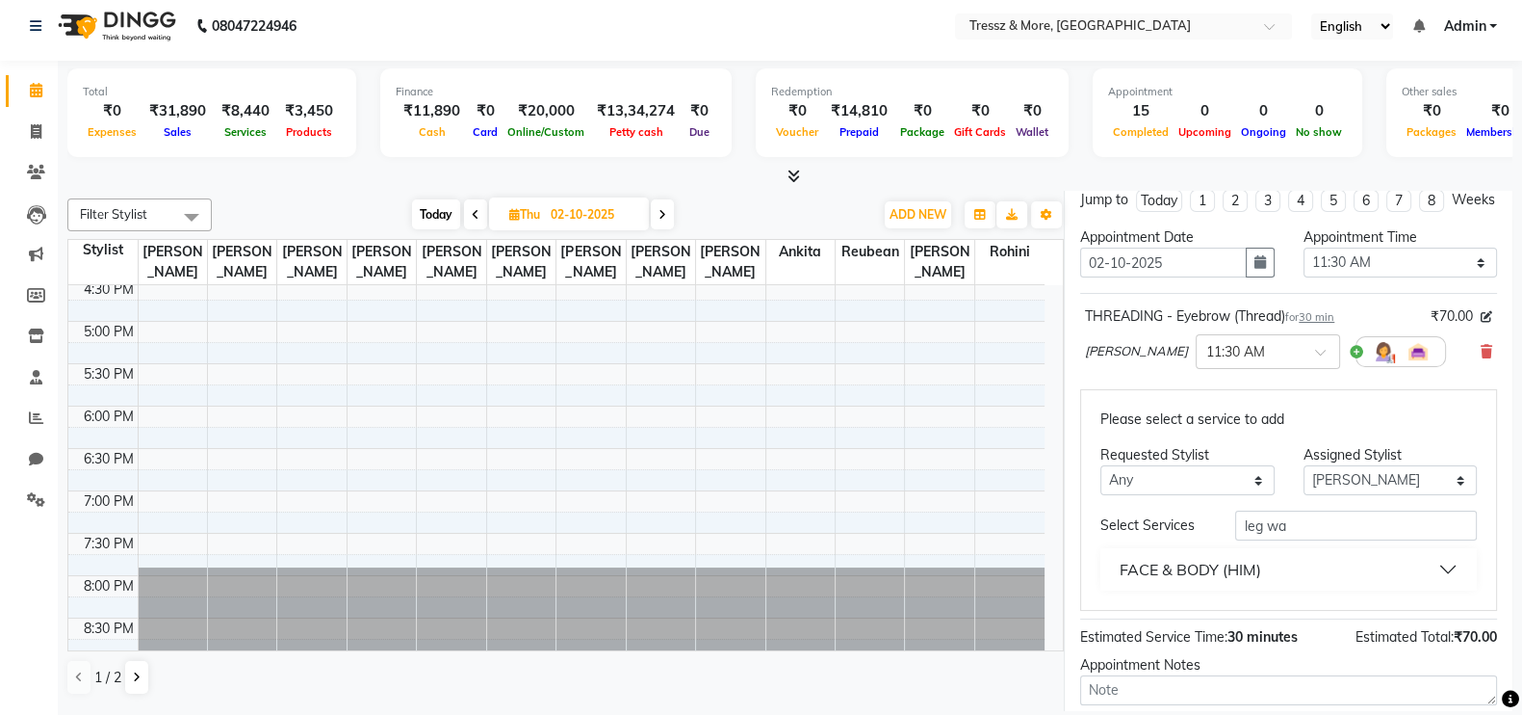
scroll to position [0, 0]
click at [1338, 540] on input "leg wa" at bounding box center [1356, 525] width 242 height 30
type input "l"
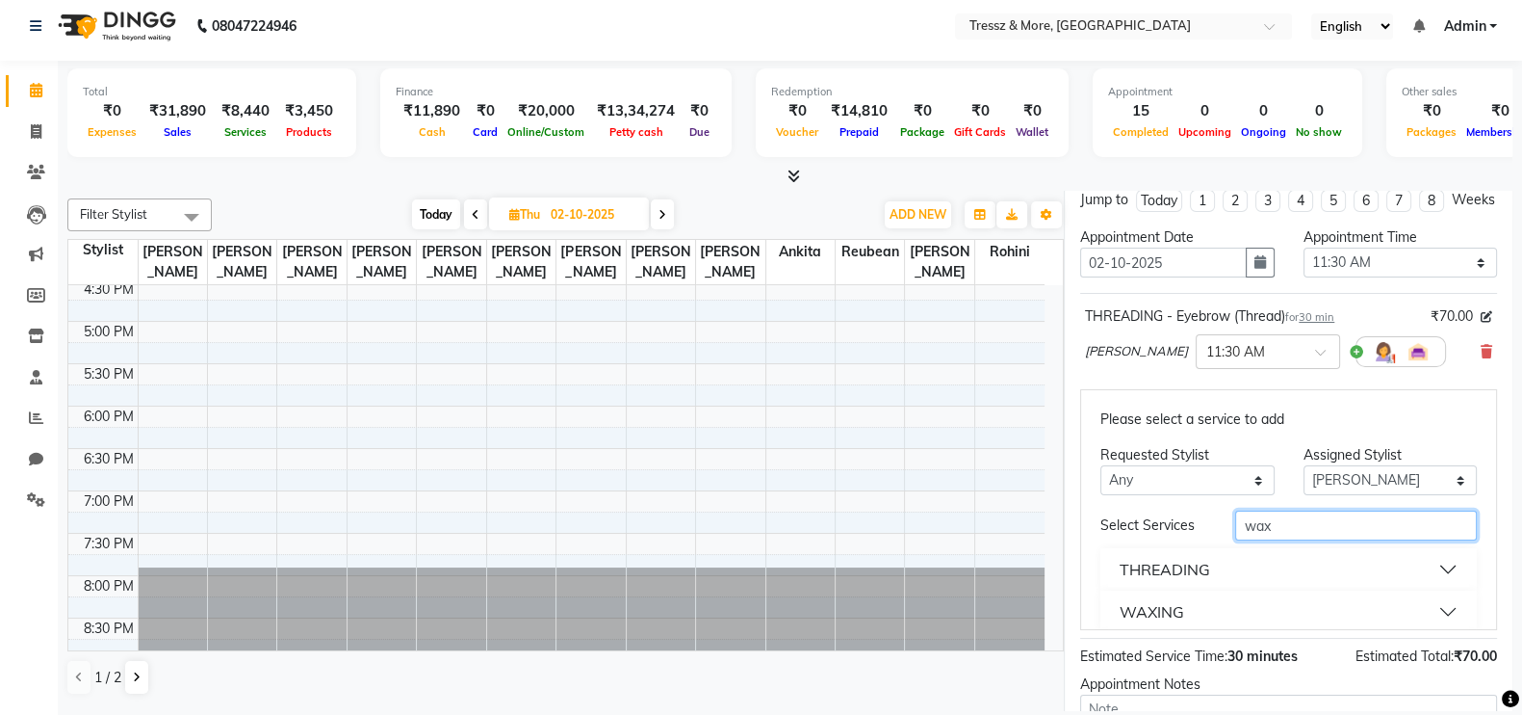
type input "wax"
click at [1406, 624] on button "WAXING" at bounding box center [1288, 611] width 361 height 35
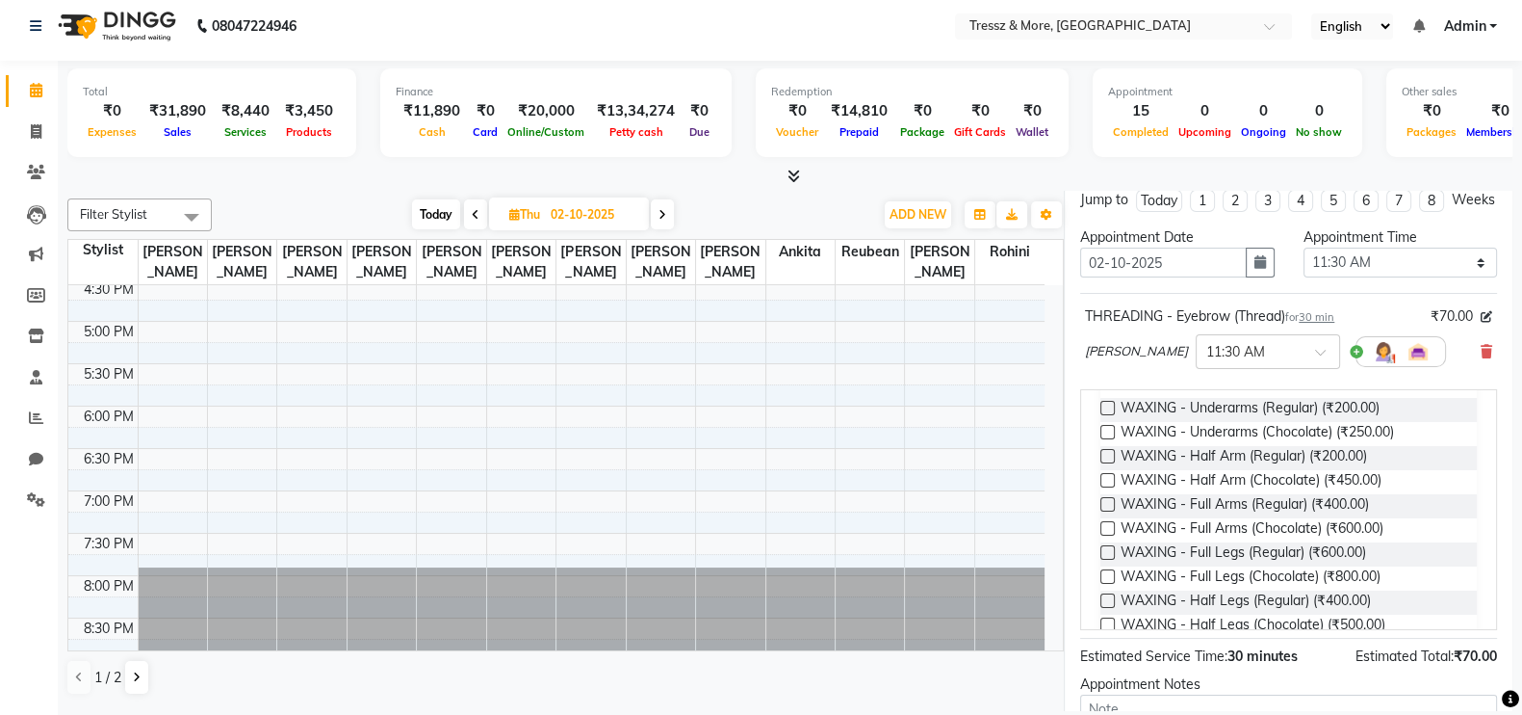
scroll to position [289, 0]
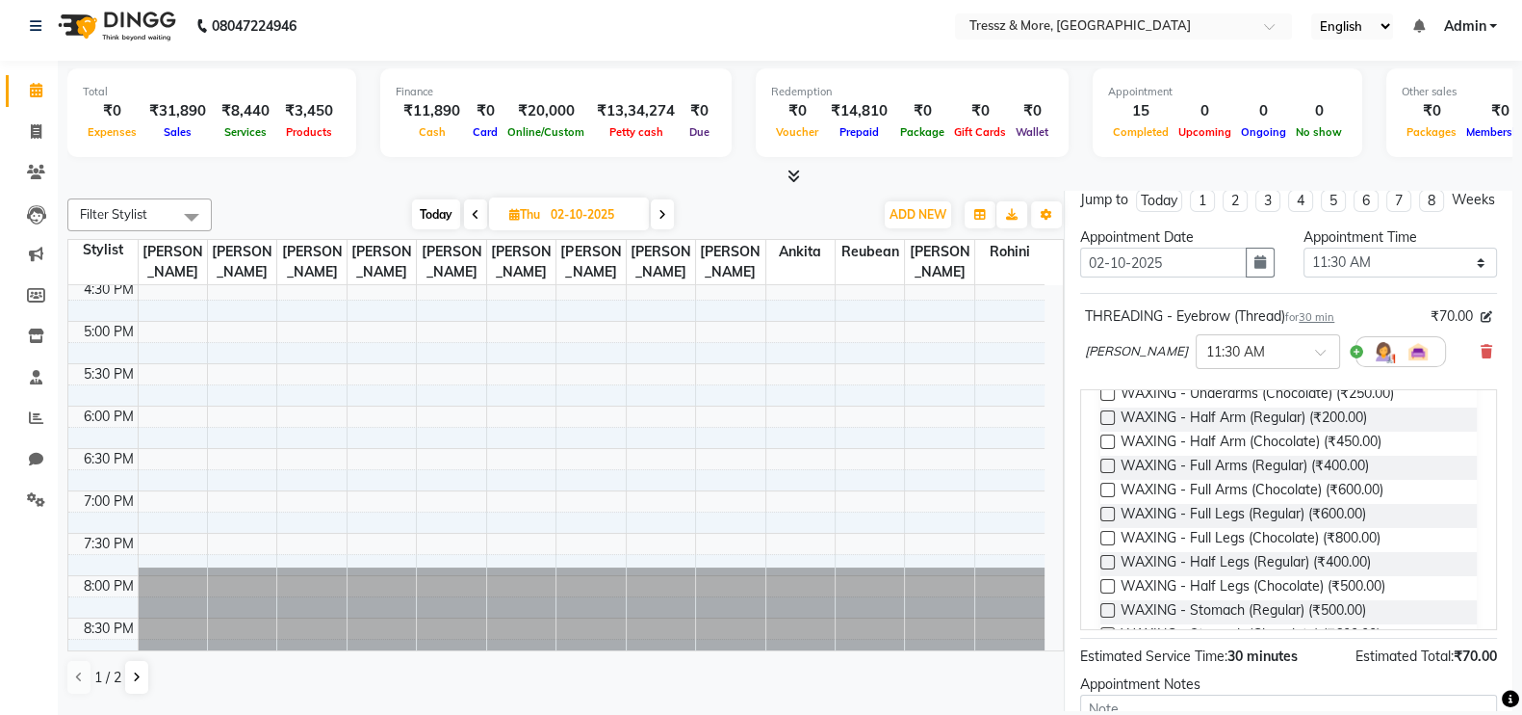
click at [1107, 545] on label at bounding box center [1108, 538] width 14 height 14
click at [1107, 546] on input "checkbox" at bounding box center [1107, 539] width 13 height 13
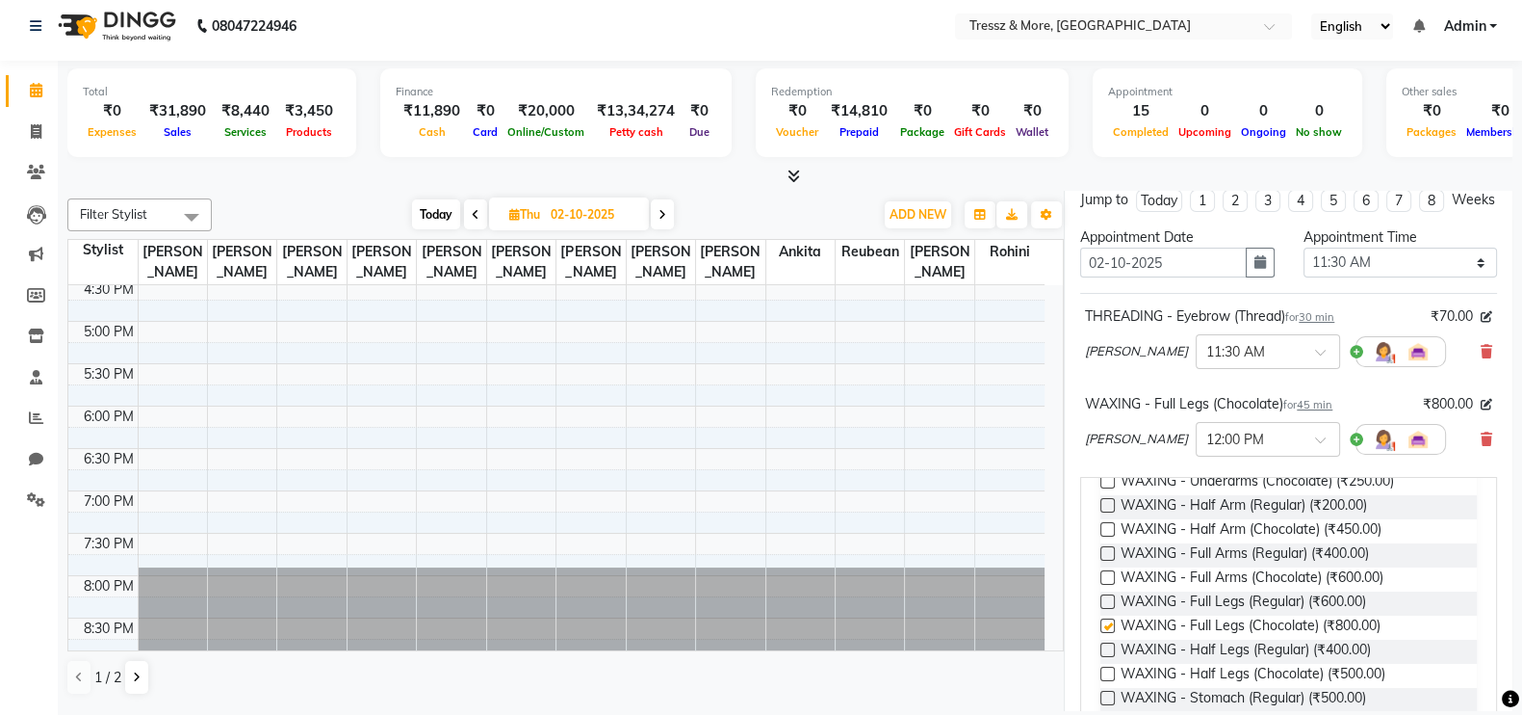
checkbox input "false"
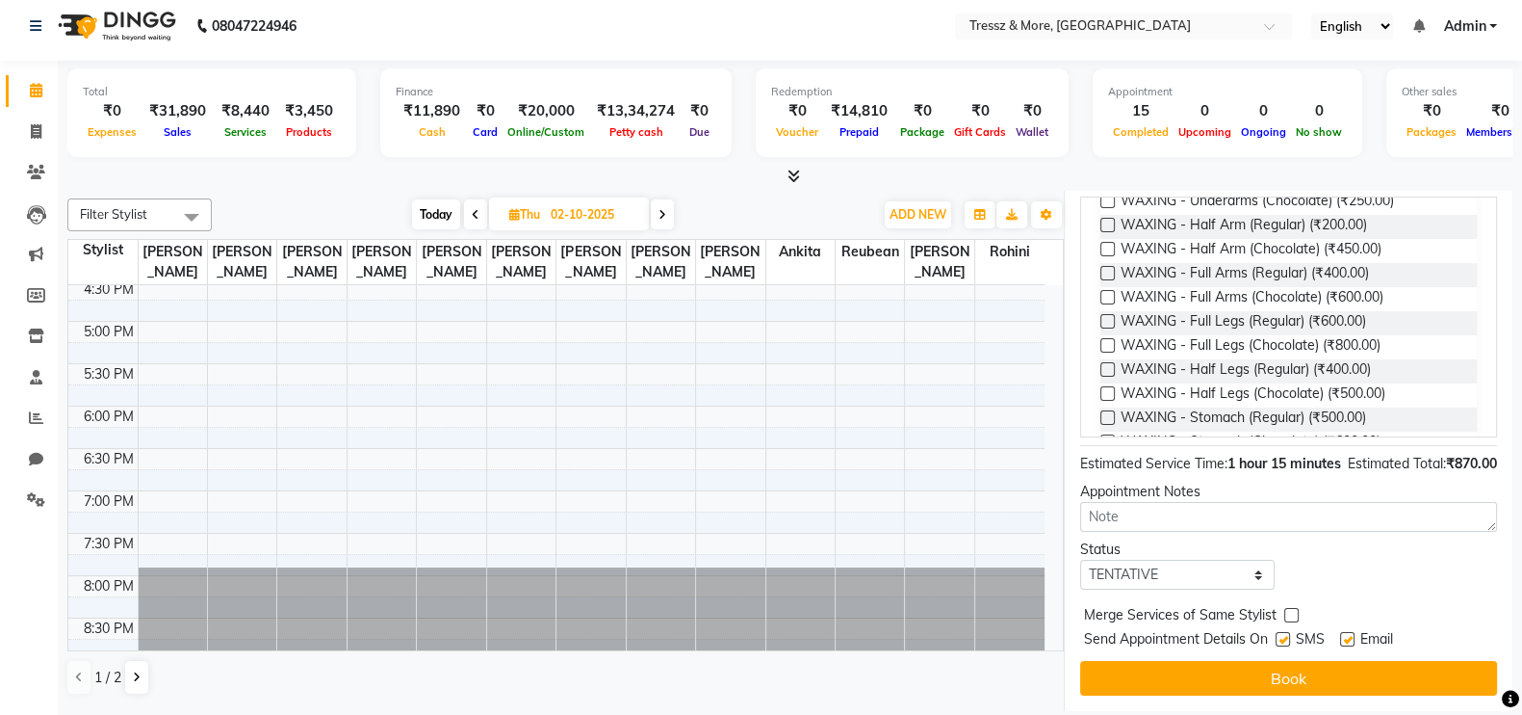
scroll to position [619, 0]
click at [1235, 570] on select "Select TENTATIVE CONFIRM UPCOMING" at bounding box center [1177, 574] width 194 height 30
select select "confirm booking"
click at [1080, 559] on select "Select TENTATIVE CONFIRM UPCOMING" at bounding box center [1177, 574] width 194 height 30
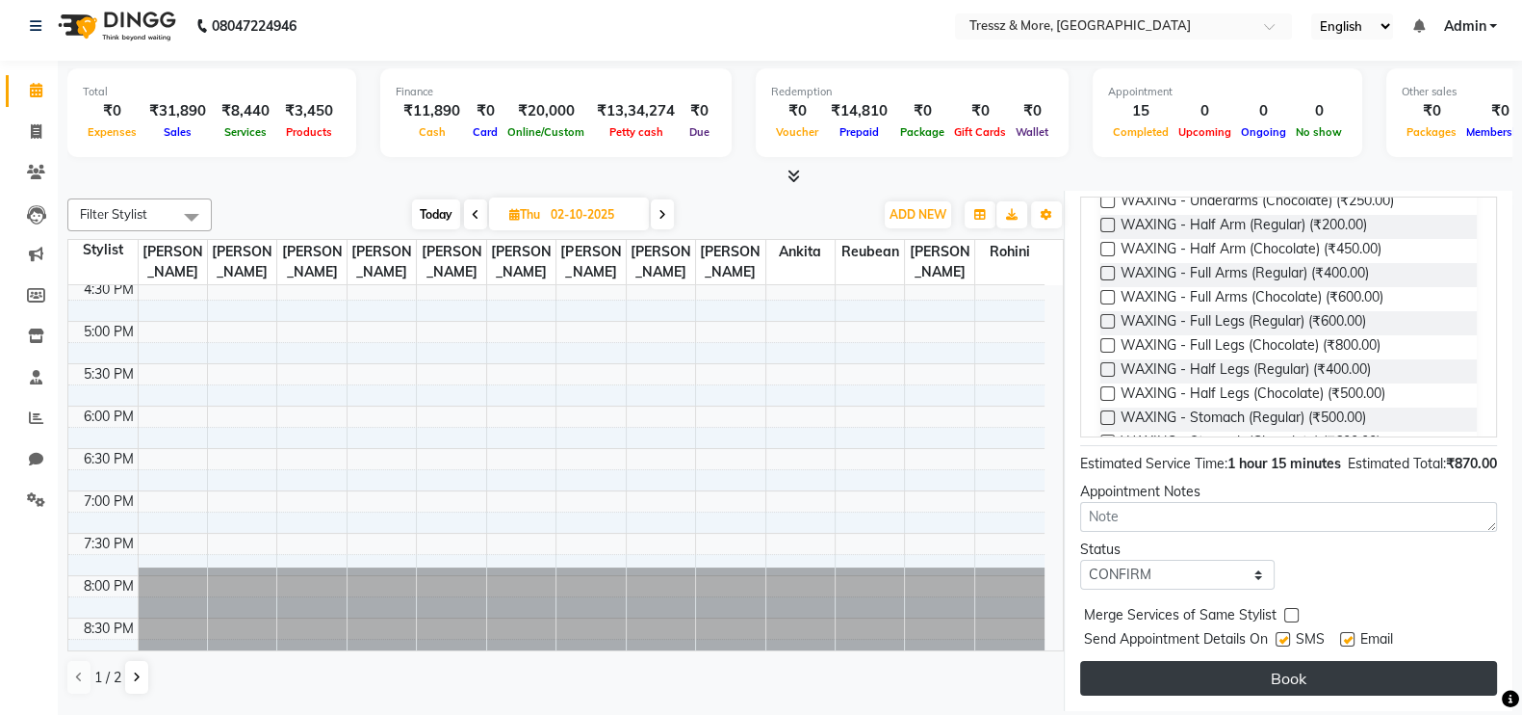
click at [1207, 673] on button "Book" at bounding box center [1288, 678] width 417 height 35
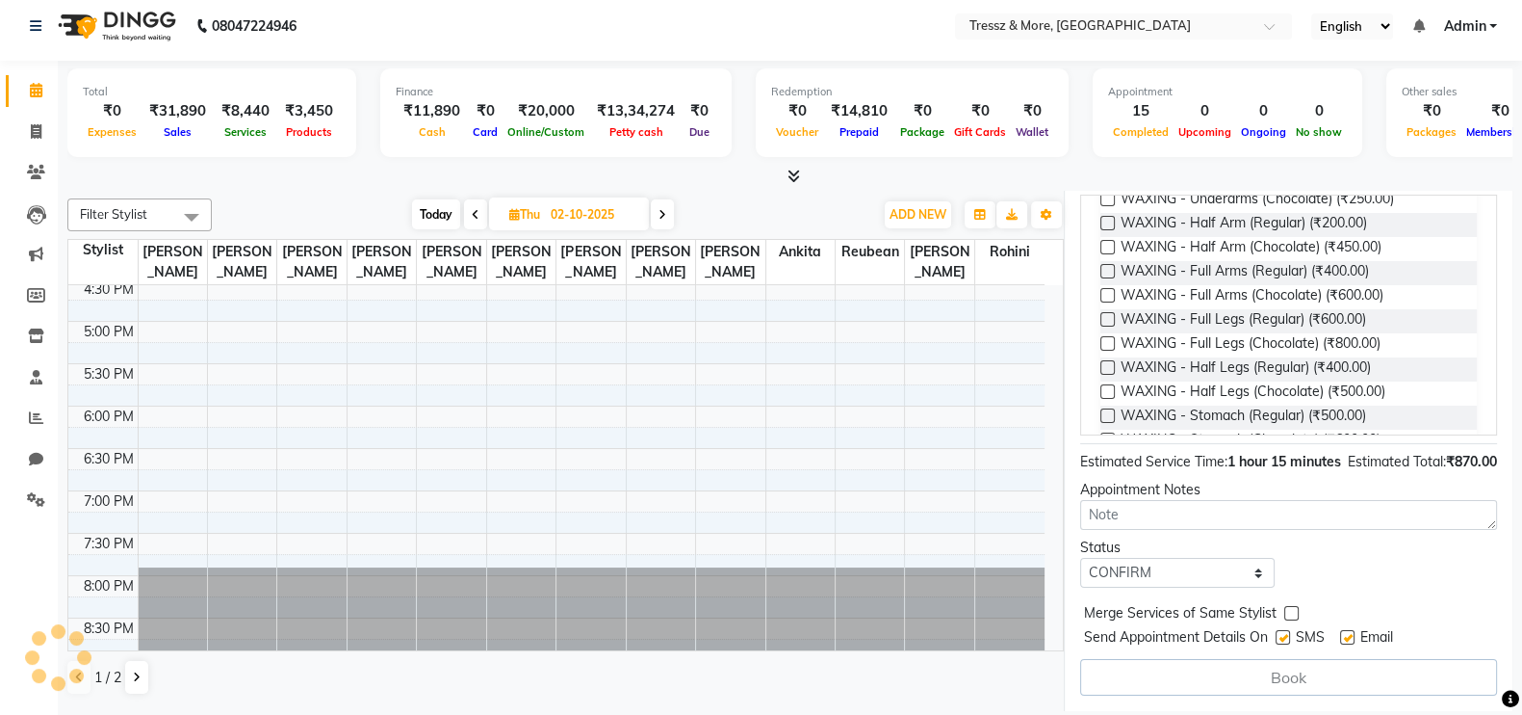
select select "72136"
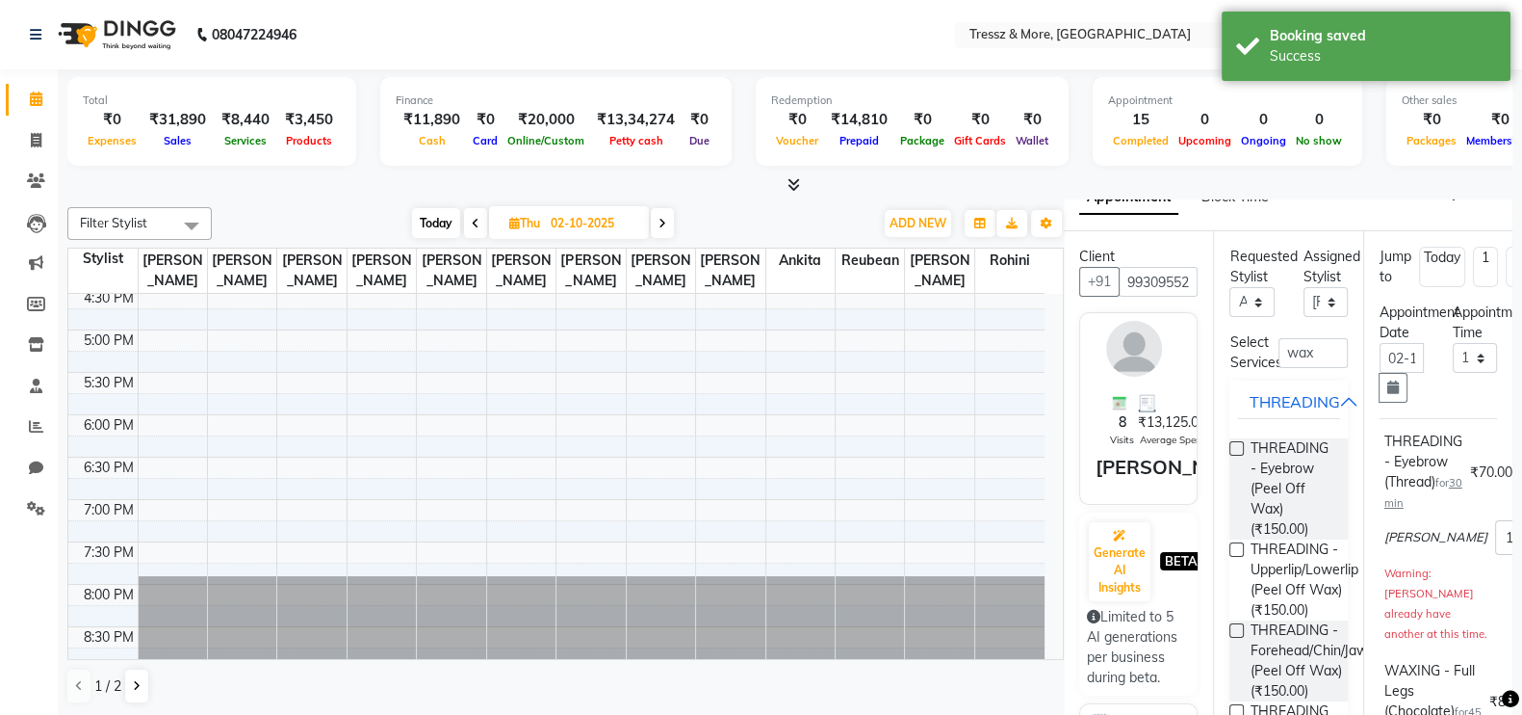
scroll to position [0, 0]
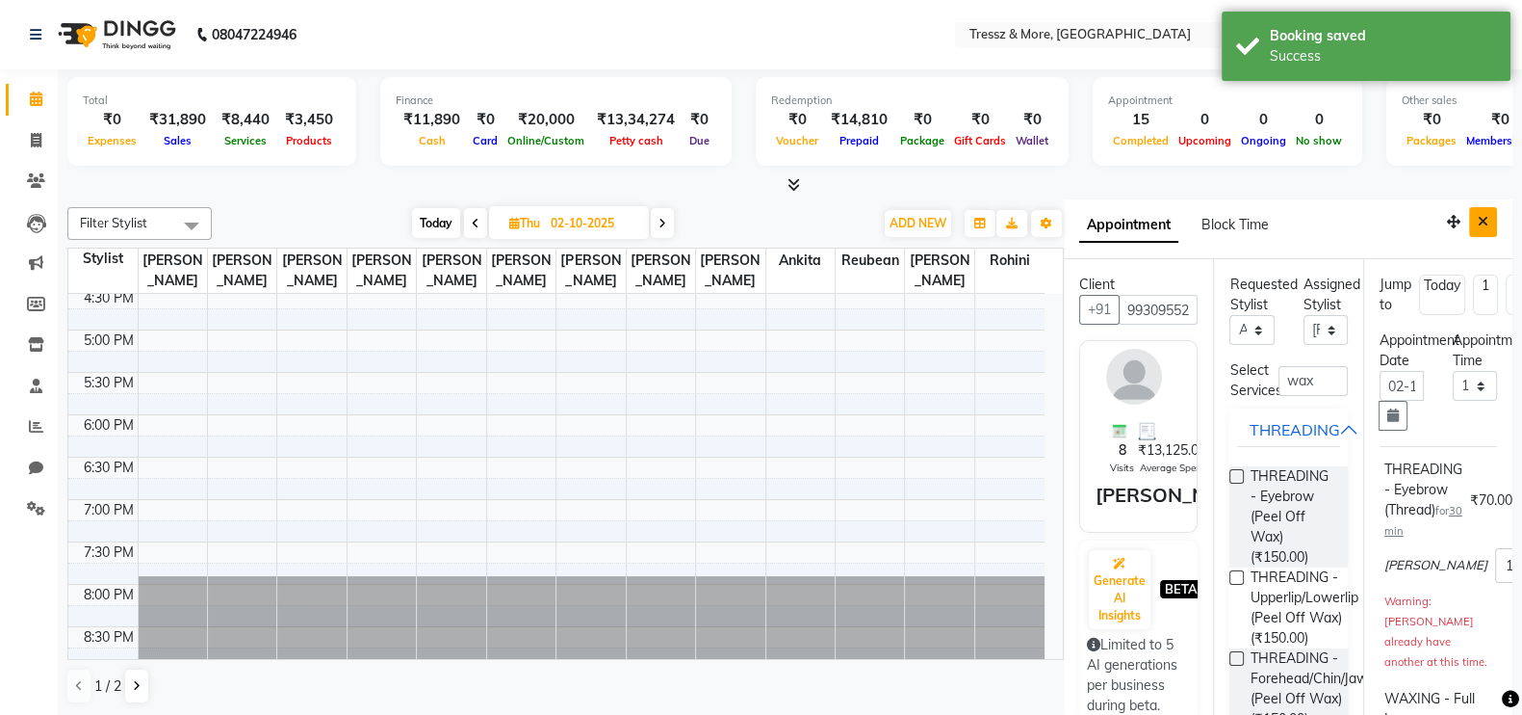
click at [1478, 216] on icon "Close" at bounding box center [1483, 221] width 11 height 13
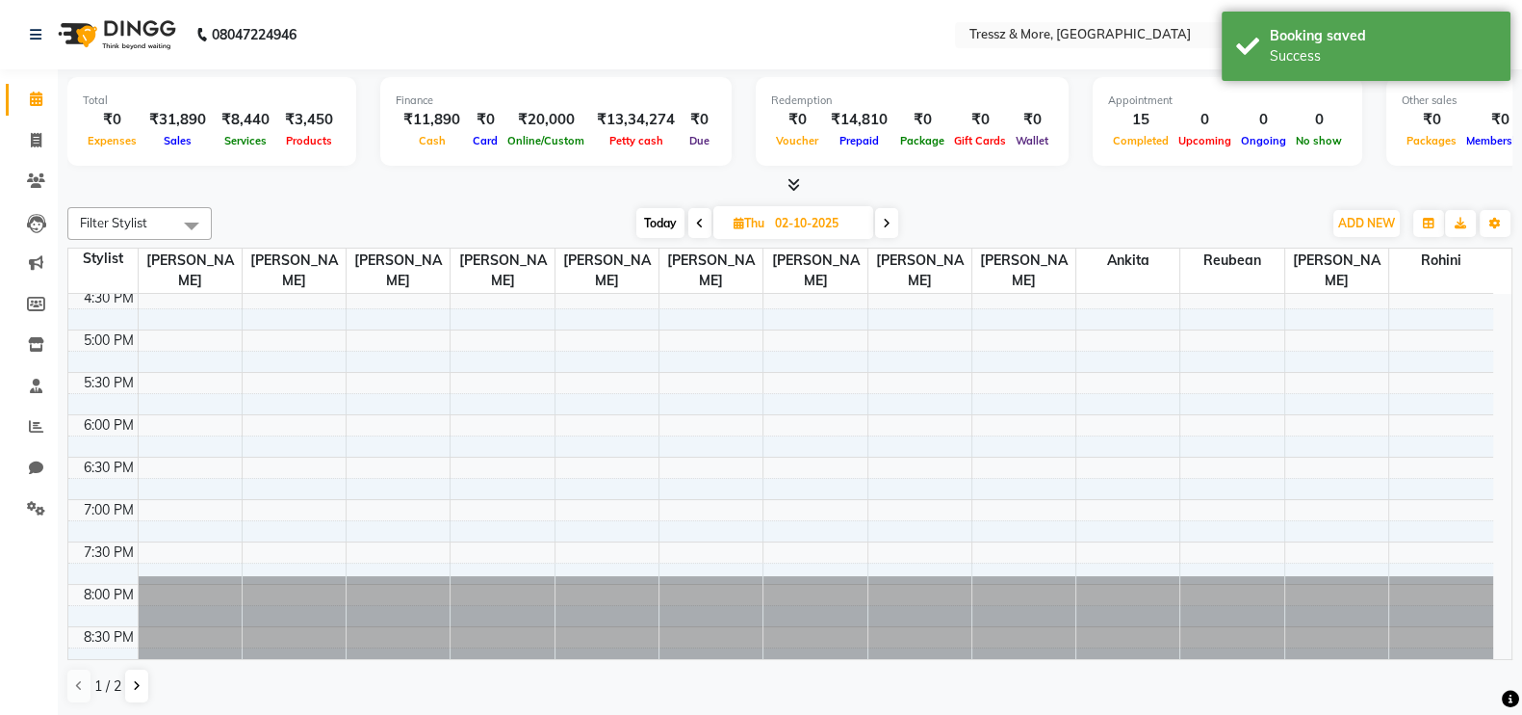
click at [113, 695] on div "1 / 2" at bounding box center [115, 685] width 96 height 37
click at [116, 686] on span "1 / 2" at bounding box center [107, 686] width 27 height 20
click at [134, 687] on icon at bounding box center [137, 686] width 8 height 12
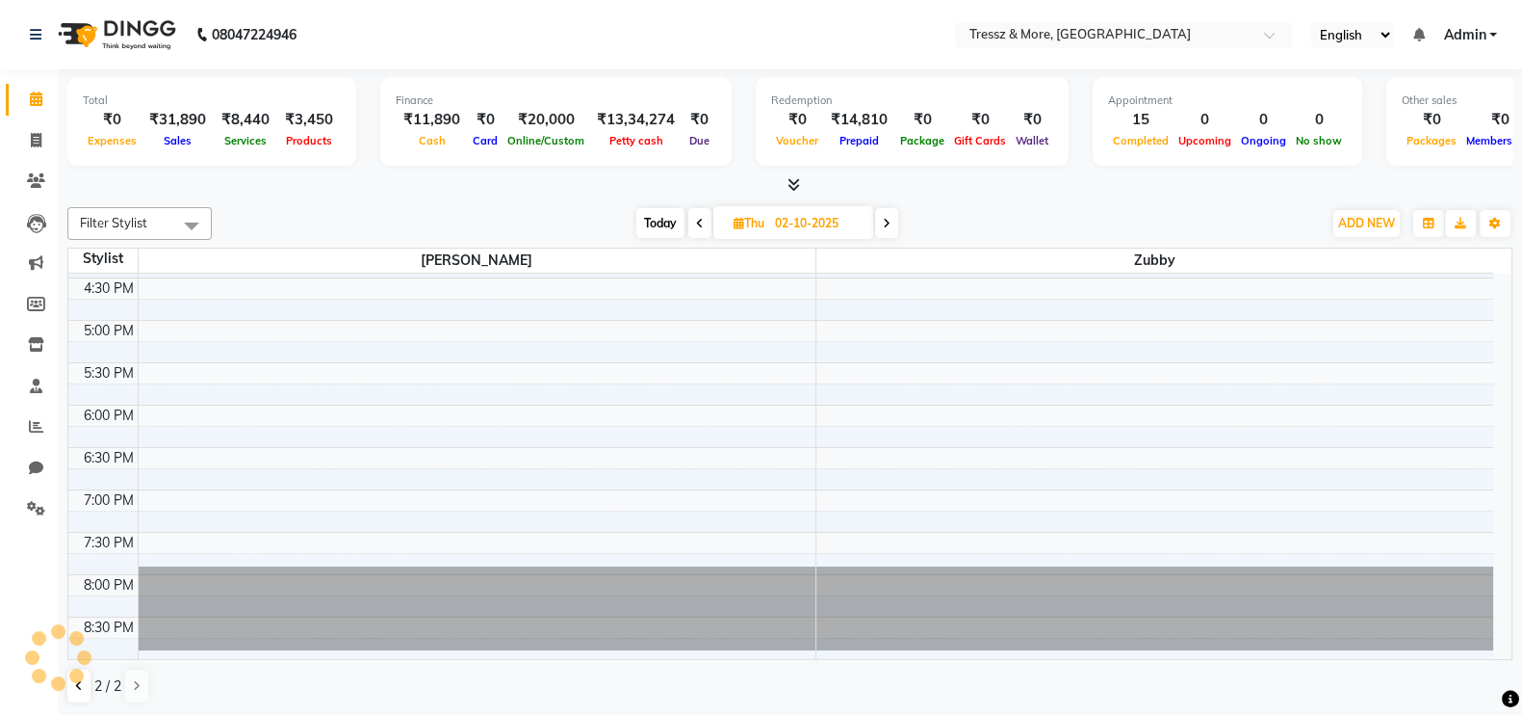
scroll to position [706, 0]
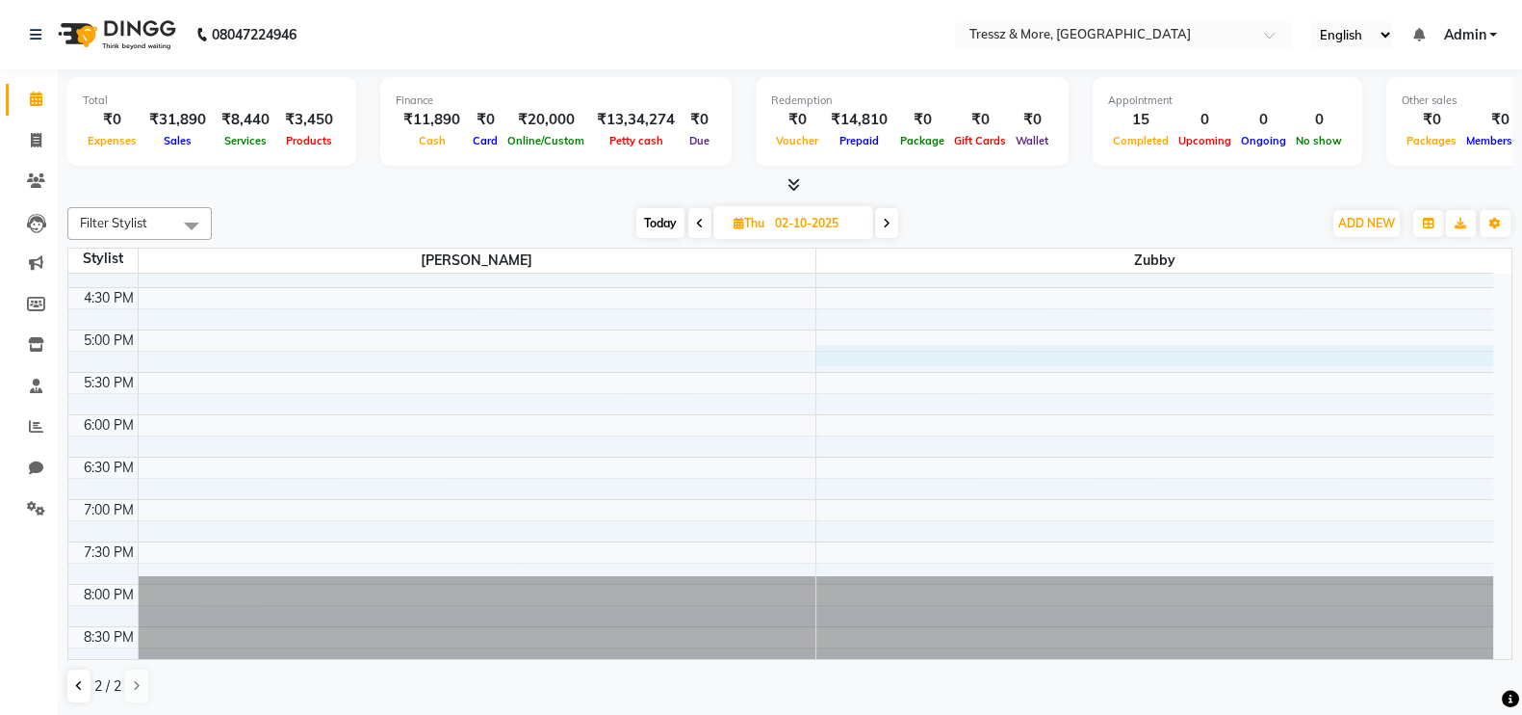
click at [1036, 344] on div "8:00 AM 8:30 AM 9:00 AM 9:30 AM 10:00 AM 10:30 AM 11:00 AM 11:30 AM 12:00 PM 12…" at bounding box center [780, 118] width 1425 height 1101
select select "88779"
select select "tentative"
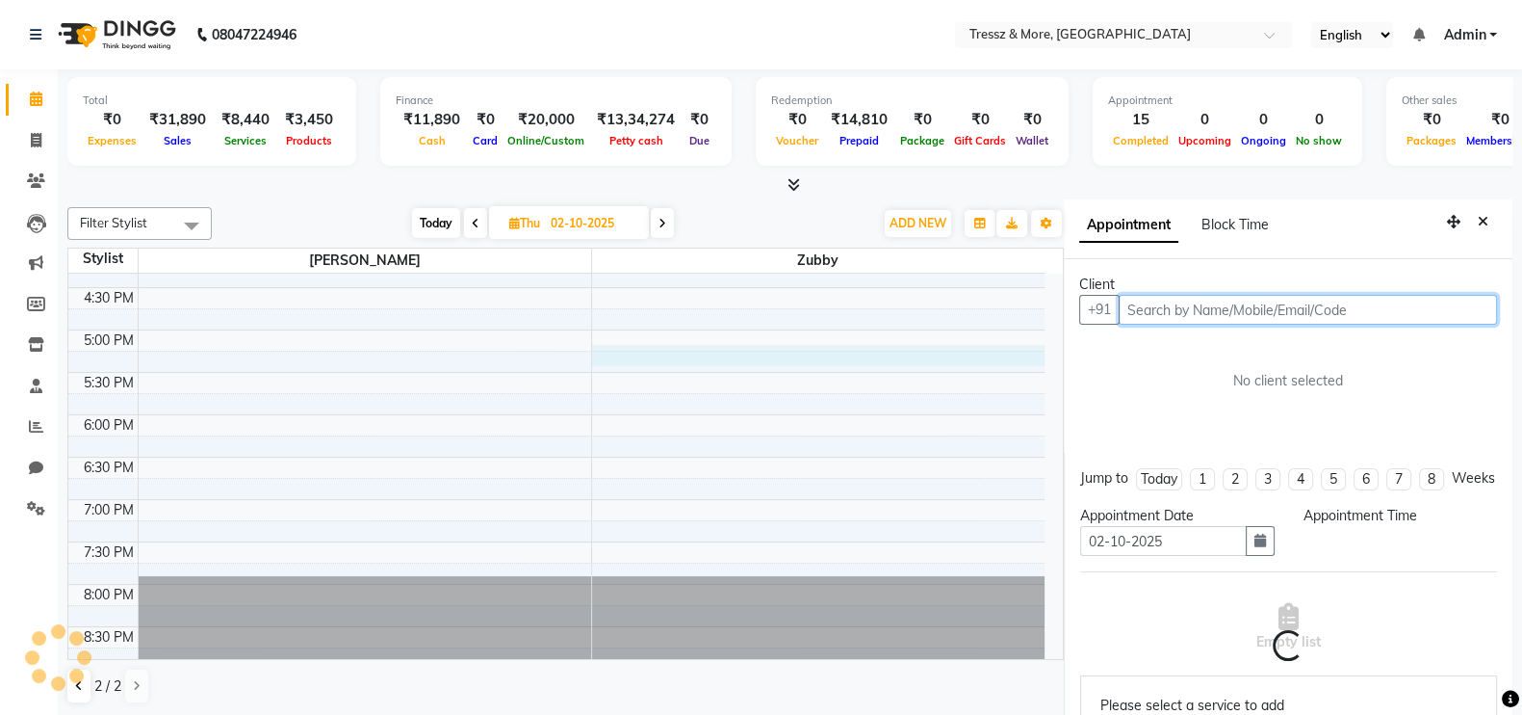
scroll to position [9, 0]
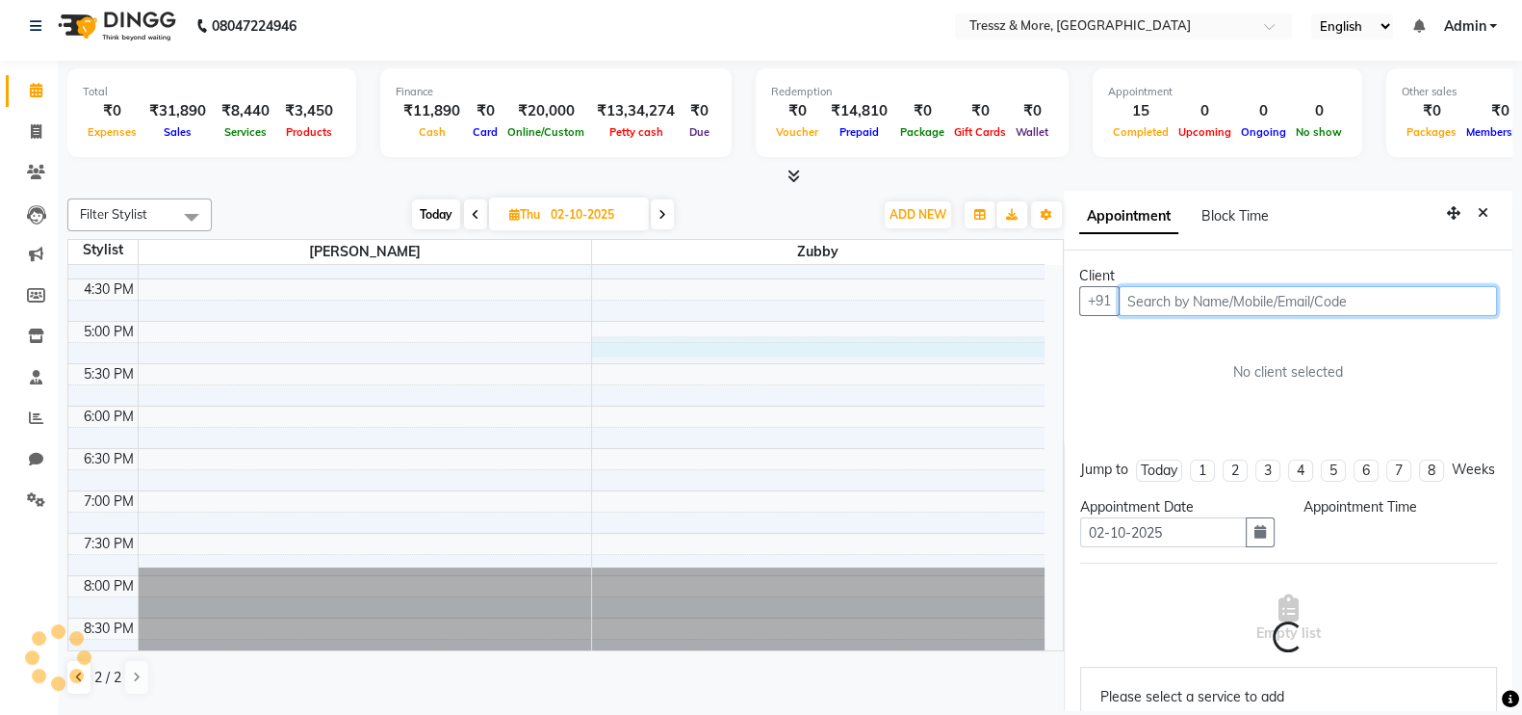
select select "1035"
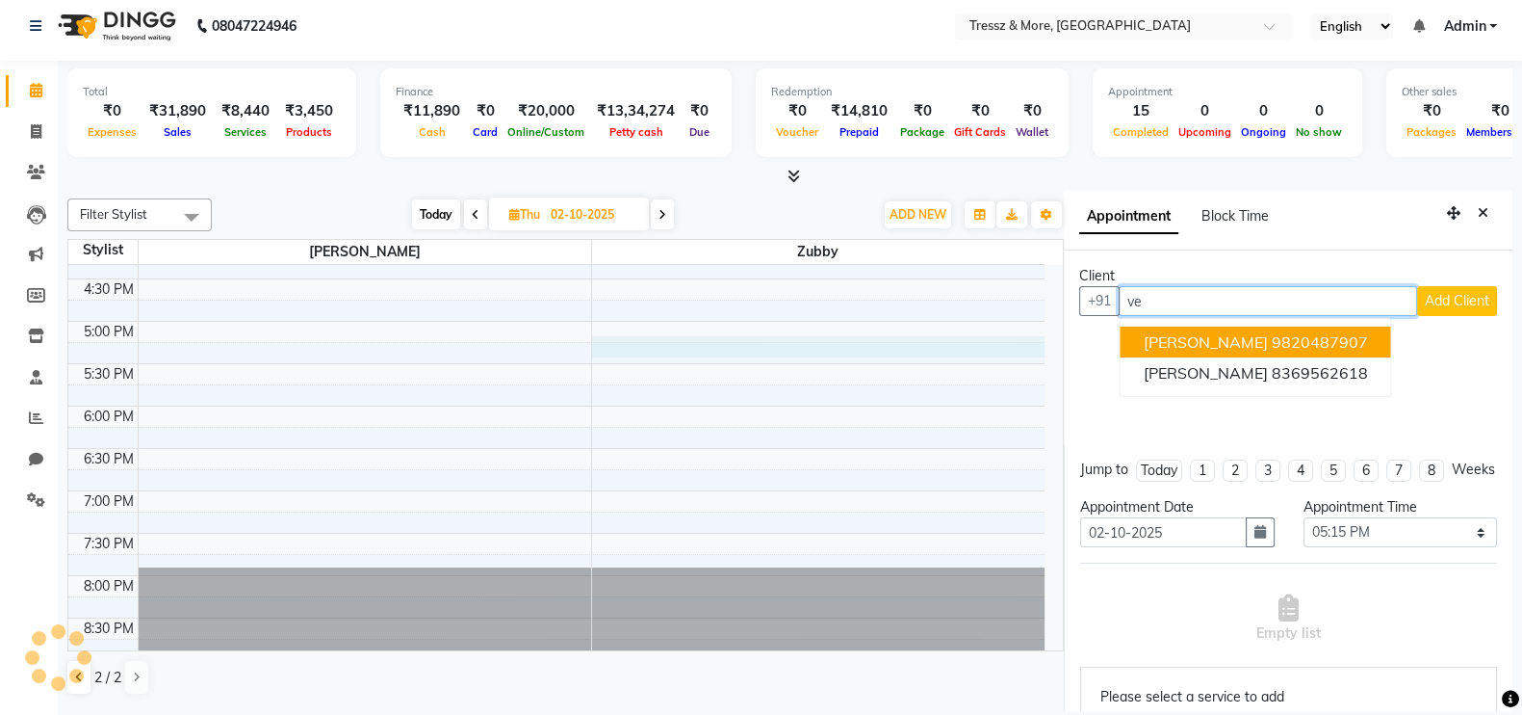
type input "v"
click at [1335, 340] on ngb-highlight "9820487907" at bounding box center [1320, 341] width 96 height 19
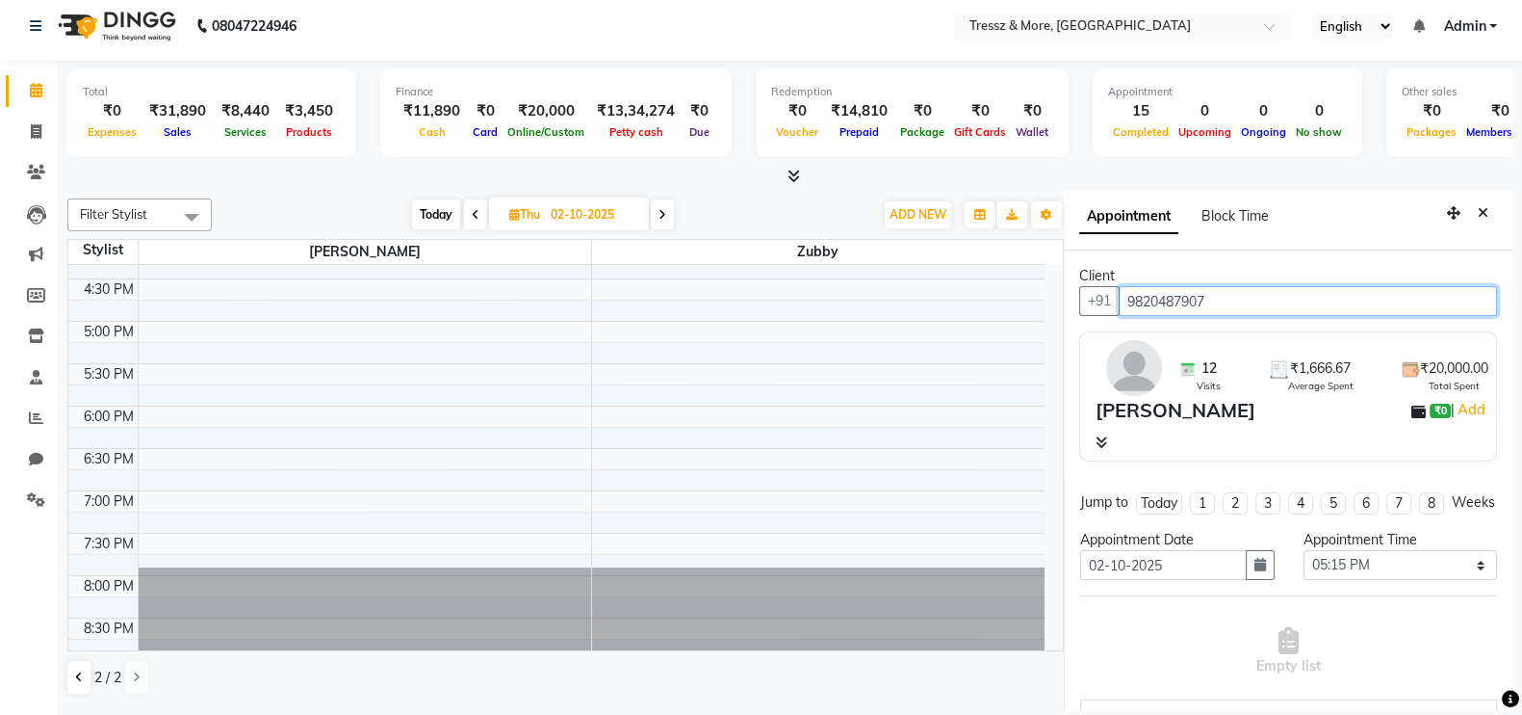
type input "9820487907"
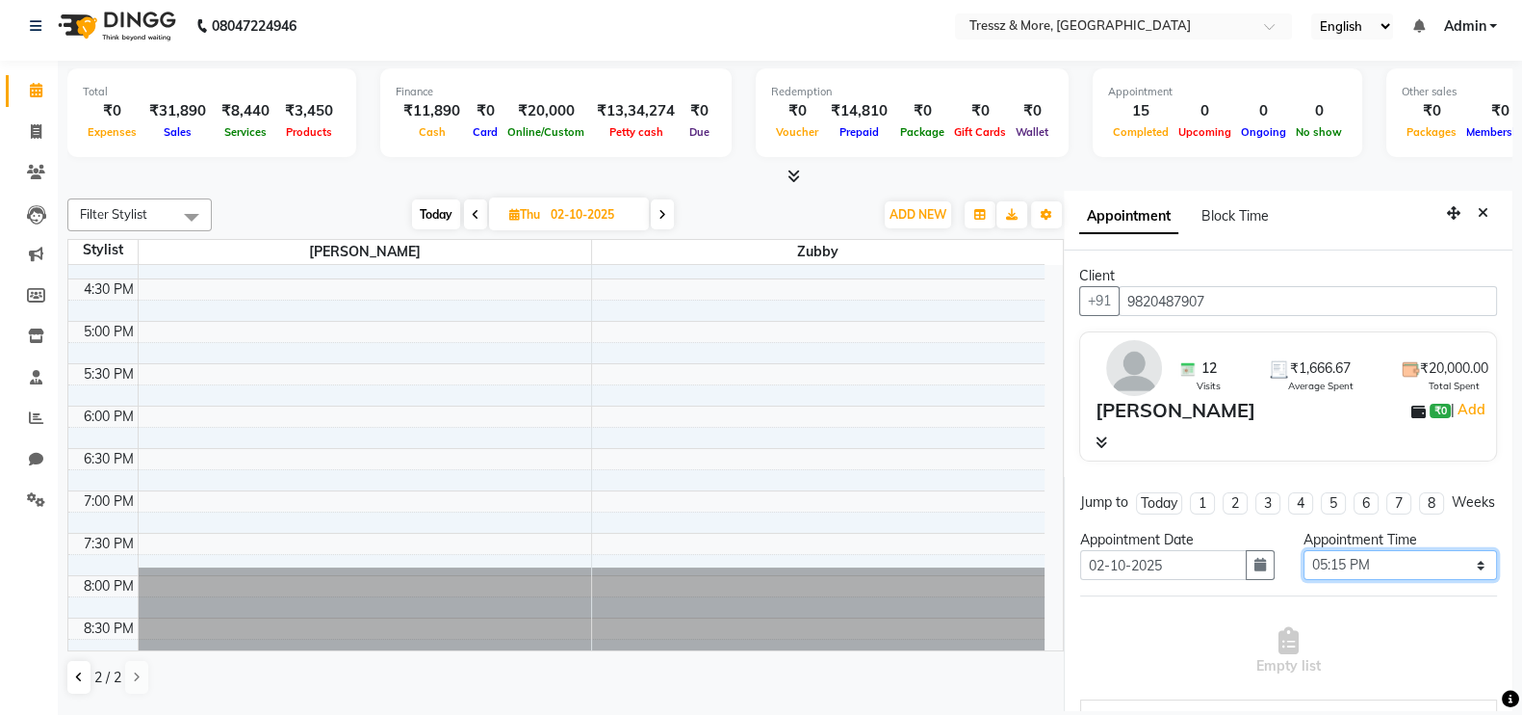
click at [1440, 576] on select "Select 09:00 AM 09:15 AM 09:30 AM 09:45 AM 10:00 AM 10:15 AM 10:30 AM 10:45 AM …" at bounding box center [1401, 565] width 194 height 30
select select "720"
click at [1304, 566] on select "Select 09:00 AM 09:15 AM 09:30 AM 09:45 AM 10:00 AM 10:15 AM 10:30 AM 10:45 AM …" at bounding box center [1401, 565] width 194 height 30
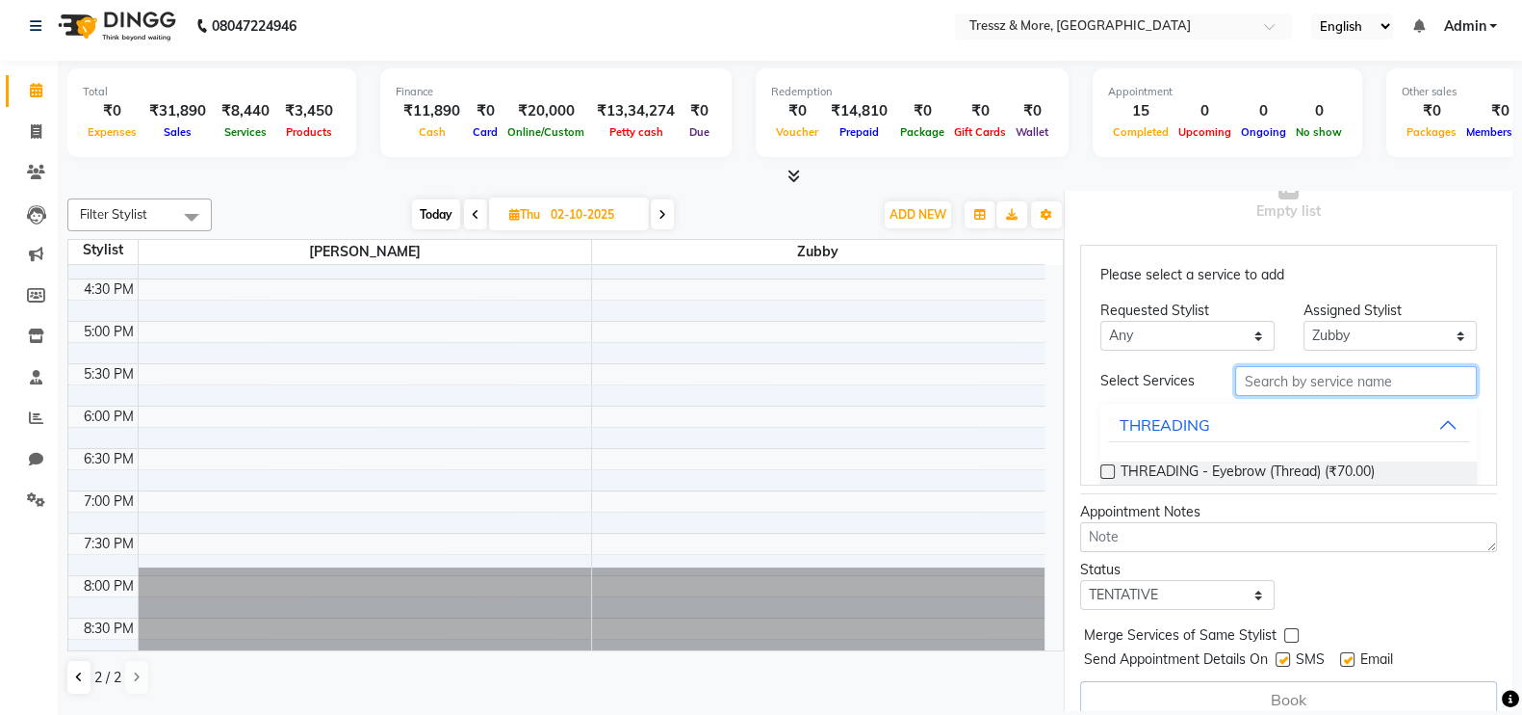
click at [1286, 396] on input "text" at bounding box center [1356, 381] width 242 height 30
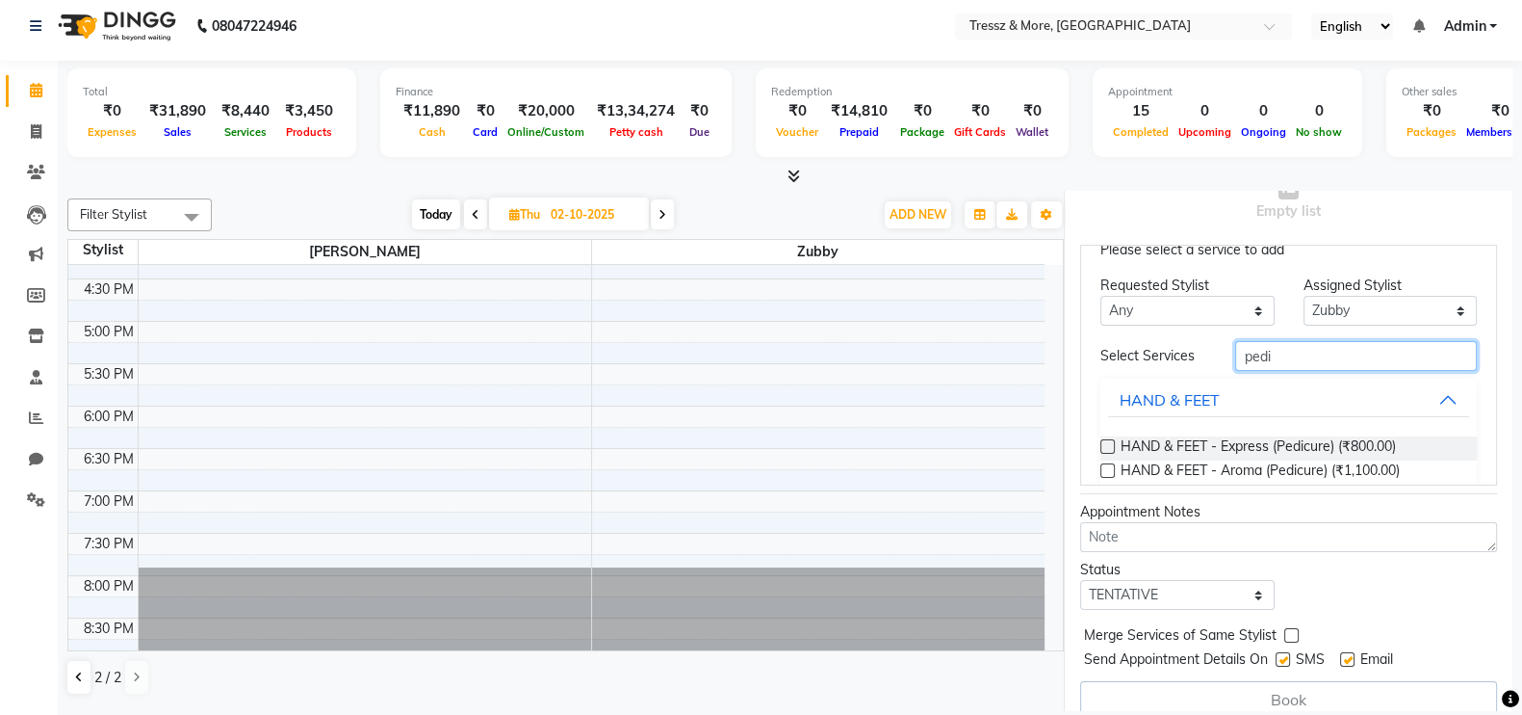
scroll to position [47, 0]
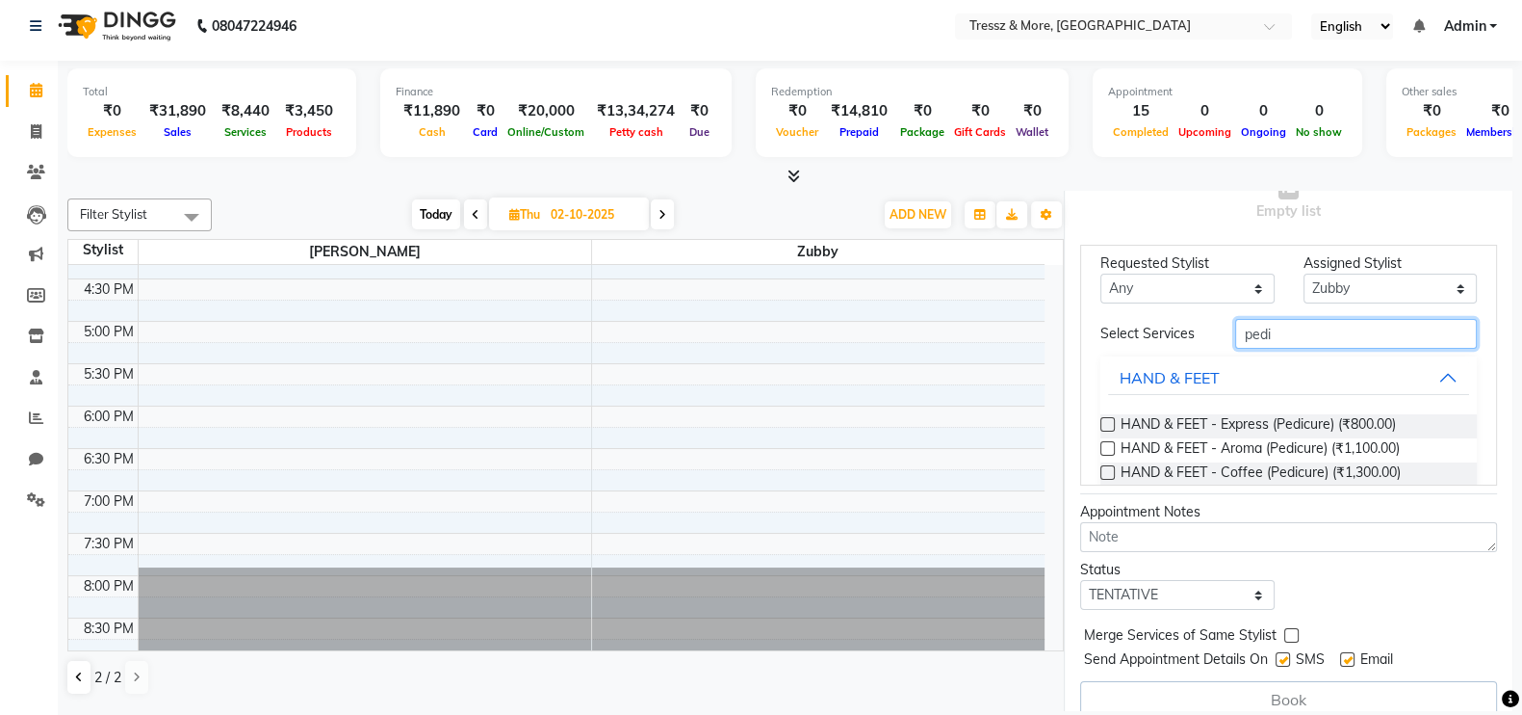
type input "pedi"
click at [1108, 455] on label at bounding box center [1108, 448] width 14 height 14
click at [1108, 455] on input "checkbox" at bounding box center [1107, 450] width 13 height 13
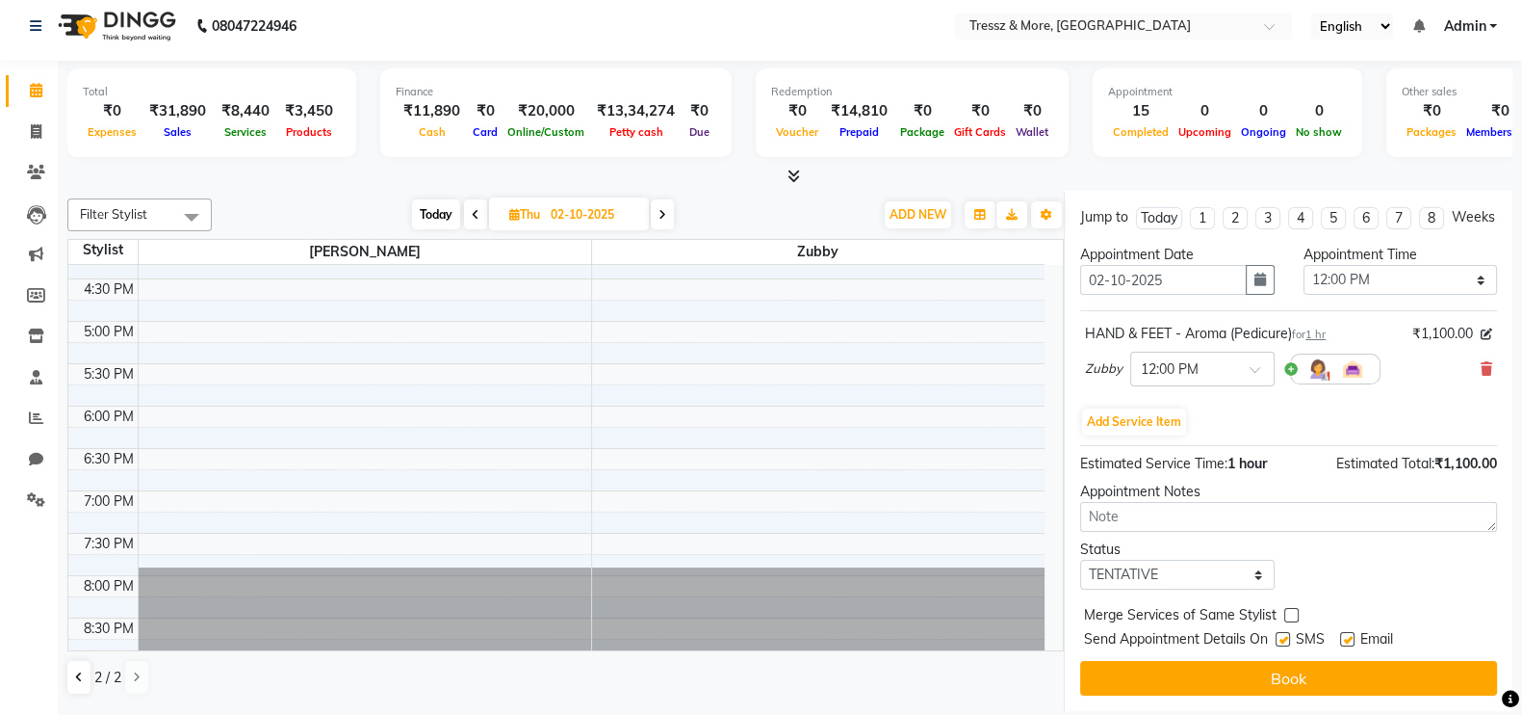
scroll to position [302, 0]
click at [1172, 581] on select "Select TENTATIVE CONFIRM UPCOMING" at bounding box center [1177, 574] width 194 height 30
select select "confirm booking"
click at [1080, 559] on select "Select TENTATIVE CONFIRM UPCOMING" at bounding box center [1177, 574] width 194 height 30
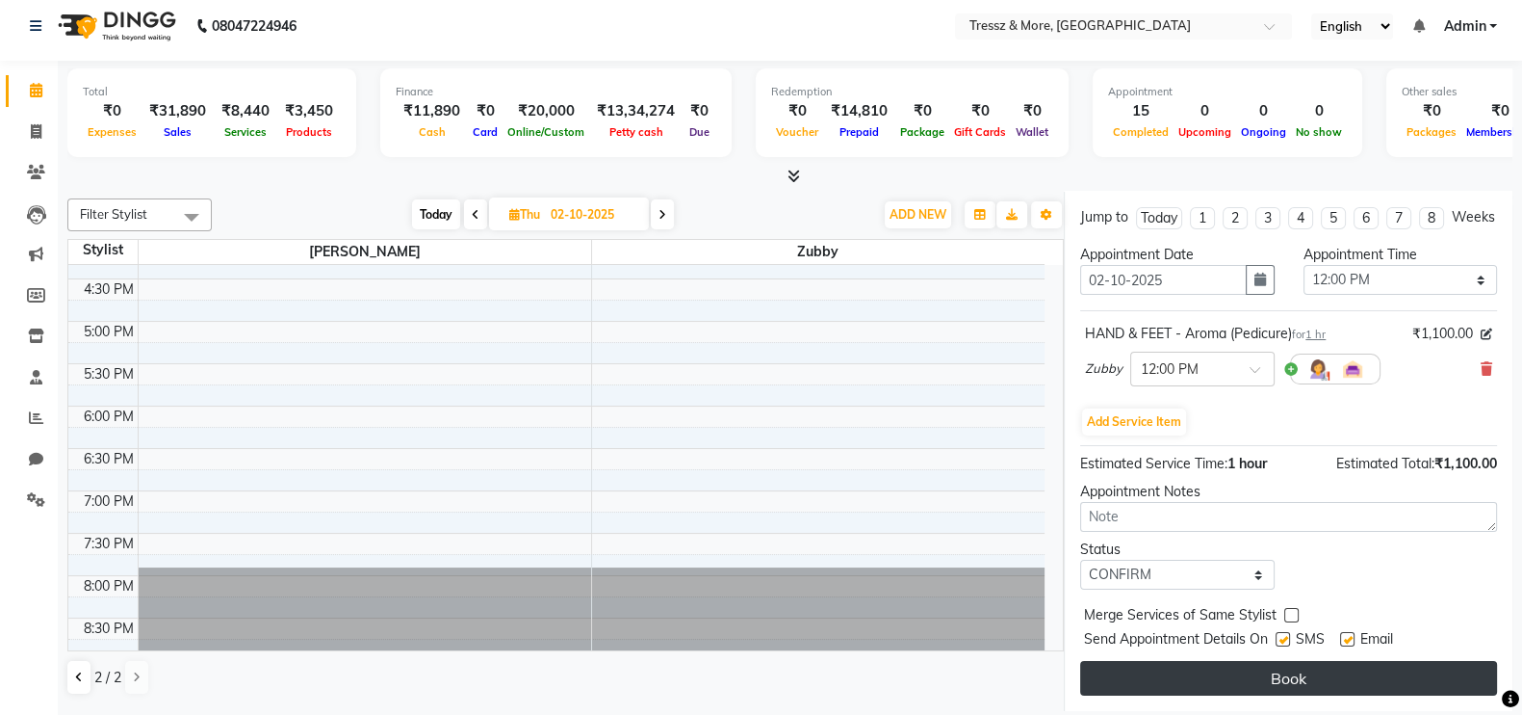
click at [1182, 679] on button "Book" at bounding box center [1288, 678] width 417 height 35
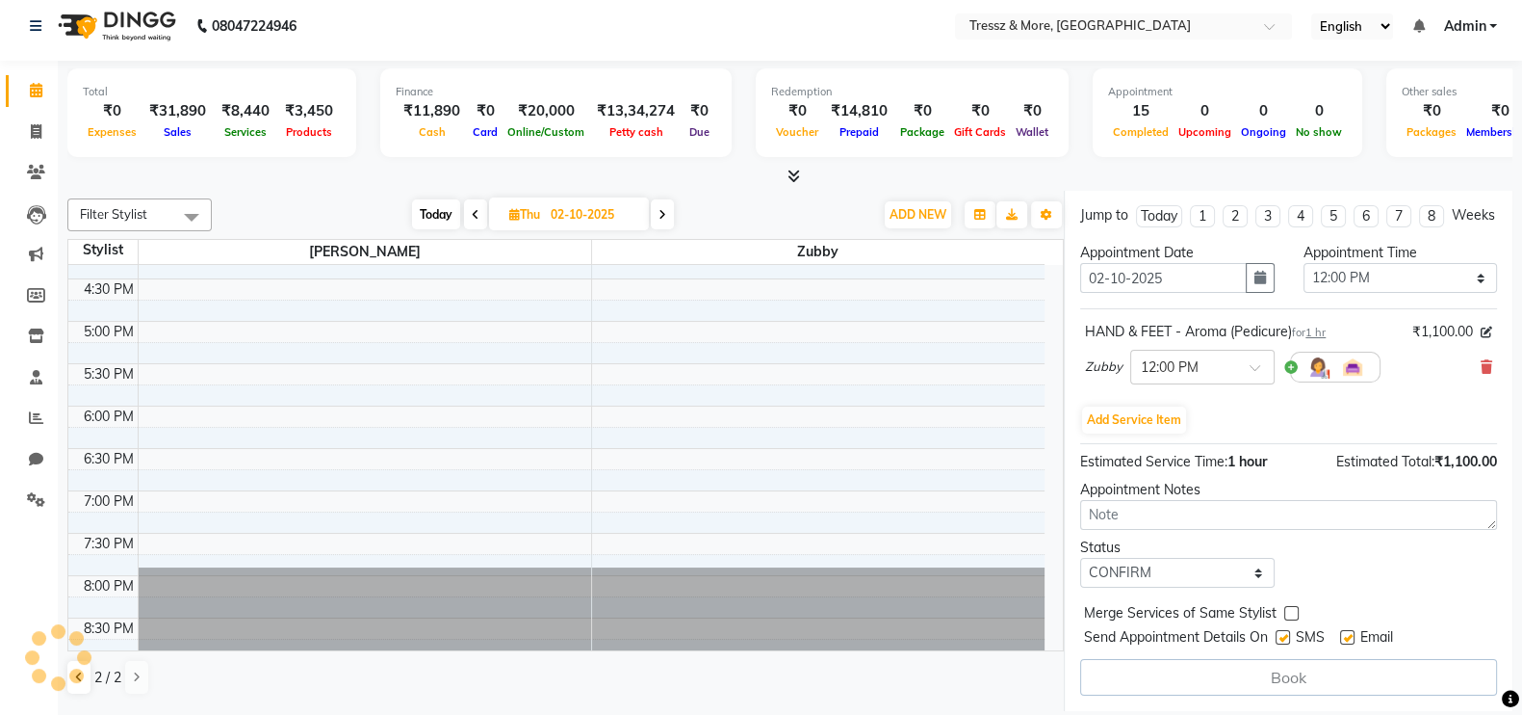
select select "88779"
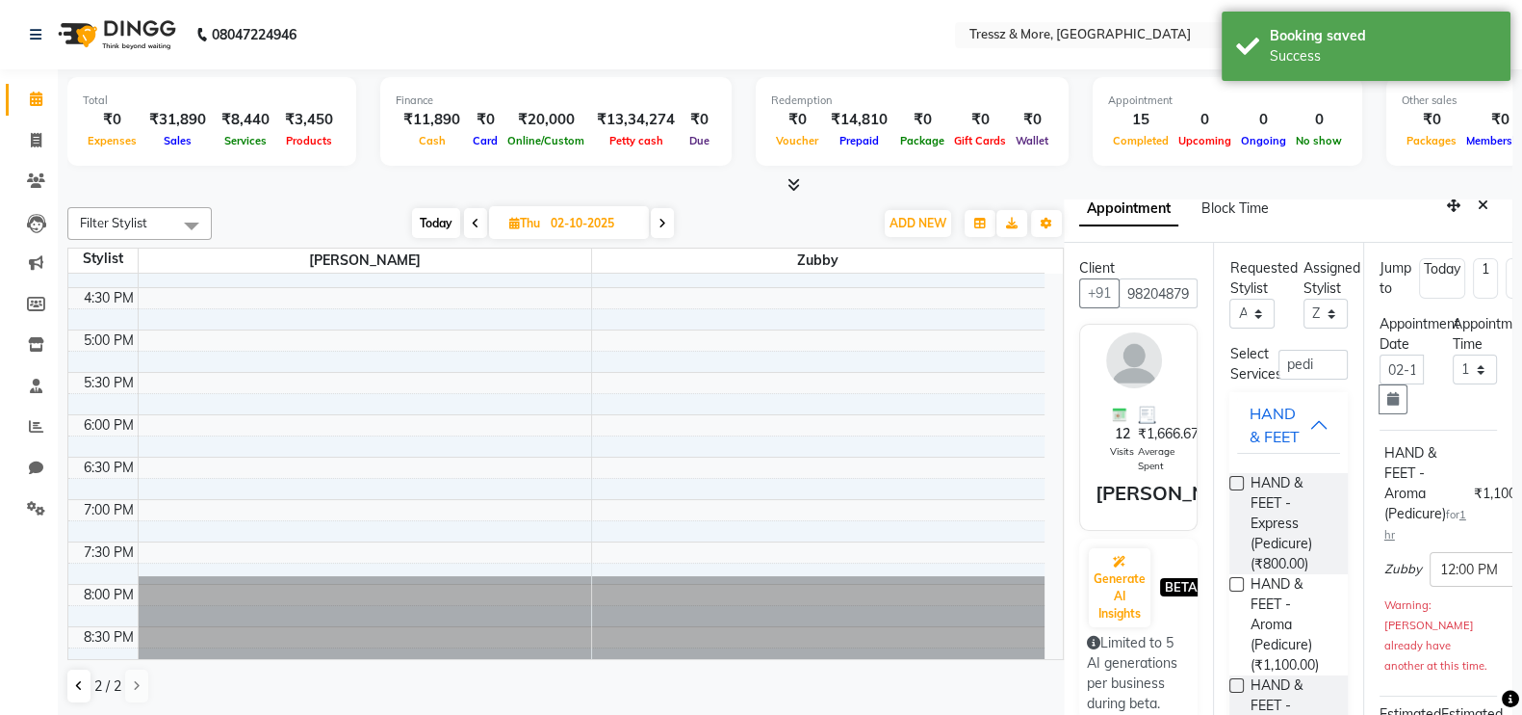
scroll to position [0, 0]
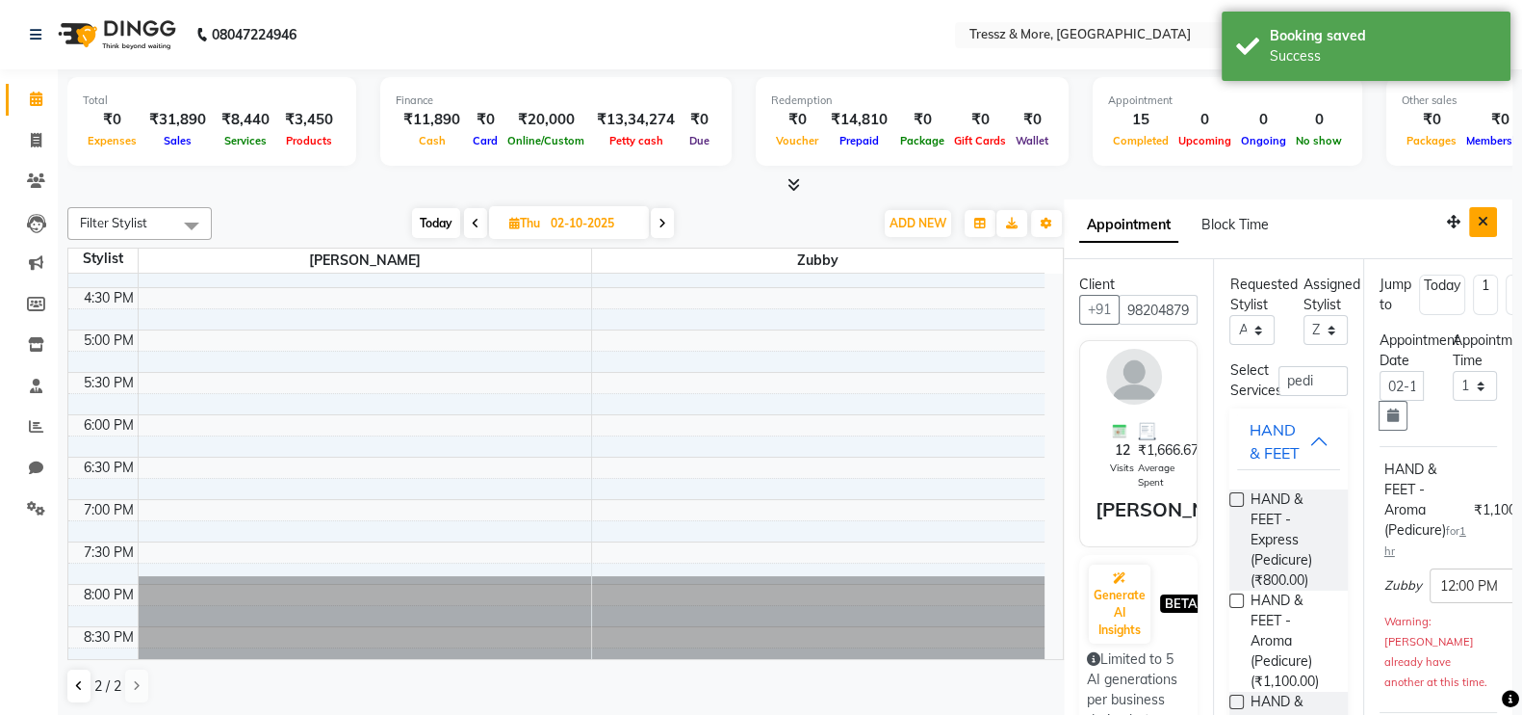
click at [1478, 217] on icon "Close" at bounding box center [1483, 221] width 11 height 13
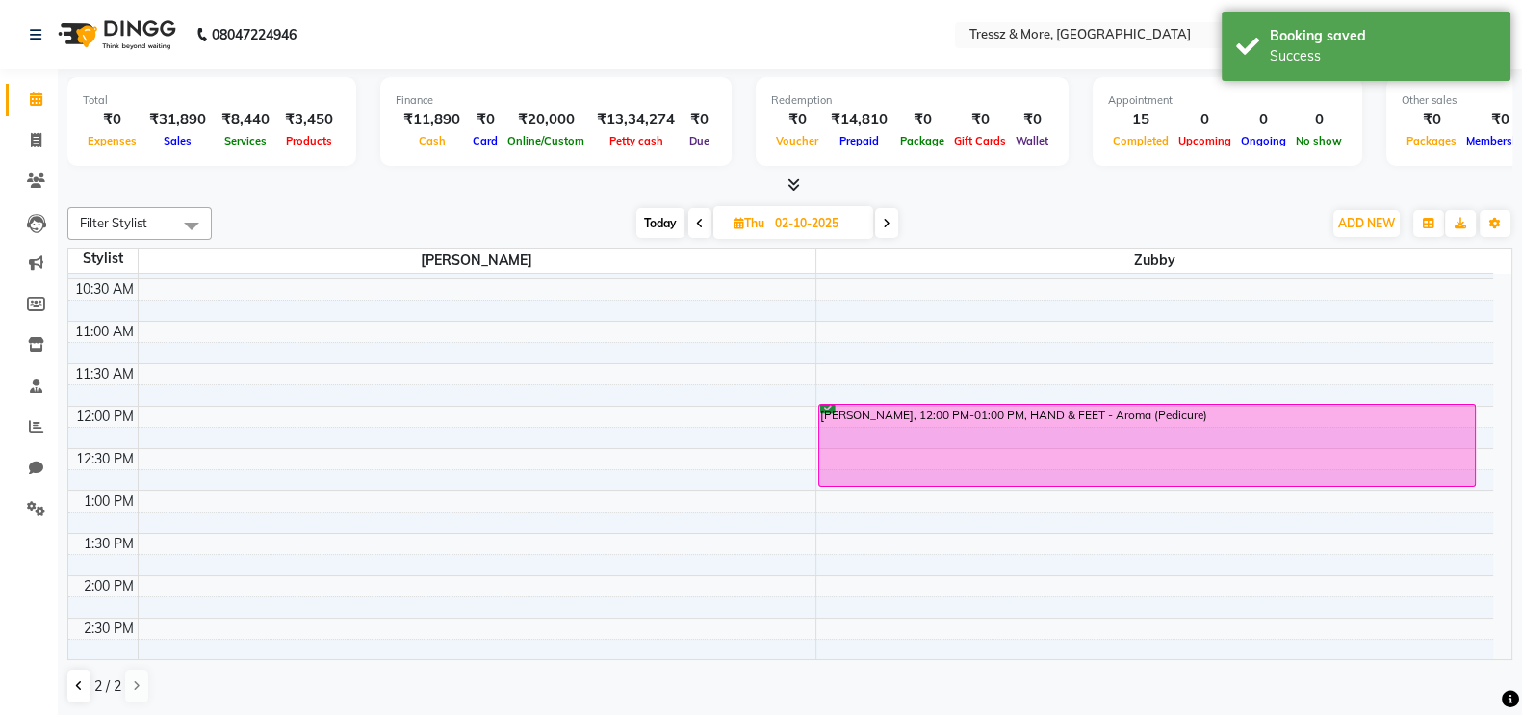
scroll to position [176, 0]
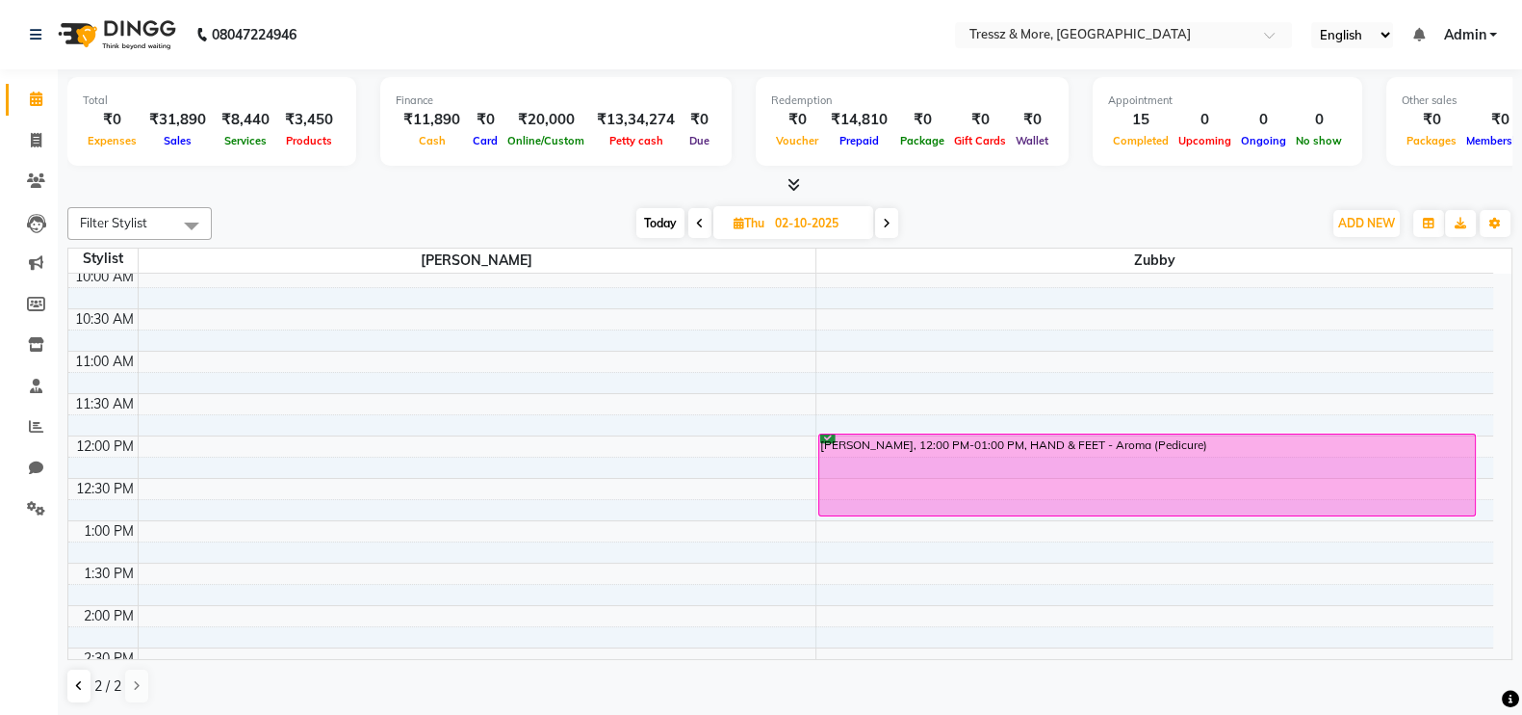
click at [691, 223] on span at bounding box center [700, 223] width 23 height 30
type input "01-10-2025"
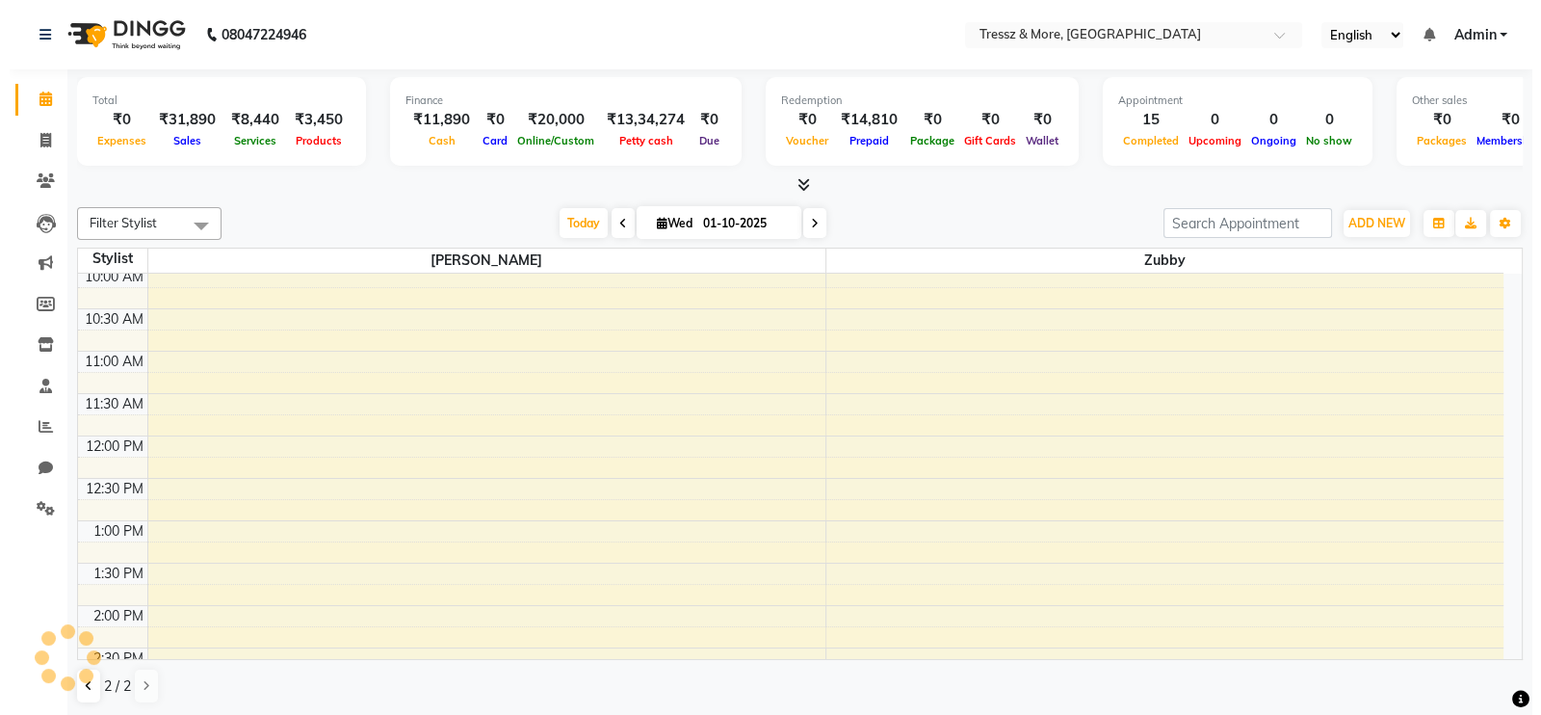
scroll to position [706, 0]
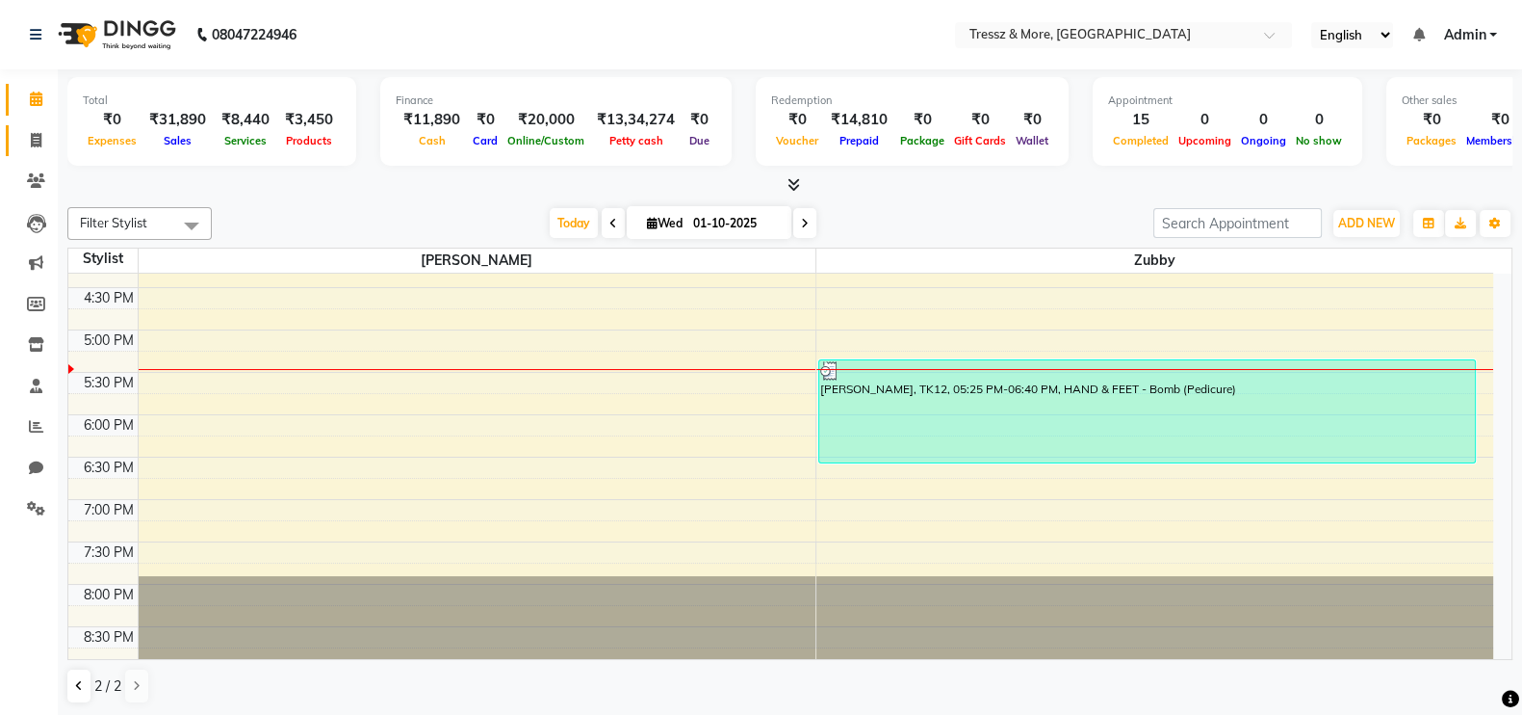
click at [32, 139] on icon at bounding box center [36, 140] width 11 height 14
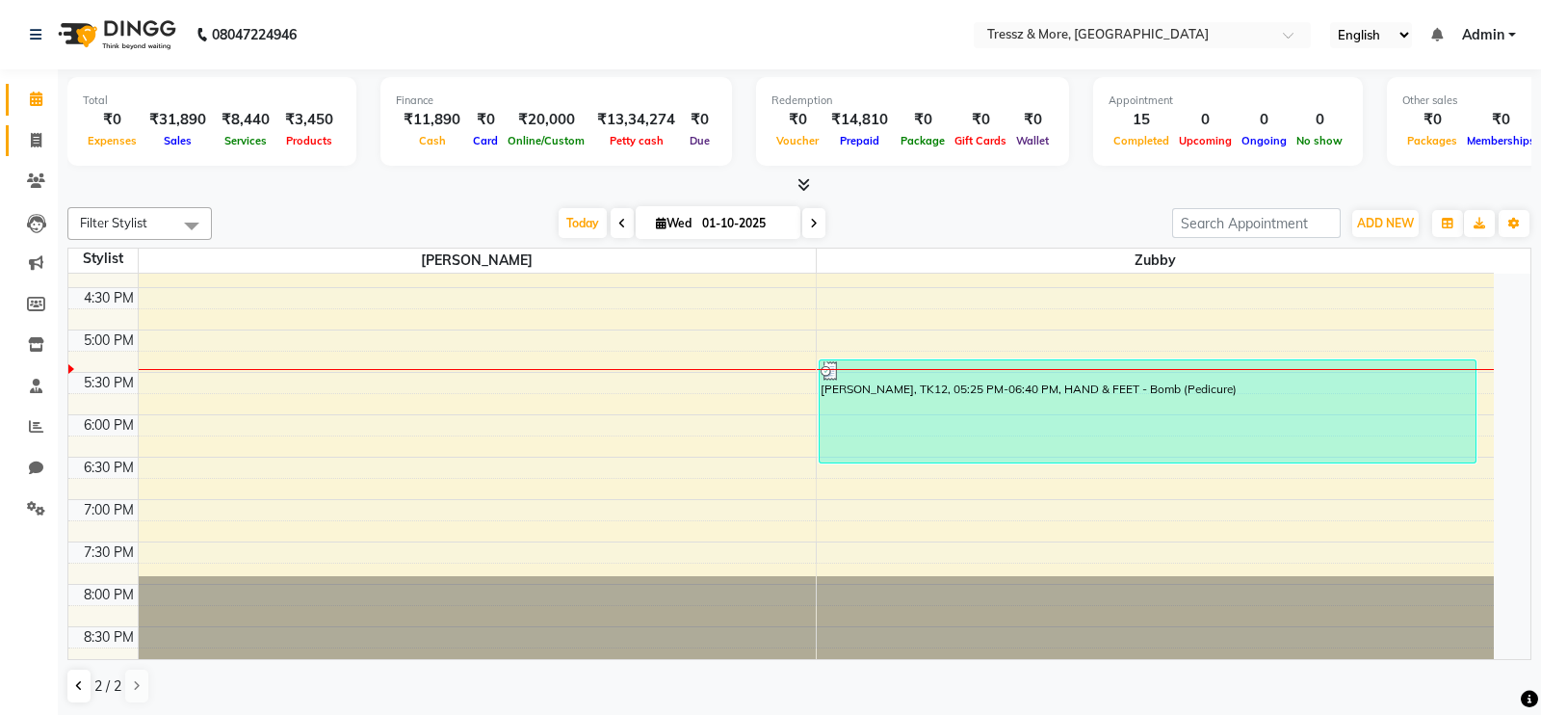
select select "3037"
select select "service"
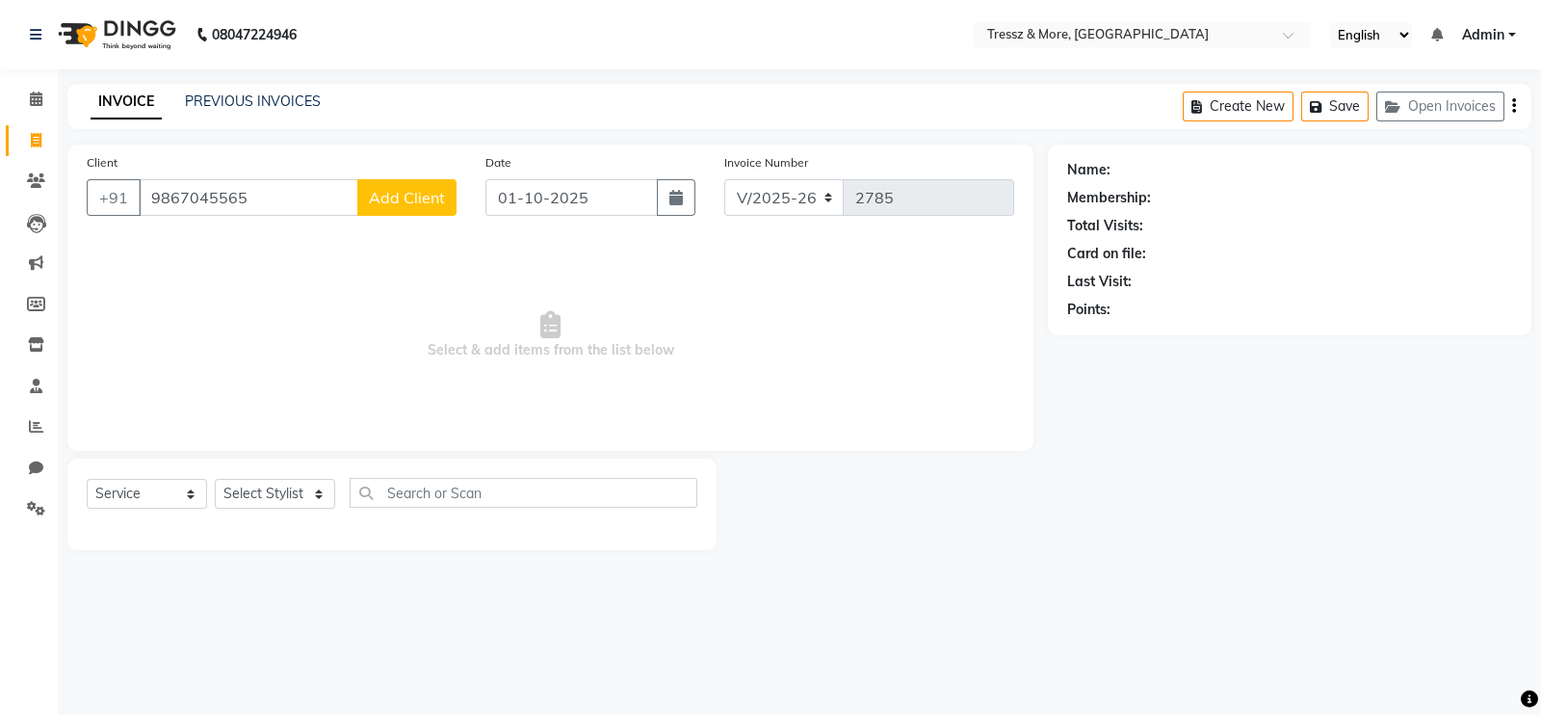
type input "9867045565"
click at [383, 207] on span "Add Client" at bounding box center [407, 197] width 76 height 19
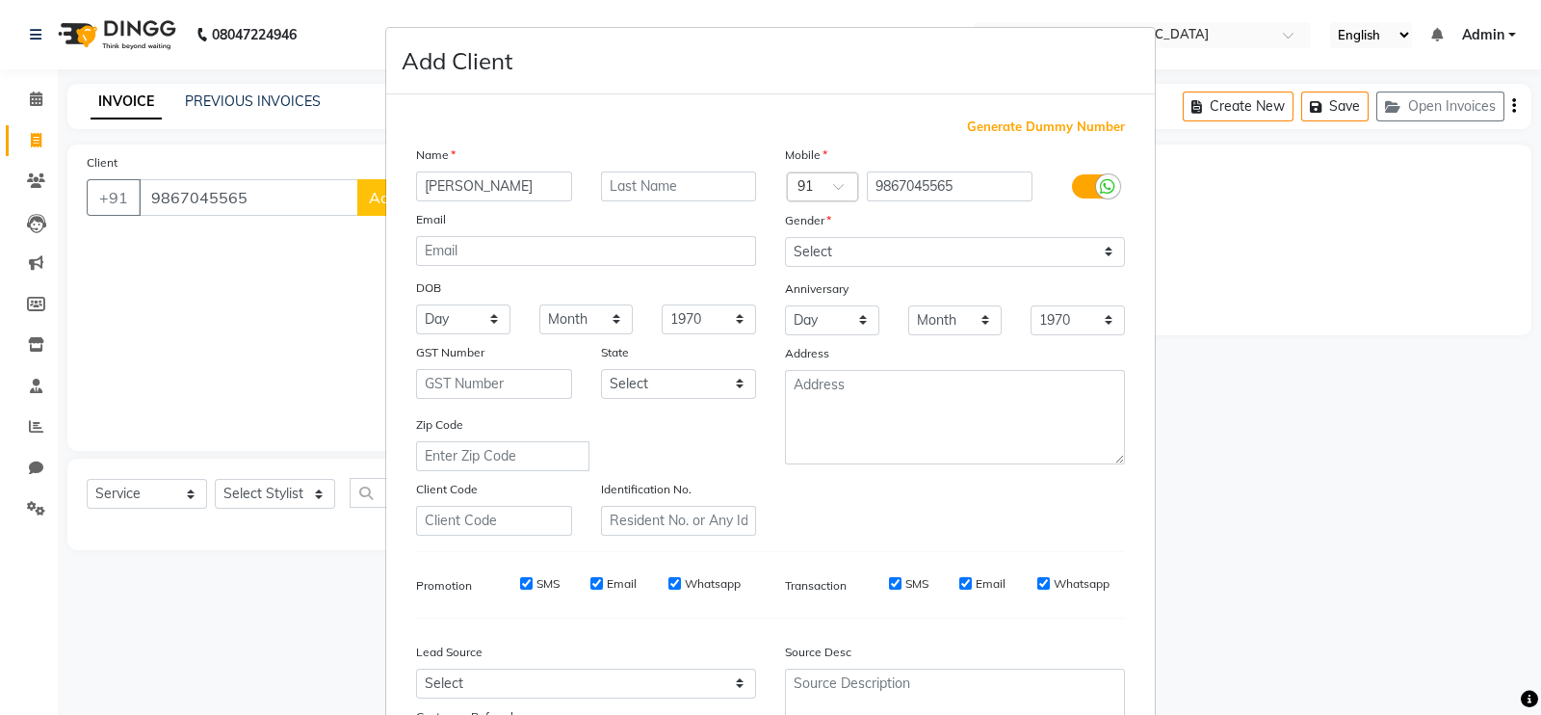
type input "[PERSON_NAME]"
click at [923, 261] on select "Select [DEMOGRAPHIC_DATA] [DEMOGRAPHIC_DATA] Other Prefer Not To Say" at bounding box center [955, 252] width 340 height 30
select select "[DEMOGRAPHIC_DATA]"
click at [785, 238] on select "Select [DEMOGRAPHIC_DATA] [DEMOGRAPHIC_DATA] Other Prefer Not To Say" at bounding box center [955, 252] width 340 height 30
click at [1512, 622] on ngb-modal-window "Add Client Generate Dummy Number Name [PERSON_NAME] Email DOB Day 01 02 03 04 0…" at bounding box center [770, 357] width 1541 height 715
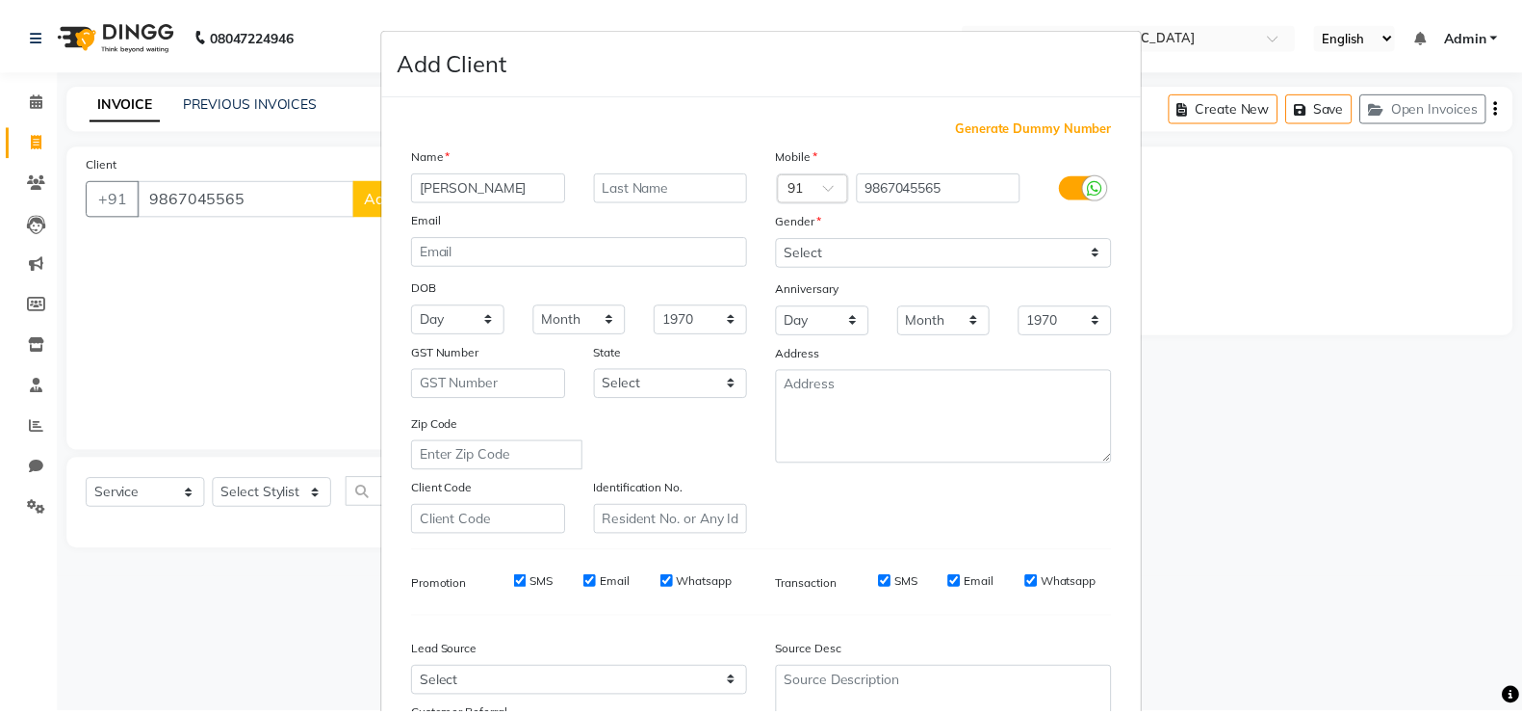
scroll to position [185, 0]
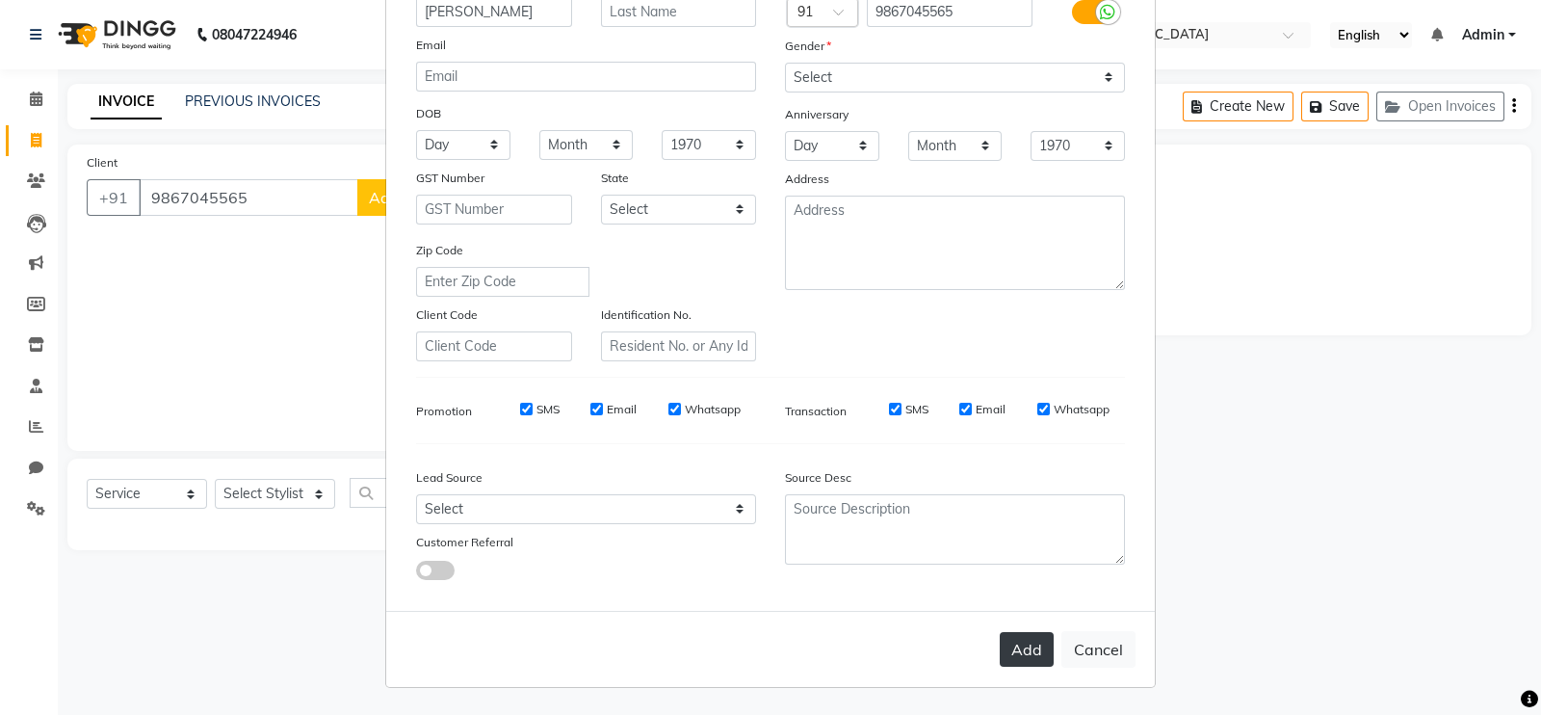
click at [1019, 638] on button "Add" at bounding box center [1027, 649] width 54 height 35
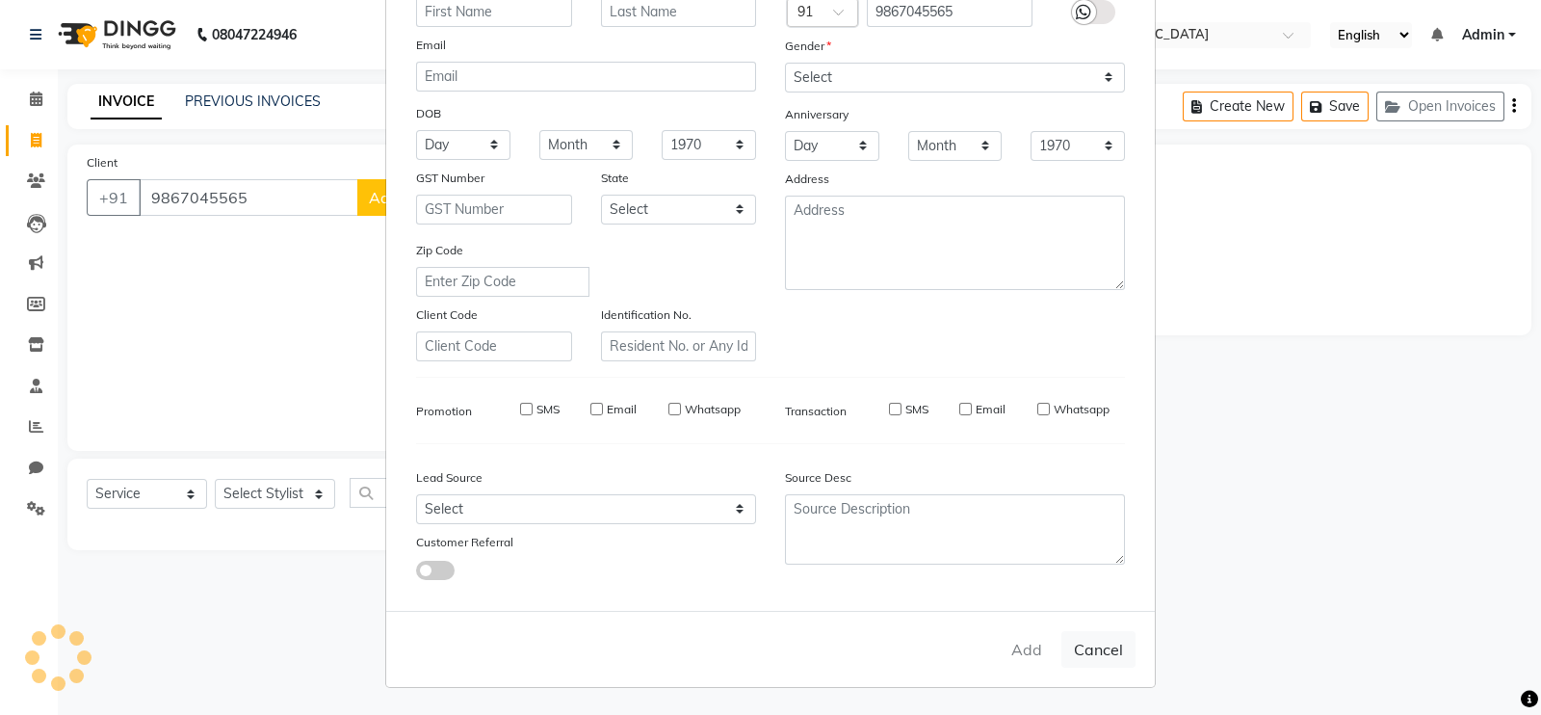
select select
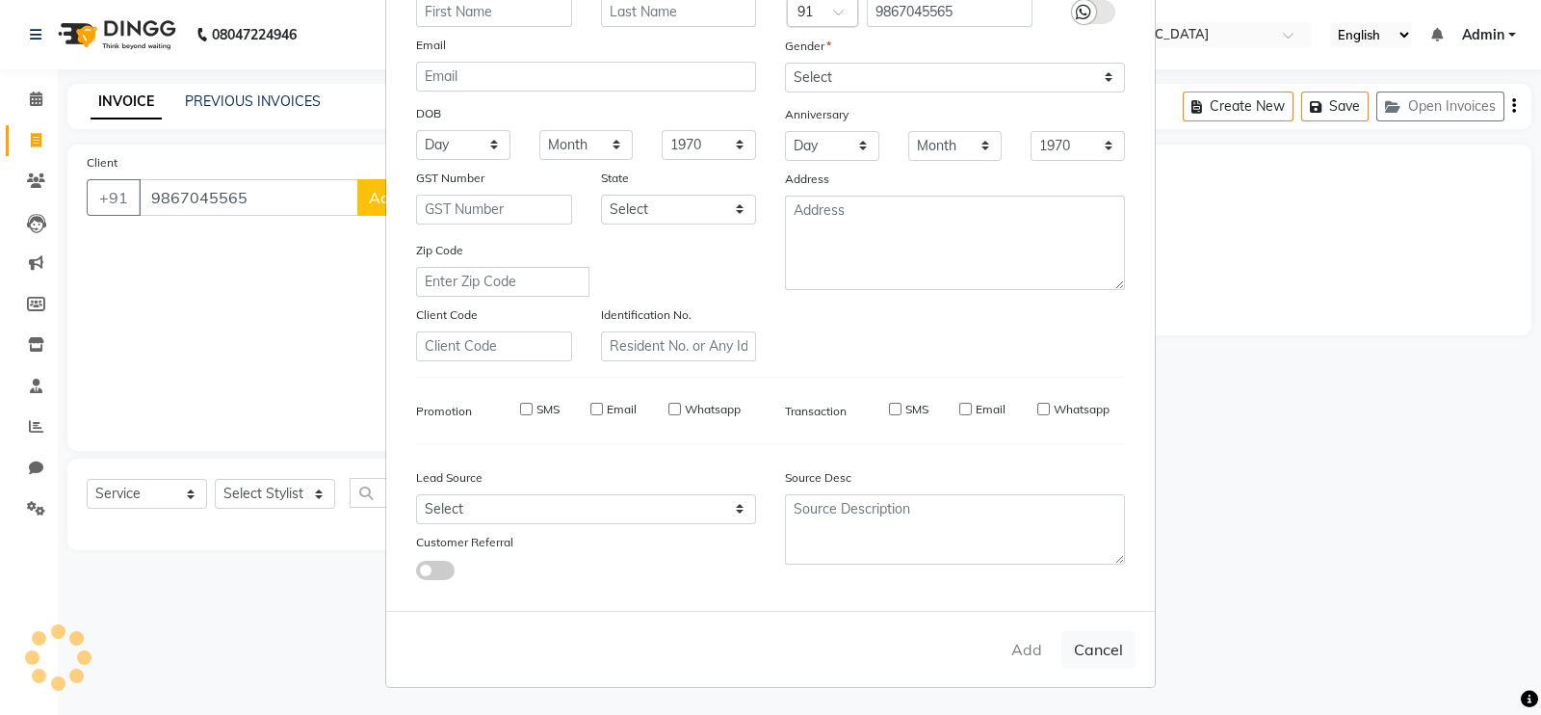
select select
checkbox input "false"
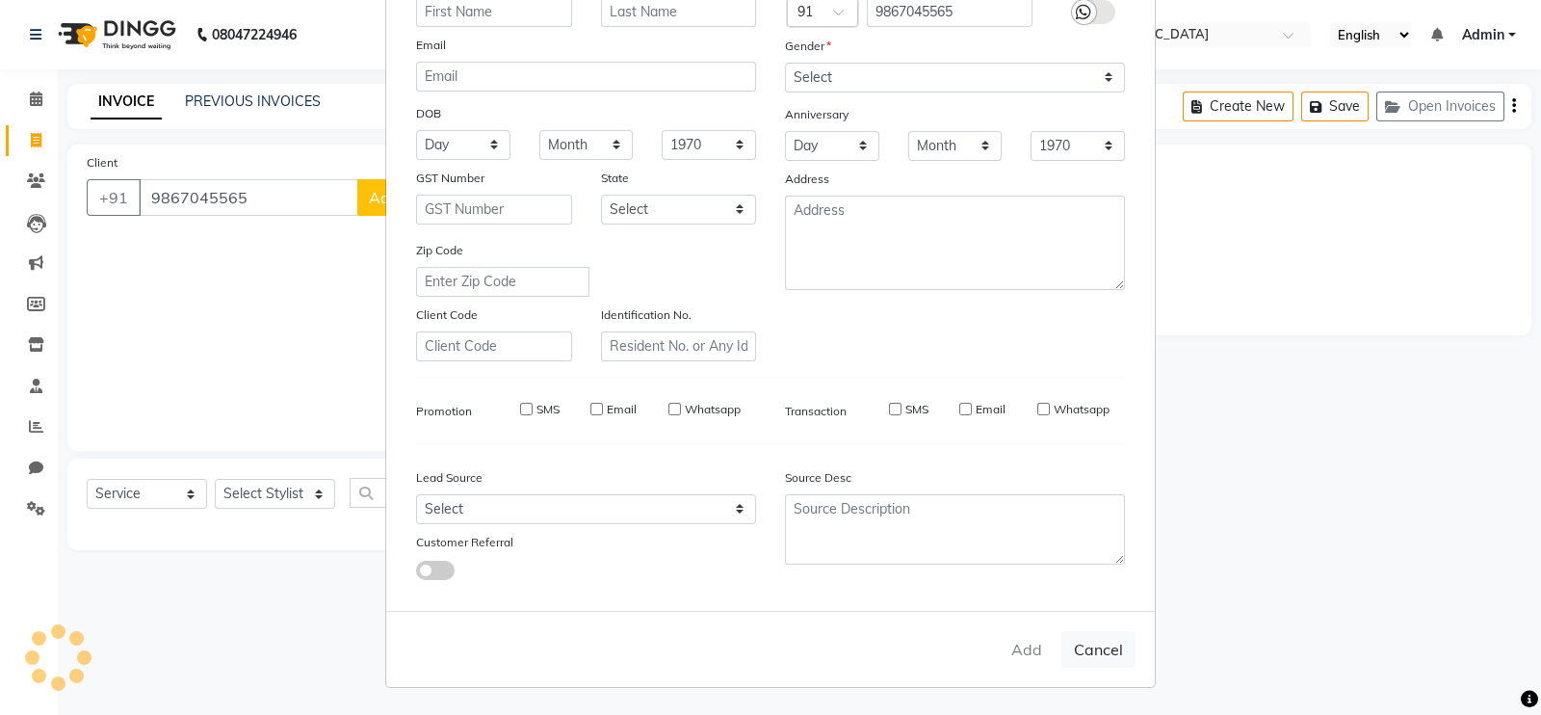
checkbox input "false"
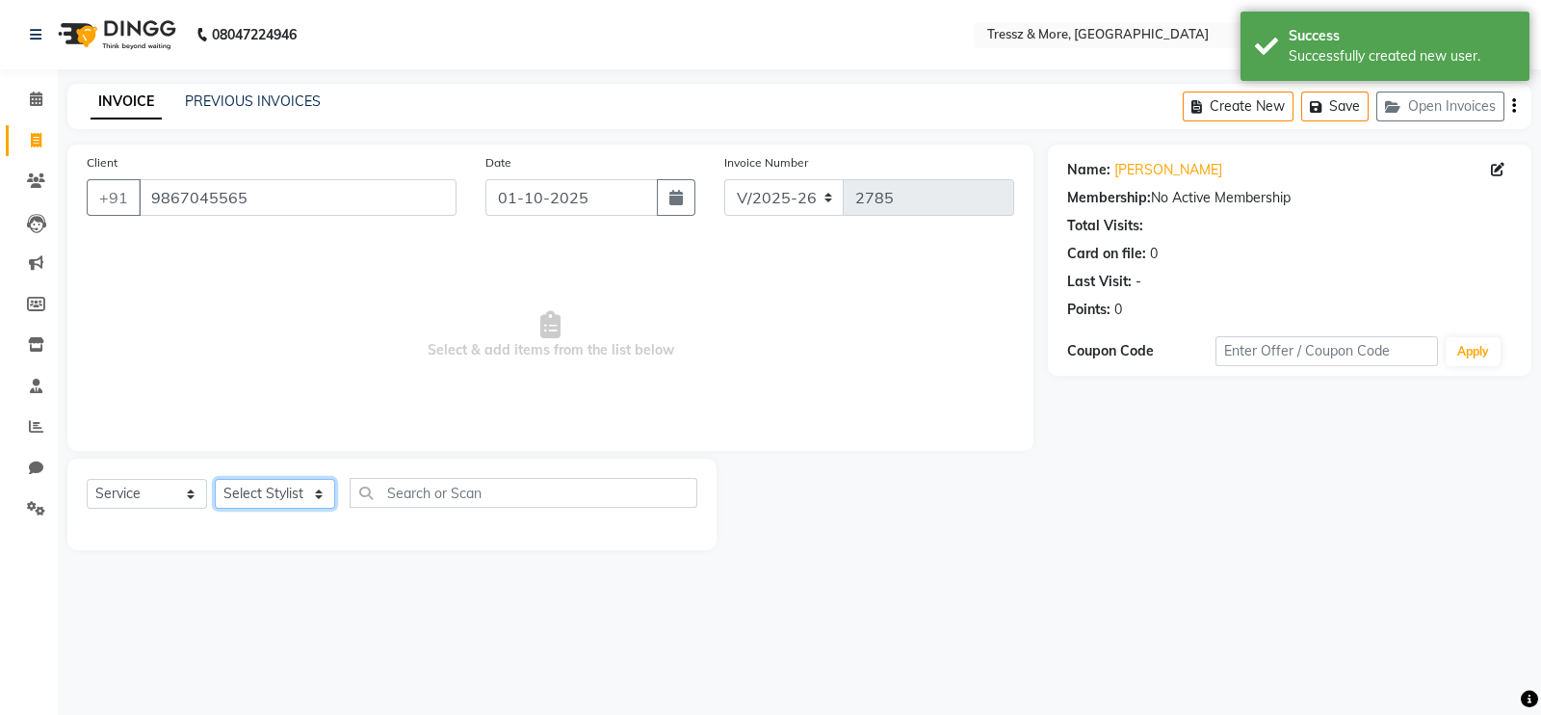
click at [267, 482] on select "Select Stylist [PERSON_NAME] Anas [PERSON_NAME] [PERSON_NAME] [PERSON_NAME] [PE…" at bounding box center [275, 494] width 120 height 30
select select "93444"
click at [215, 480] on select "Select Stylist [PERSON_NAME] Anas [PERSON_NAME] [PERSON_NAME] [PERSON_NAME] [PE…" at bounding box center [275, 494] width 120 height 30
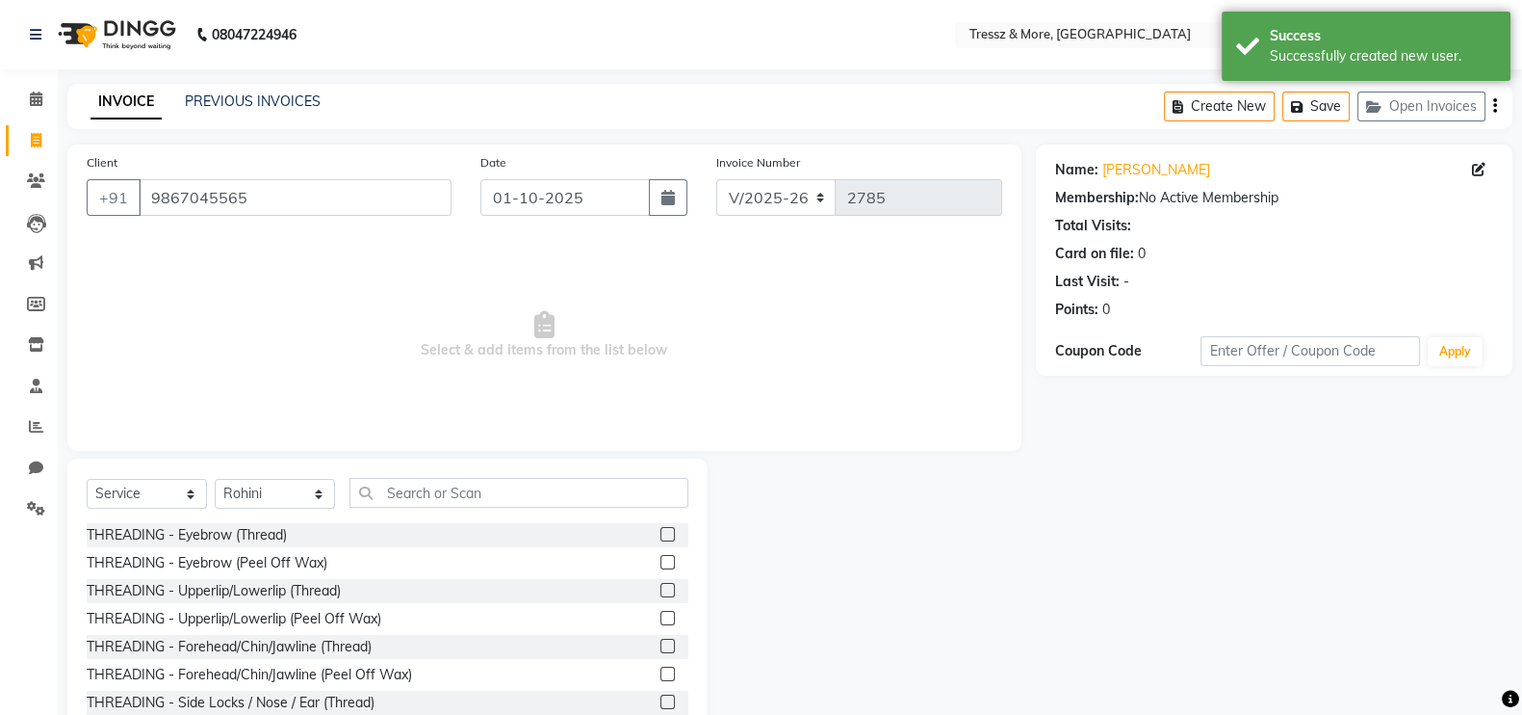
click at [661, 533] on label at bounding box center [668, 534] width 14 height 14
click at [661, 533] on input "checkbox" at bounding box center [667, 535] width 13 height 13
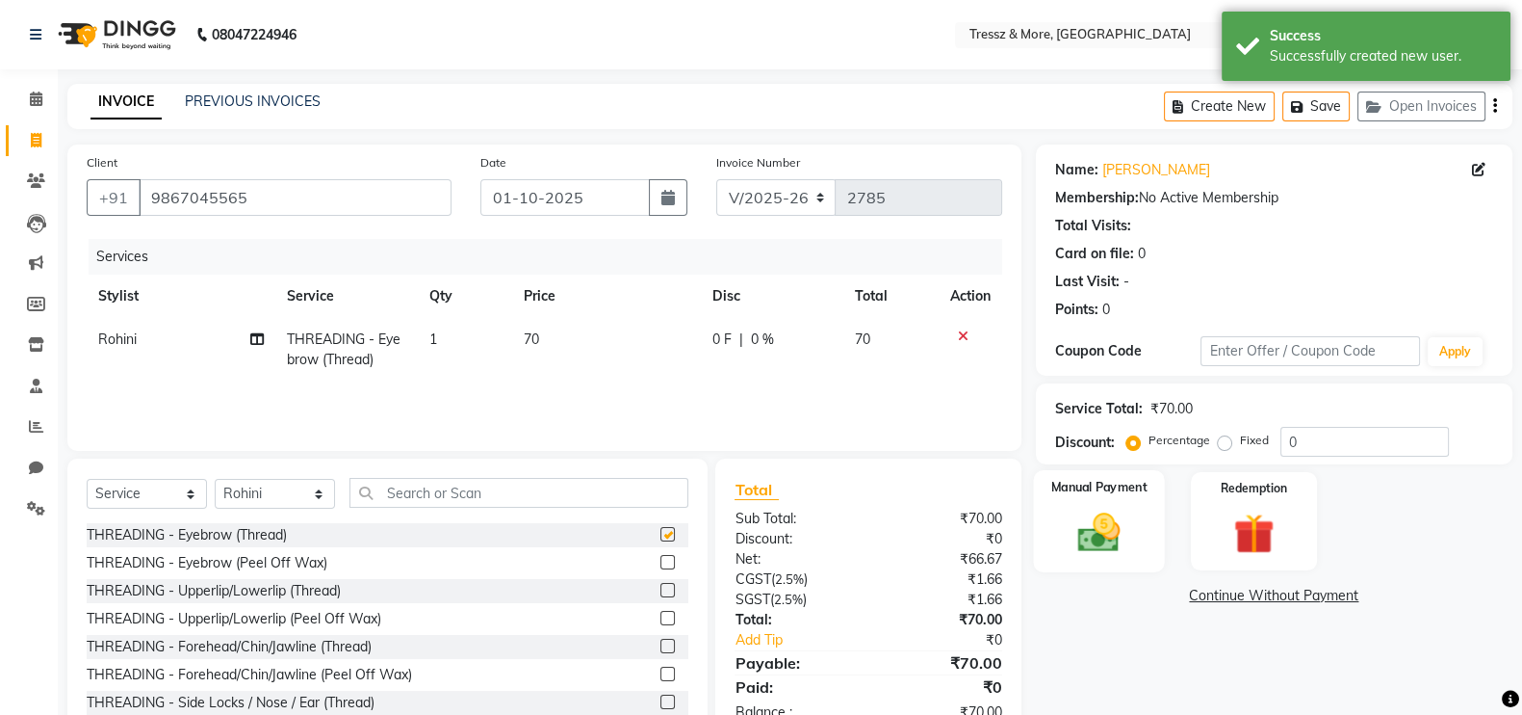
checkbox input "false"
click at [1103, 521] on img at bounding box center [1099, 531] width 68 height 48
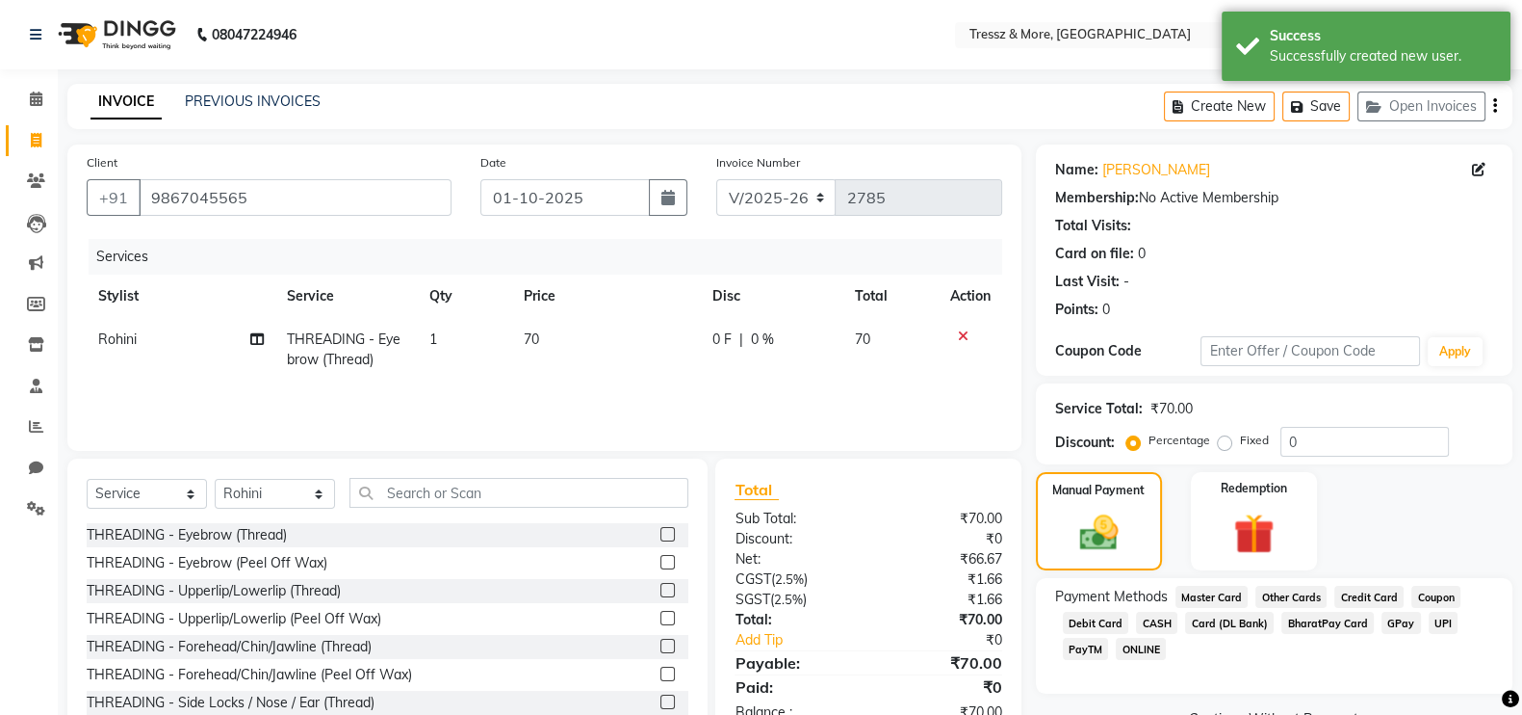
click at [1160, 623] on span "CASH" at bounding box center [1156, 622] width 41 height 22
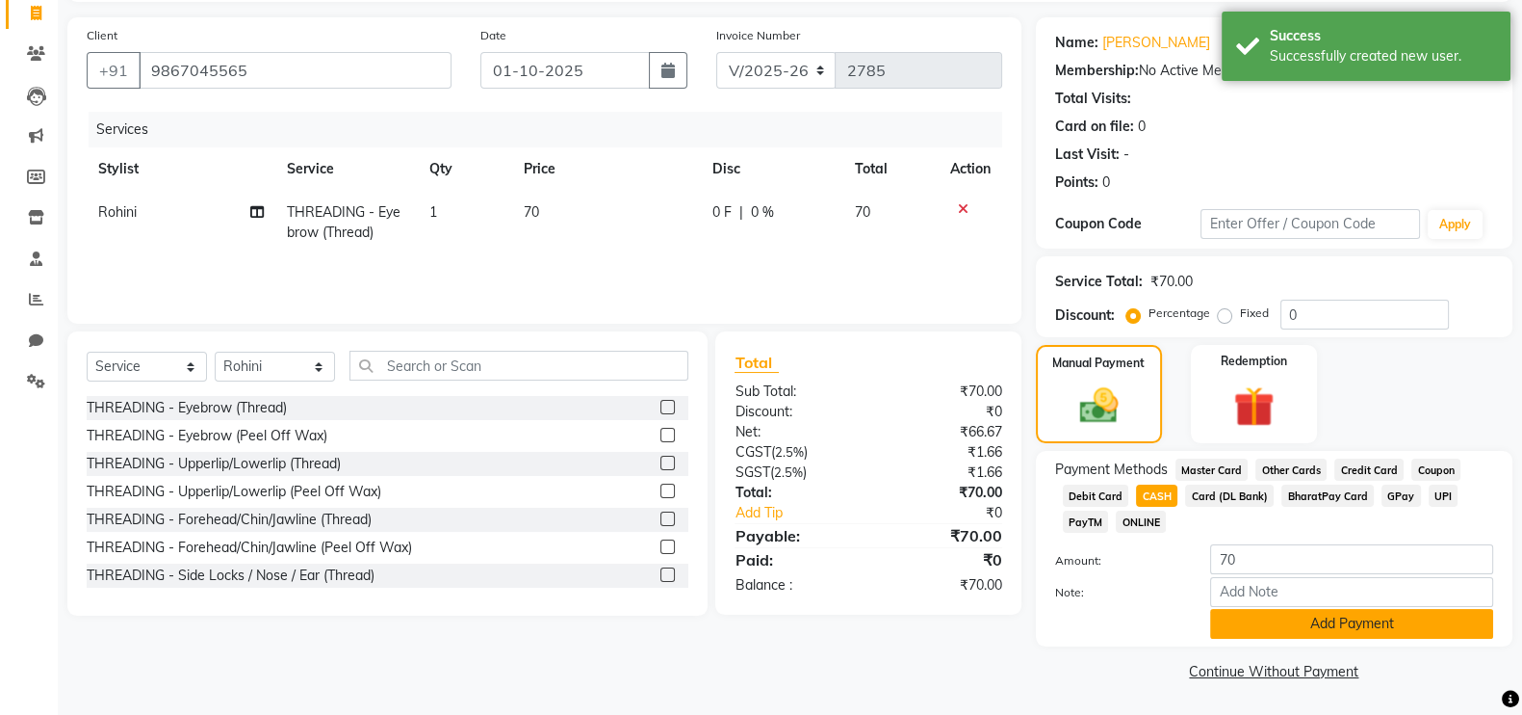
click at [1435, 629] on button "Add Payment" at bounding box center [1351, 624] width 283 height 30
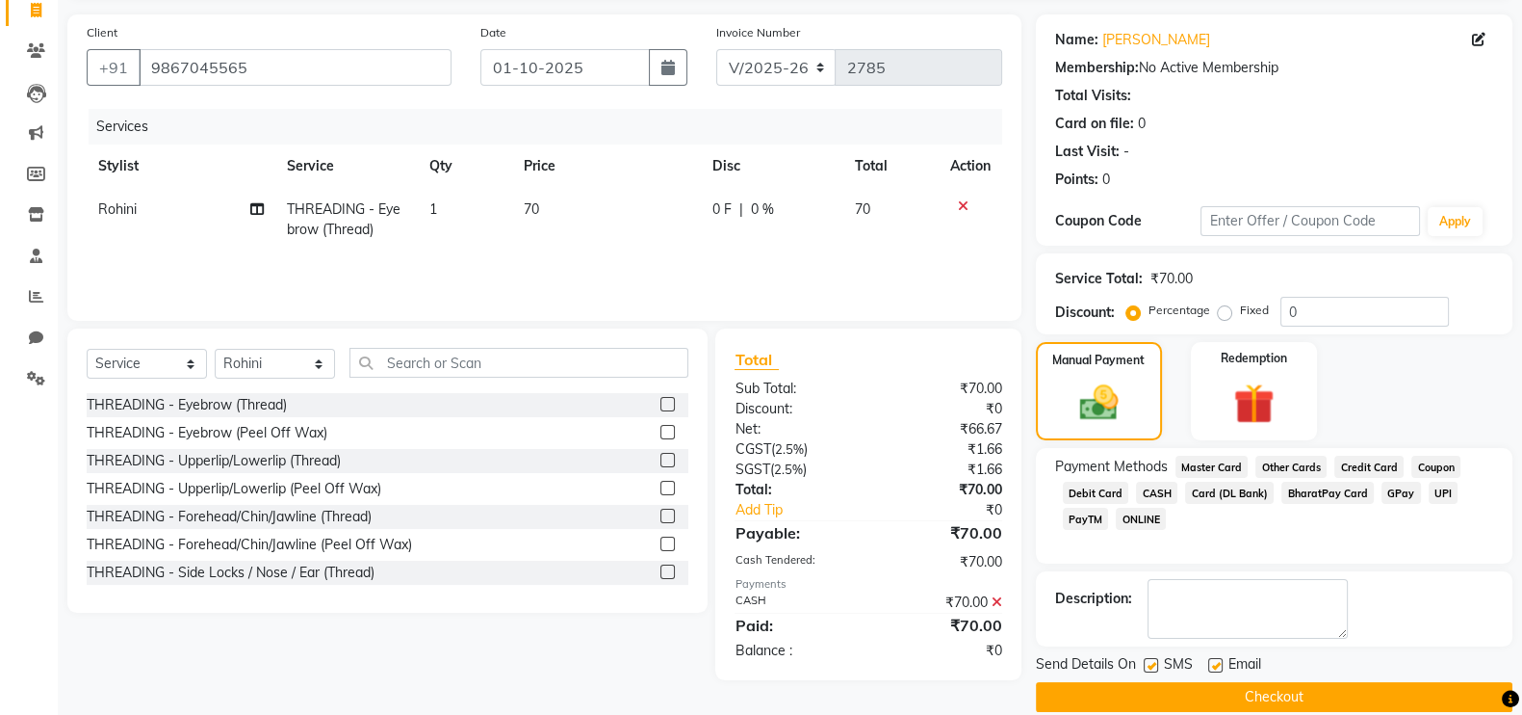
click at [1385, 692] on button "Checkout" at bounding box center [1274, 697] width 477 height 30
